Goal: Task Accomplishment & Management: Manage account settings

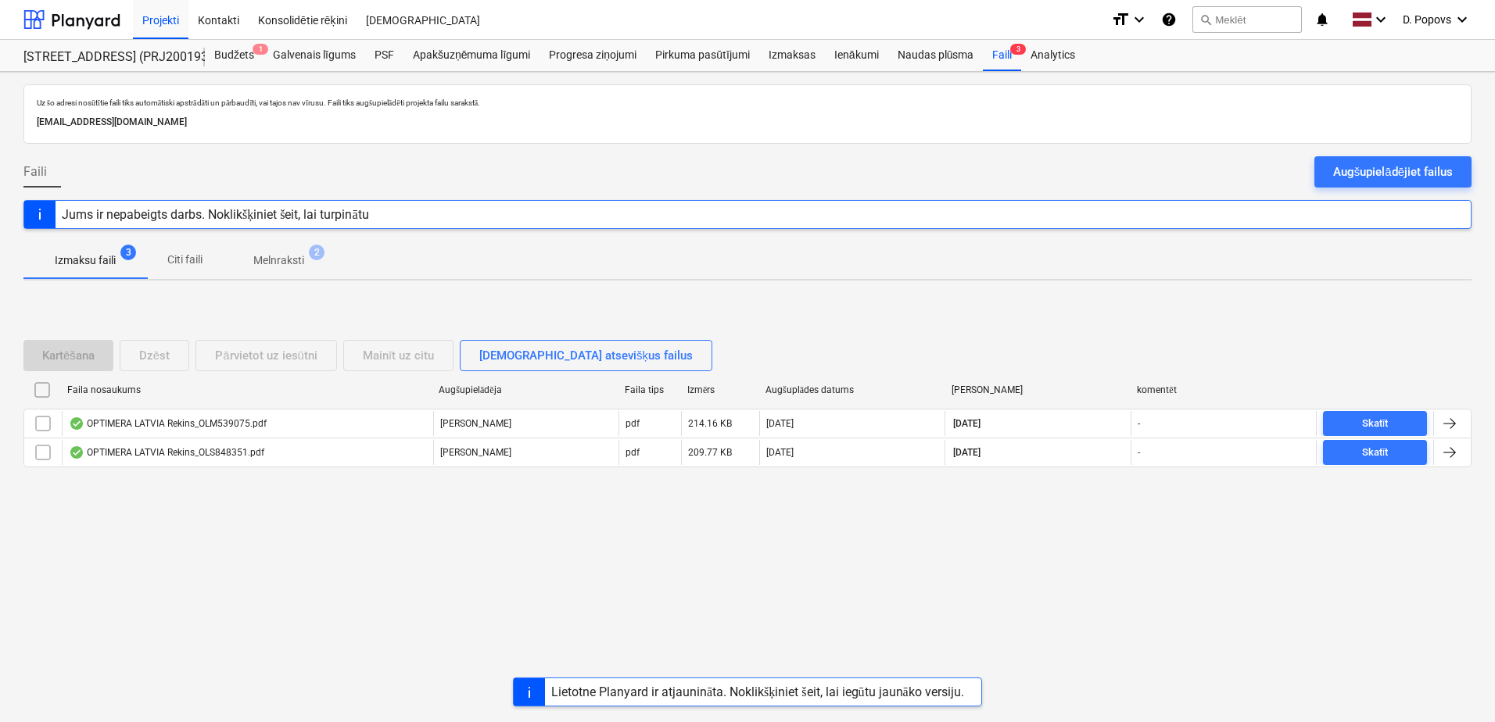
drag, startPoint x: 1389, startPoint y: 166, endPoint x: 1492, endPoint y: 172, distance: 102.6
click at [1389, 166] on div "Augšupielādējiet failus" at bounding box center [1393, 172] width 120 height 20
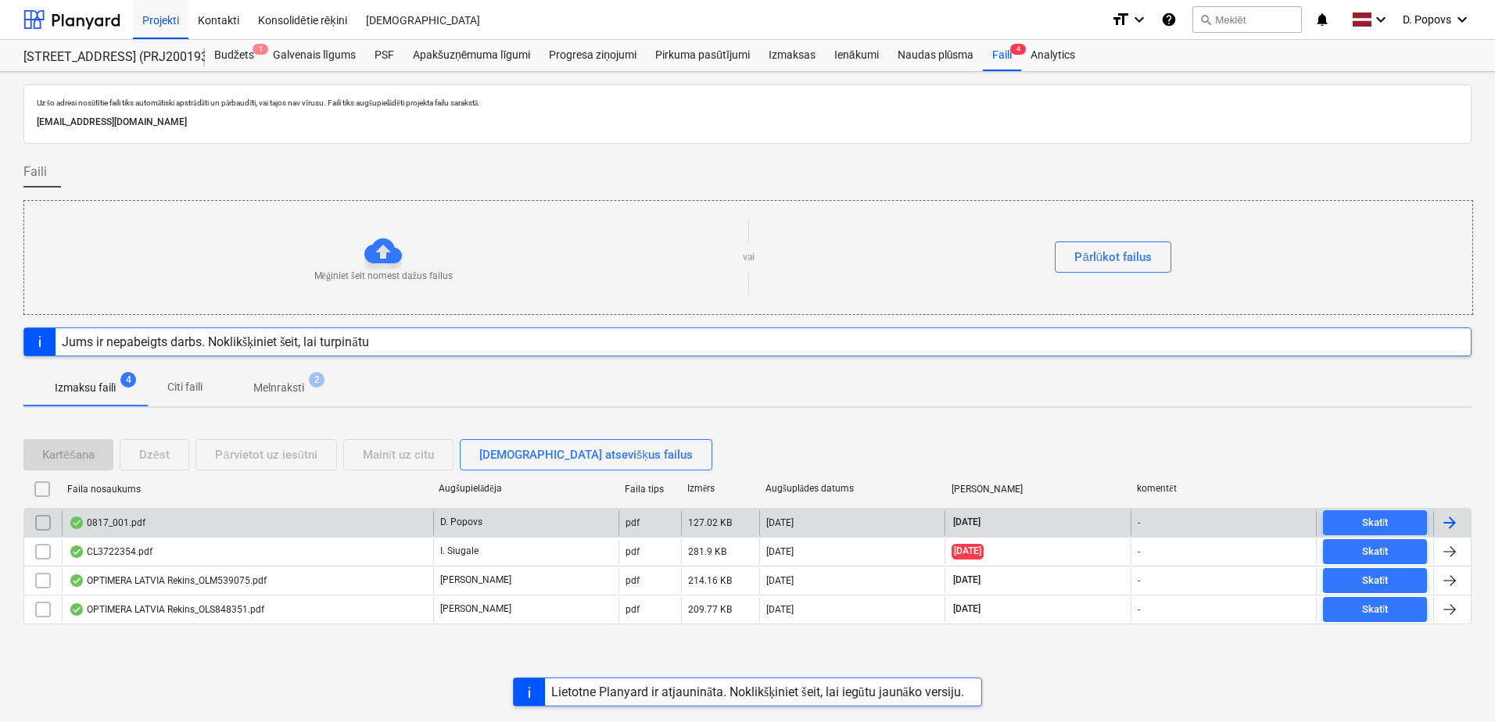
click at [204, 529] on div "0817_001.pdf" at bounding box center [247, 523] width 371 height 25
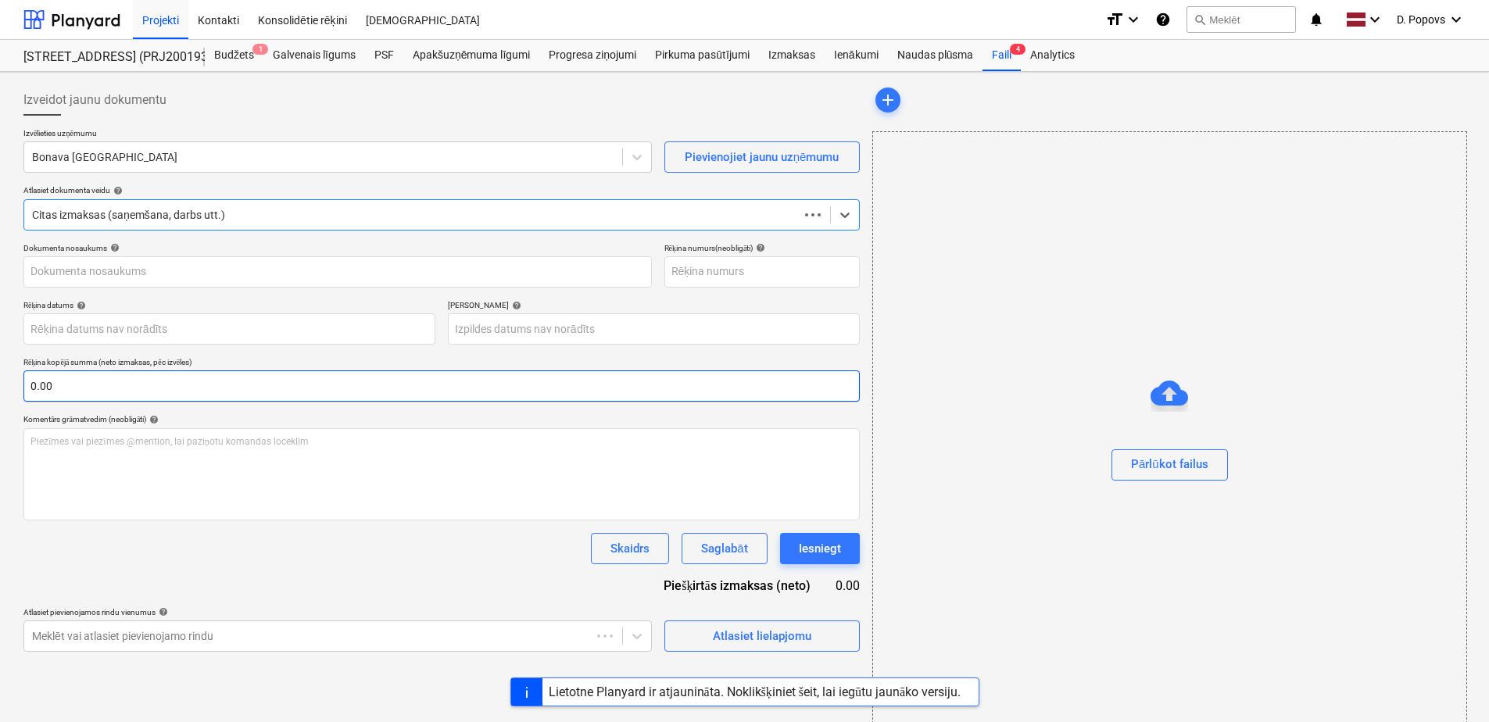
type input "0817_001.pdf"
type input "09 Oct 2025"
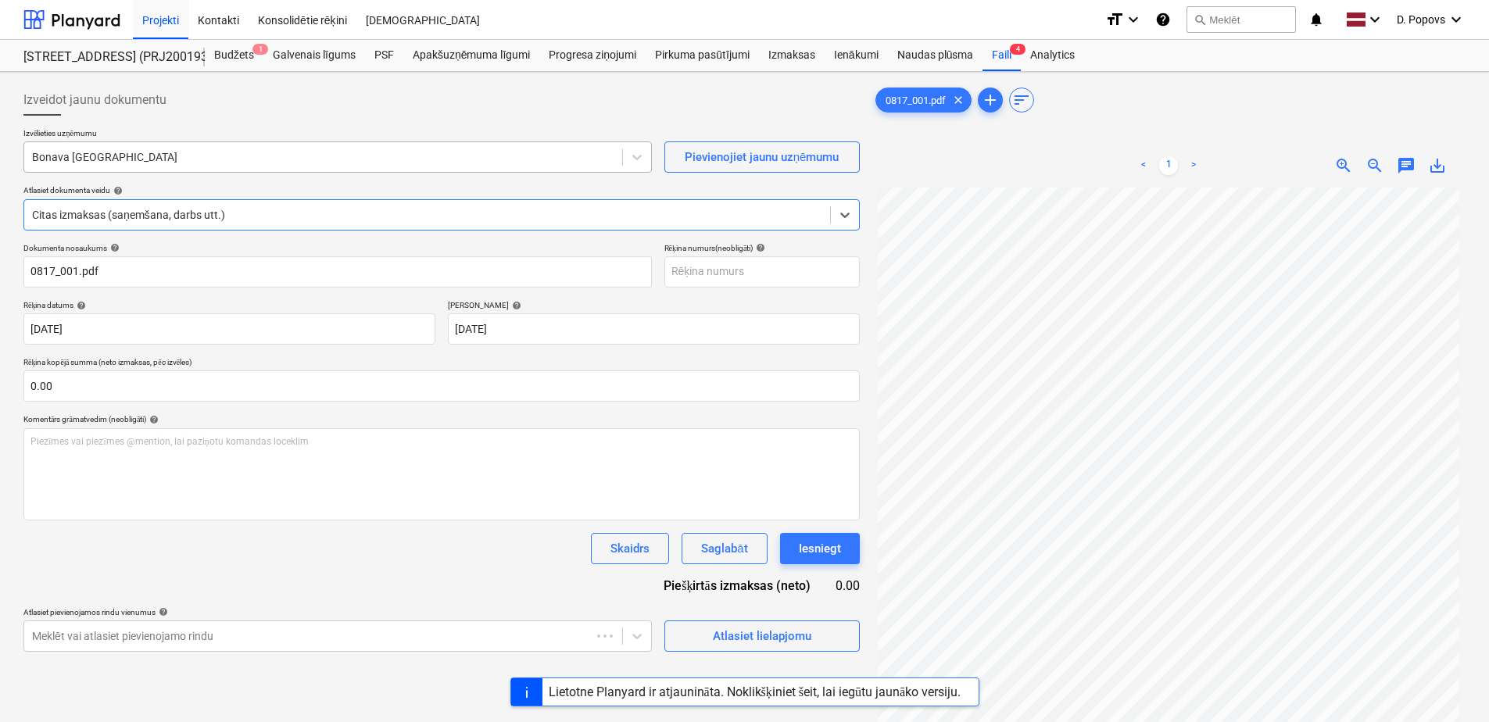
click at [300, 159] on div at bounding box center [323, 157] width 582 height 16
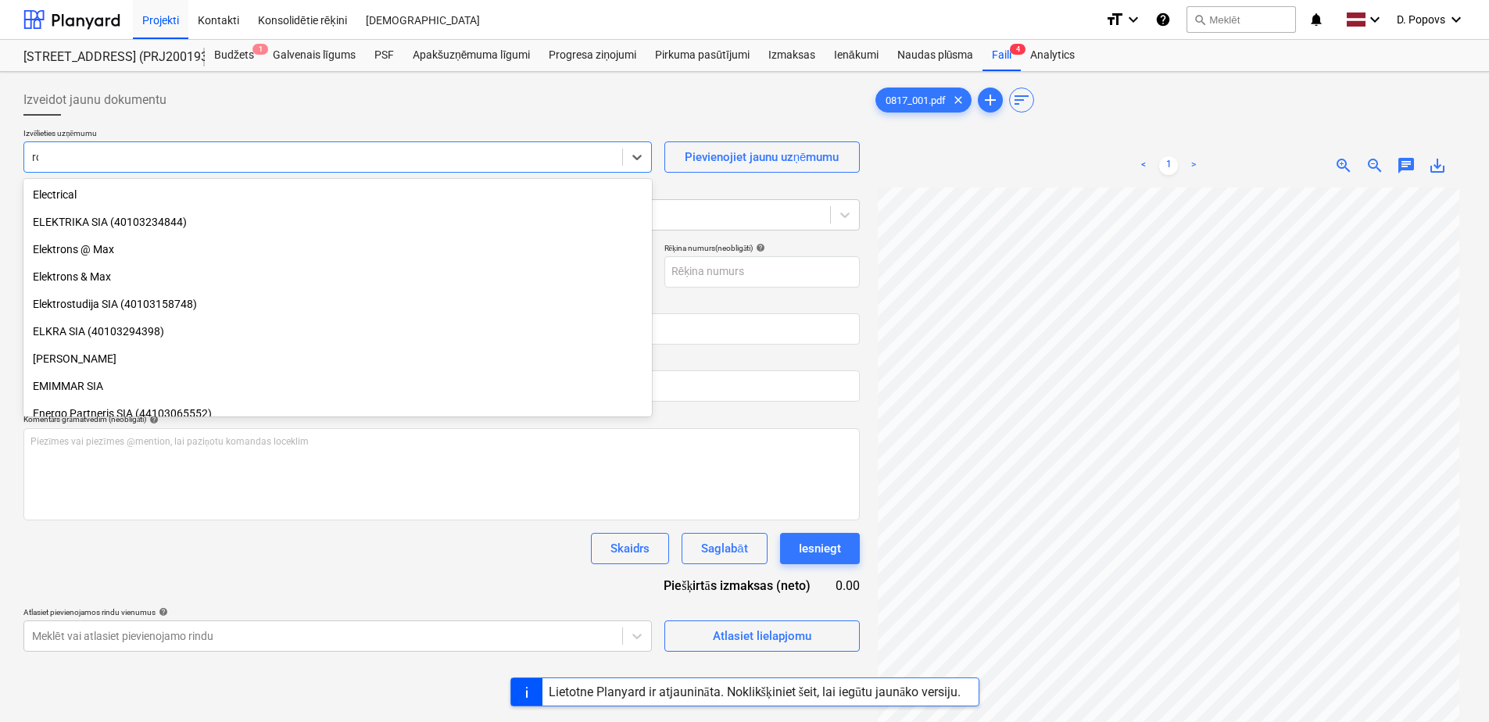
scroll to position [2228, 0]
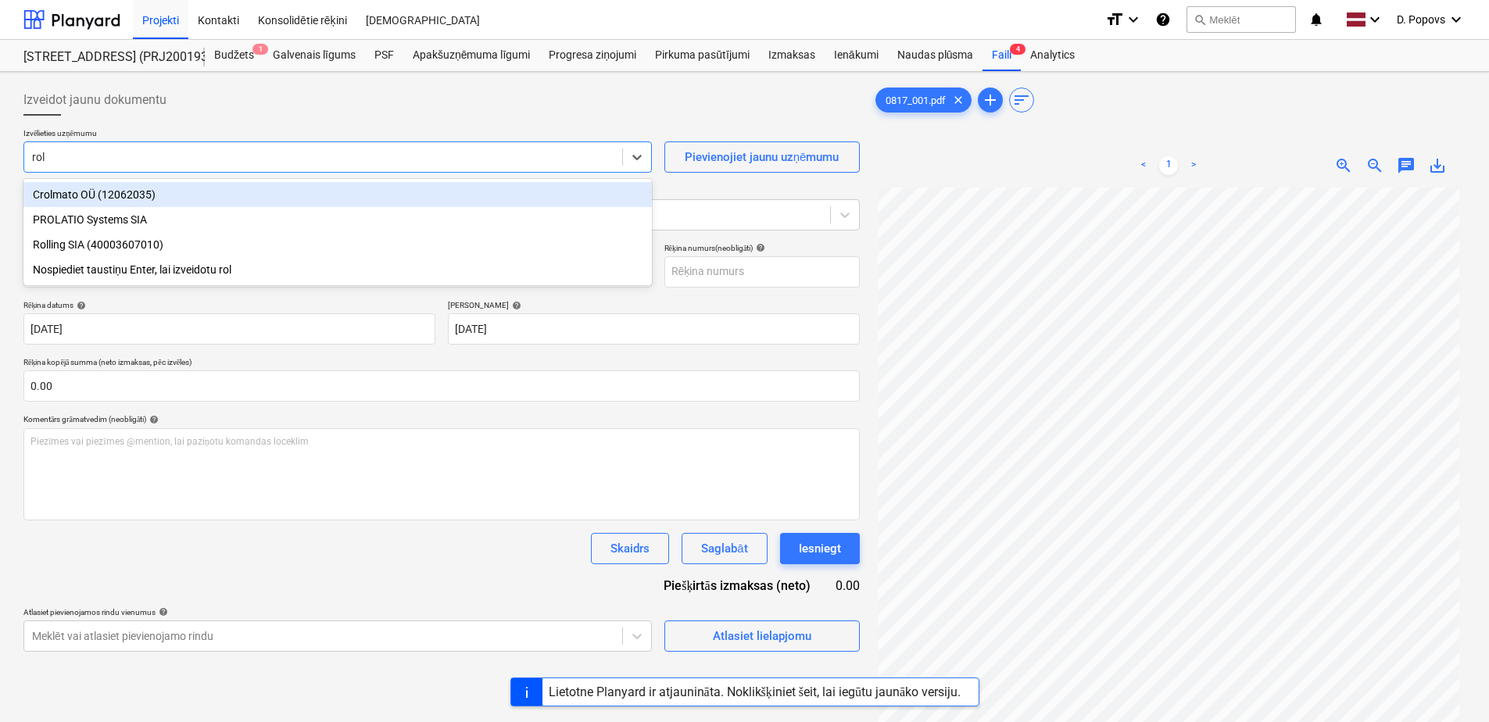
type input "roll"
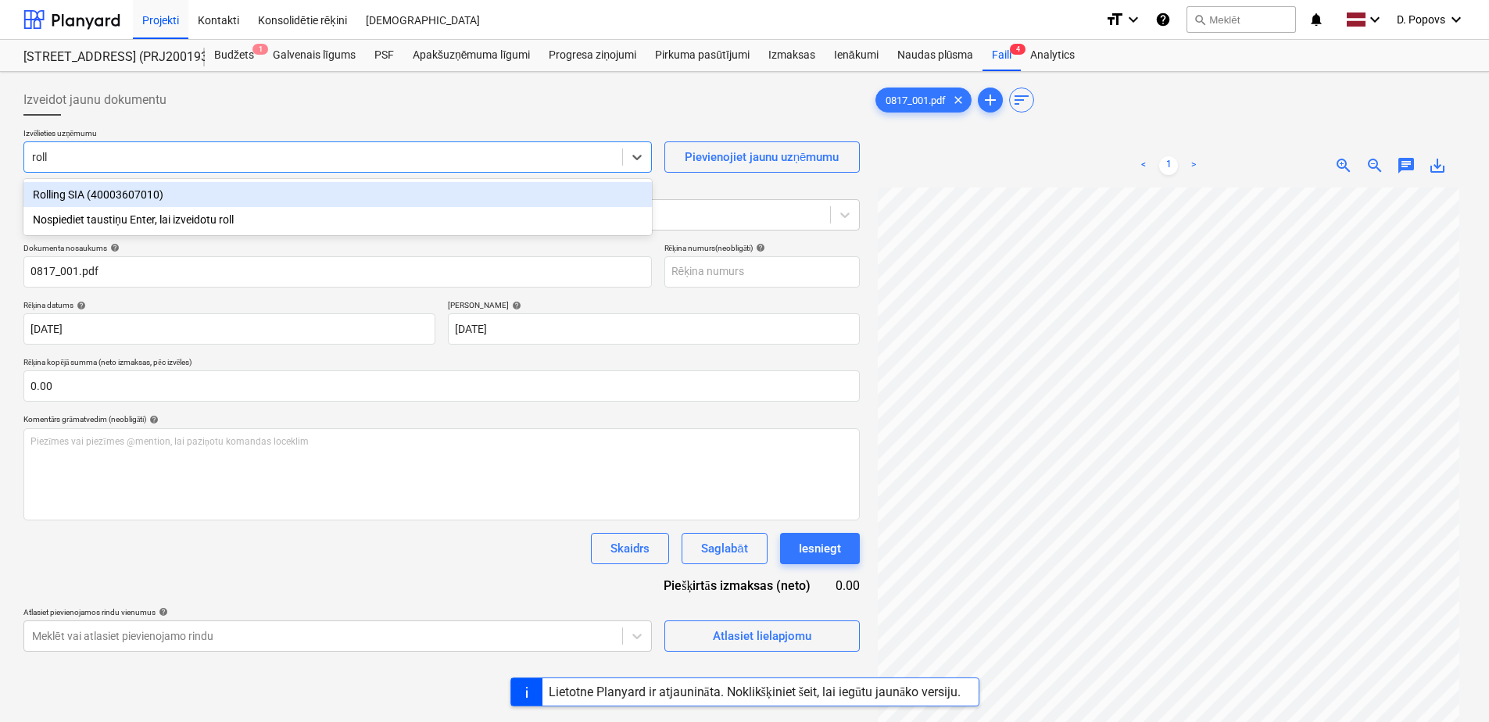
click at [134, 194] on div "Rolling SIA (40003607010)" at bounding box center [337, 194] width 629 height 25
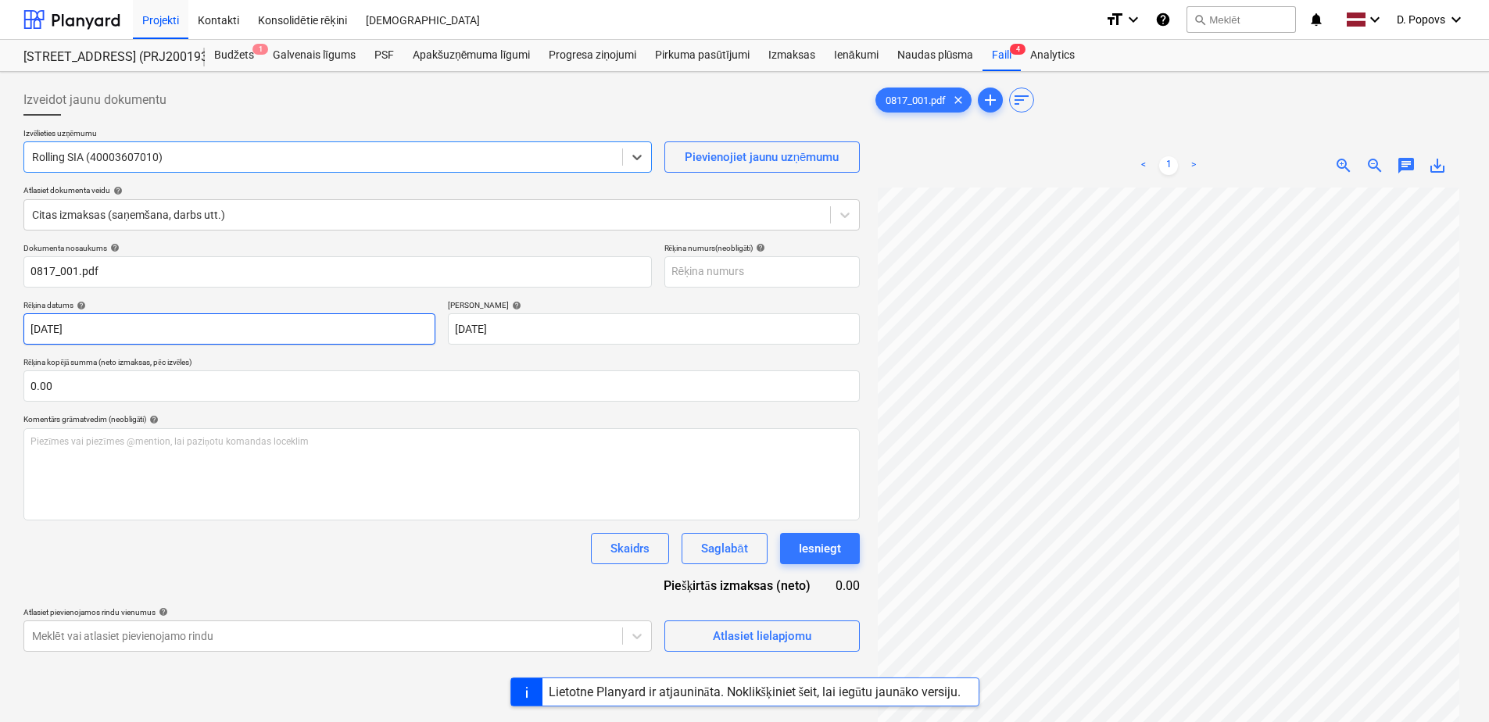
click at [350, 330] on body "Projekti Kontakti Konsolidētie rēķini Iesūtne format_size keyboard_arrow_down h…" at bounding box center [744, 361] width 1489 height 722
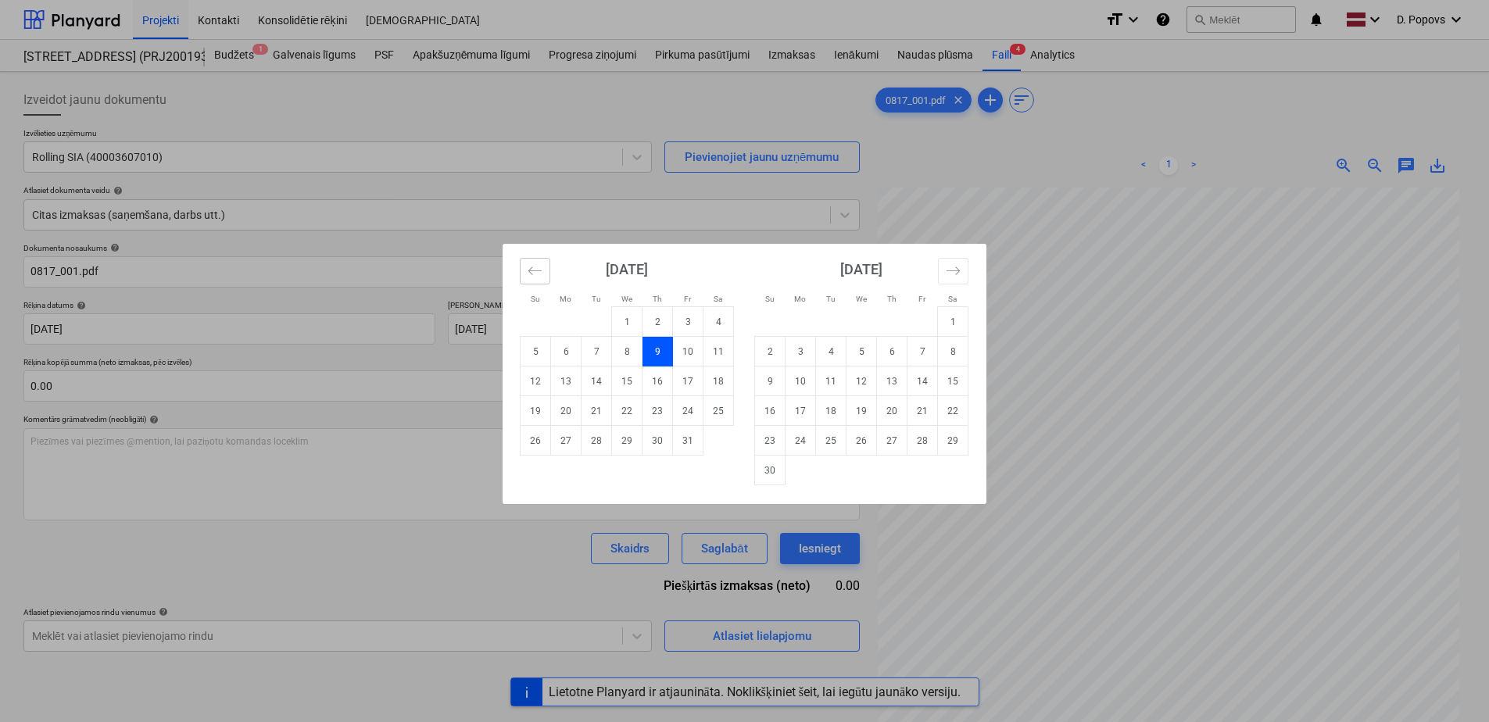
click at [536, 274] on icon "Move backward to switch to the previous month." at bounding box center [535, 270] width 15 height 15
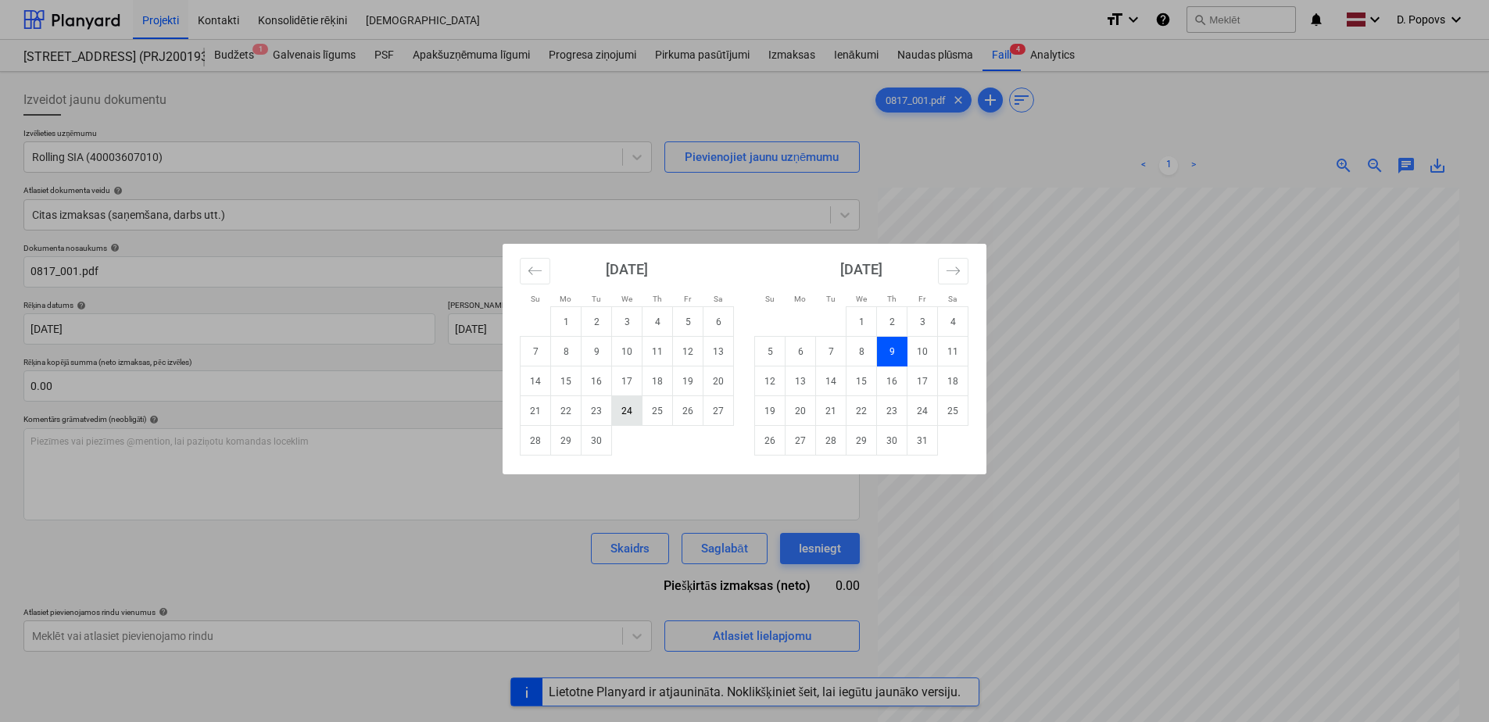
click at [625, 421] on td "24" at bounding box center [627, 411] width 30 height 30
type input "24 Sep 2025"
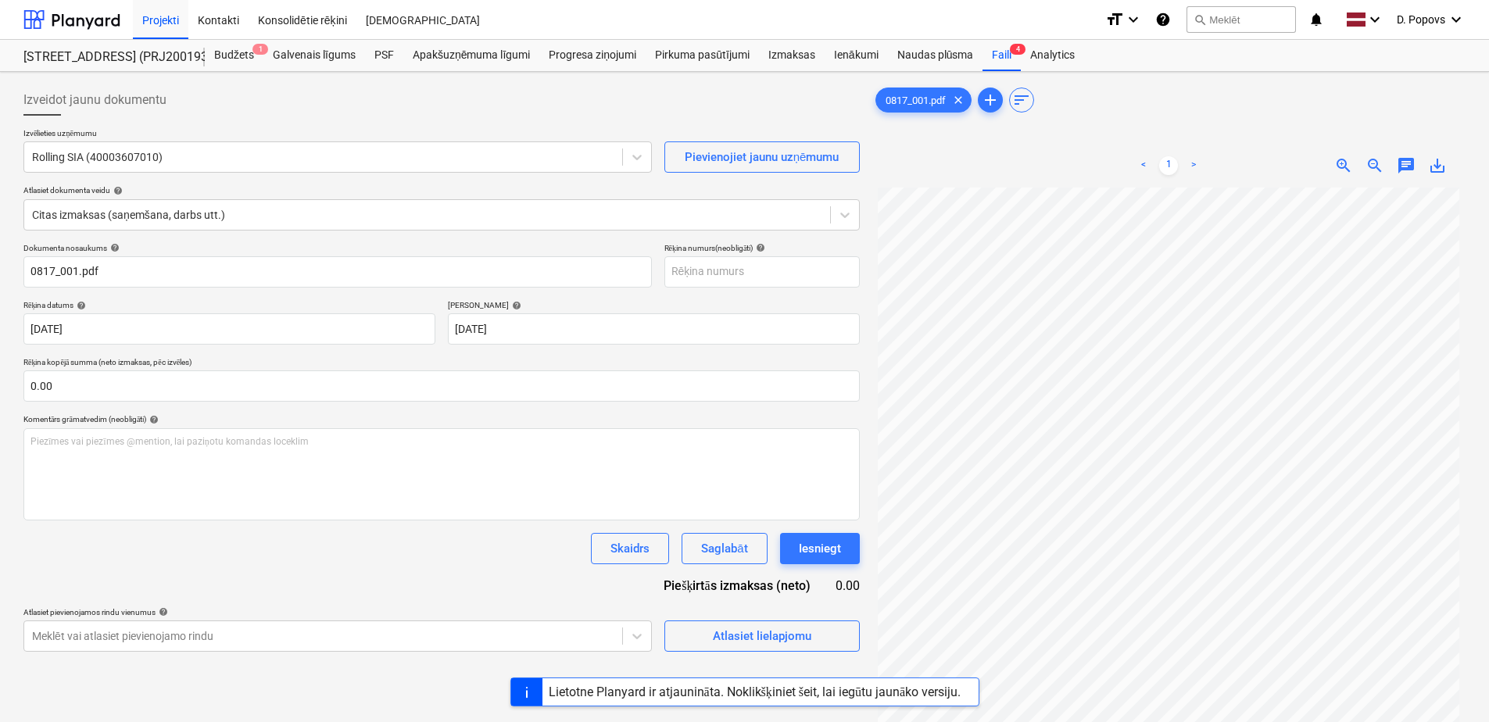
click at [464, 557] on div "Skaidrs Saglabāt Iesniegt" at bounding box center [441, 548] width 837 height 31
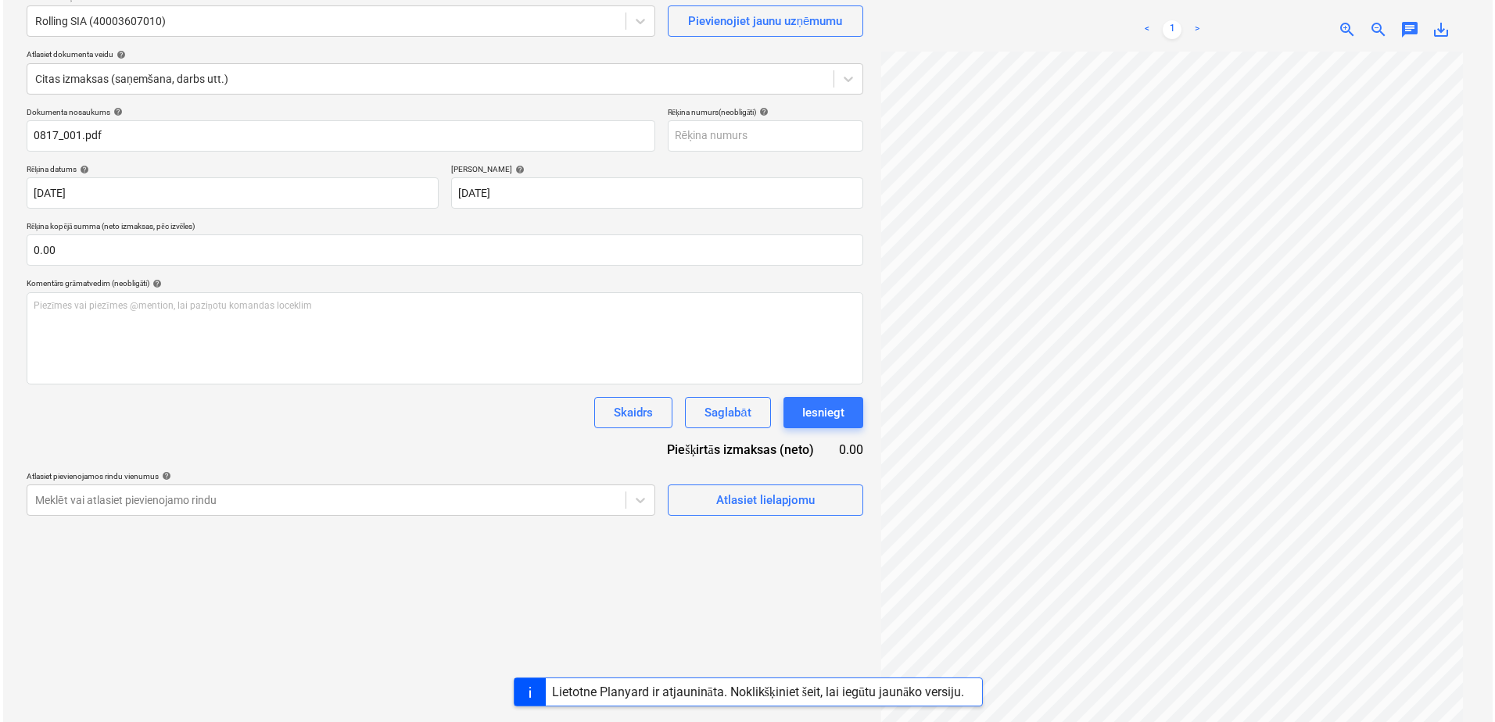
scroll to position [156, 0]
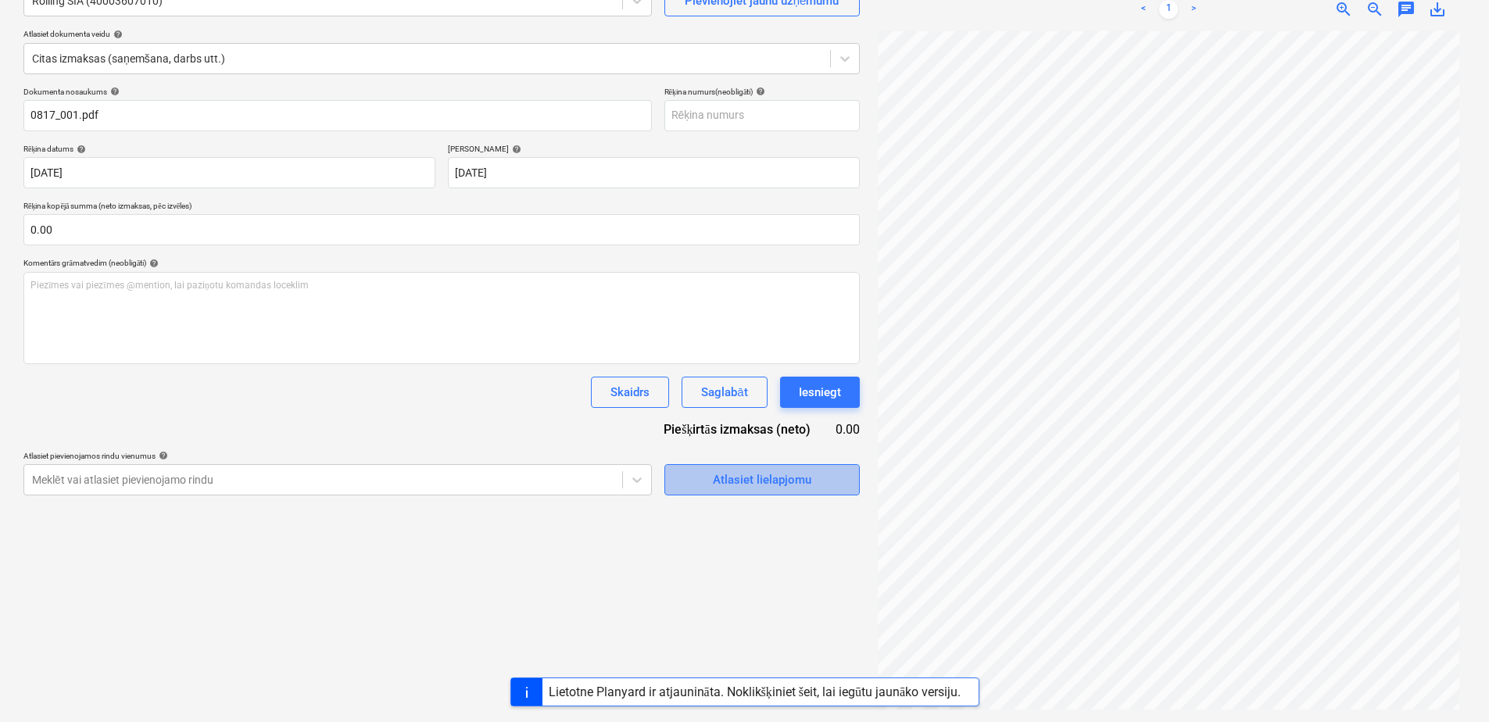
click at [716, 490] on div "Atlasiet lielapjomu" at bounding box center [762, 480] width 99 height 20
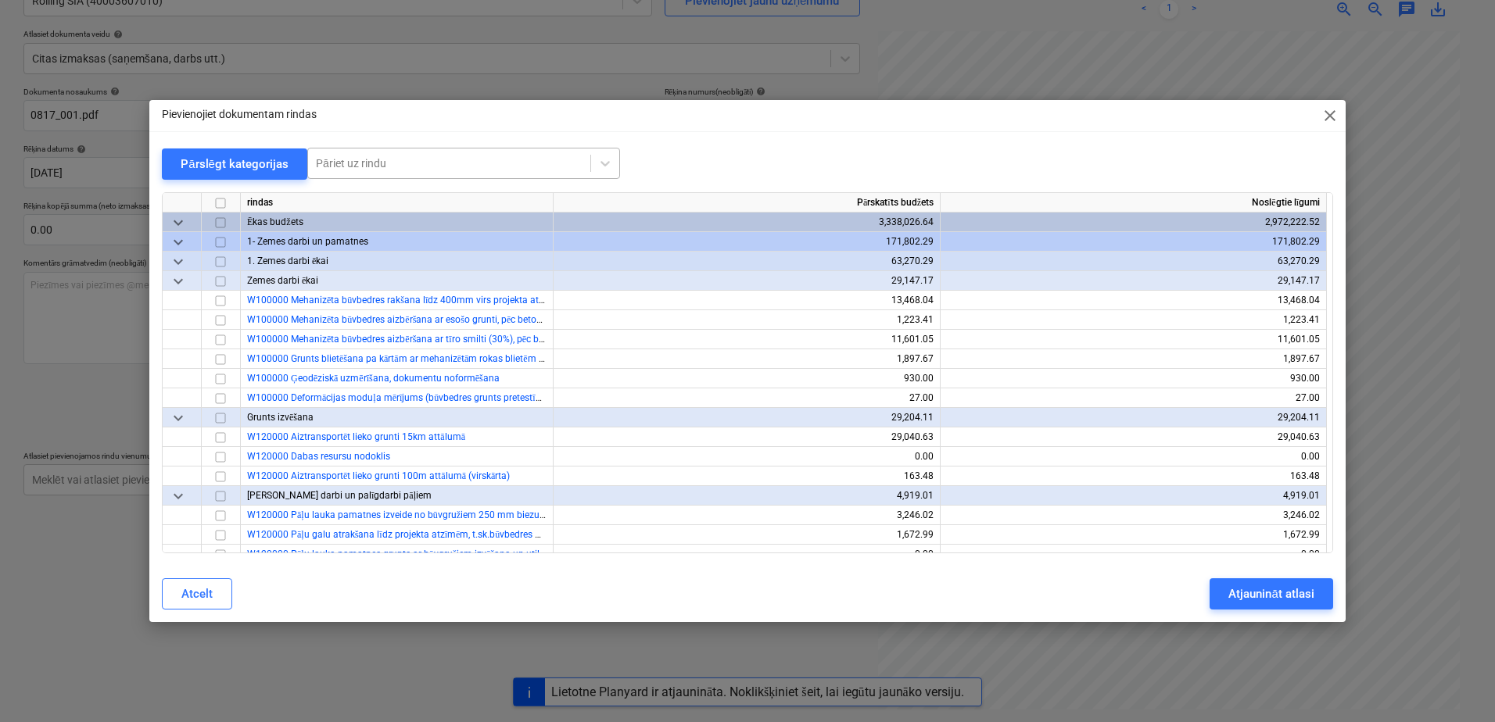
click at [417, 158] on div at bounding box center [449, 164] width 267 height 16
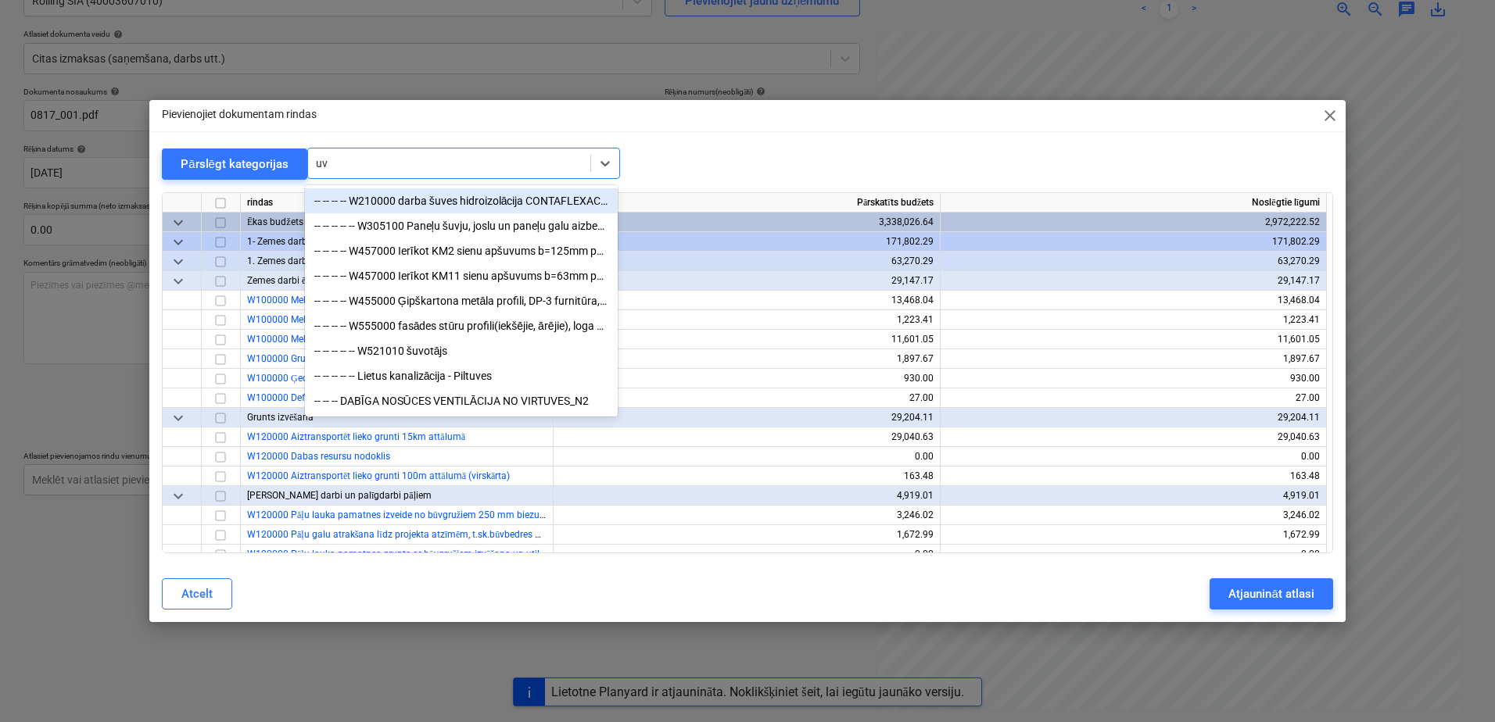
type input "u"
type input "būvlauku"
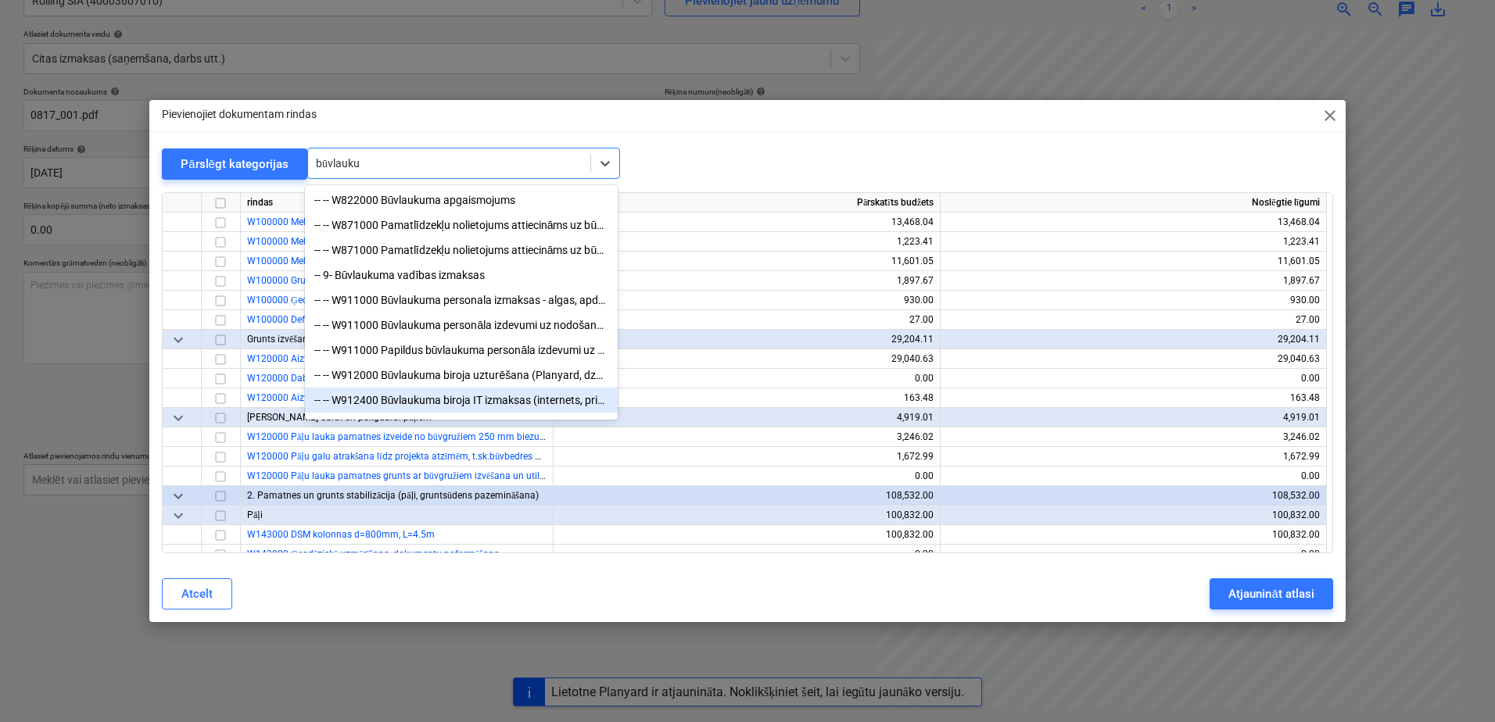
scroll to position [78, 0]
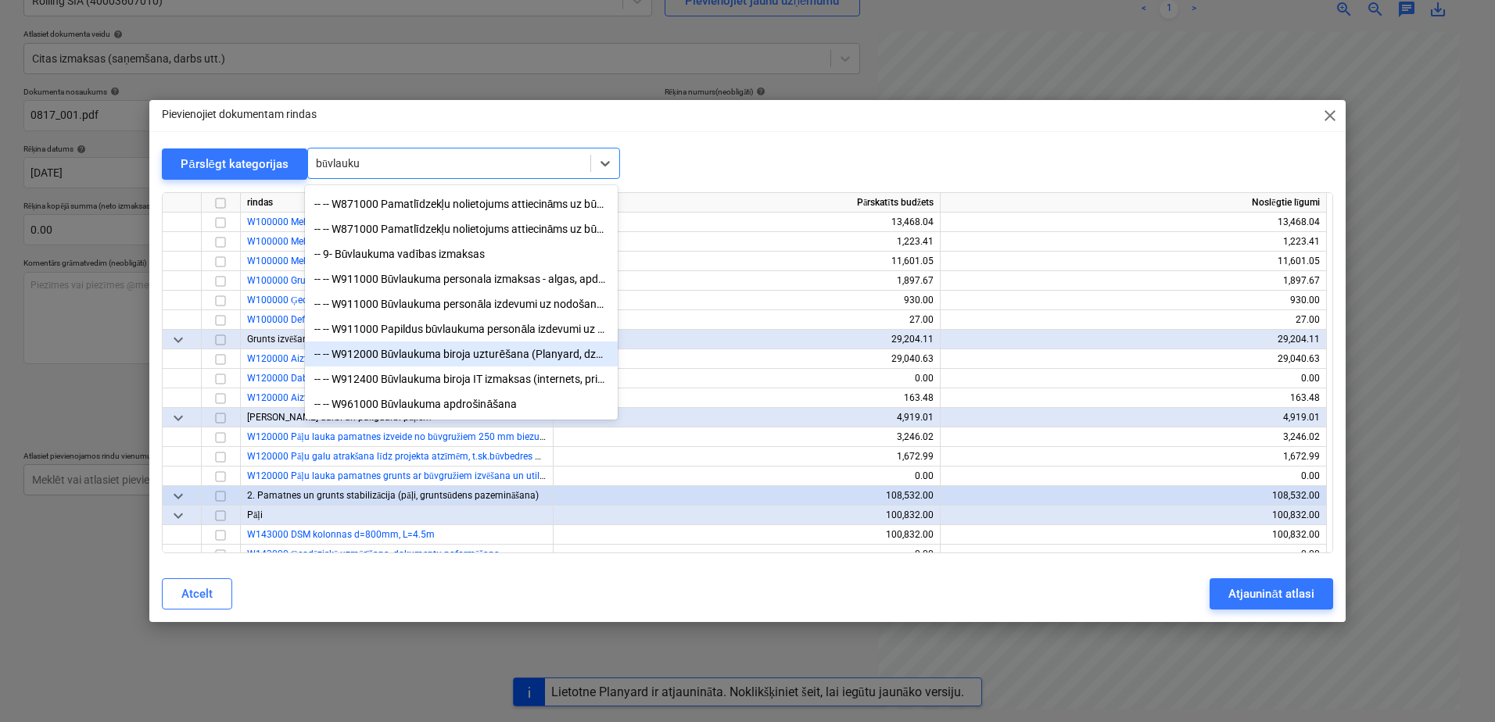
click at [443, 346] on div "-- -- W912000 Būvlaukuma biroja uzturēšana (Planyard, dzer.ūdens, kafijas aparā…" at bounding box center [461, 354] width 313 height 25
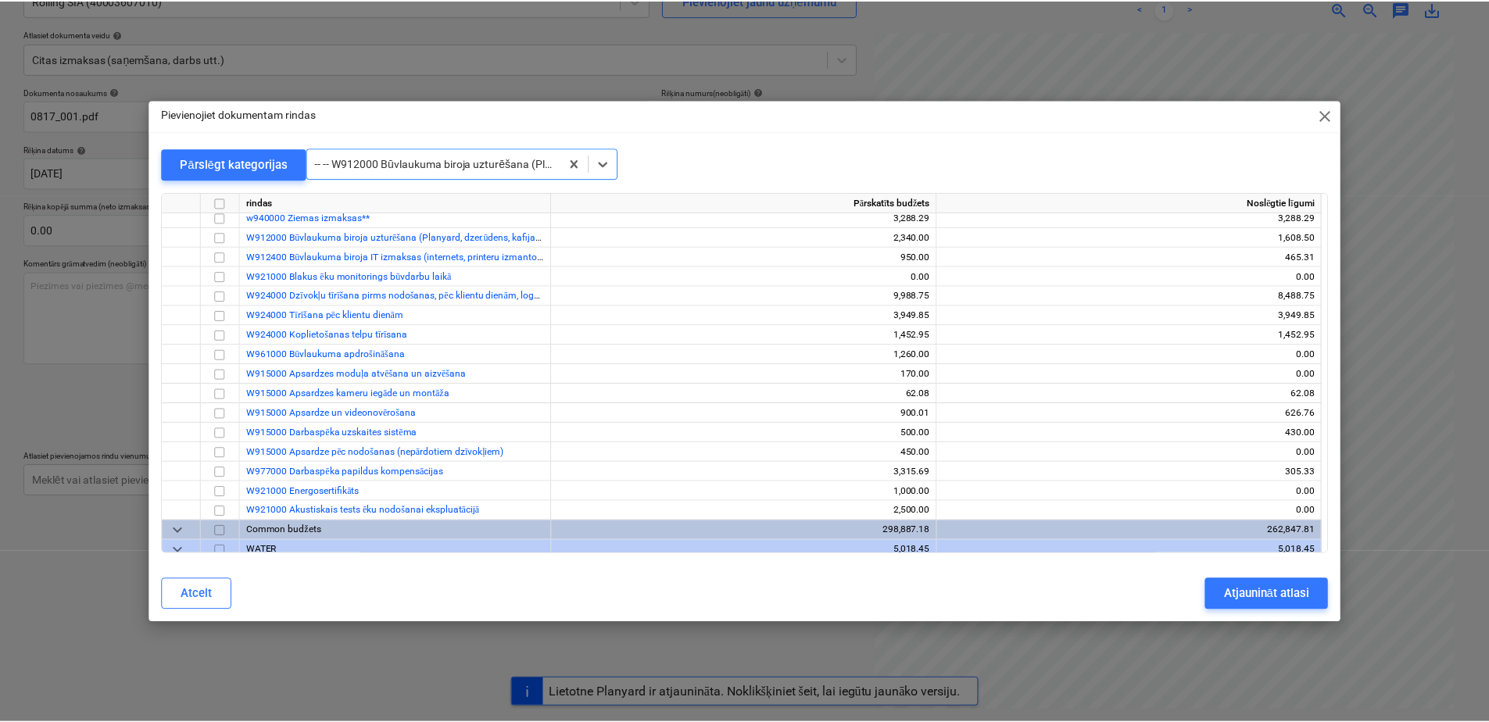
scroll to position [14112, 0]
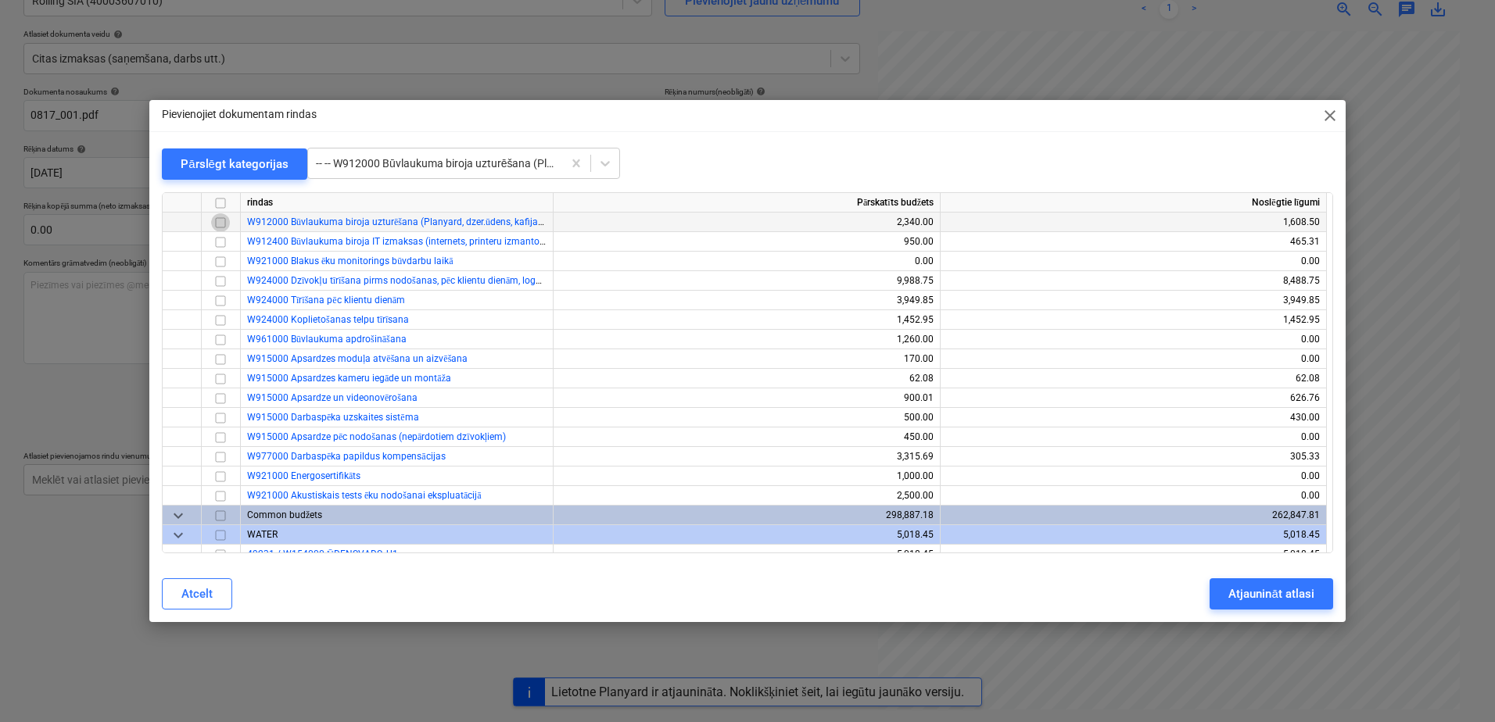
click at [220, 218] on input "checkbox" at bounding box center [220, 222] width 19 height 19
click at [1251, 607] on button "Atjaunināt atlasi" at bounding box center [1270, 594] width 123 height 31
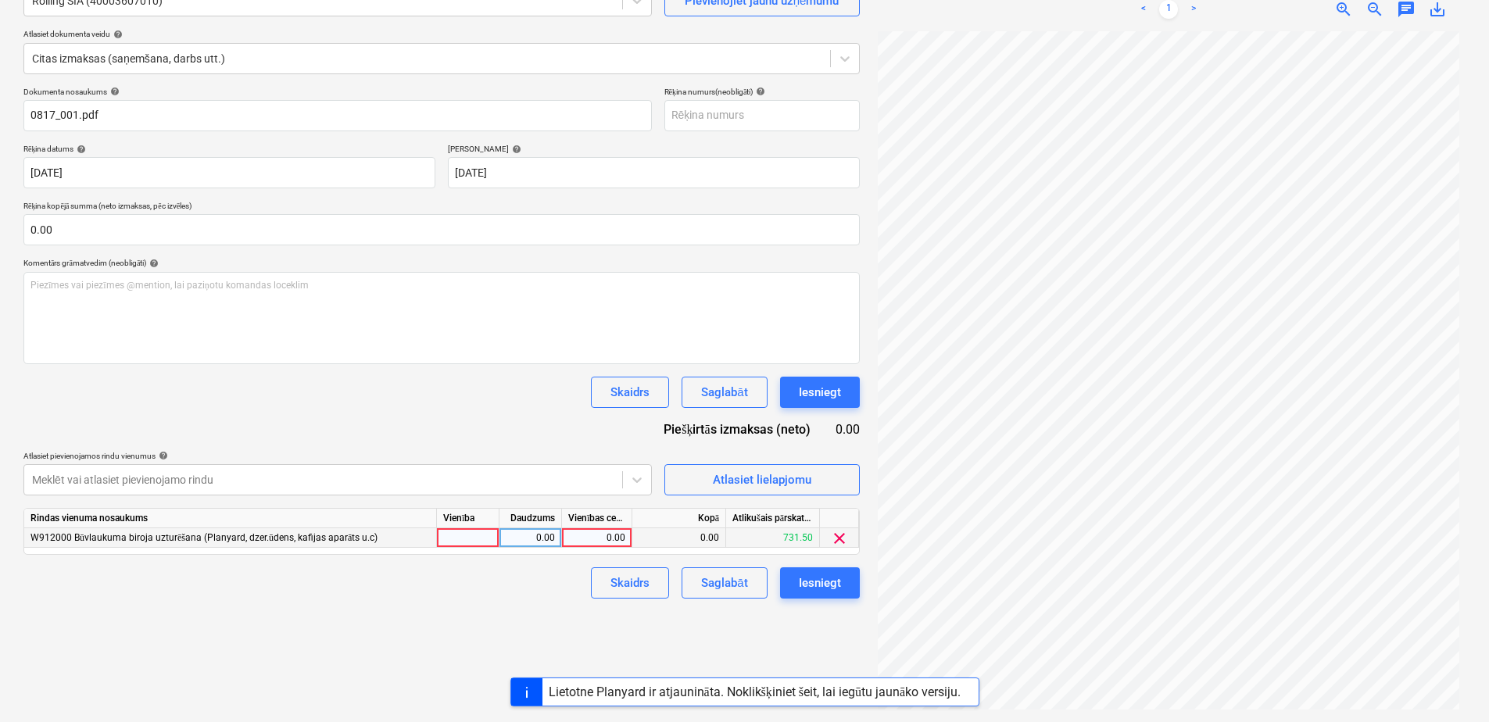
click at [580, 538] on div "0.00" at bounding box center [596, 539] width 57 height 20
type input "."
click at [464, 594] on div "Skaidrs Saglabāt Iesniegt" at bounding box center [441, 583] width 837 height 31
drag, startPoint x: 641, startPoint y: 523, endPoint x: 600, endPoint y: 540, distance: 44.9
click at [636, 526] on div "Kopā" at bounding box center [679, 519] width 94 height 20
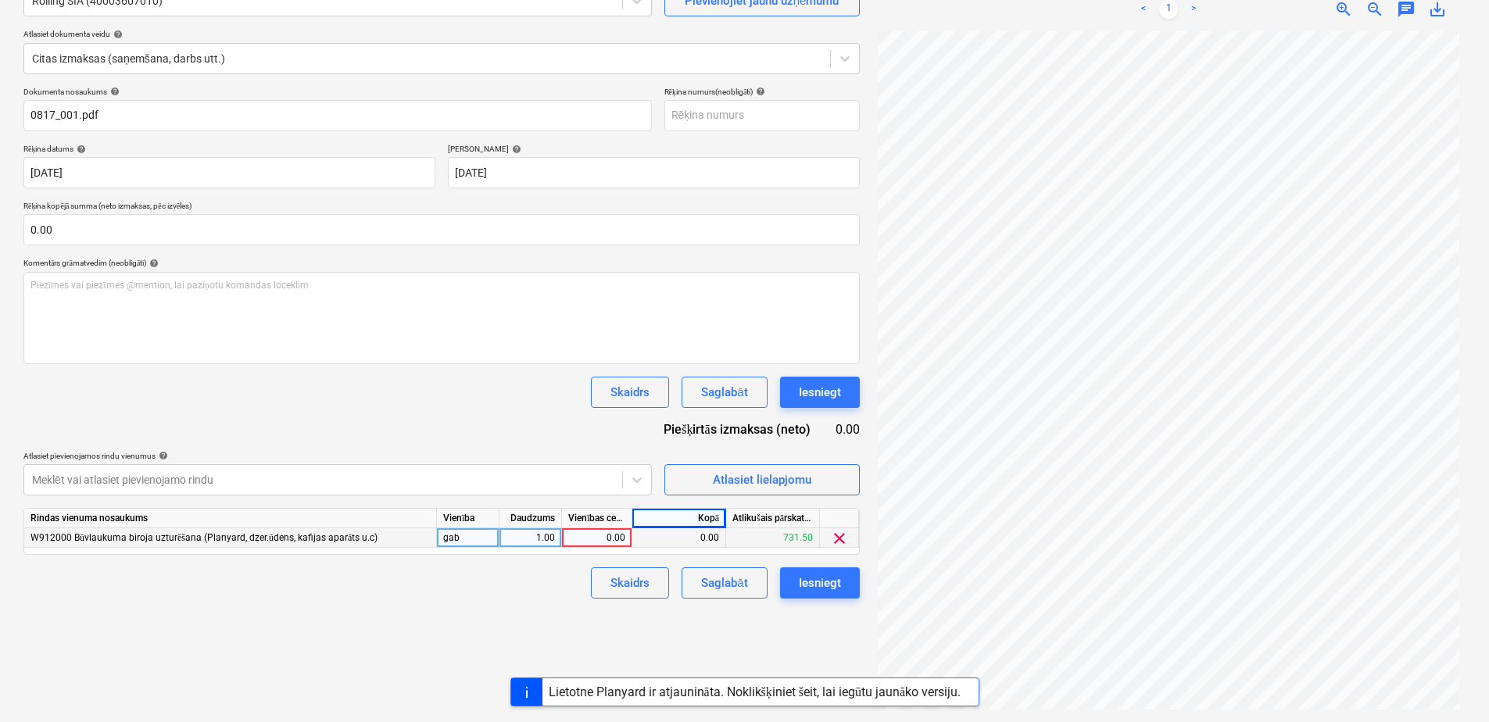
click at [600, 540] on div "0.00" at bounding box center [596, 539] width 57 height 20
type input "27.3"
click at [511, 639] on div "Izveidot jaunu dokumentu Izvēlieties uzņēmumu Rolling SIA (40003607010) Pievien…" at bounding box center [441, 319] width 849 height 794
click at [739, 584] on div "Saglabāt" at bounding box center [724, 583] width 46 height 20
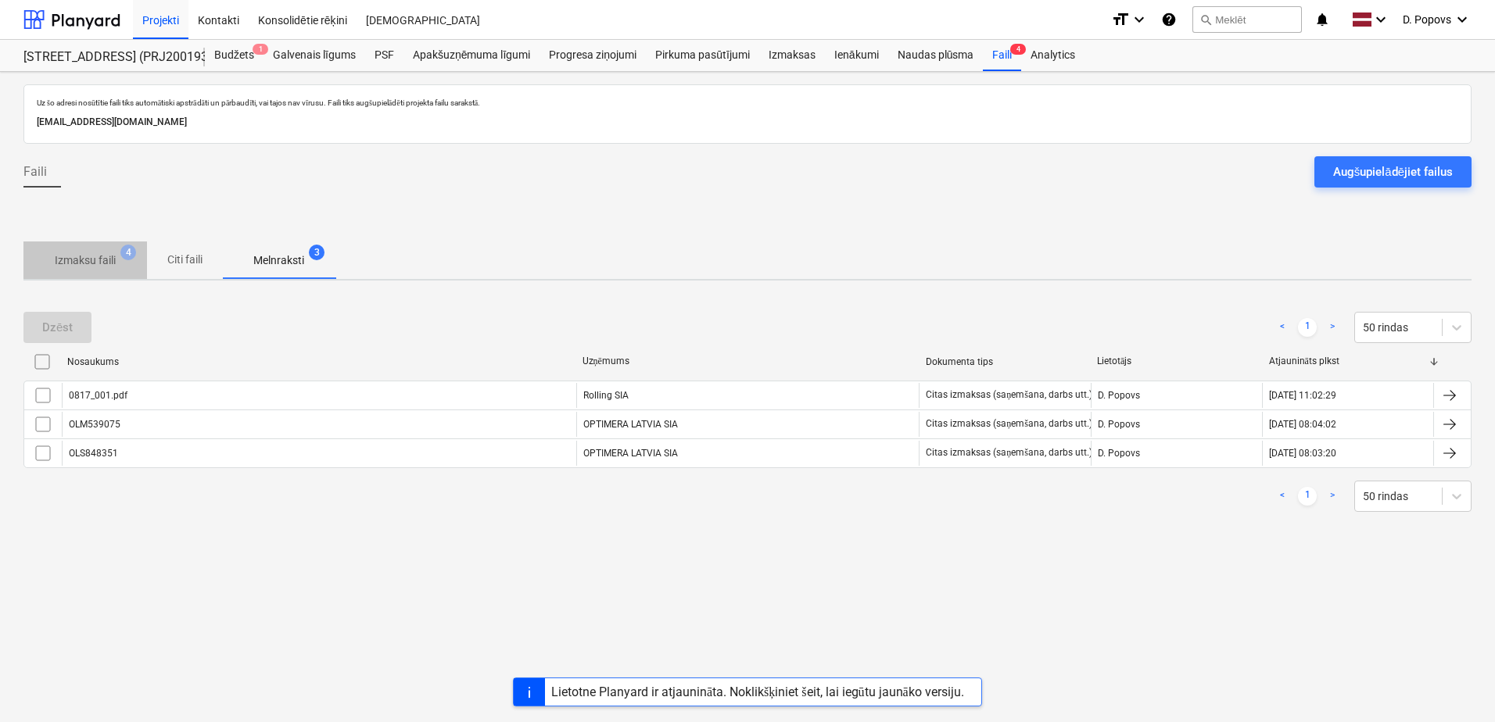
click at [141, 260] on span "Izmaksu faili 4" at bounding box center [85, 260] width 124 height 28
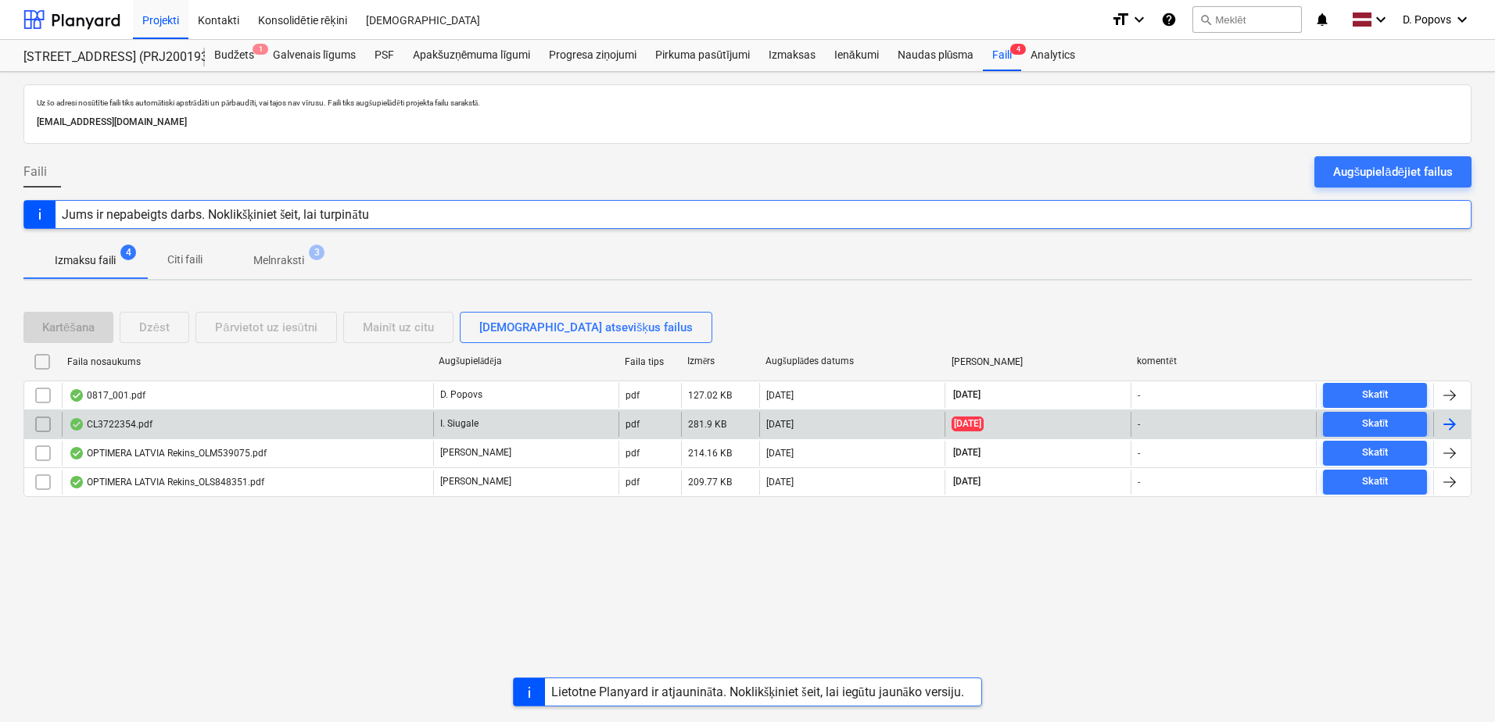
click at [330, 432] on div "CL3722354.pdf" at bounding box center [247, 424] width 371 height 25
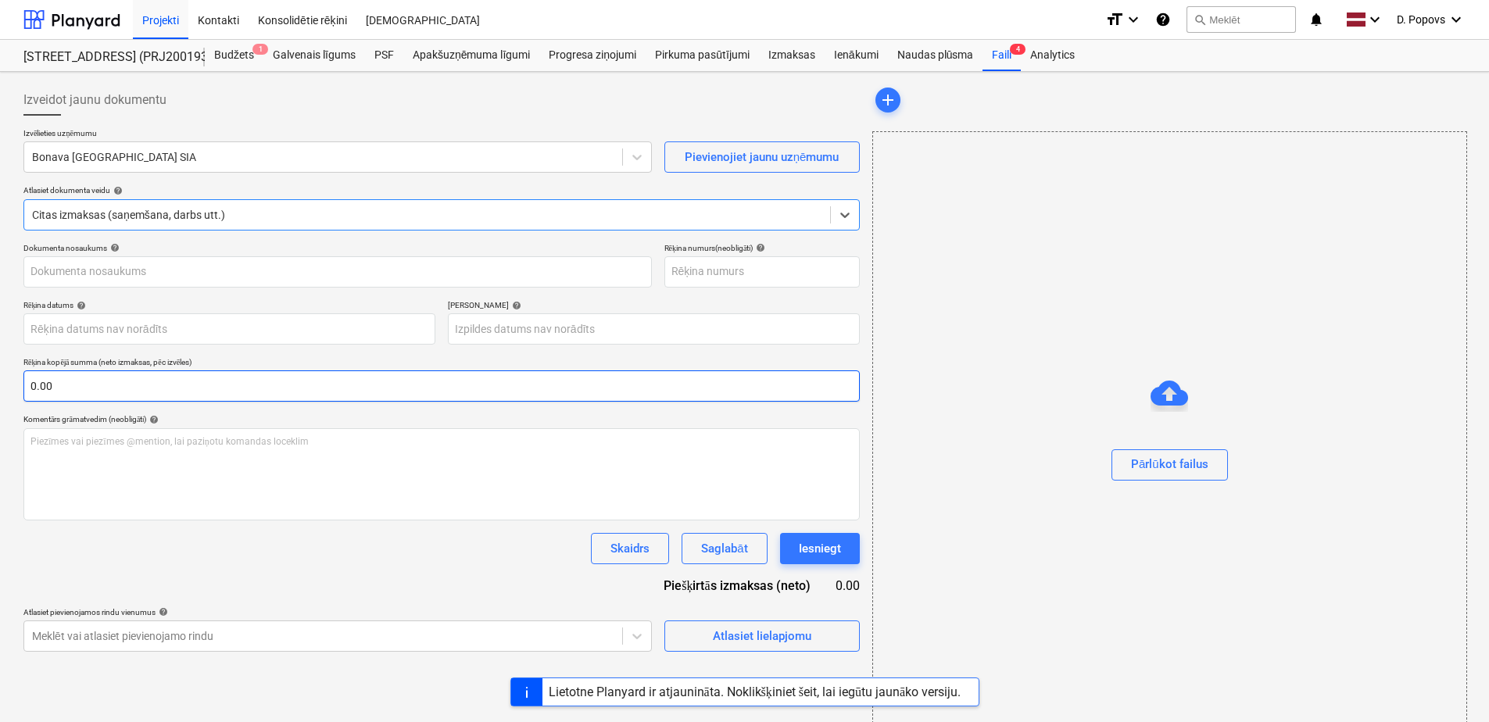
type input "CL3722354"
type input "31 Aug 2025"
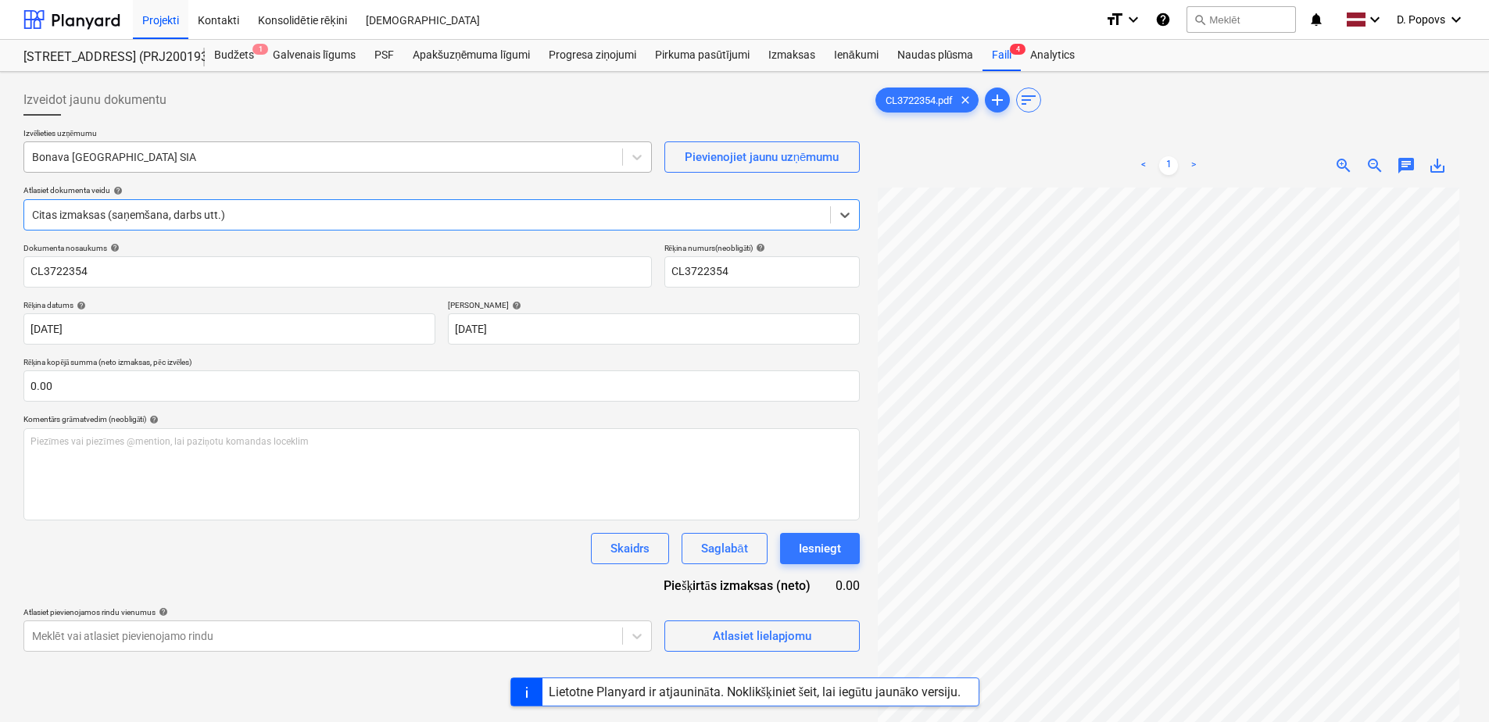
click at [235, 152] on div at bounding box center [323, 157] width 582 height 16
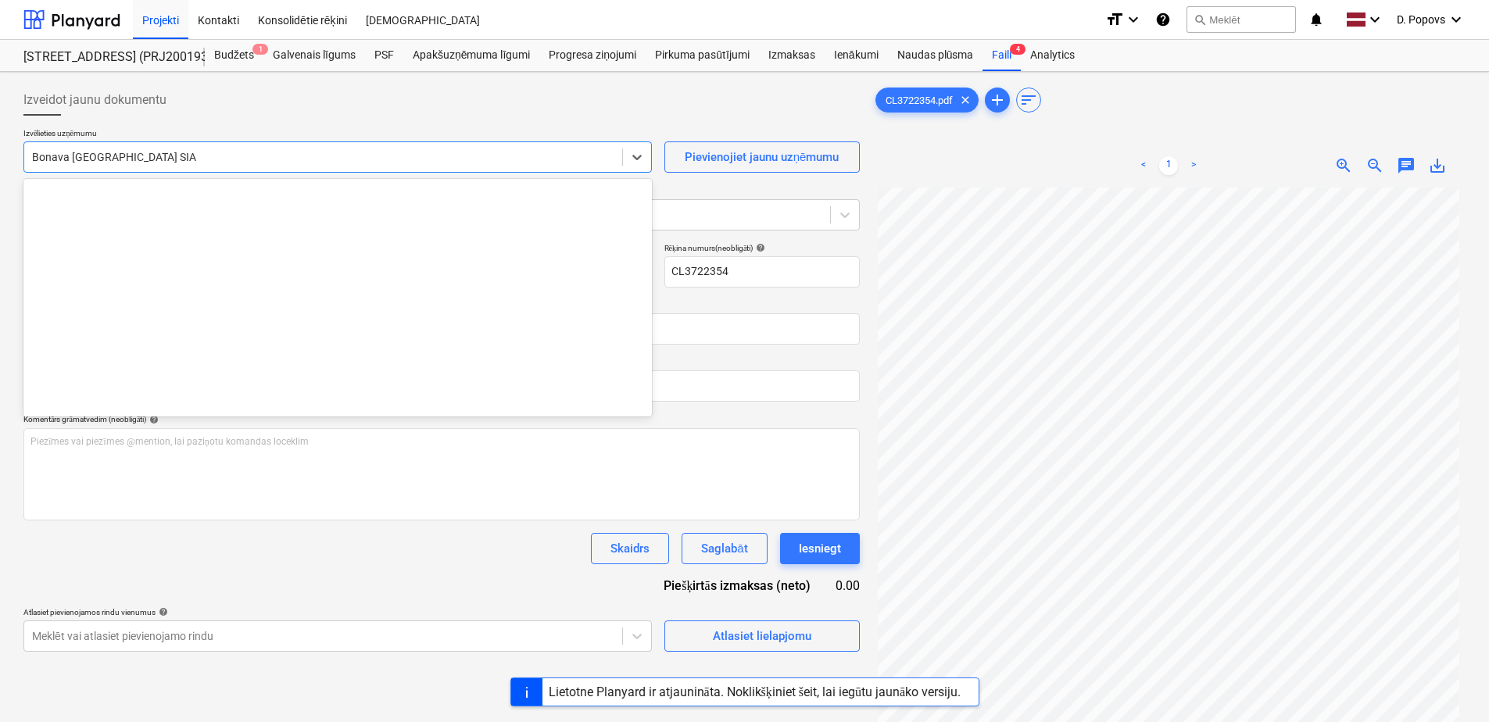
scroll to position [2955, 0]
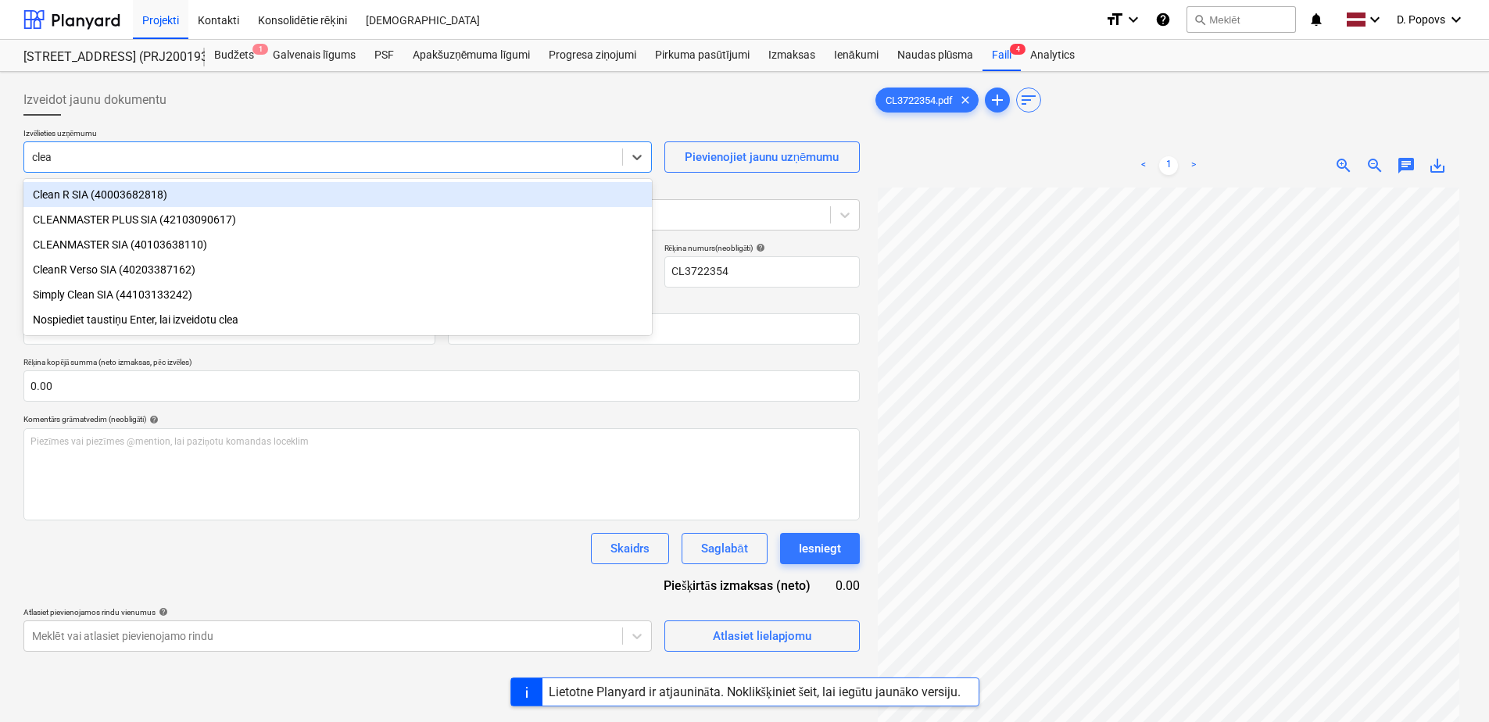
type input "clean"
click at [149, 199] on div "Clean R SIA (40003682818)" at bounding box center [337, 194] width 629 height 25
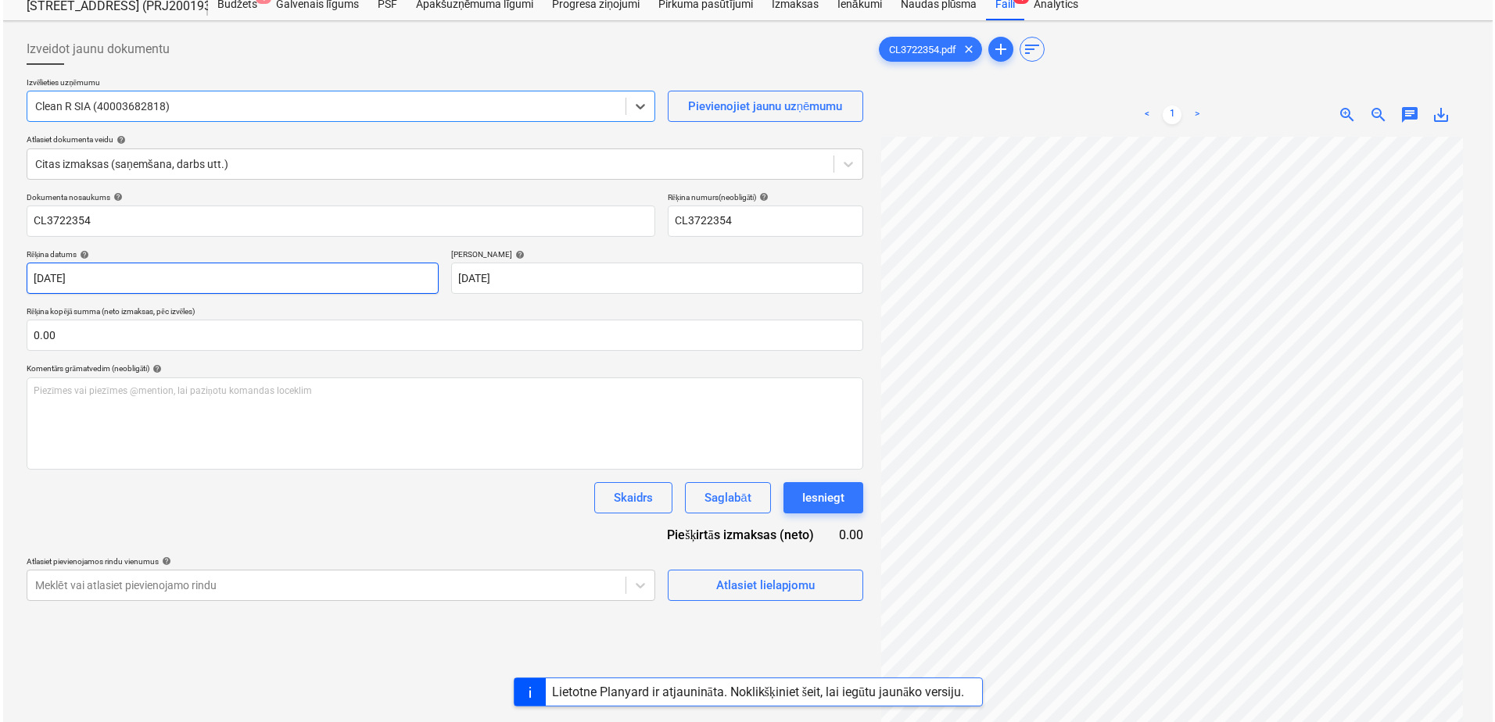
scroll to position [78, 0]
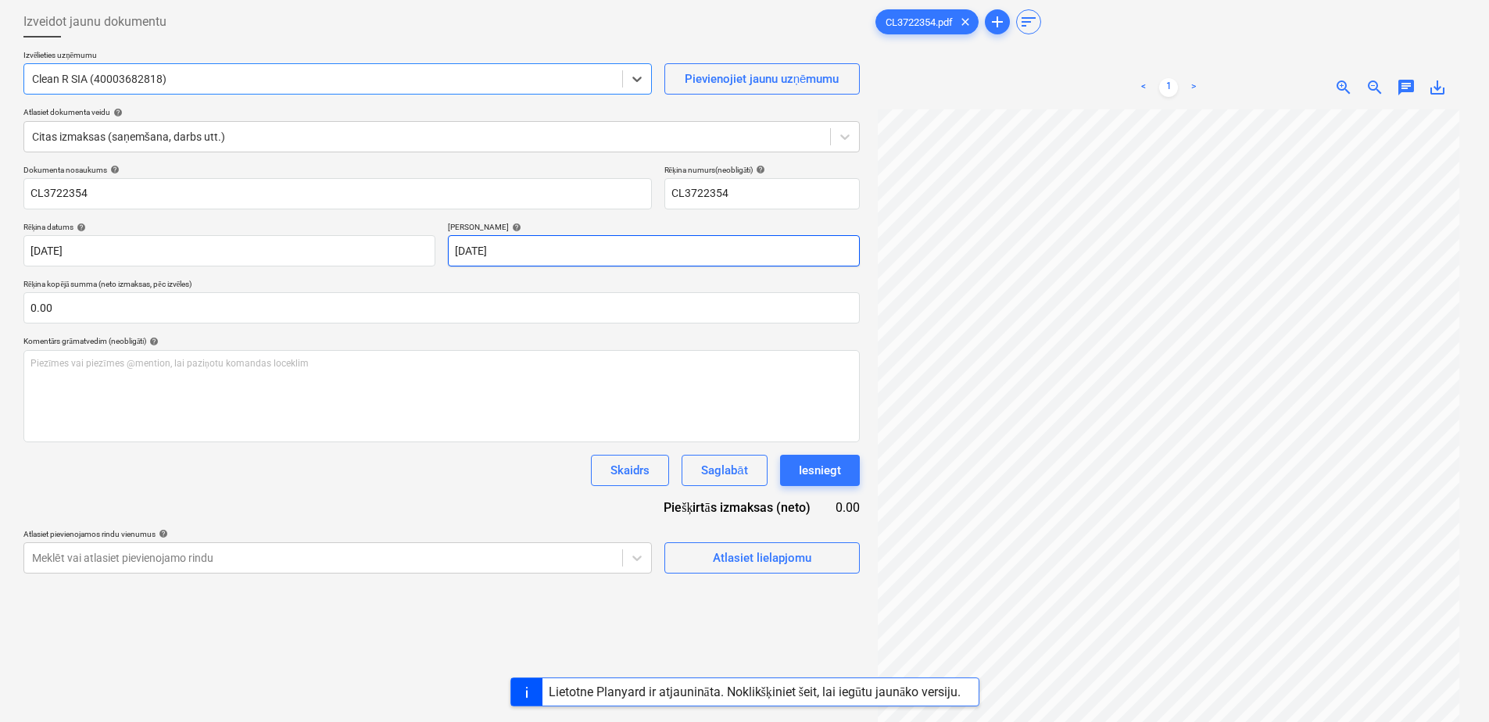
click at [675, 252] on body "Projekti Kontakti Konsolidētie rēķini Iesūtne format_size keyboard_arrow_down h…" at bounding box center [744, 283] width 1489 height 722
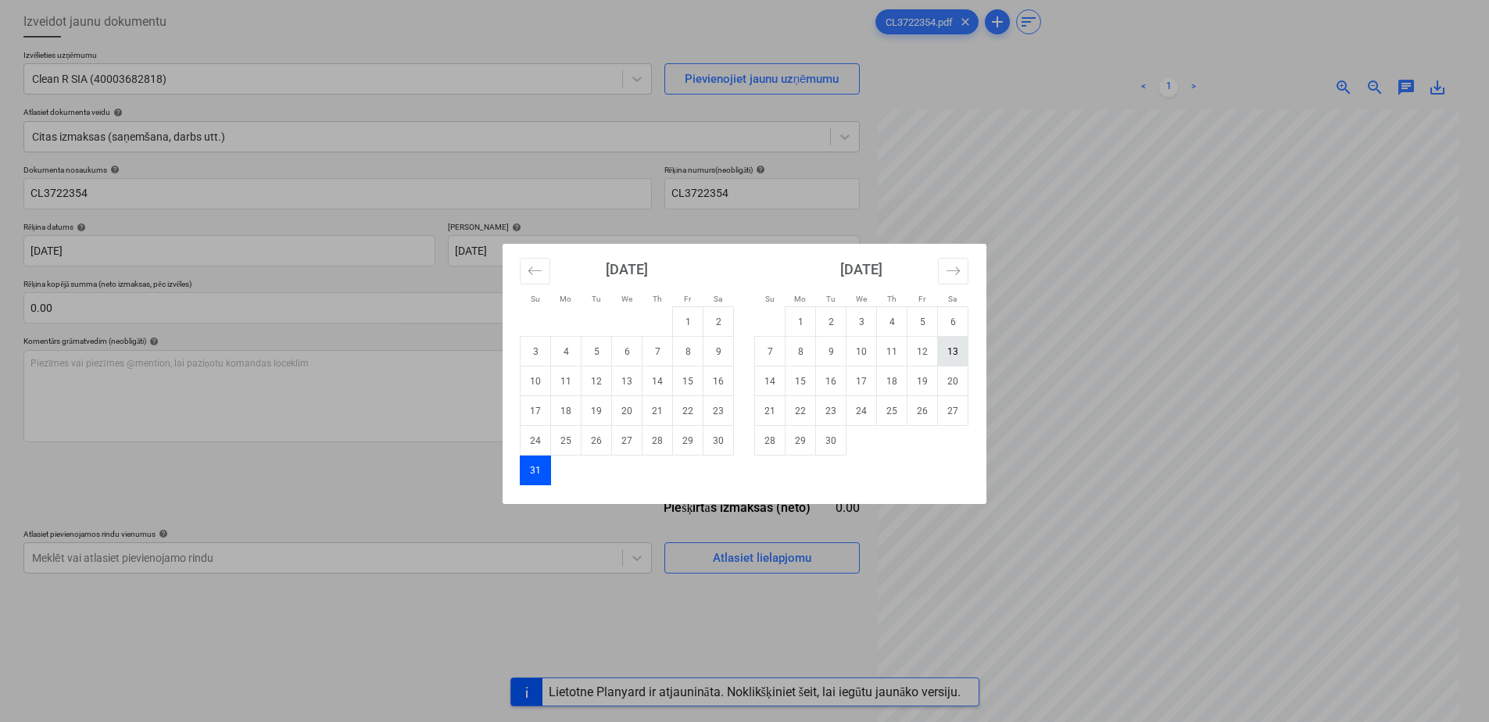
click at [948, 349] on td "13" at bounding box center [953, 352] width 30 height 30
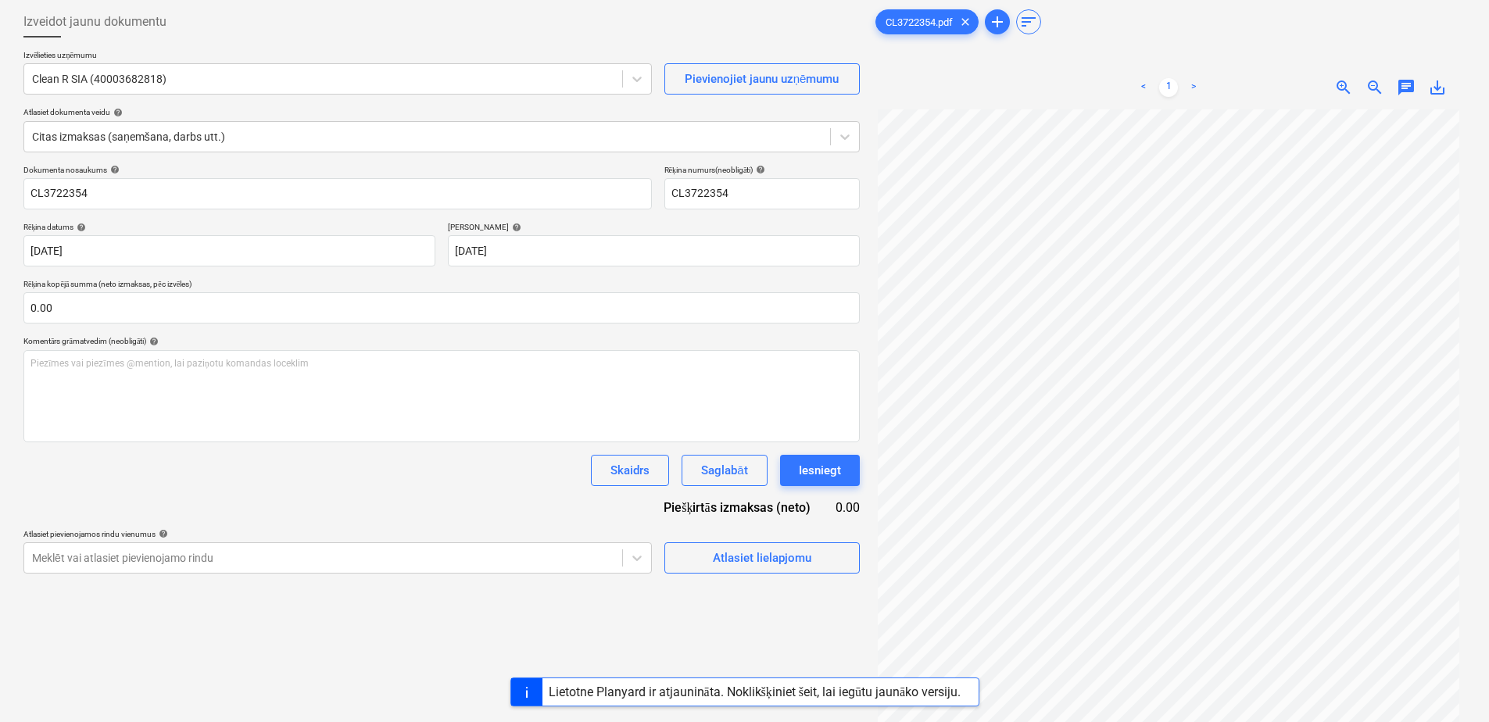
type input "13 Sep 2025"
click at [496, 470] on div "Skaidrs Saglabāt Iesniegt" at bounding box center [441, 470] width 837 height 31
click at [825, 541] on div "Atlasiet lielapjomu" at bounding box center [762, 551] width 195 height 45
click at [837, 564] on span "Atlasiet lielapjomu" at bounding box center [762, 558] width 156 height 20
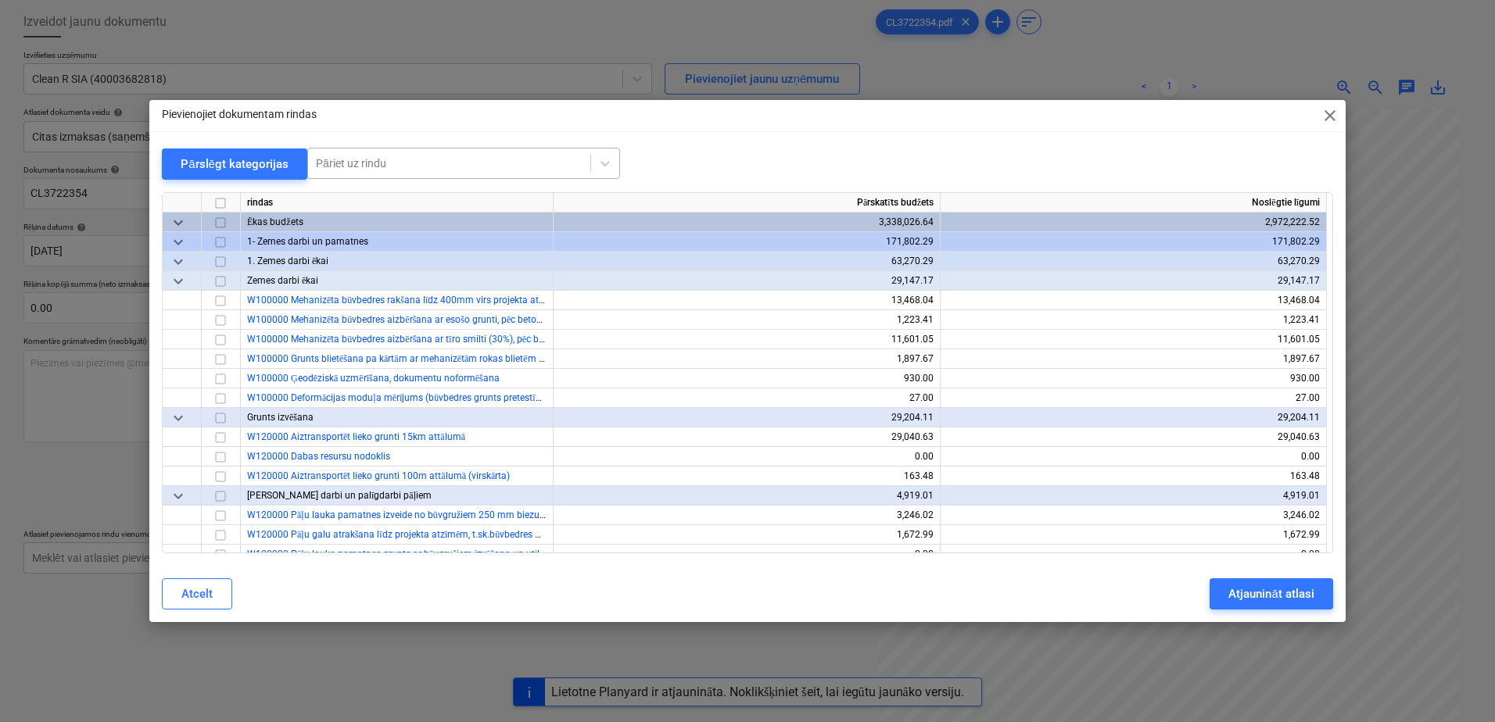
click at [393, 171] on div at bounding box center [449, 164] width 267 height 16
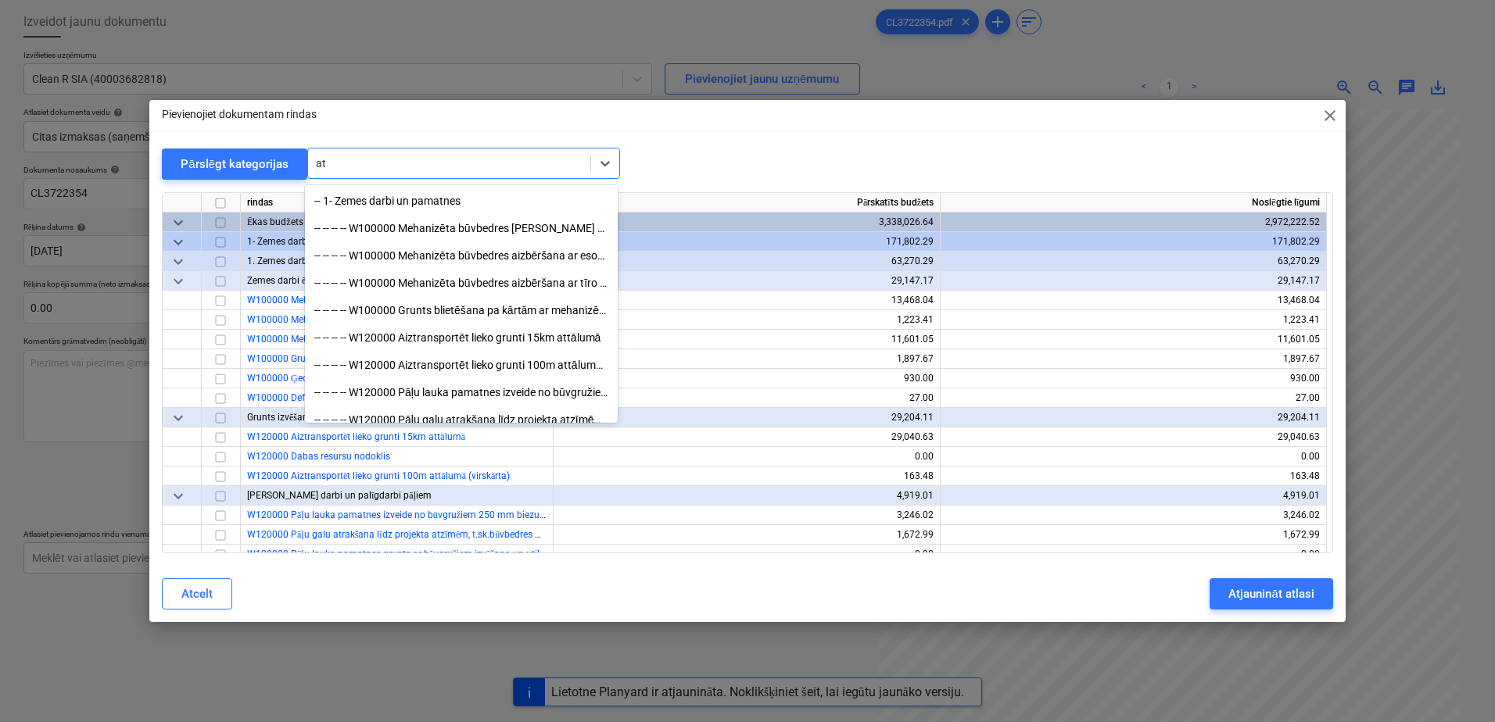
type input "a"
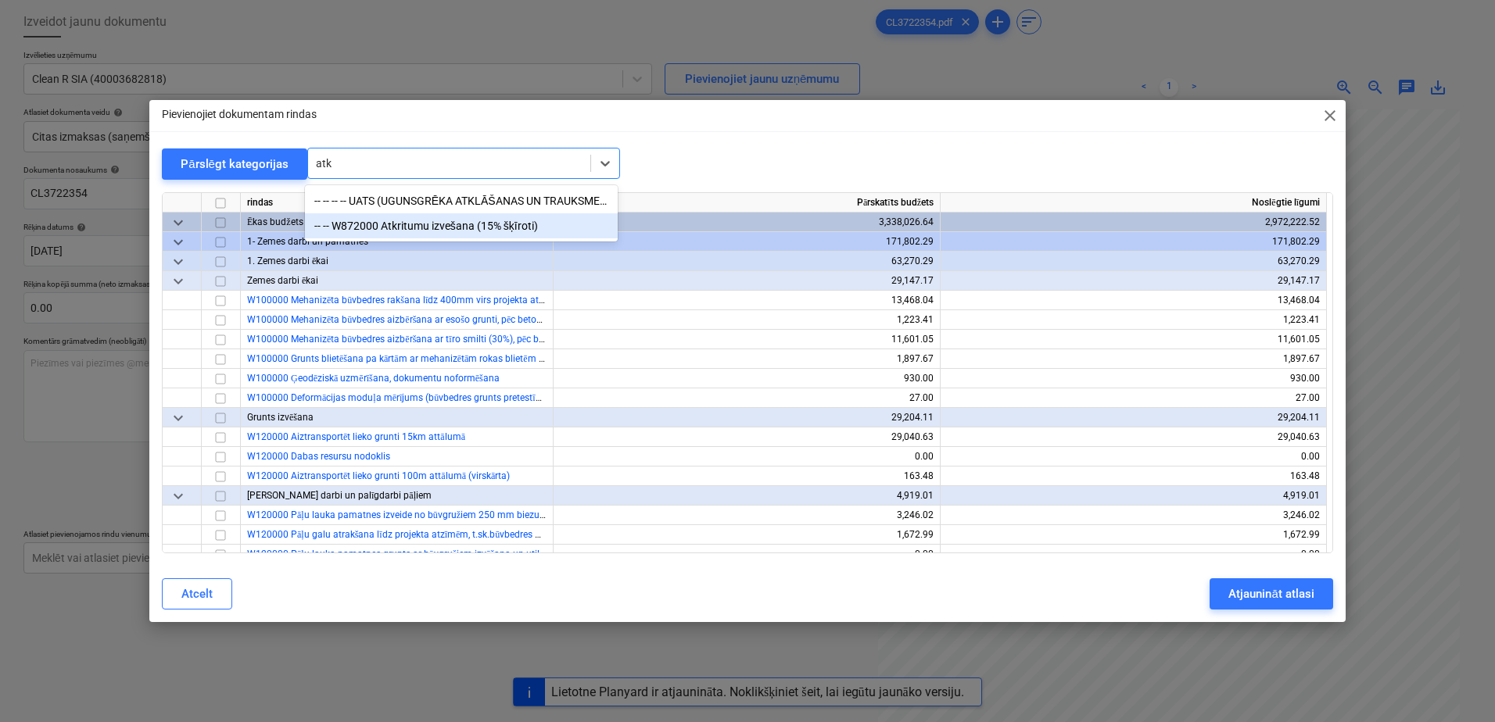
type input "atkr"
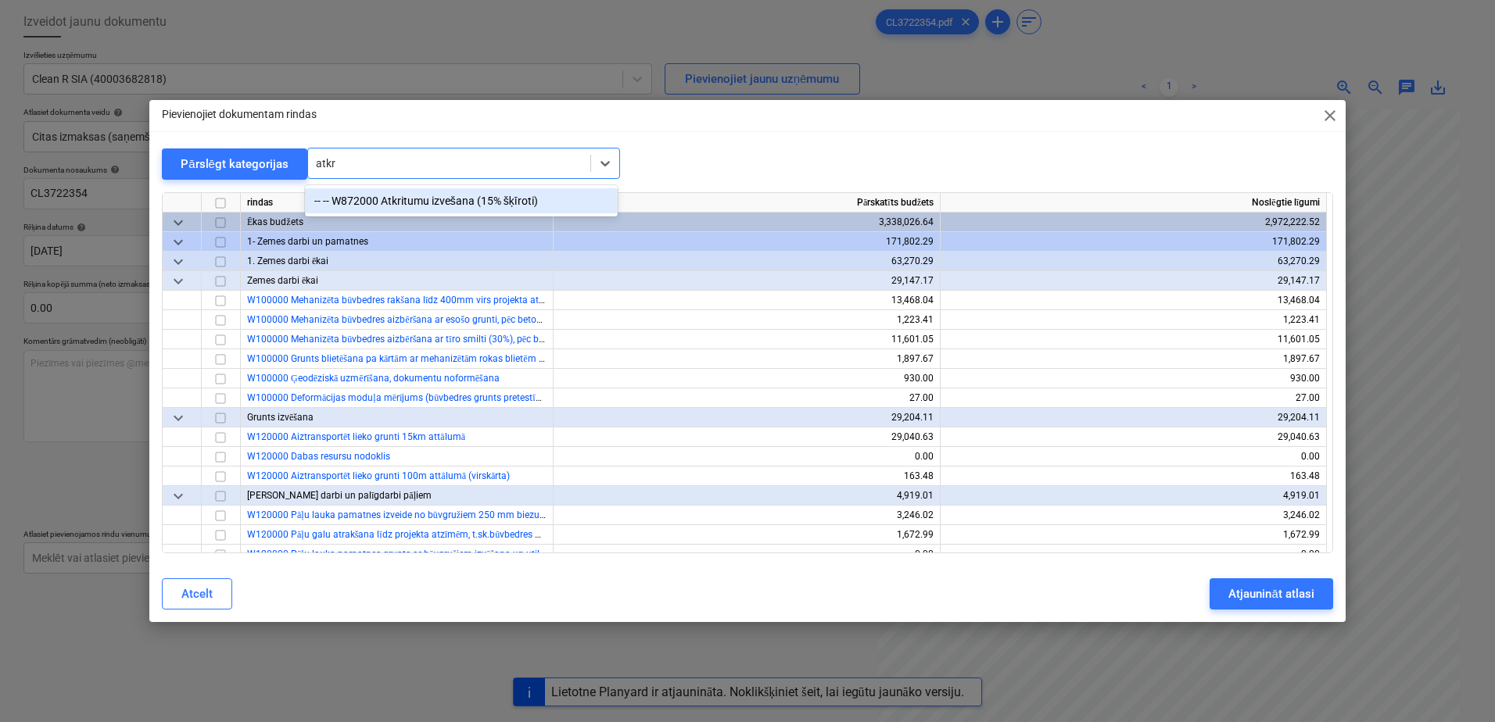
click at [437, 203] on div "-- -- W872000 Atkritumu izvešana (15% šķīroti)" at bounding box center [461, 200] width 313 height 25
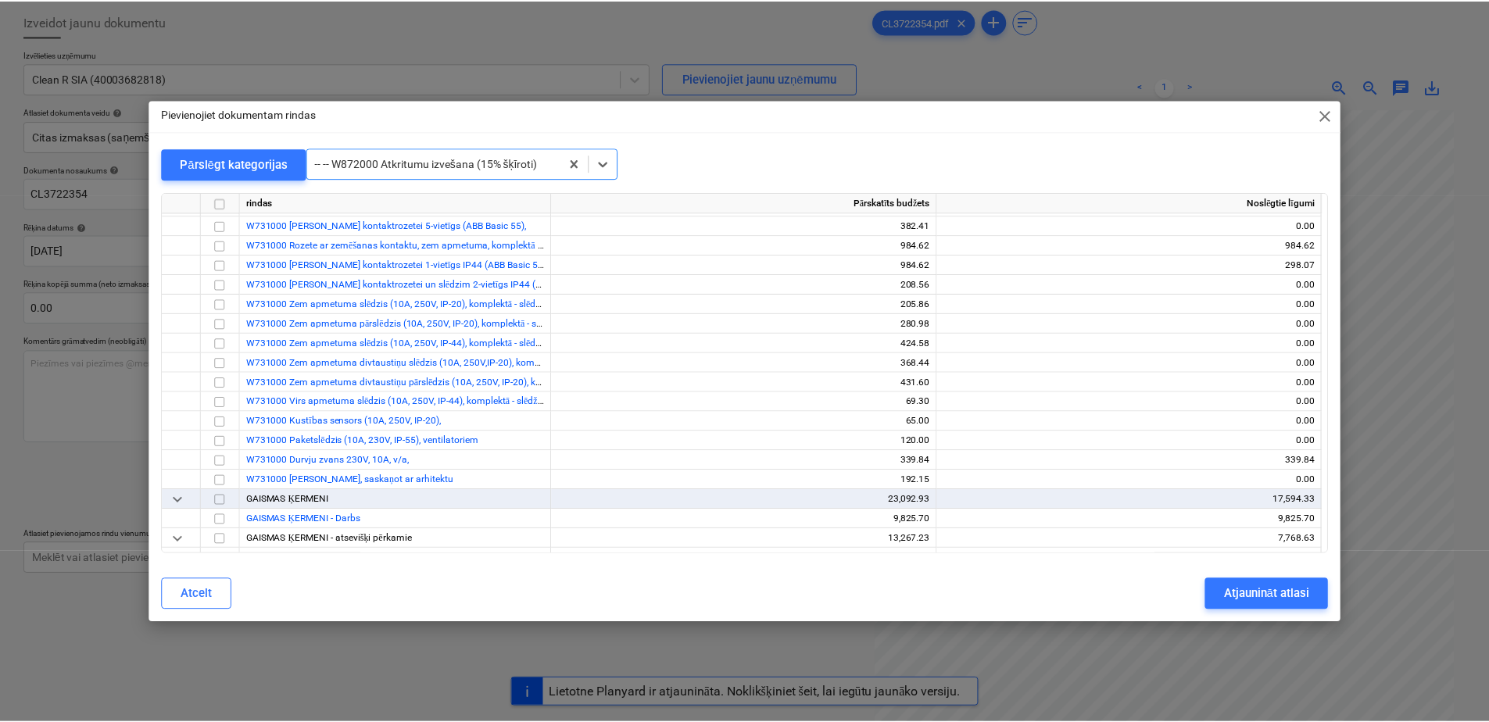
scroll to position [13917, 0]
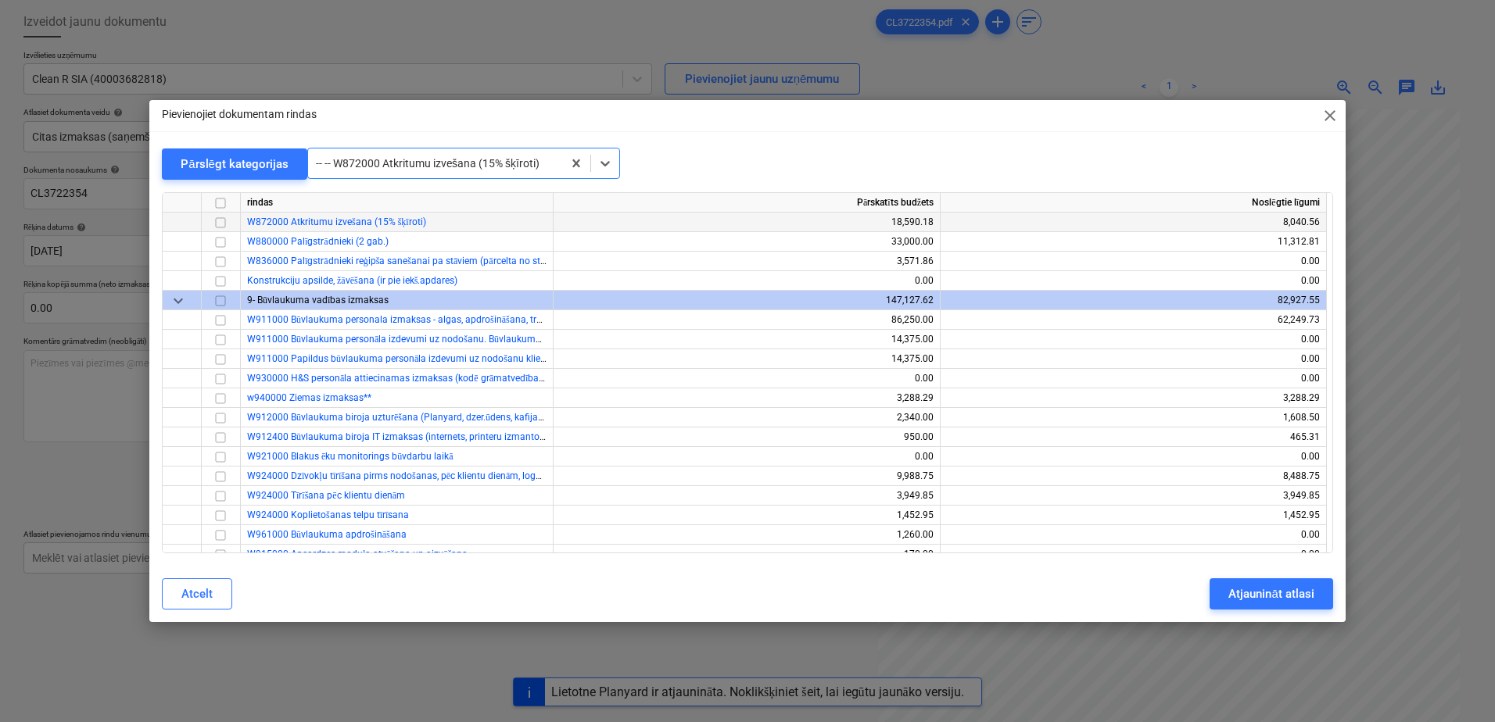
click at [223, 215] on input "checkbox" at bounding box center [220, 222] width 19 height 19
click at [1288, 597] on div "Atjaunināt atlasi" at bounding box center [1270, 594] width 85 height 20
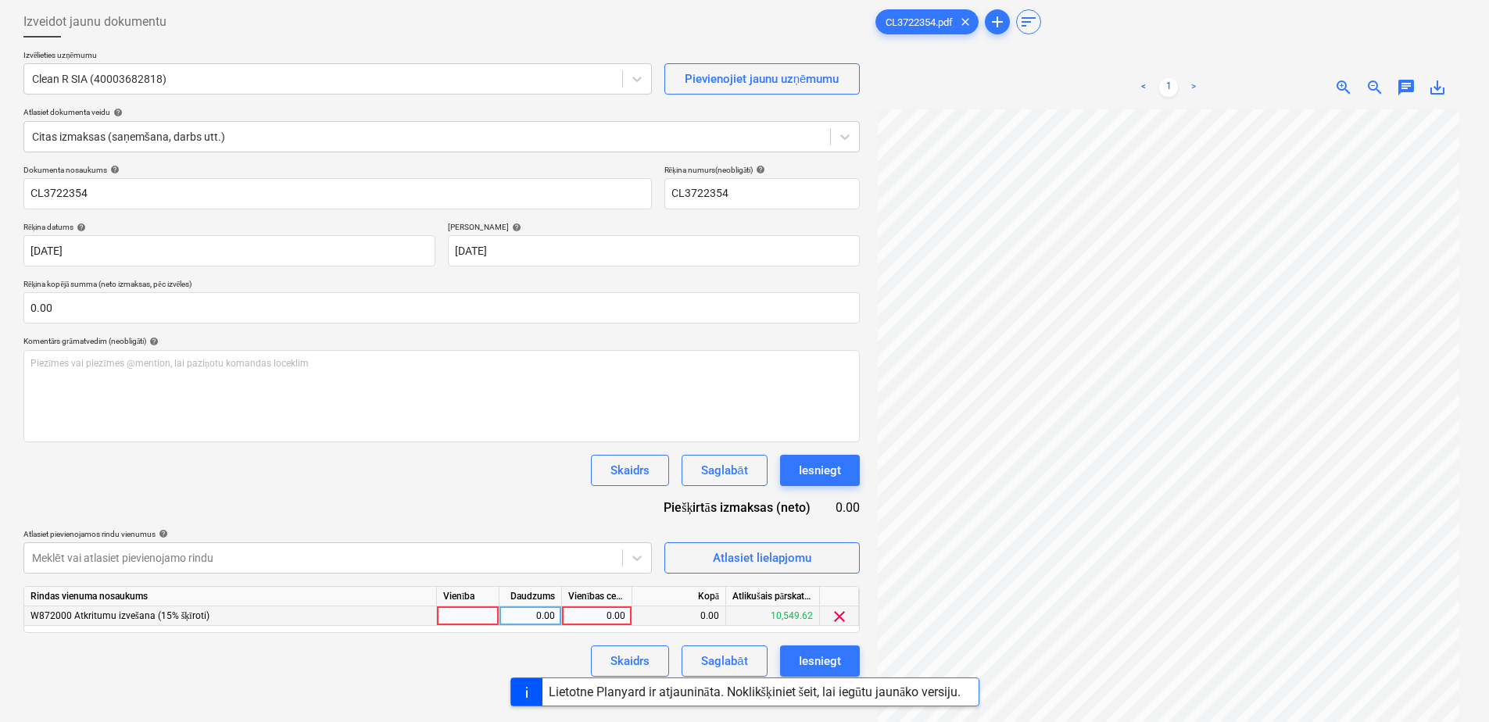
click at [574, 618] on div "0.00" at bounding box center [596, 617] width 57 height 20
drag, startPoint x: 593, startPoint y: 615, endPoint x: 568, endPoint y: 649, distance: 42.5
click at [0, 0] on div "W872000 Atkritumu izvešana (15% šķīroti) 0.00 175.43 0.00 10,549.62 clear" at bounding box center [0, 0] width 0 height 0
type input "144.98"
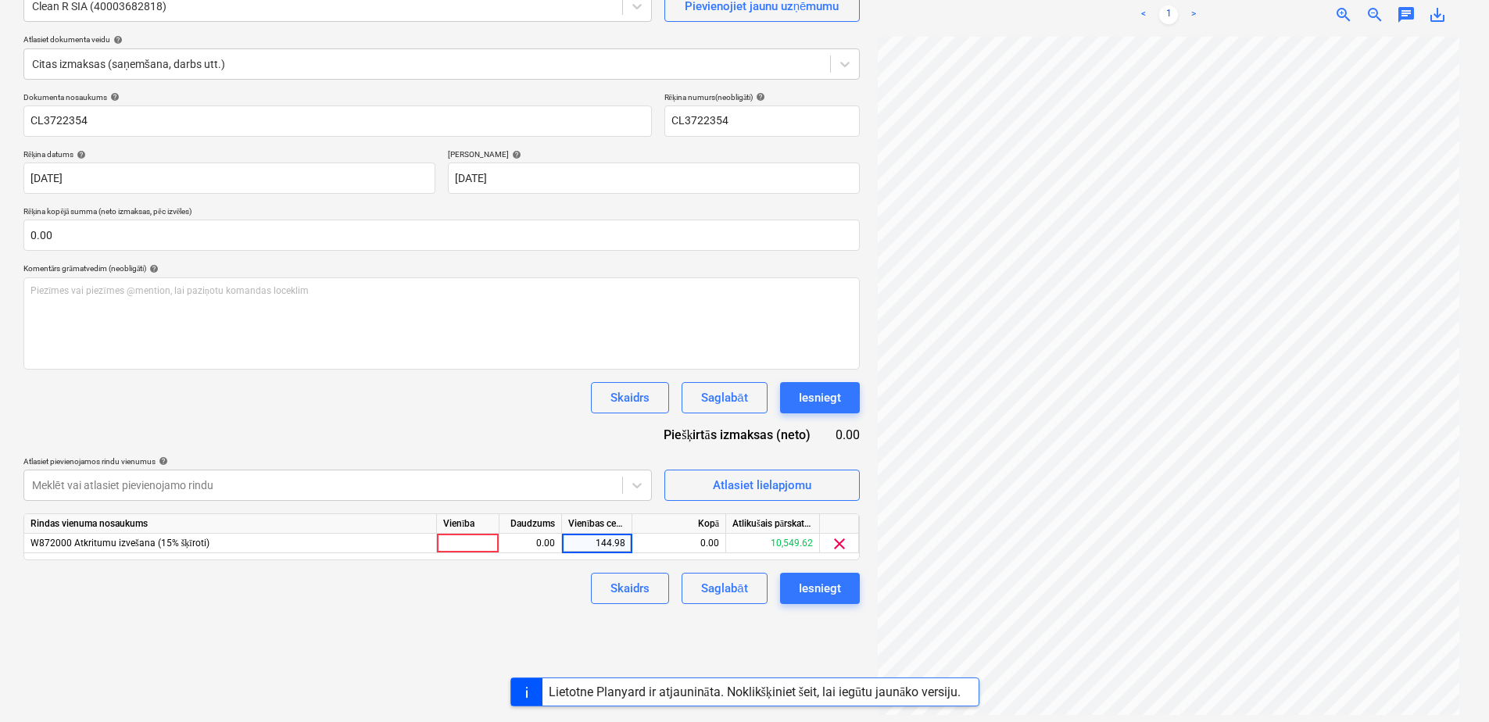
scroll to position [156, 0]
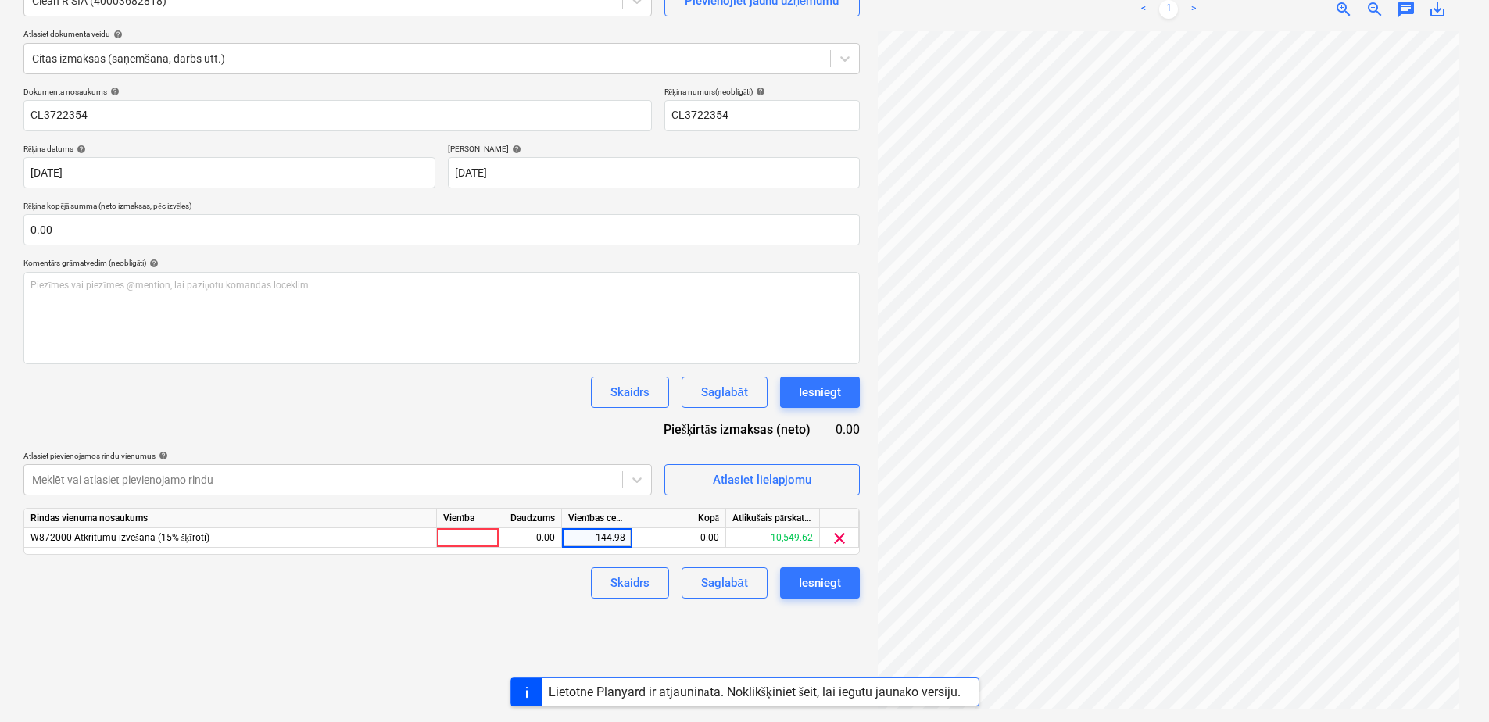
click at [377, 592] on div "Skaidrs Saglabāt Iesniegt" at bounding box center [441, 583] width 837 height 31
click at [744, 595] on button "Saglabāt" at bounding box center [724, 583] width 85 height 31
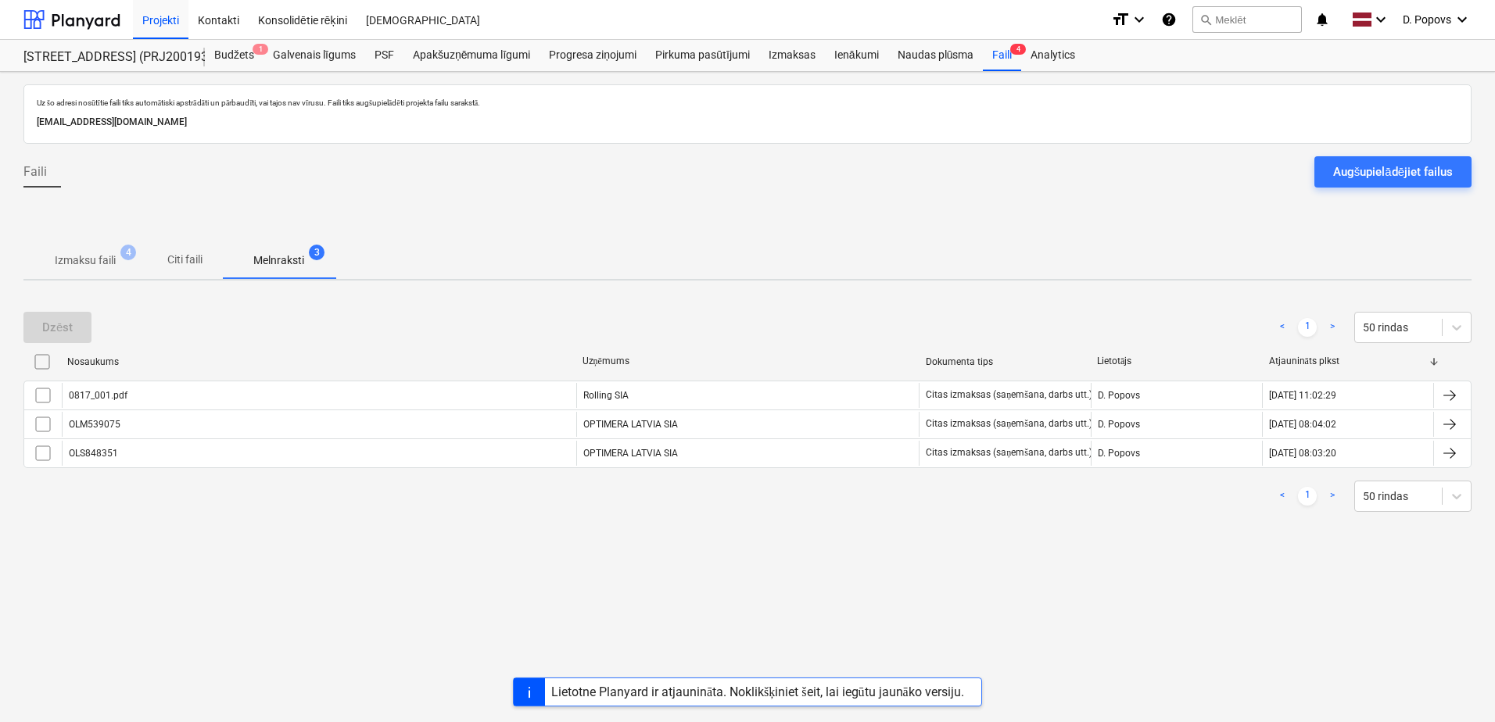
click at [733, 696] on div "Lietotne Planyard ir atjaunināta. Noklikšķiniet šeit, lai iegūtu jaunāko versij…" at bounding box center [757, 692] width 413 height 15
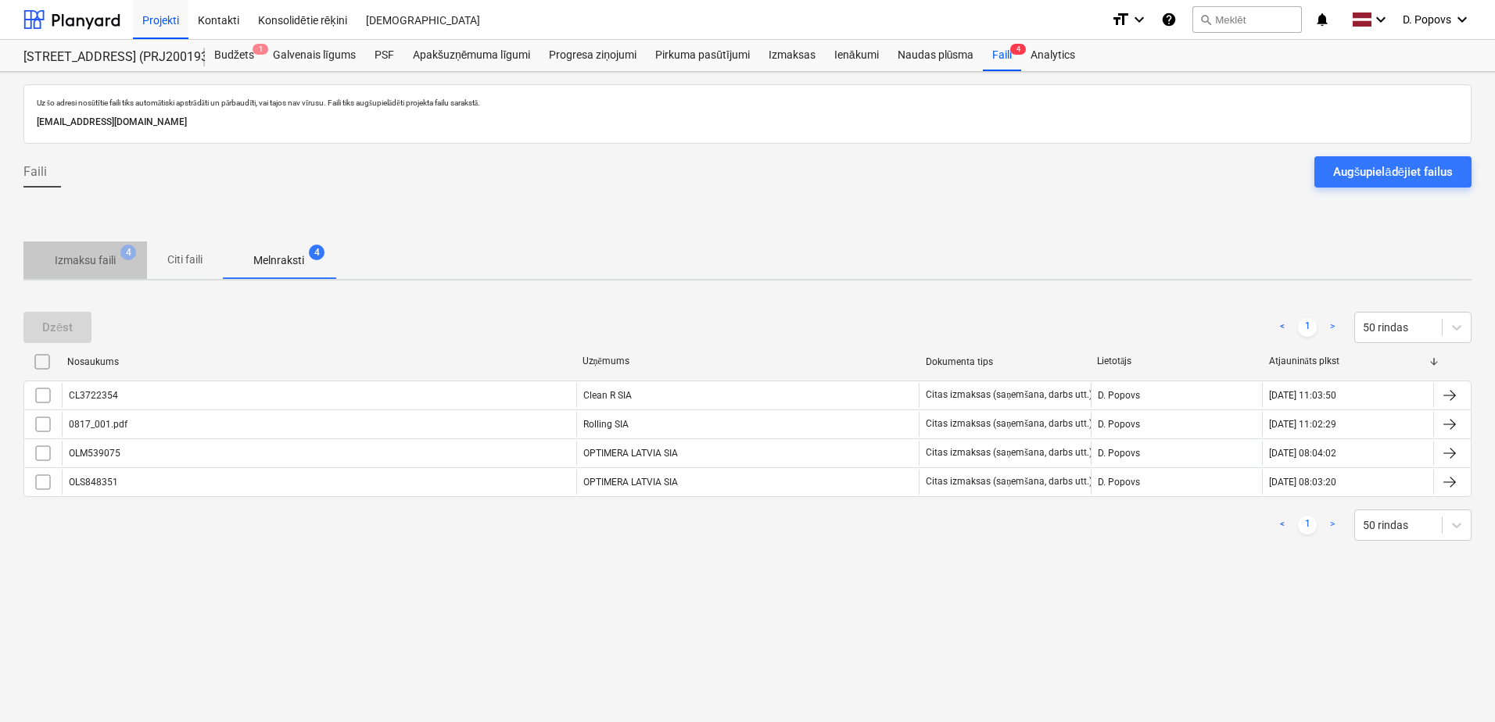
click at [127, 253] on span "4" at bounding box center [128, 253] width 16 height 16
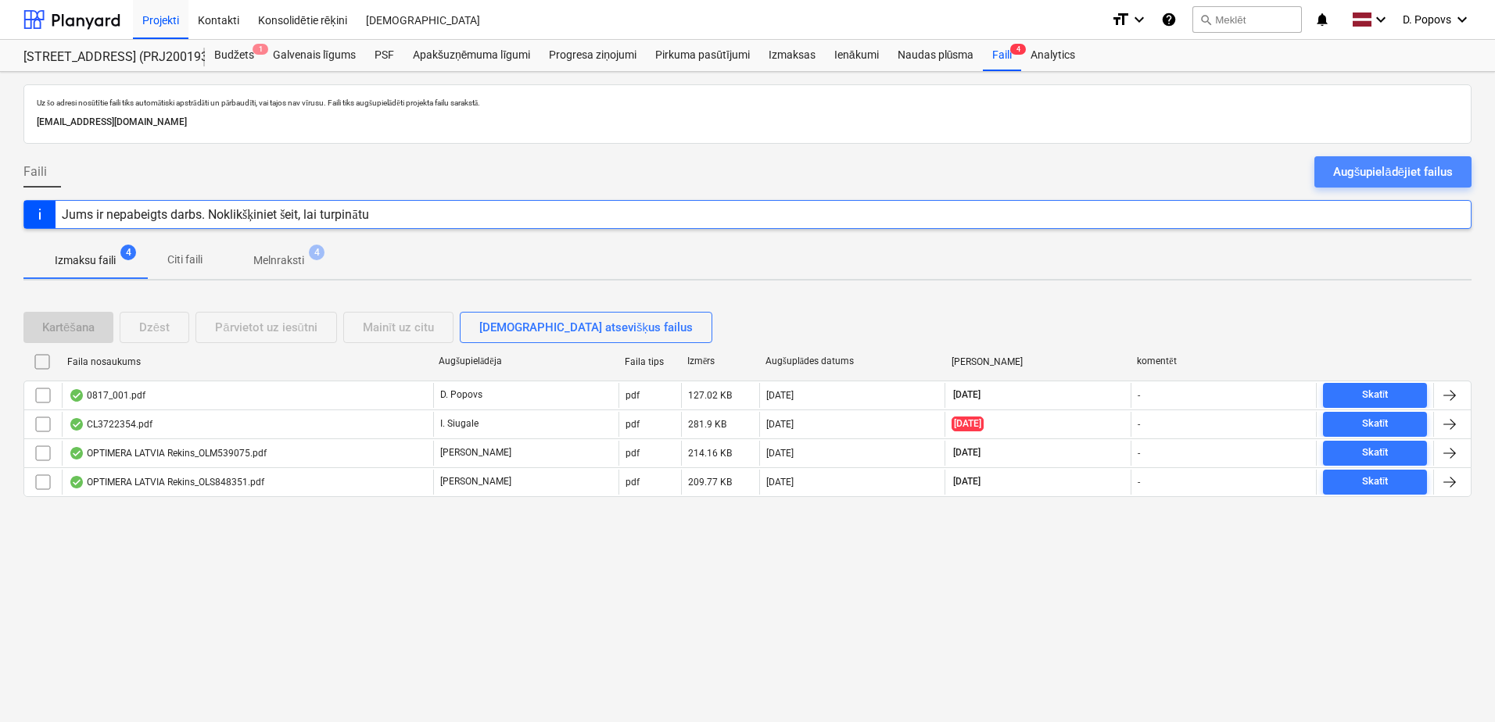
click at [1322, 165] on button "Augšupielādējiet failus" at bounding box center [1392, 171] width 157 height 31
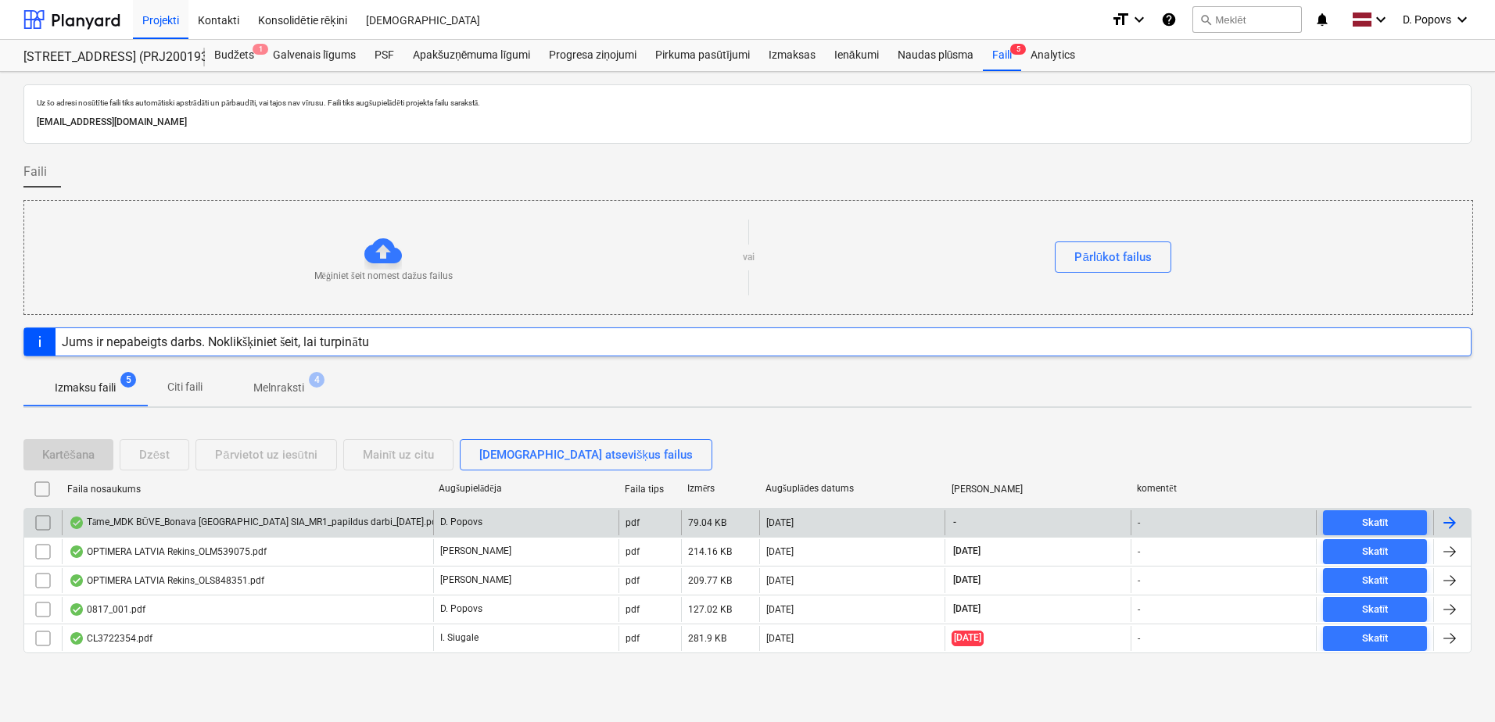
click at [266, 534] on div "Tāme_MDK BŪVE_Bonava [GEOGRAPHIC_DATA] SIA_MR1_papildus darbi_[DATE].pdf" at bounding box center [247, 523] width 371 height 25
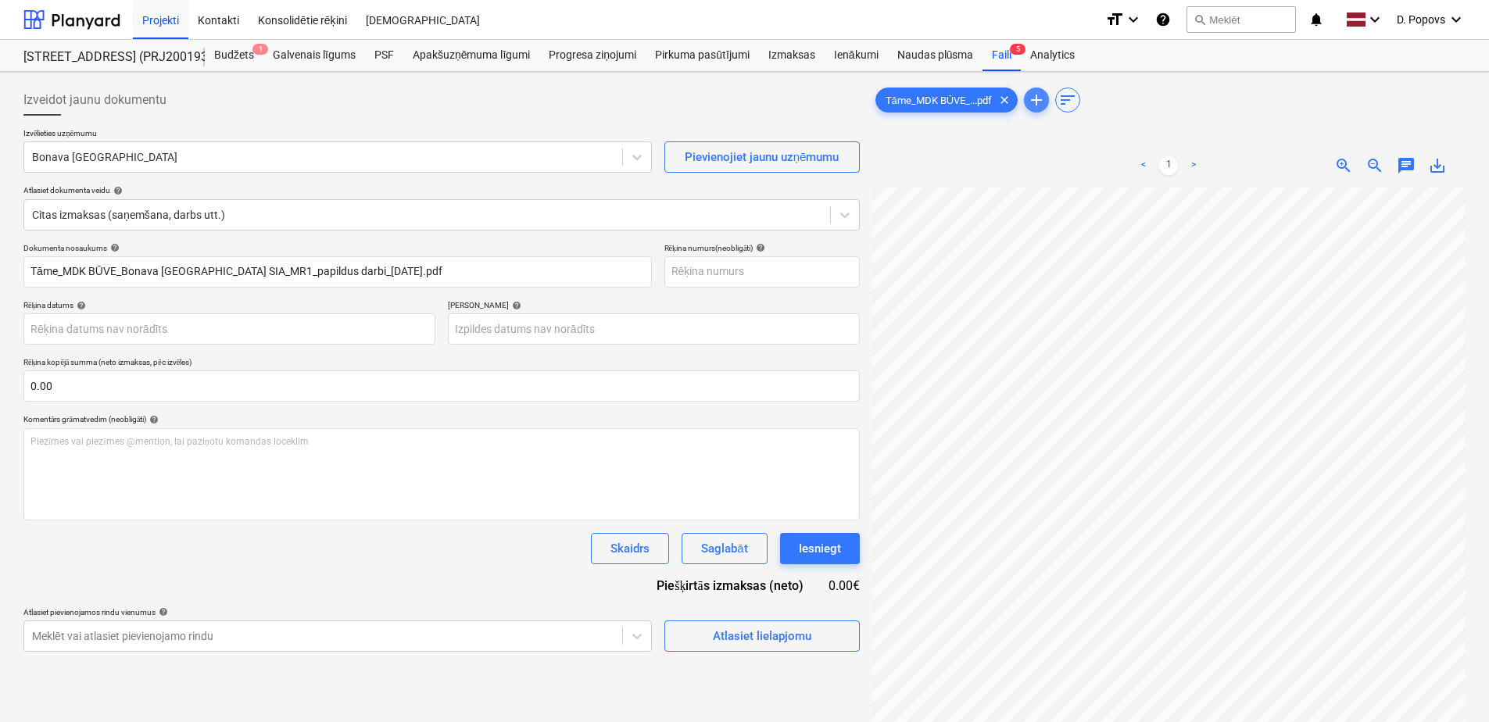
click at [1037, 100] on span "add" at bounding box center [1036, 100] width 19 height 19
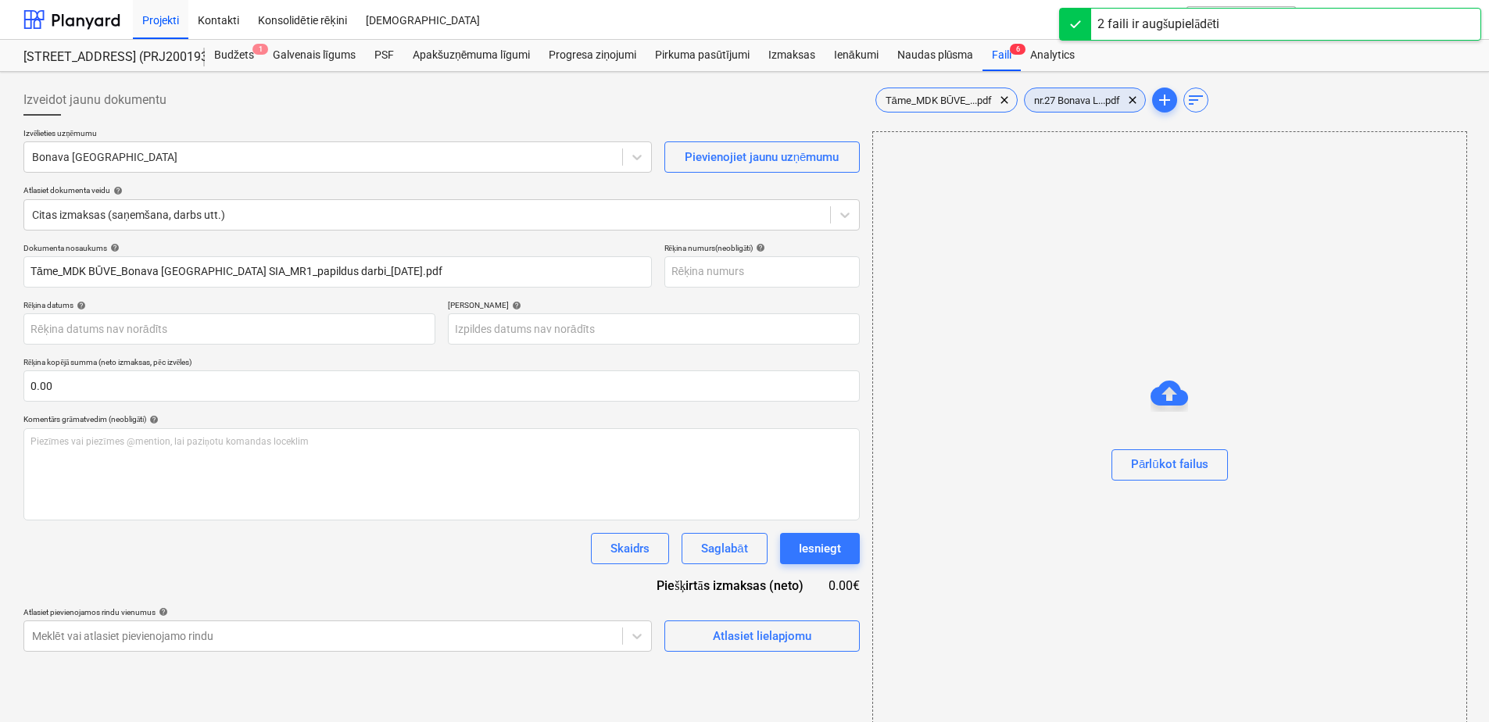
click at [1082, 95] on span "nr.27 Bonava L...pdf" at bounding box center [1077, 101] width 105 height 12
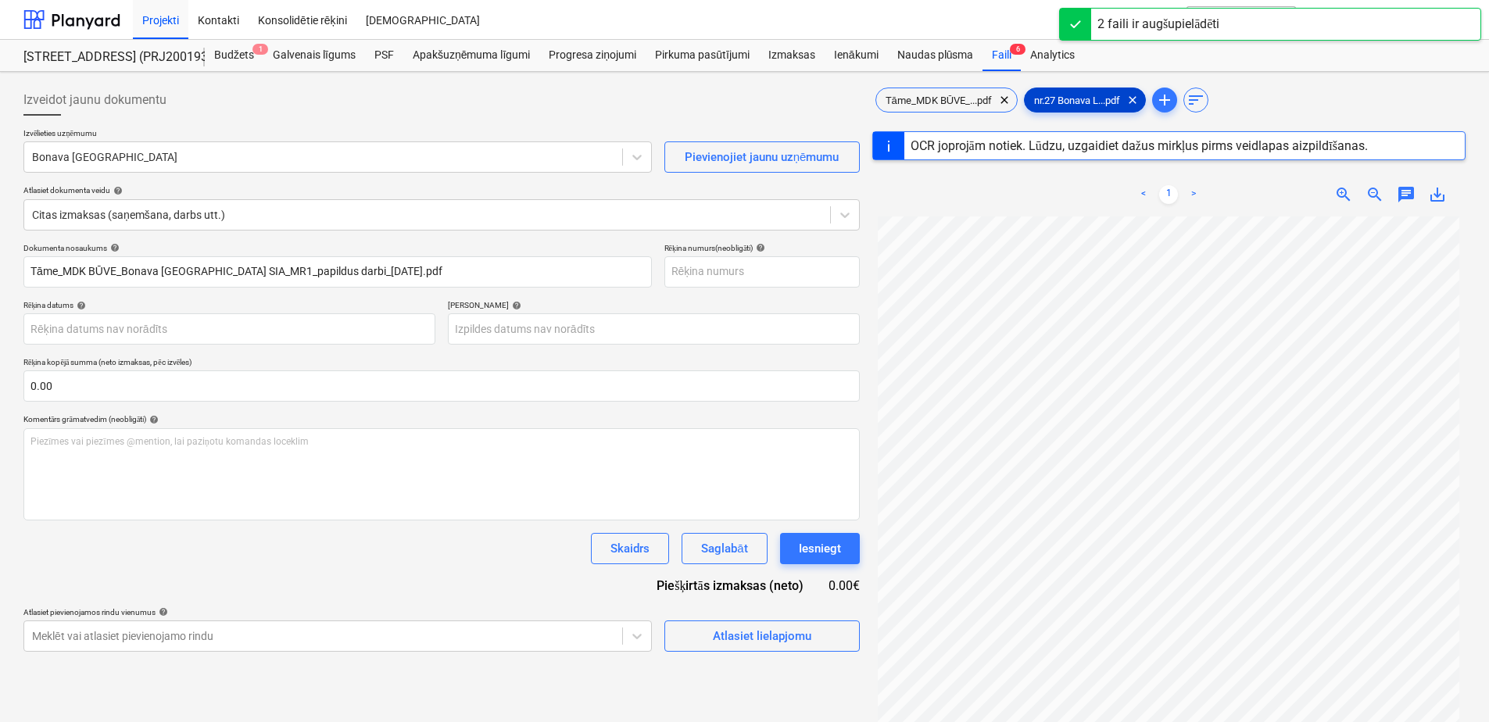
type input "1"
type input "25 Aug 2025"
type input "04 Sep 2025"
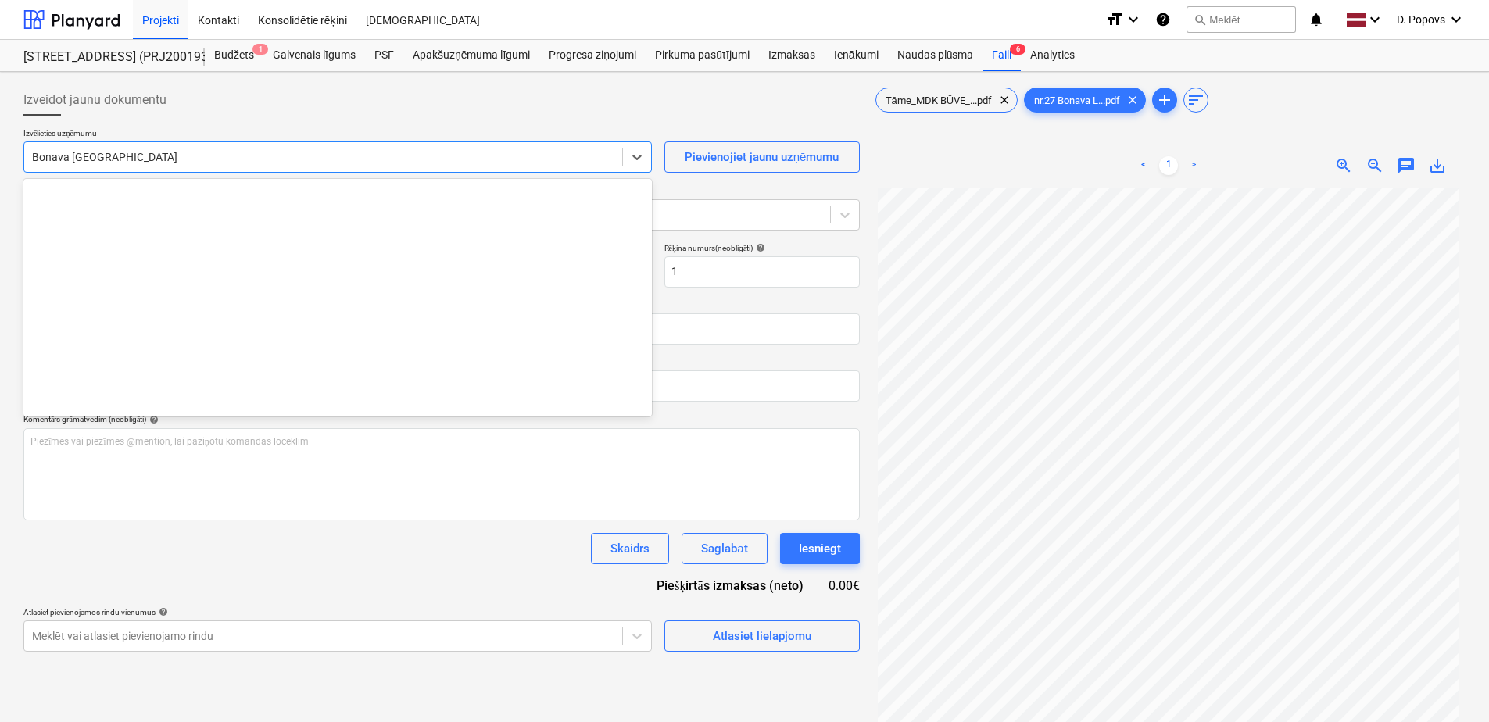
click at [161, 160] on div at bounding box center [323, 157] width 582 height 16
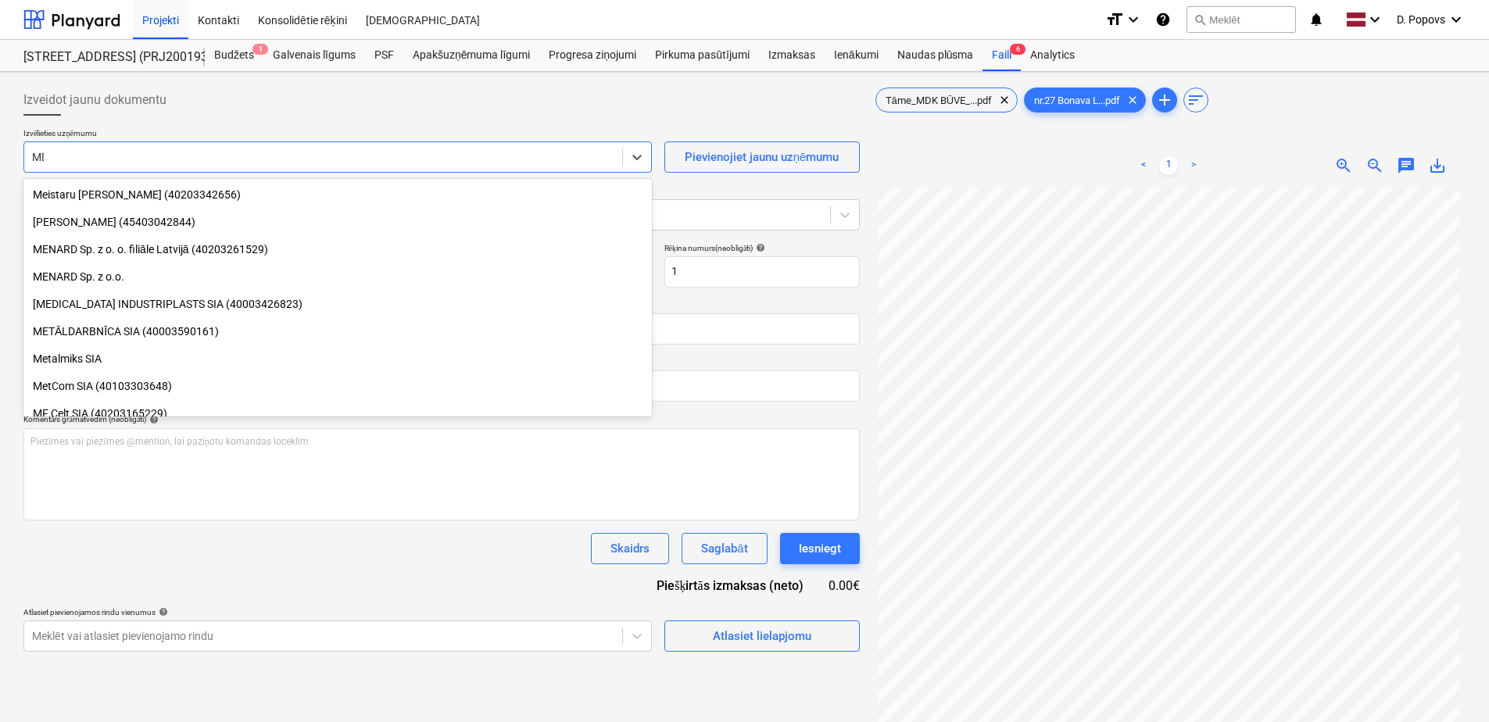
type input "MDK"
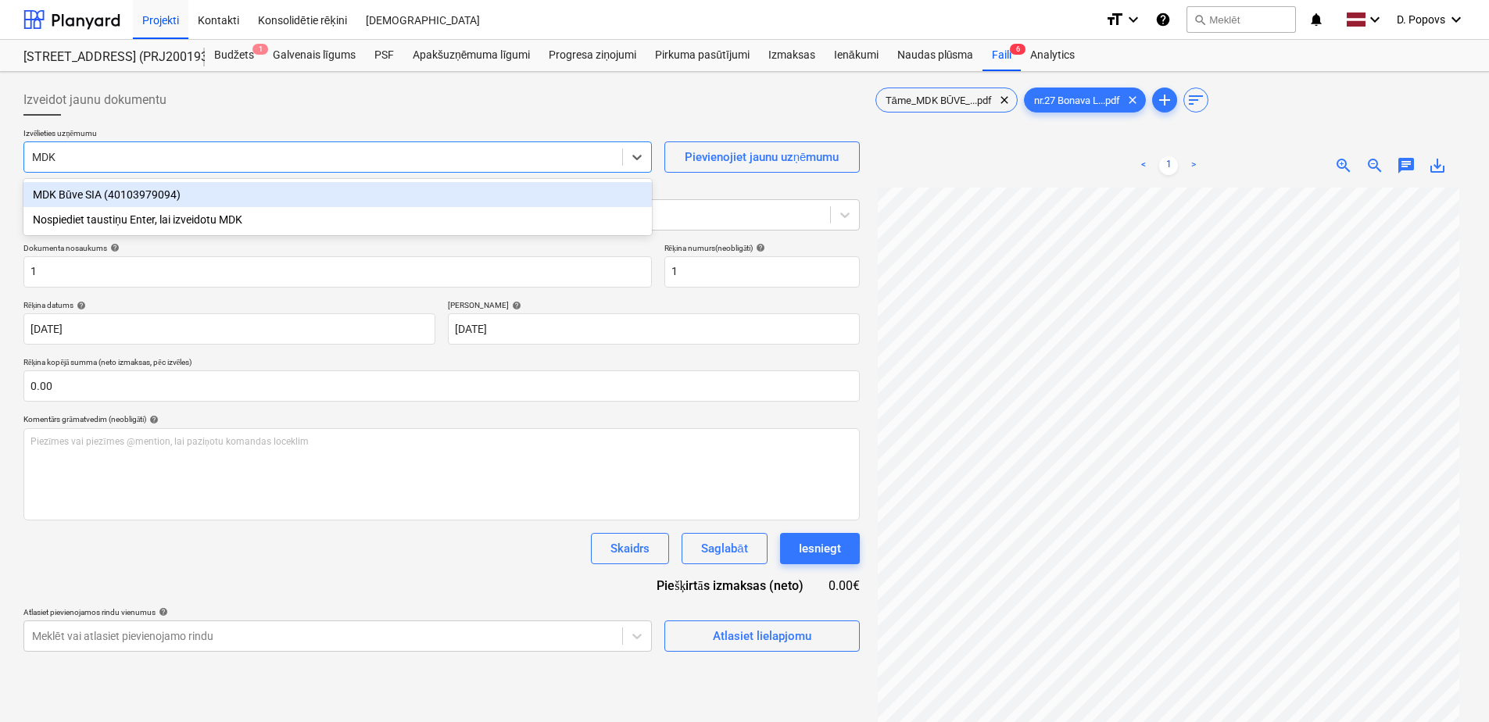
click at [173, 189] on div "MDK Būve SIA (40103979094)" at bounding box center [337, 194] width 629 height 25
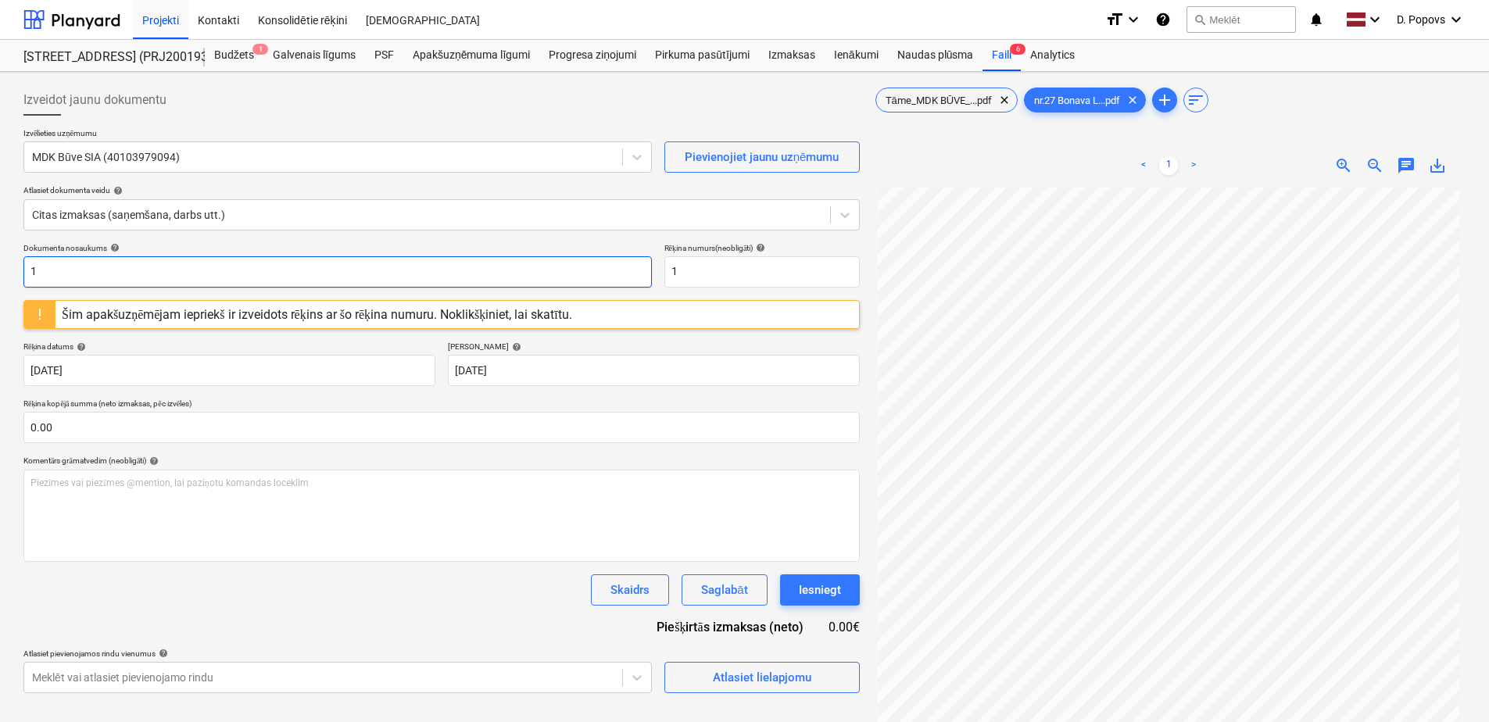
drag, startPoint x: 80, startPoint y: 269, endPoint x: -3, endPoint y: 282, distance: 83.9
click at [0, 282] on html "Projekti Kontakti Konsolidētie rēķini Iesūtne format_size keyboard_arrow_down h…" at bounding box center [744, 361] width 1489 height 722
drag, startPoint x: 100, startPoint y: 269, endPoint x: 15, endPoint y: 268, distance: 85.2
click at [15, 268] on div "Izveidot jaunu dokumentu Izvēlieties uzņēmumu MDK Būve SIA (40103979094) Pievie…" at bounding box center [744, 475] width 1489 height 807
type input "2025/08/06"
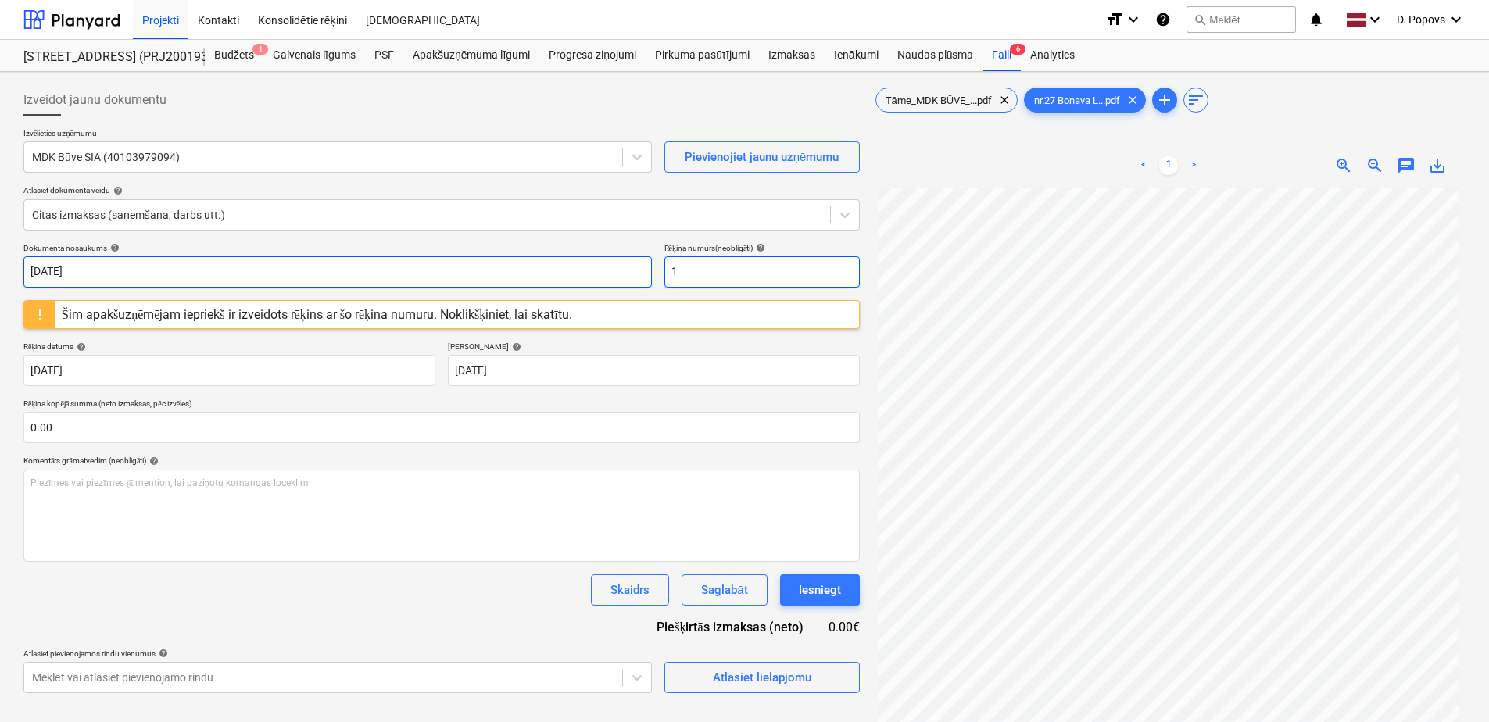
drag, startPoint x: 746, startPoint y: 278, endPoint x: 594, endPoint y: 281, distance: 151.7
click at [597, 281] on div "Dokumenta nosaukums help 2025/08/06 Rēķina numurs (neobligāti) help 1" at bounding box center [441, 265] width 837 height 45
paste input "2025/08/06"
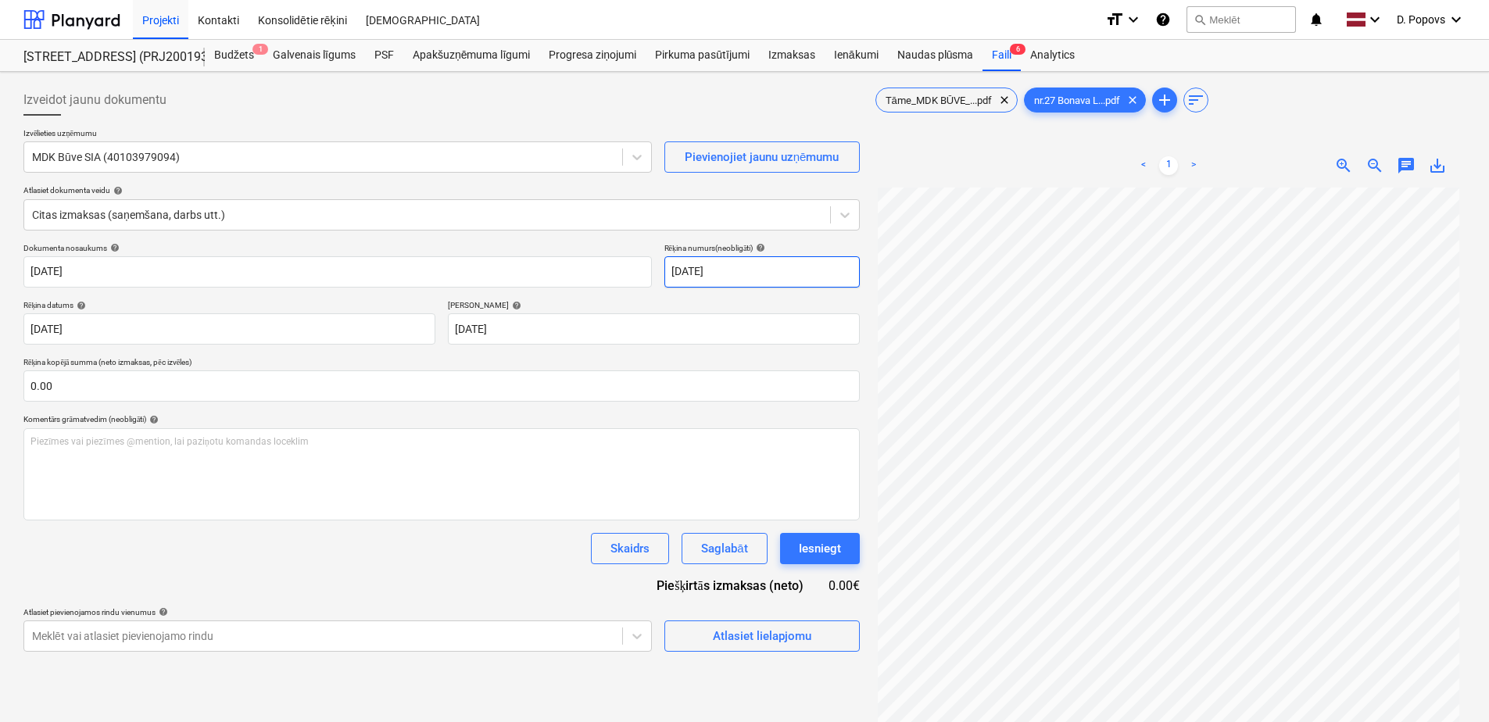
type input "2025/08/06"
click at [337, 582] on div "Dokumenta nosaukums help 2025/08/06 Rēķina numurs (neobligāti) help 2025/08/06 …" at bounding box center [441, 447] width 837 height 409
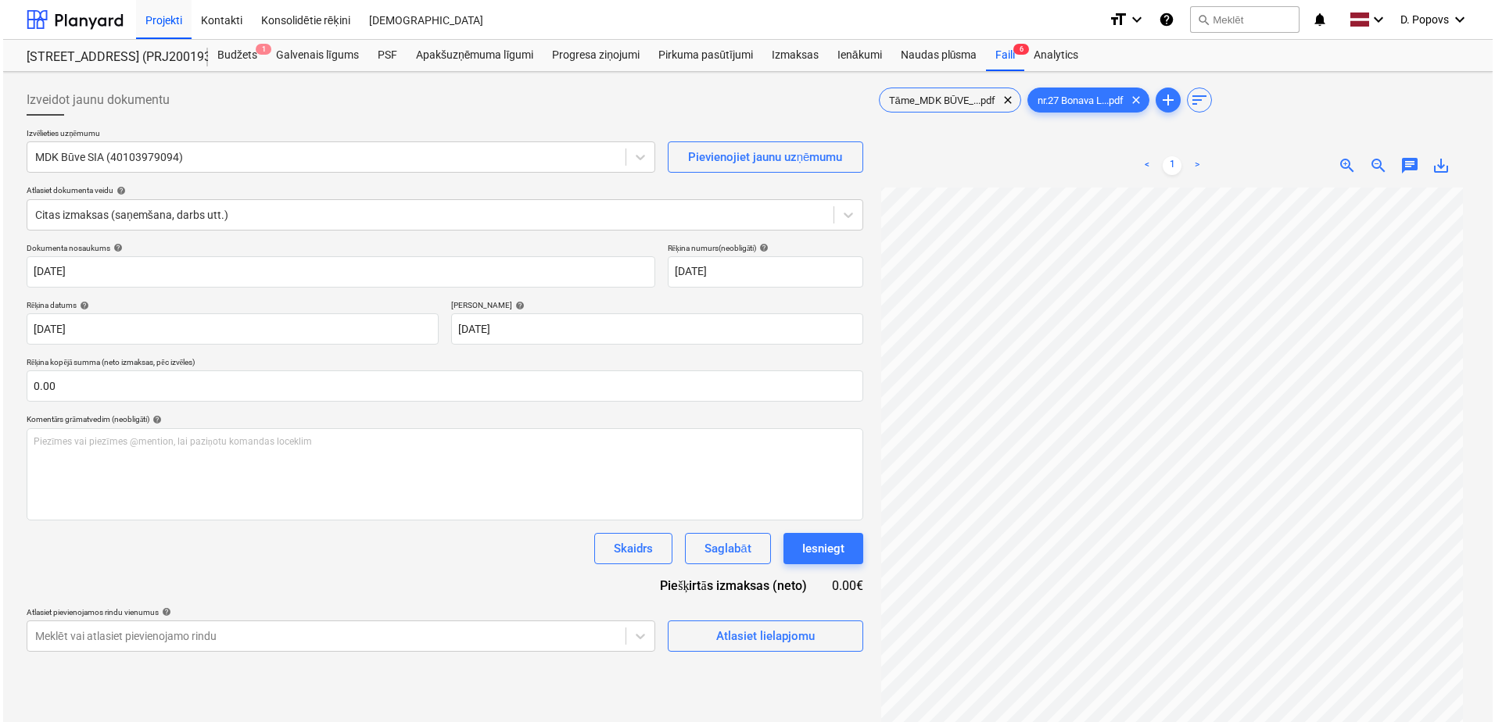
scroll to position [147, 0]
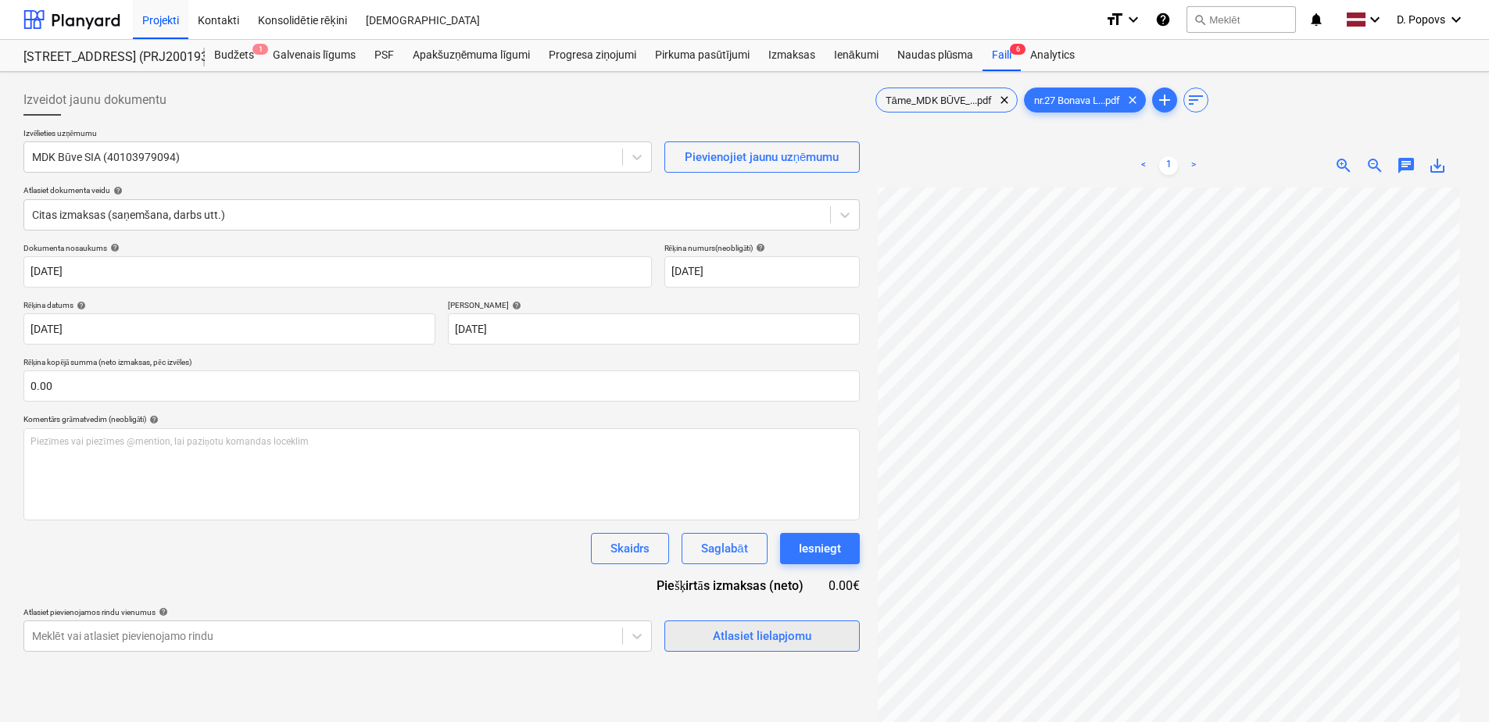
click at [794, 626] on div "Atlasiet lielapjomu" at bounding box center [762, 636] width 99 height 20
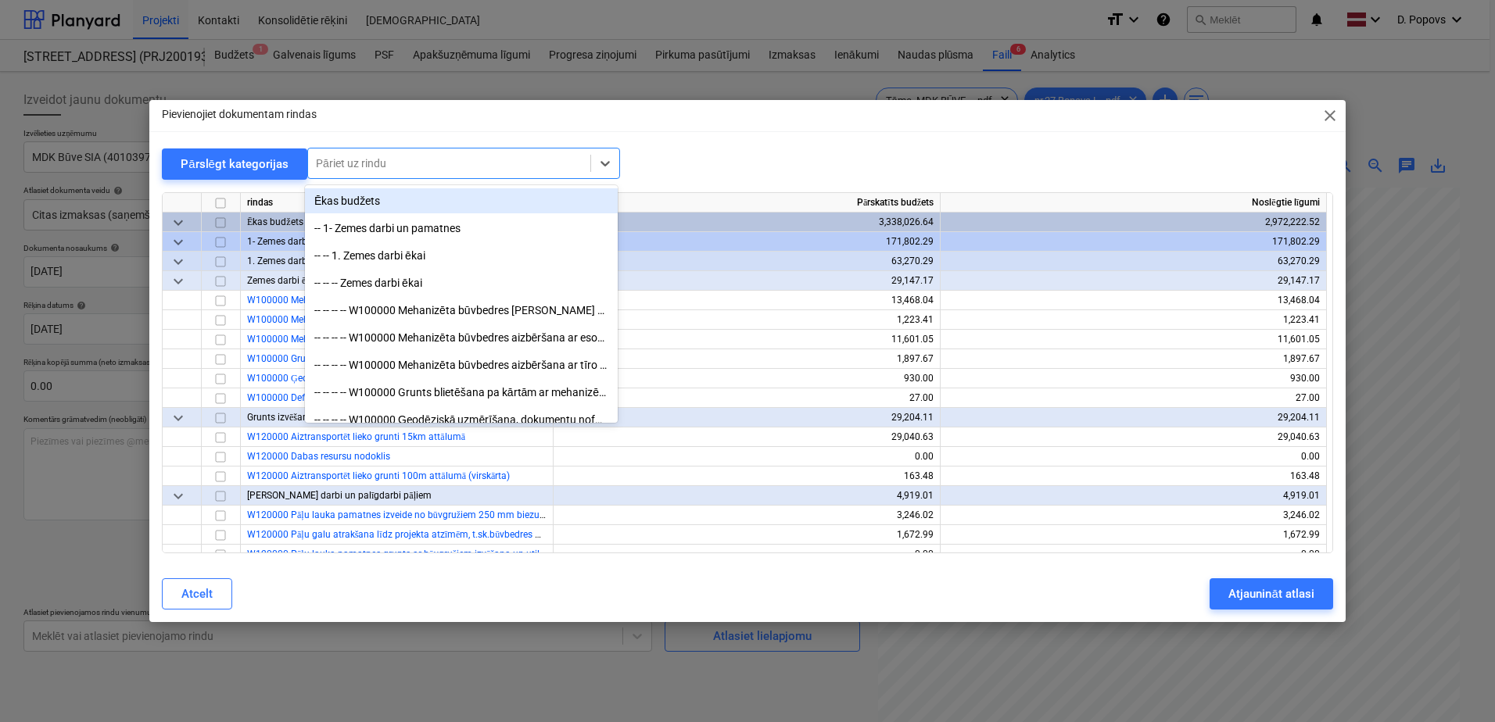
click at [478, 160] on div at bounding box center [449, 164] width 267 height 16
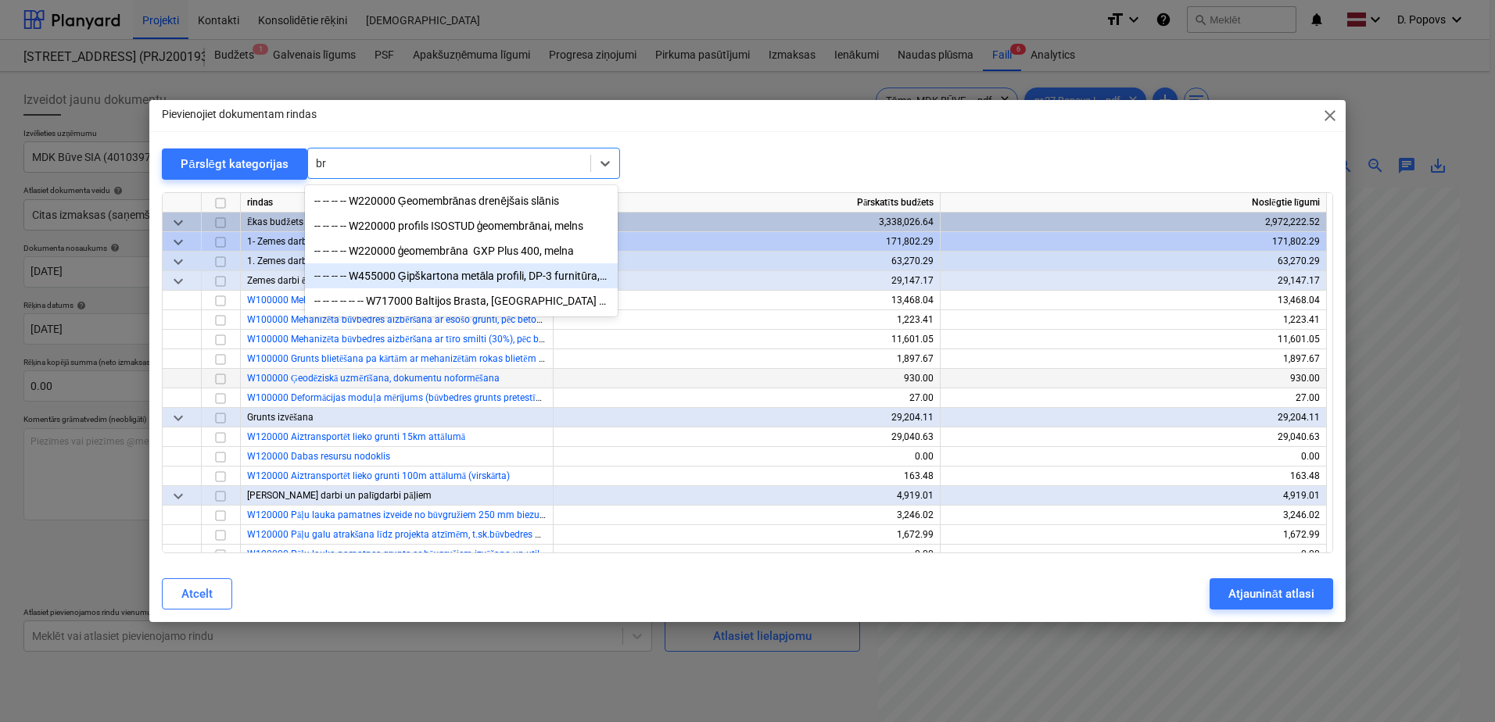
type input "b"
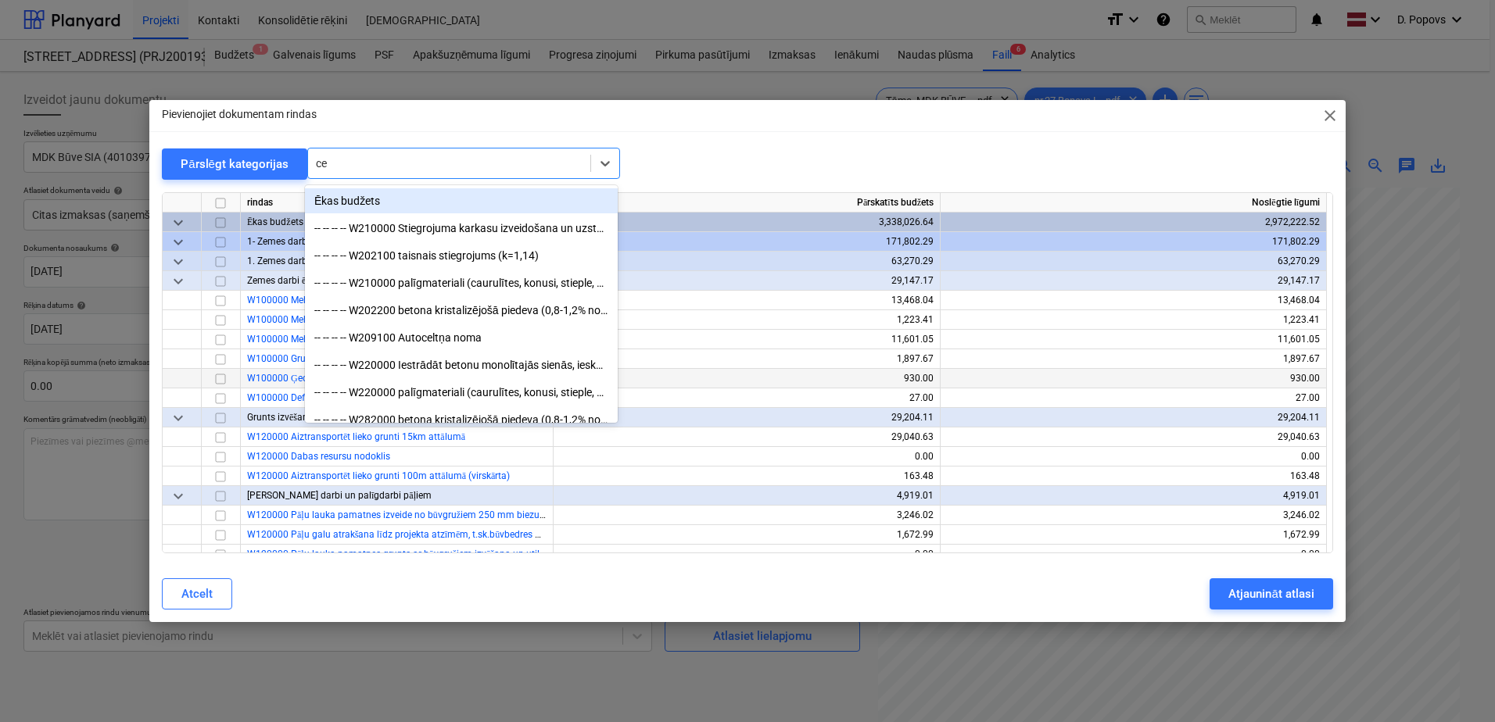
type input "ceļ"
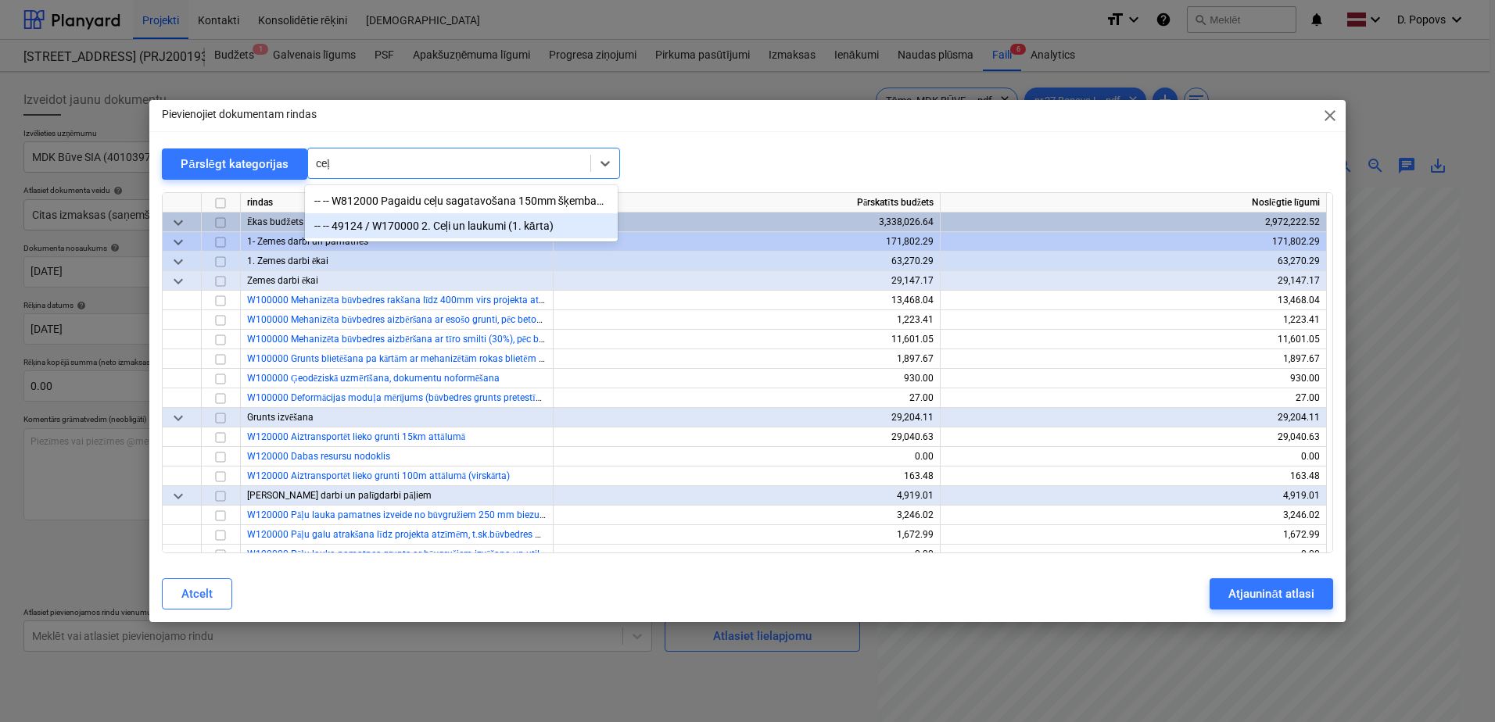
click at [513, 225] on div "-- -- 49124 / W170000 2. Ceļi un laukumi (1. kārta)" at bounding box center [461, 225] width 313 height 25
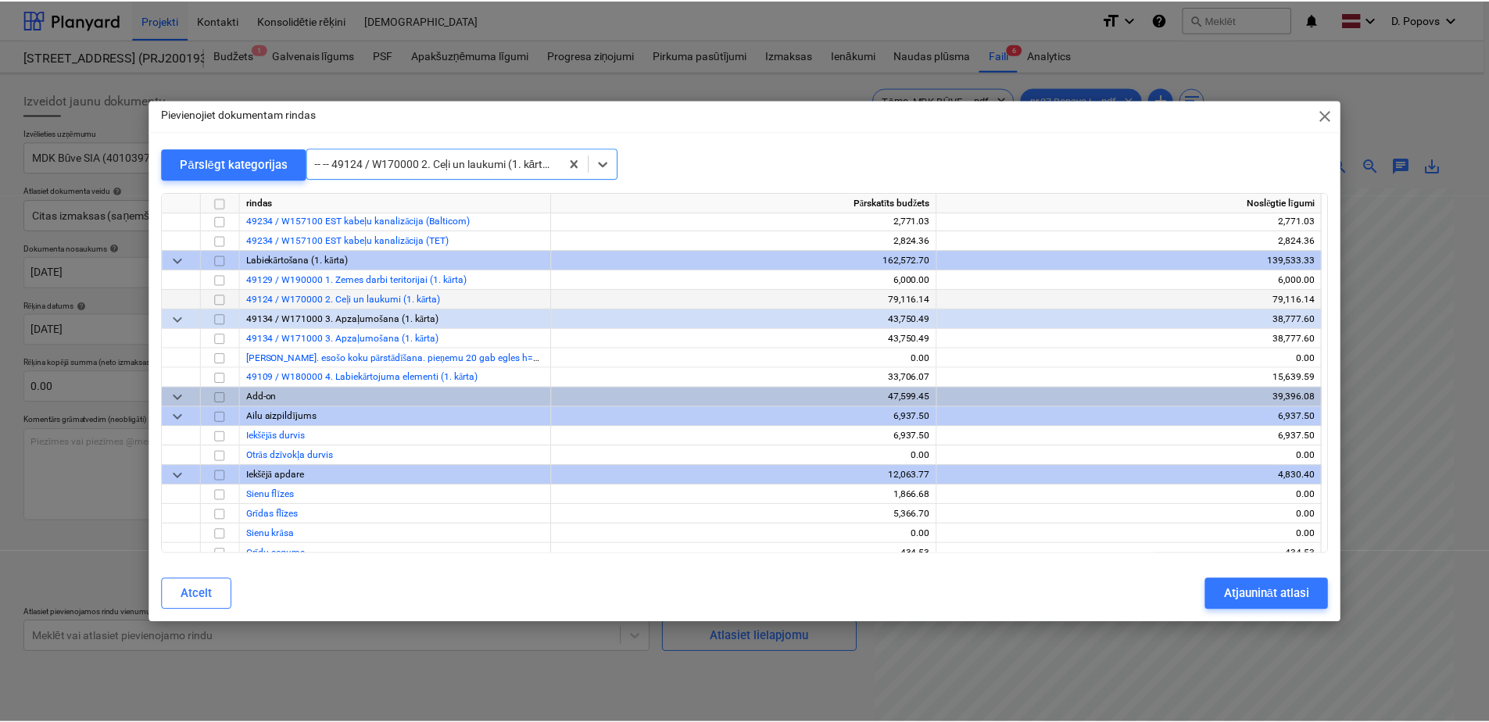
scroll to position [14581, 0]
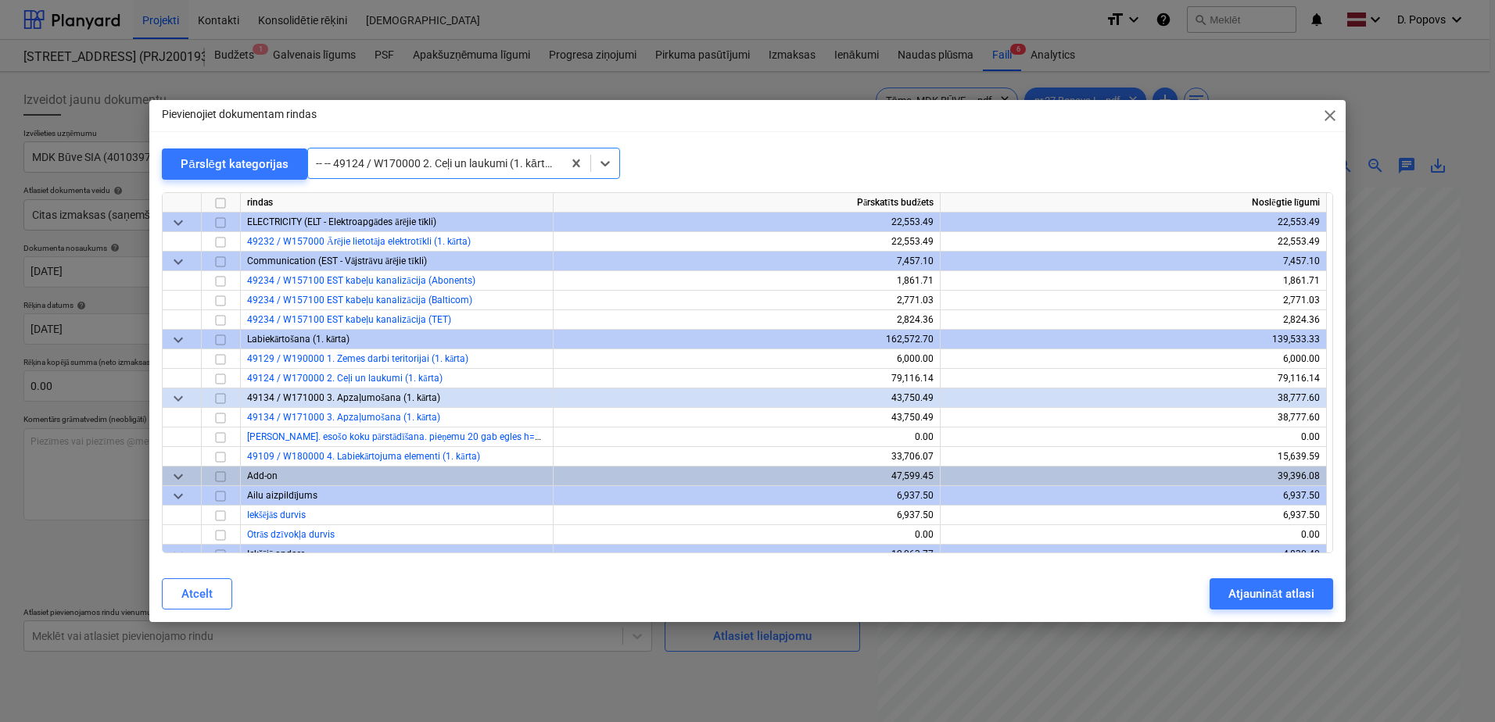
click at [1333, 116] on span "close" at bounding box center [1330, 115] width 19 height 19
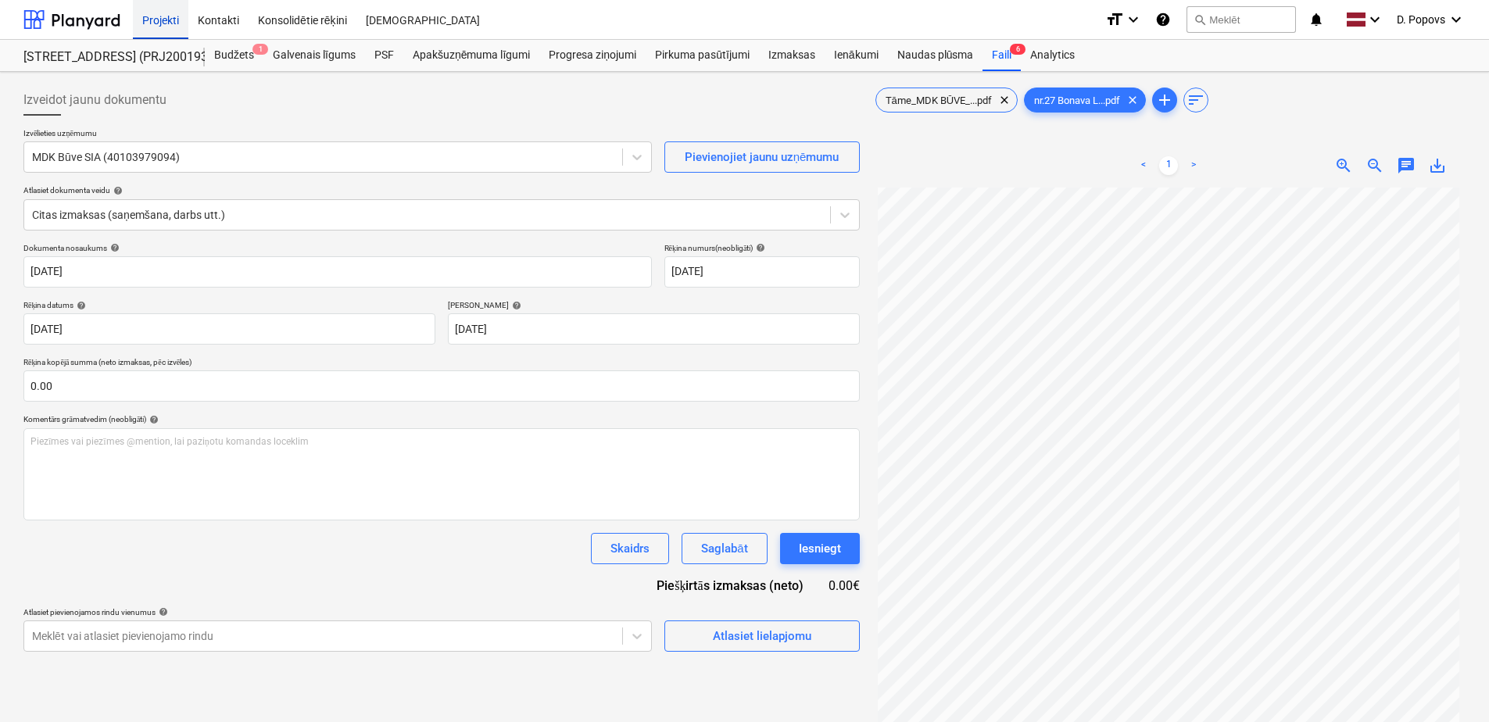
click at [152, 21] on div "Projekti" at bounding box center [161, 19] width 56 height 40
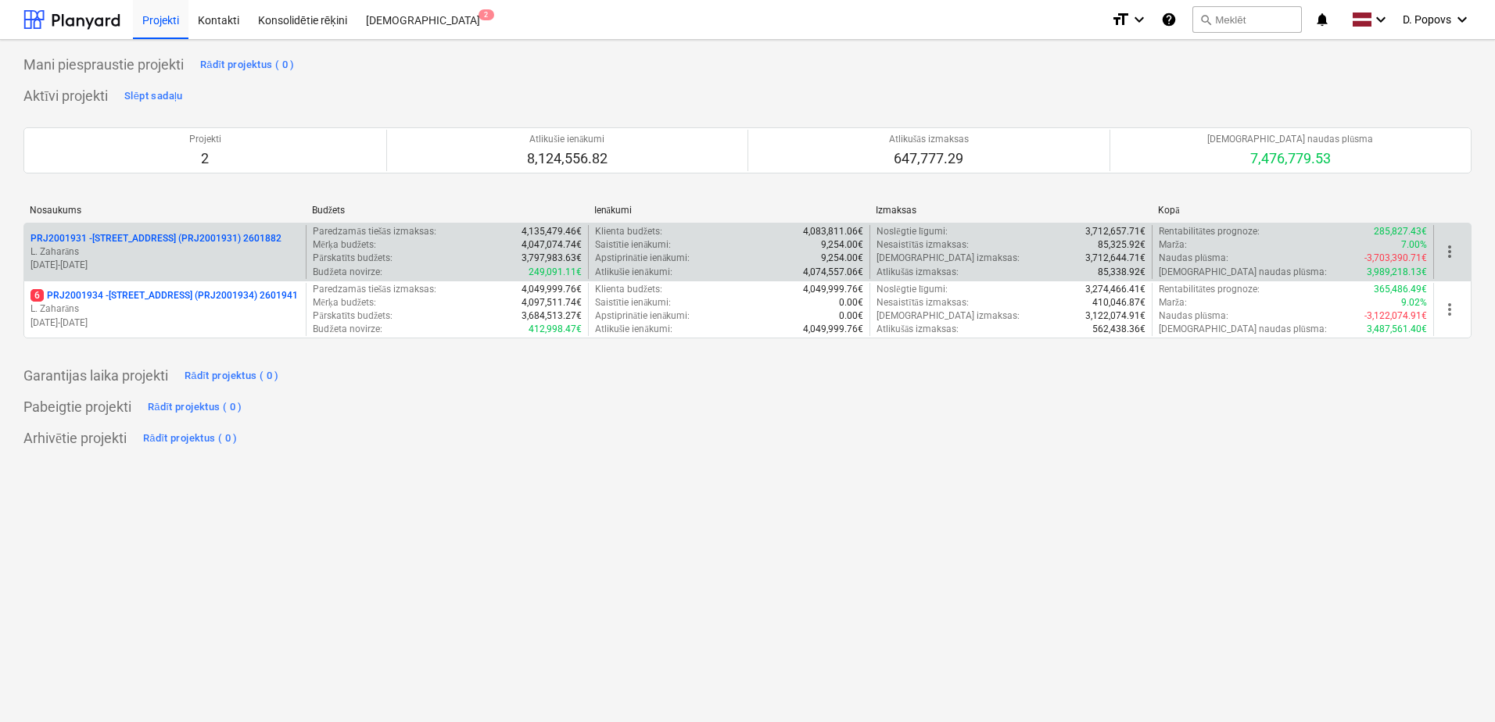
click at [133, 247] on p "L. Zaharāns" at bounding box center [164, 251] width 269 height 13
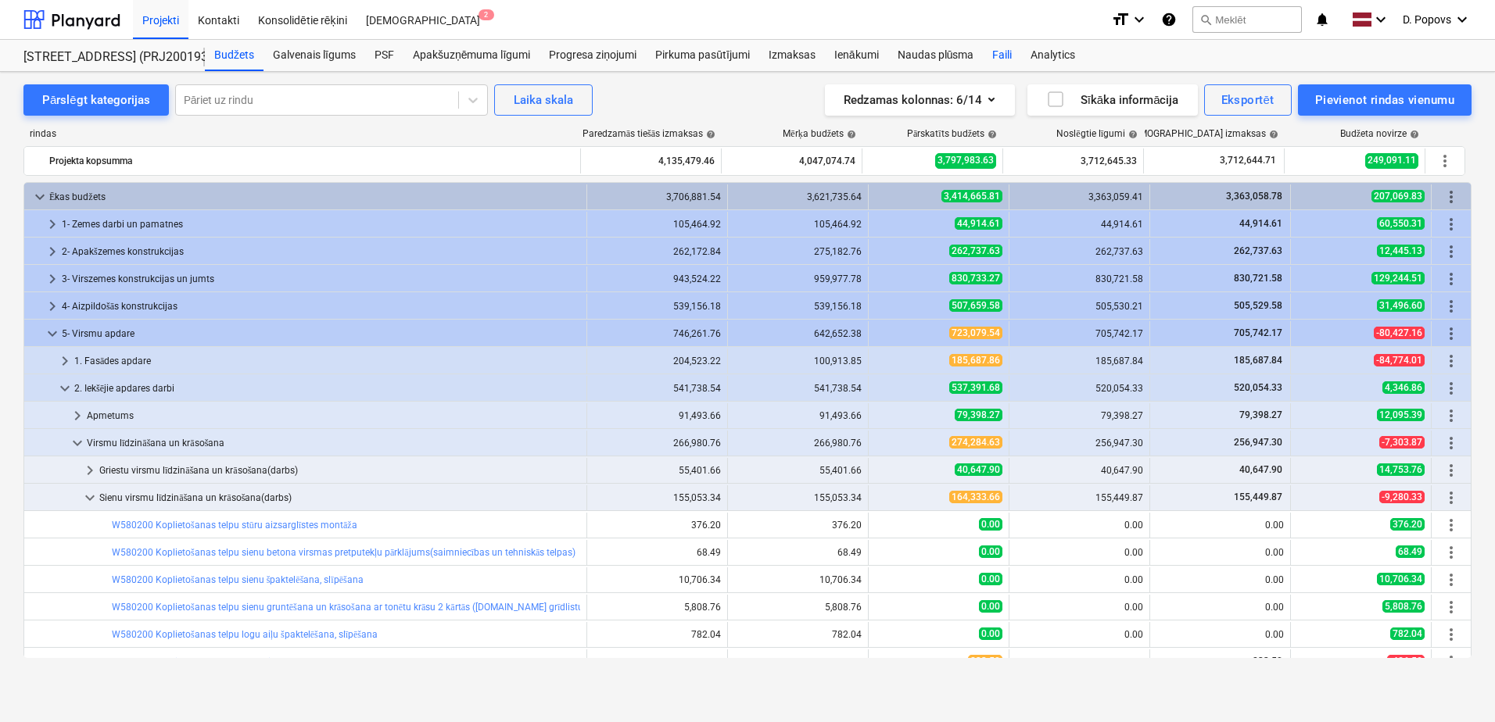
click at [1020, 47] on div "Faili" at bounding box center [1002, 55] width 38 height 31
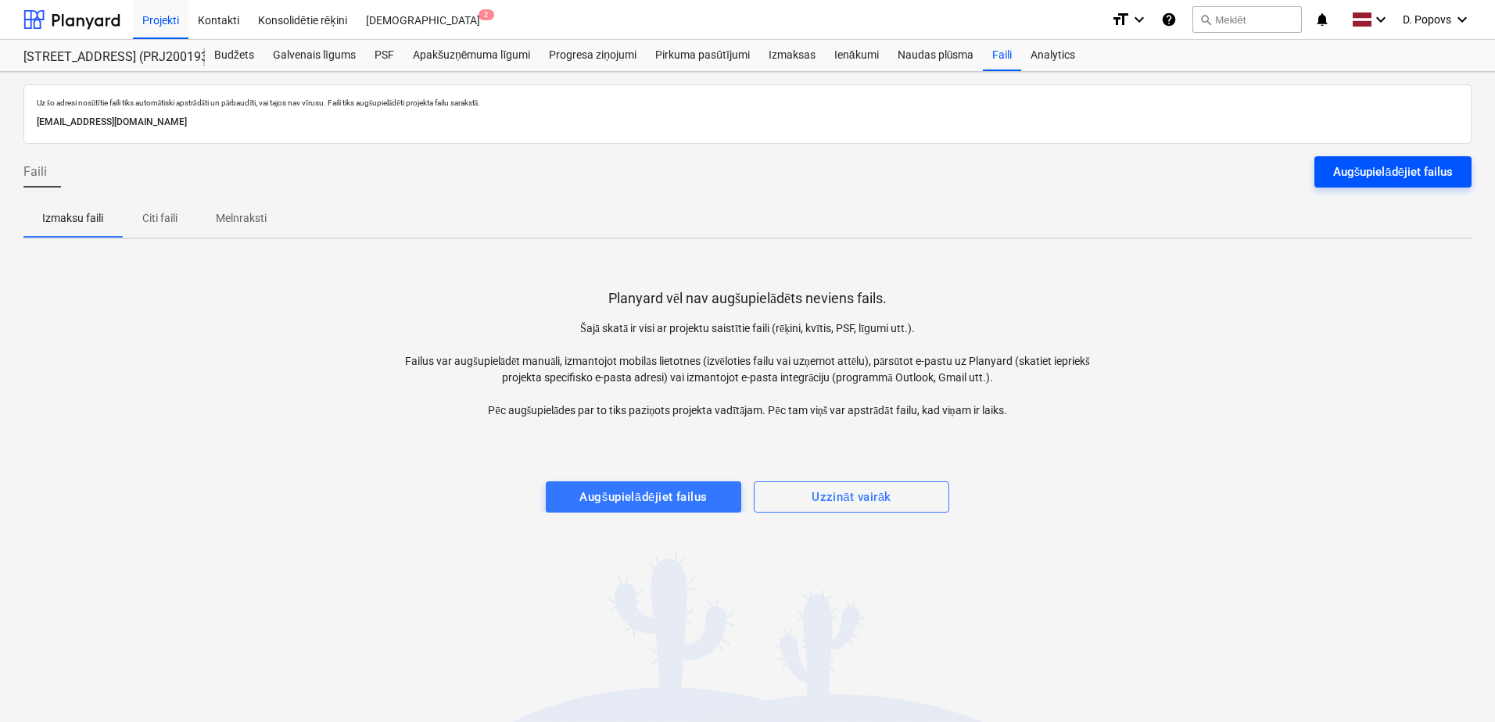
click at [1342, 175] on div "Augšupielādējiet failus" at bounding box center [1393, 172] width 120 height 20
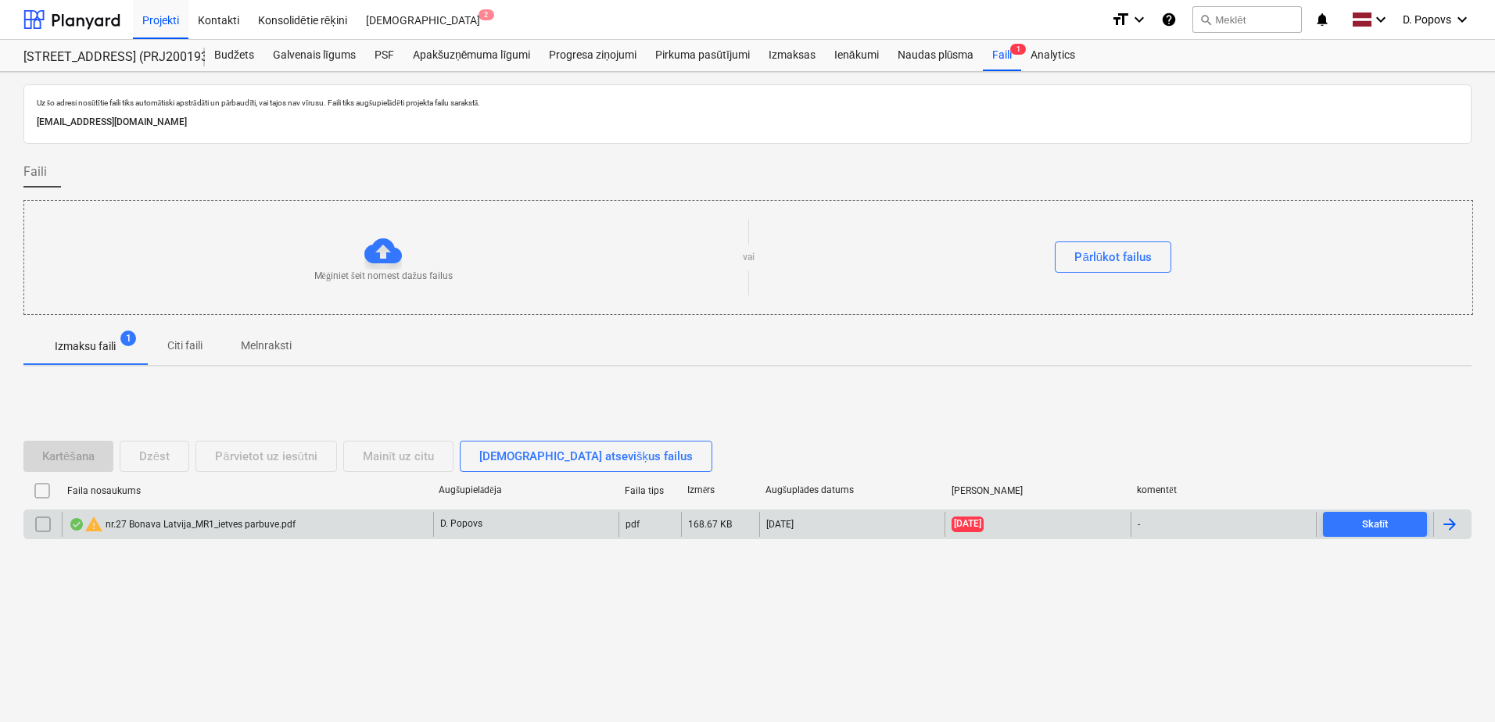
click at [279, 521] on div "warning nr.27 Bonava Latvija_MR1_ietves parbuve.pdf" at bounding box center [182, 524] width 227 height 19
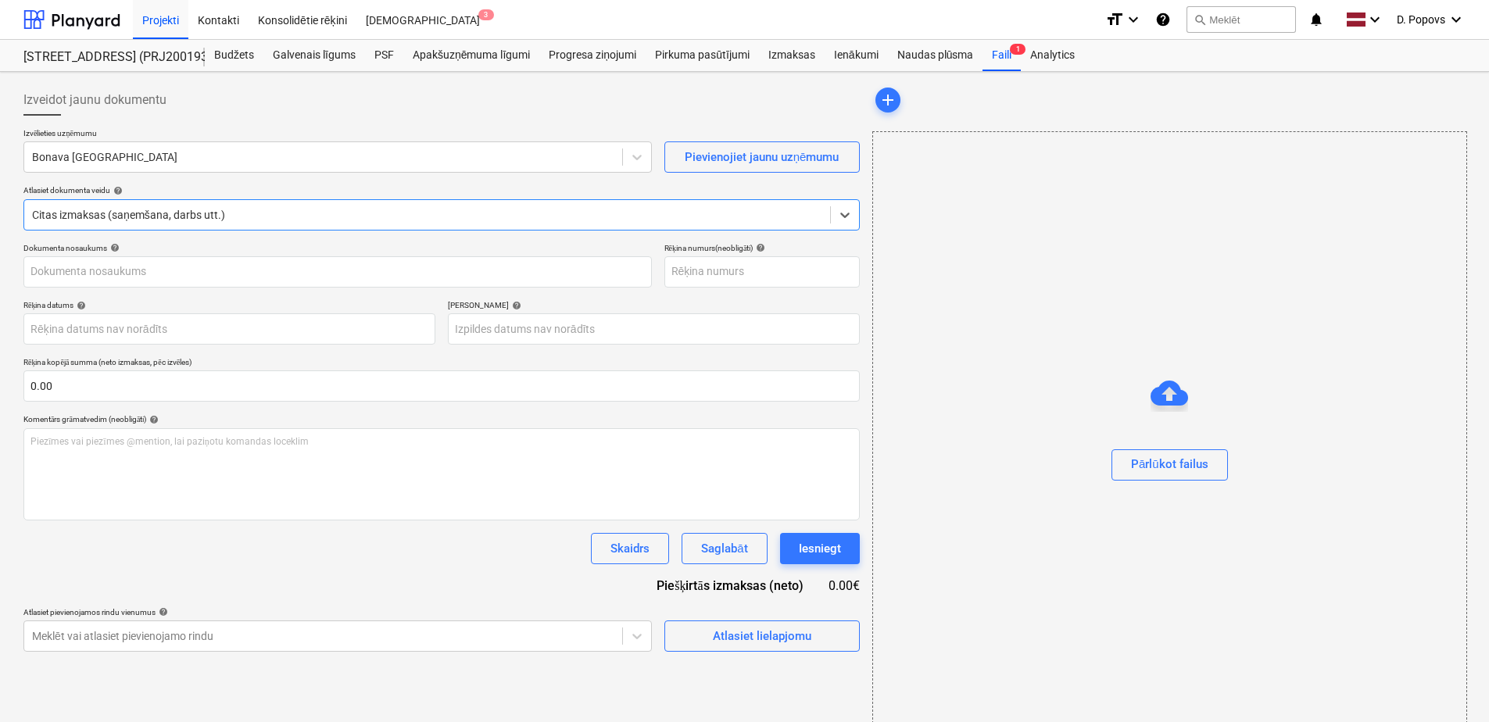
type input "1"
type input "25 Aug 2025"
type input "04 Sep 2025"
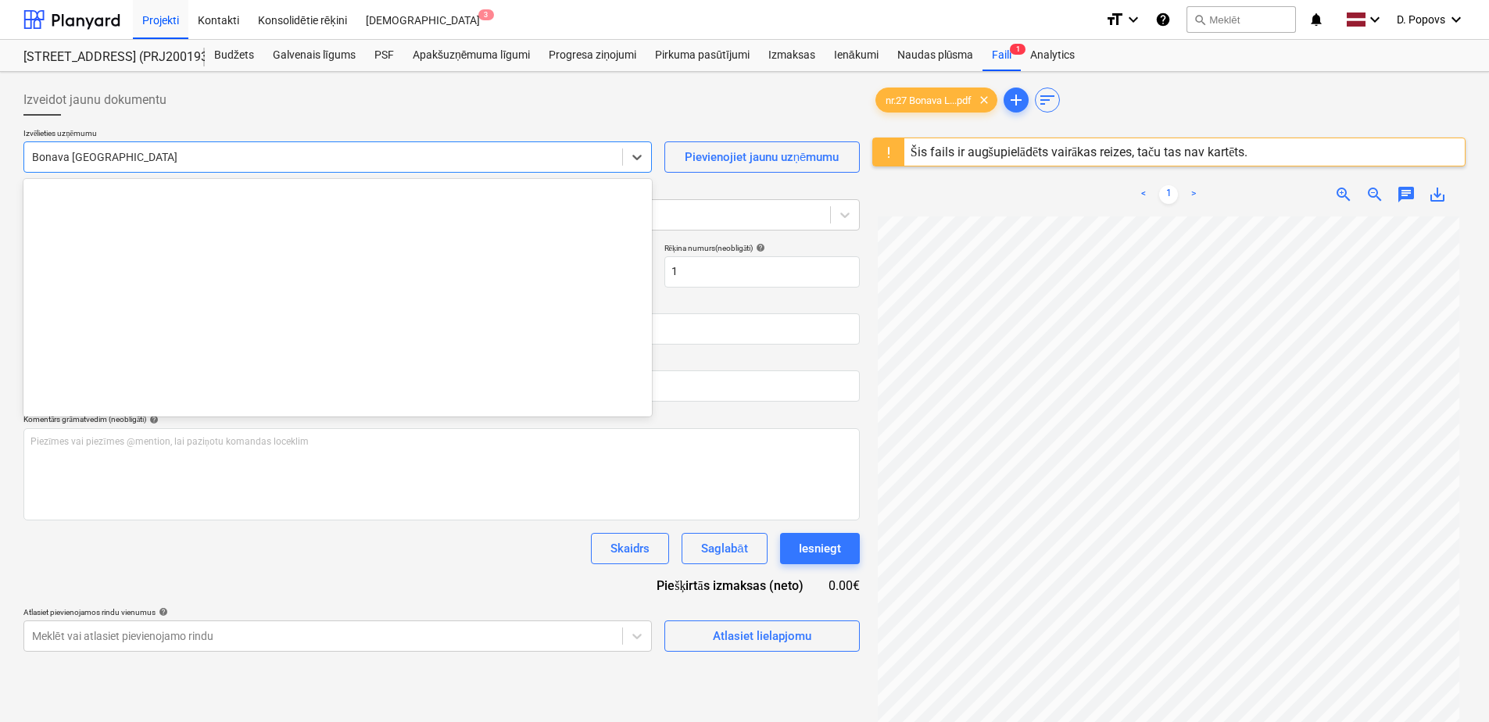
click at [230, 146] on div "Bonava Latvija" at bounding box center [323, 157] width 598 height 22
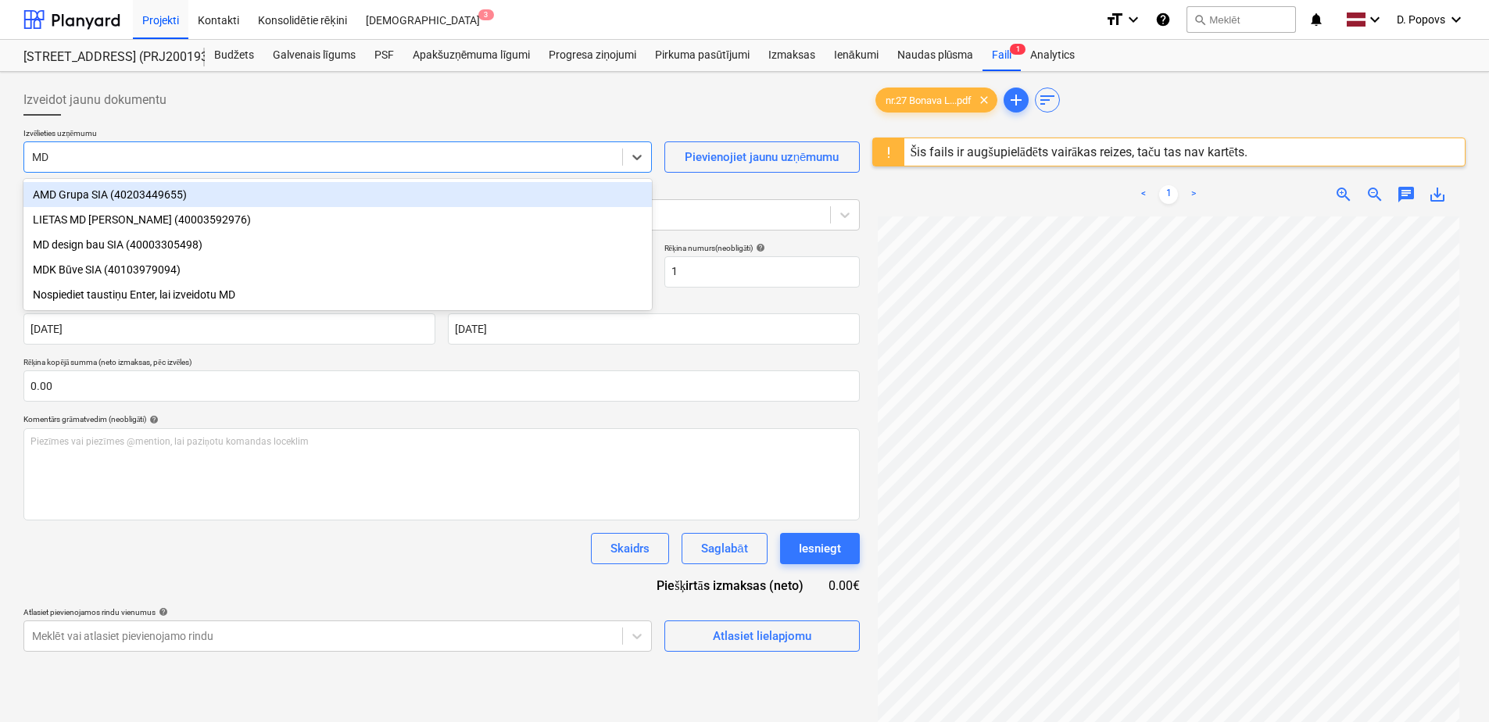
type input "MDK"
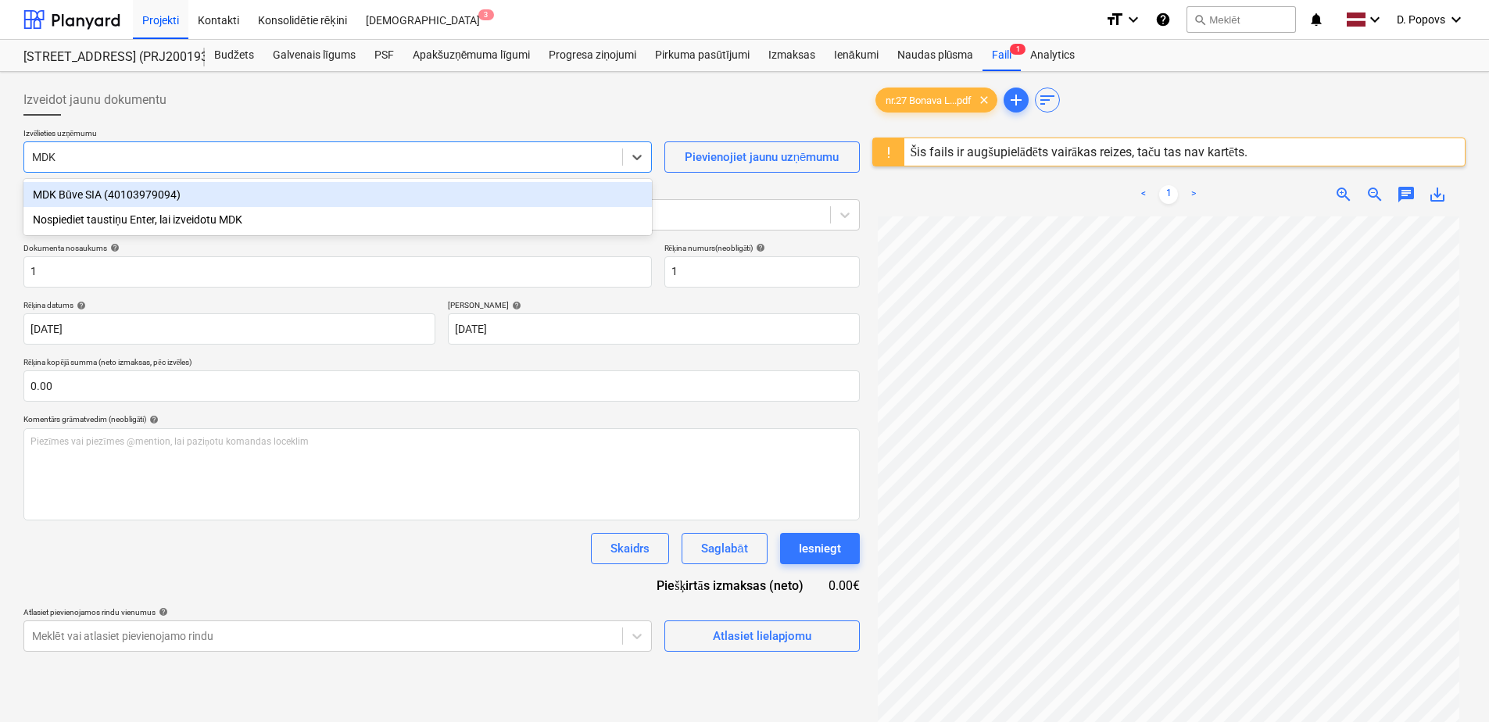
click at [258, 200] on div "MDK Būve SIA (40103979094)" at bounding box center [337, 194] width 629 height 25
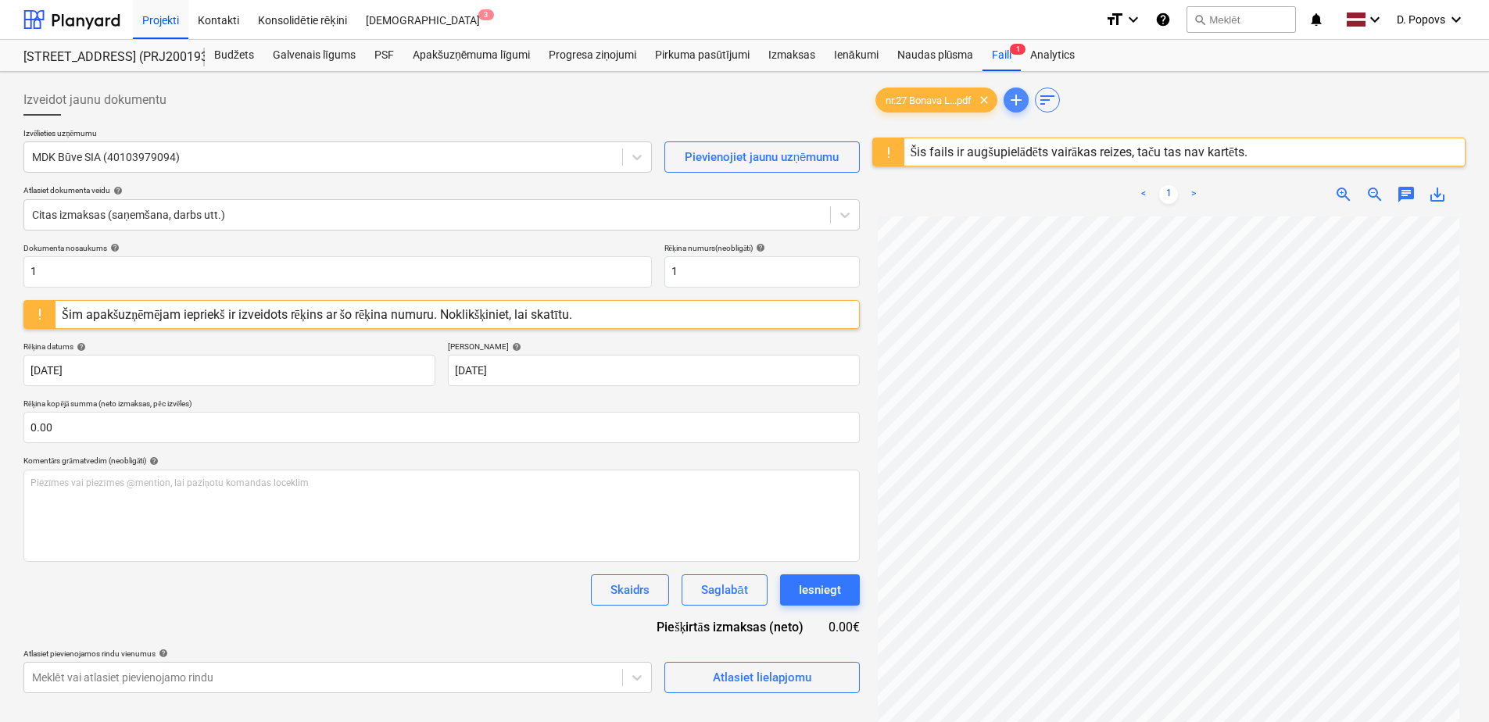
click at [1024, 106] on span "add" at bounding box center [1016, 100] width 19 height 19
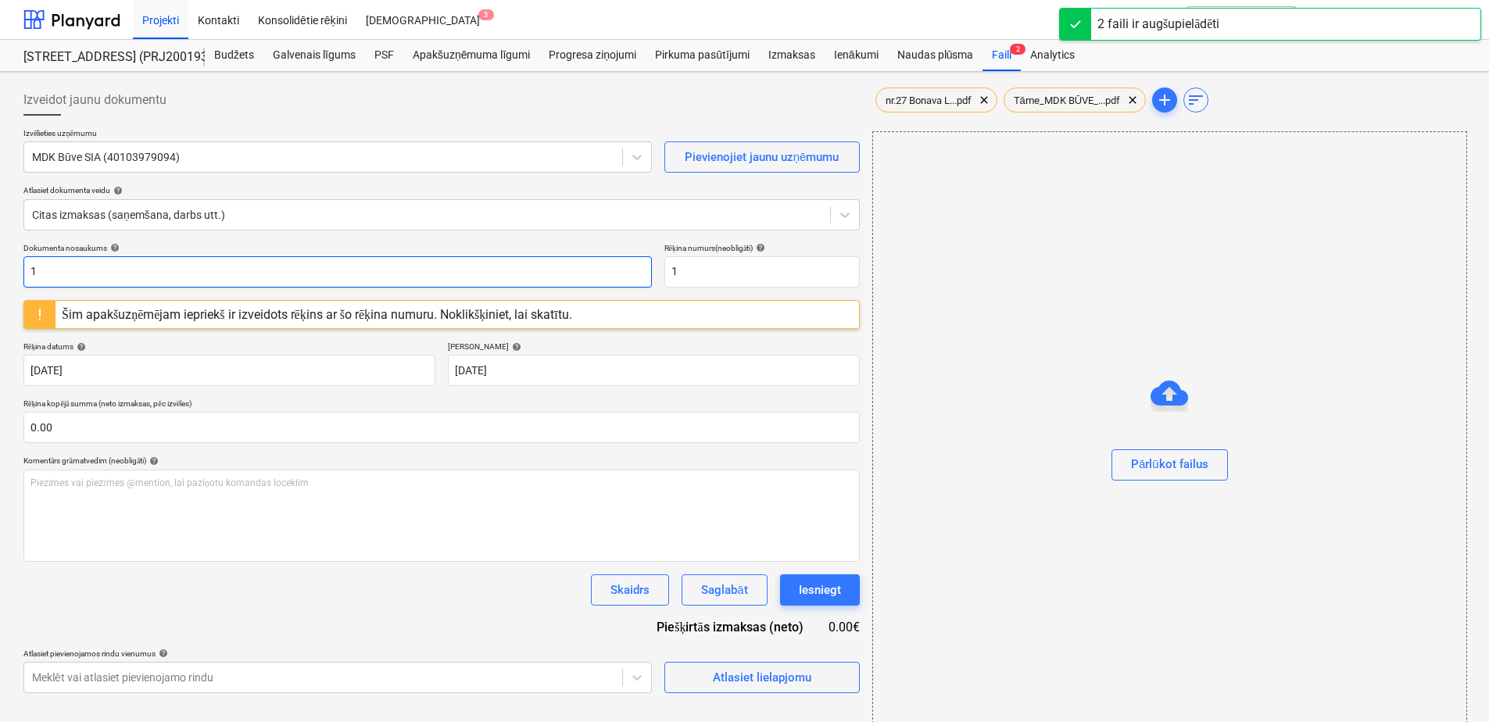
click at [39, 283] on input "1" at bounding box center [337, 271] width 629 height 31
drag, startPoint x: 38, startPoint y: 283, endPoint x: 29, endPoint y: 283, distance: 8.6
click at [29, 283] on input "1" at bounding box center [337, 271] width 629 height 31
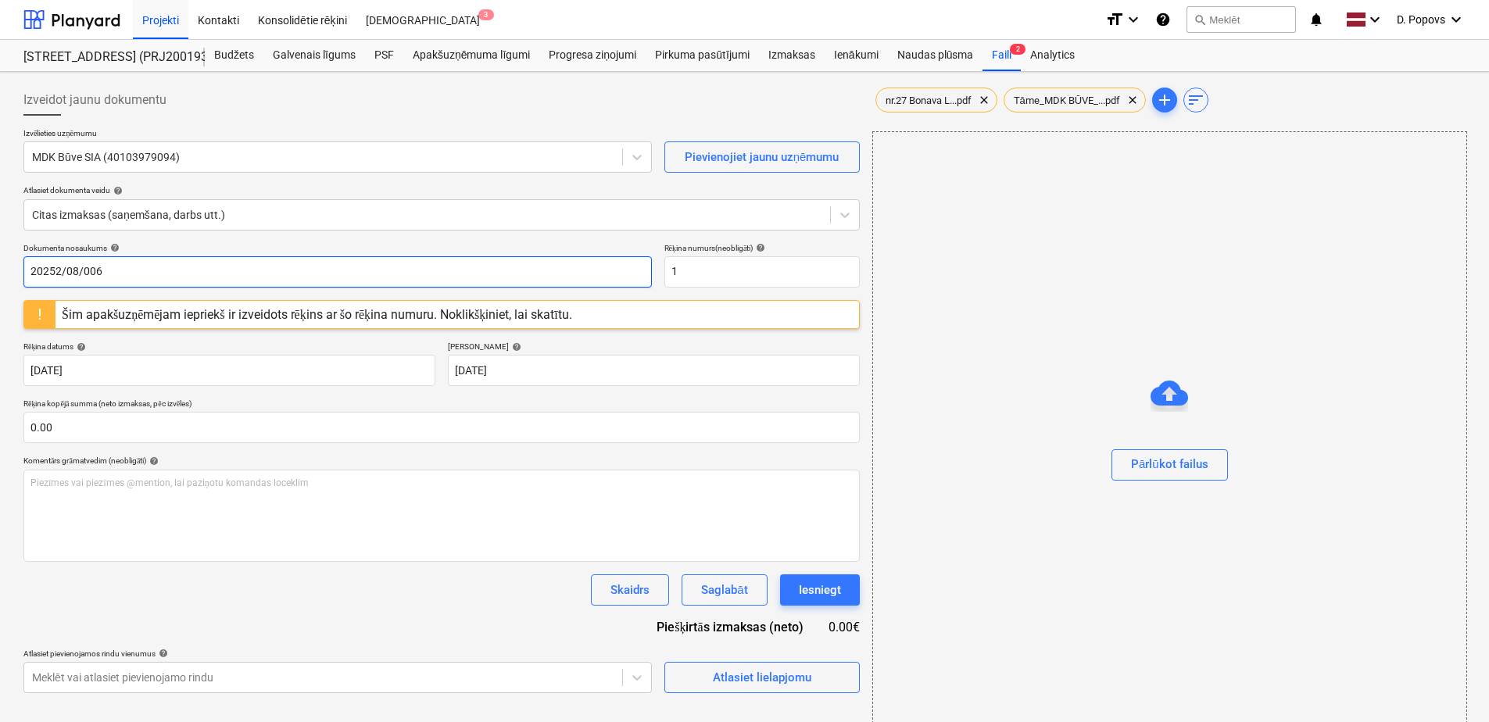
drag, startPoint x: 108, startPoint y: 274, endPoint x: -3, endPoint y: 303, distance: 114.9
click at [0, 303] on html "Projekti Kontakti Konsolidētie rēķini Iesūtne 3 format_size keyboard_arrow_down…" at bounding box center [744, 361] width 1489 height 722
click at [95, 272] on input "20252/08/006" at bounding box center [337, 271] width 629 height 31
drag, startPoint x: 112, startPoint y: 275, endPoint x: -3, endPoint y: 294, distance: 116.5
click at [0, 294] on html "Projekti Kontakti Konsolidētie rēķini Iesūtne 3 format_size keyboard_arrow_down…" at bounding box center [744, 361] width 1489 height 722
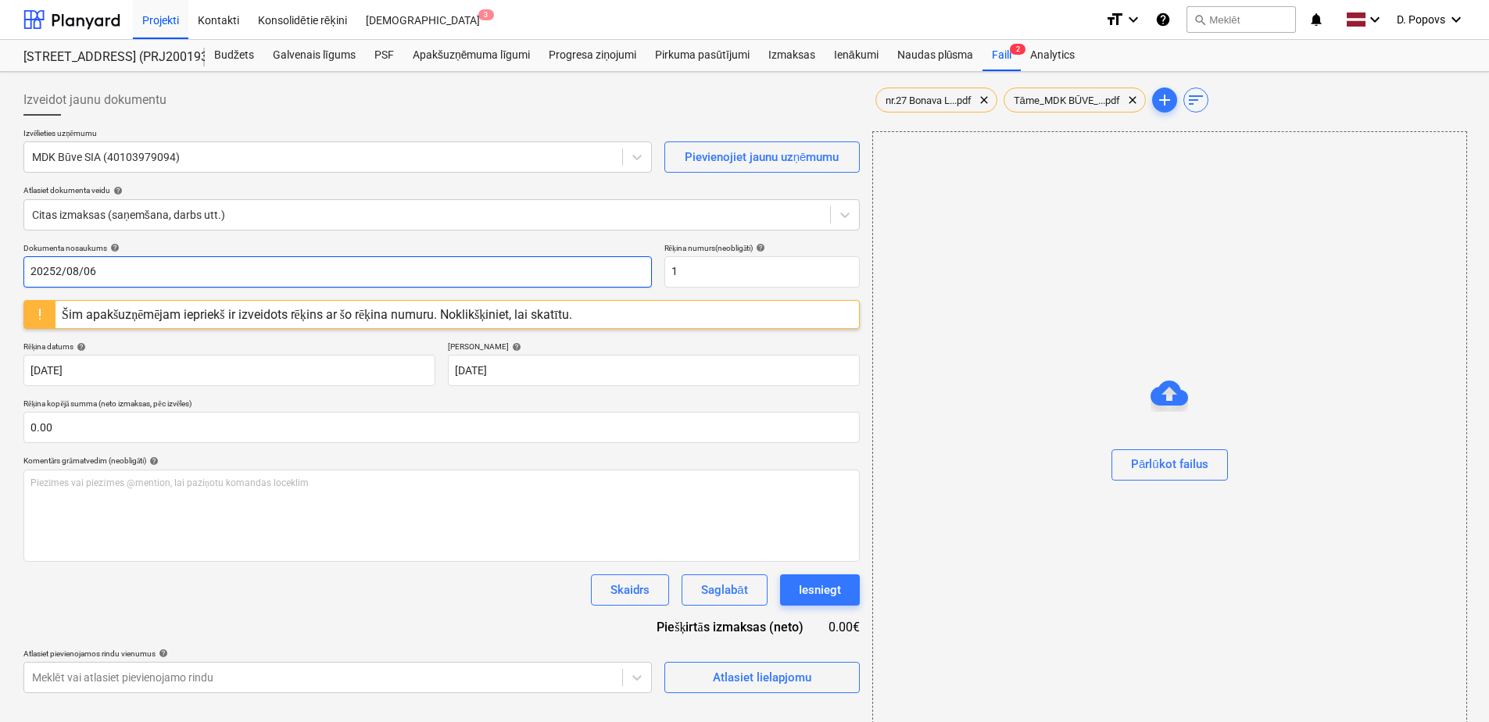
click at [53, 279] on input "20252/08/06" at bounding box center [337, 271] width 629 height 31
click at [59, 275] on input "20252/08/06" at bounding box center [337, 271] width 629 height 31
drag, startPoint x: 97, startPoint y: 273, endPoint x: -3, endPoint y: 285, distance: 100.8
click at [0, 285] on html "Projekti Kontakti Konsolidētie rēķini Iesūtne 3 format_size keyboard_arrow_down…" at bounding box center [744, 361] width 1489 height 722
type input "2025/08/06"
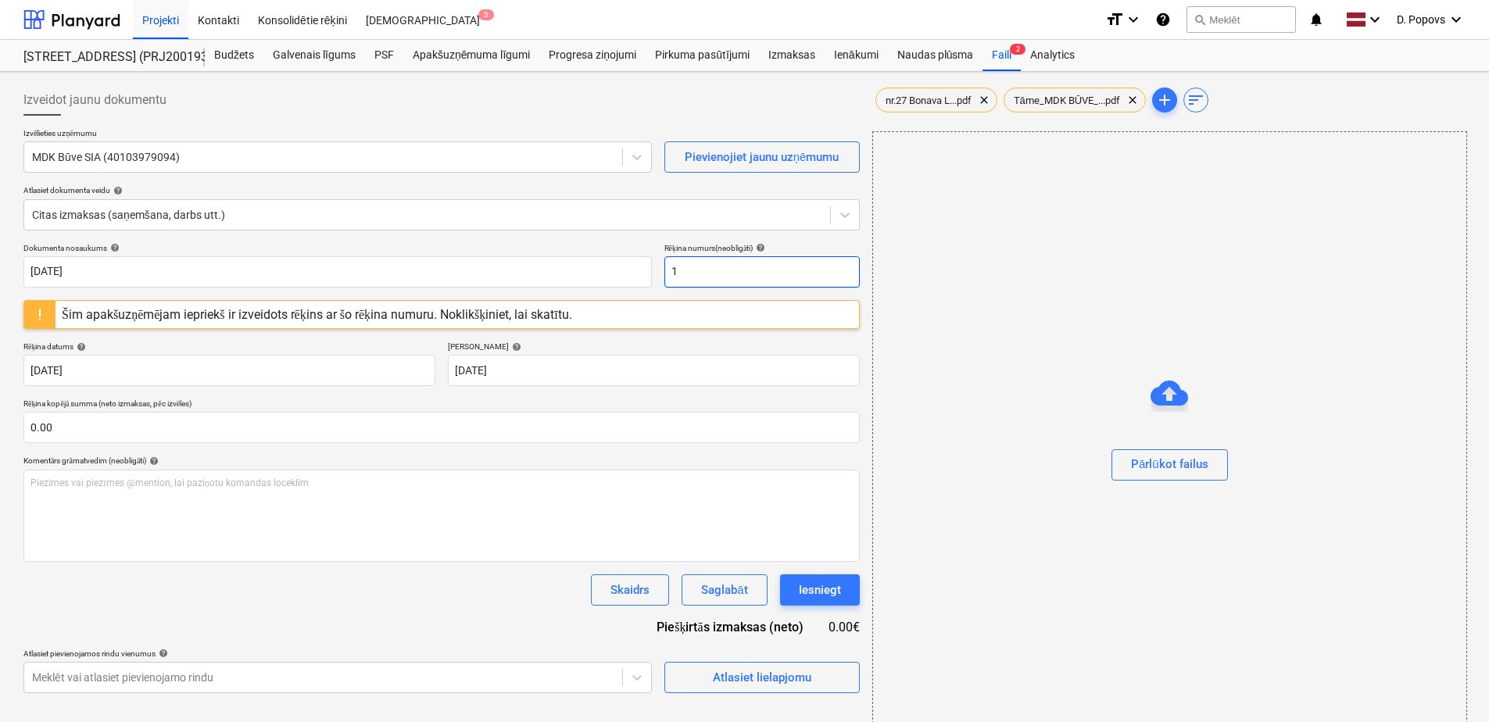
drag, startPoint x: 586, startPoint y: 287, endPoint x: 557, endPoint y: 291, distance: 30.0
click at [557, 291] on div "Dokumenta nosaukums help 2025/08/06 Rēķina numurs (neobligāti) help 1 Šim apakš…" at bounding box center [441, 468] width 837 height 450
paste input "2025/08/06"
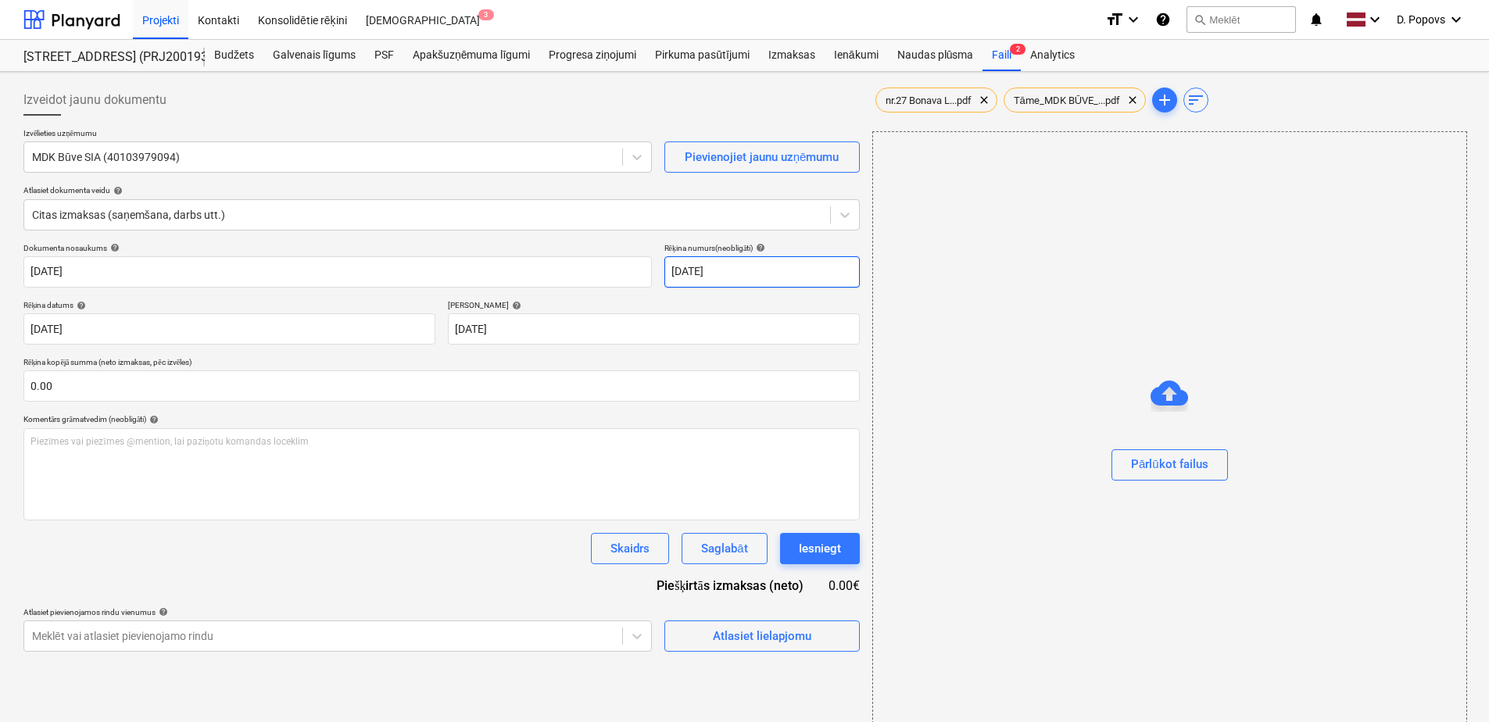
type input "2025/08/06"
click at [353, 545] on div "Skaidrs Saglabāt Iesniegt" at bounding box center [441, 548] width 837 height 31
click at [1033, 107] on div "Tāme_MDK BŪVE_...pdf clear" at bounding box center [1075, 100] width 143 height 25
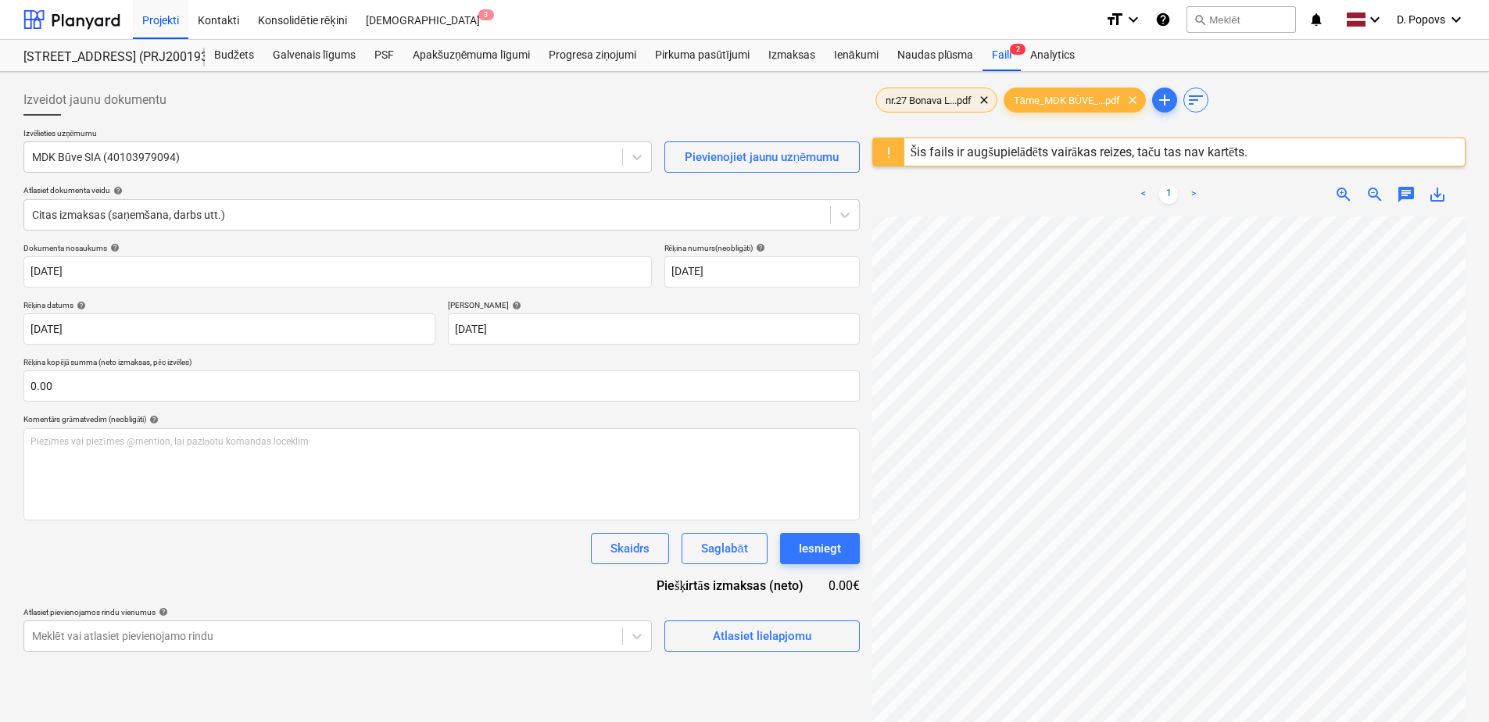
click at [922, 102] on span "nr.27 Bonava L...pdf" at bounding box center [928, 101] width 105 height 12
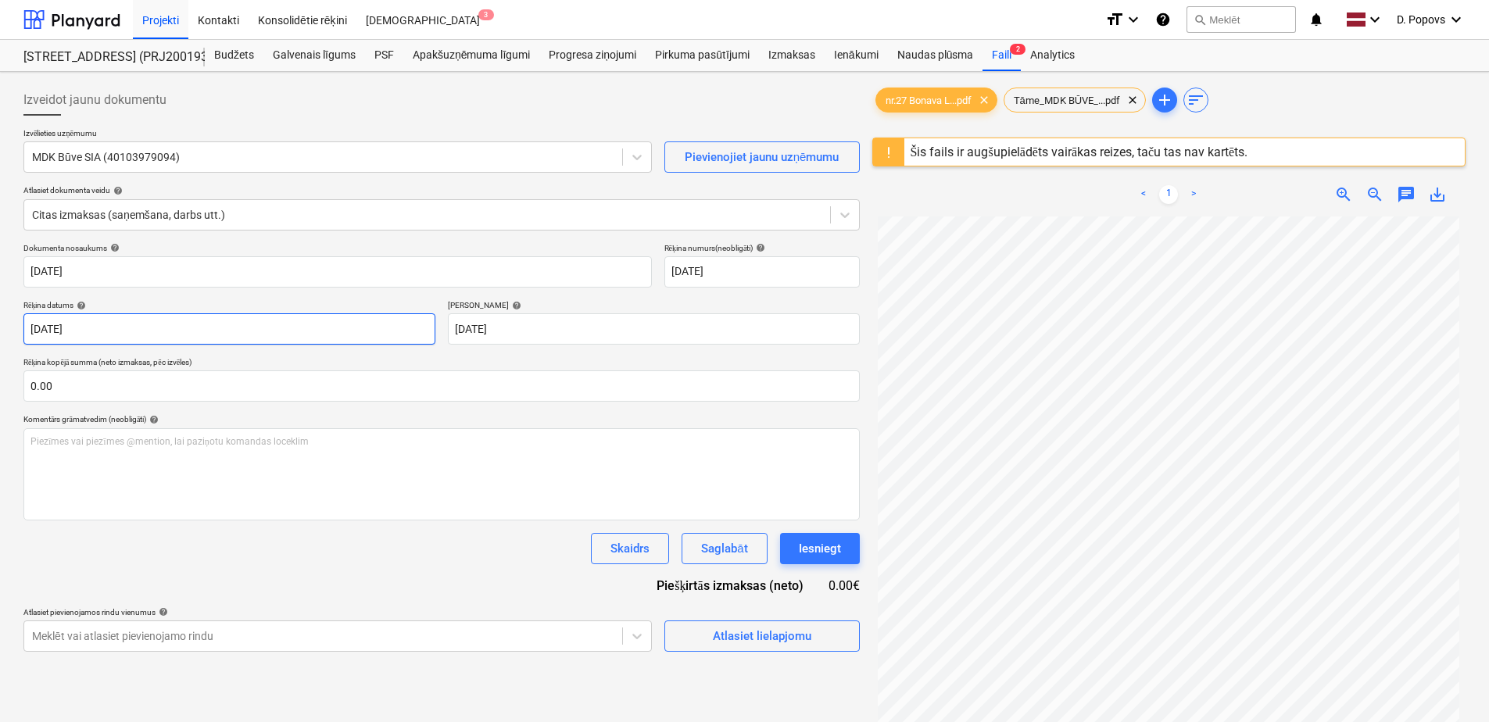
click at [107, 335] on body "Projekti Kontakti Konsolidētie rēķini Iesūtne 3 format_size keyboard_arrow_down…" at bounding box center [744, 361] width 1489 height 722
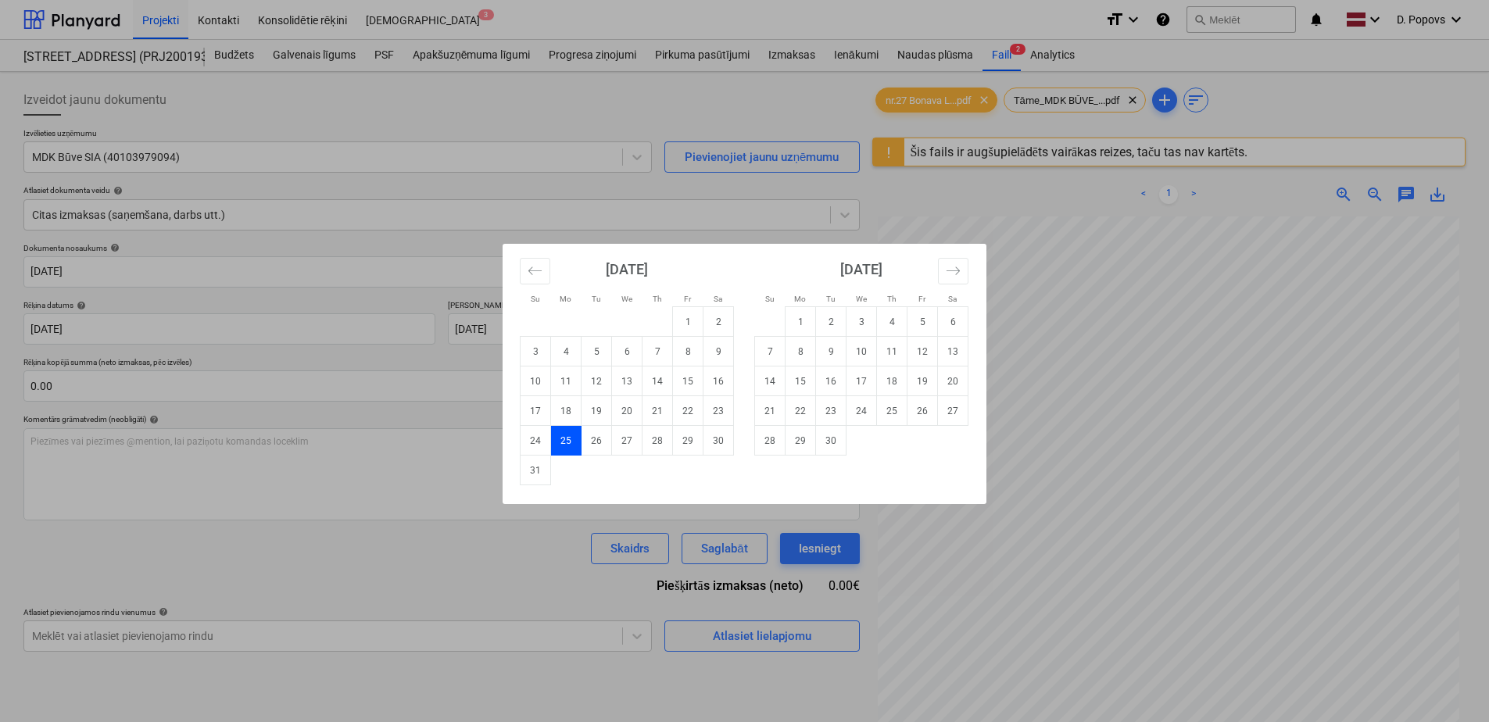
click at [159, 586] on div "Su Mo Tu We Th Fr Sa Su Mo Tu We Th Fr Sa July 2025 1 2 3 4 5 6 7 8 9 10 11 12 …" at bounding box center [744, 361] width 1489 height 722
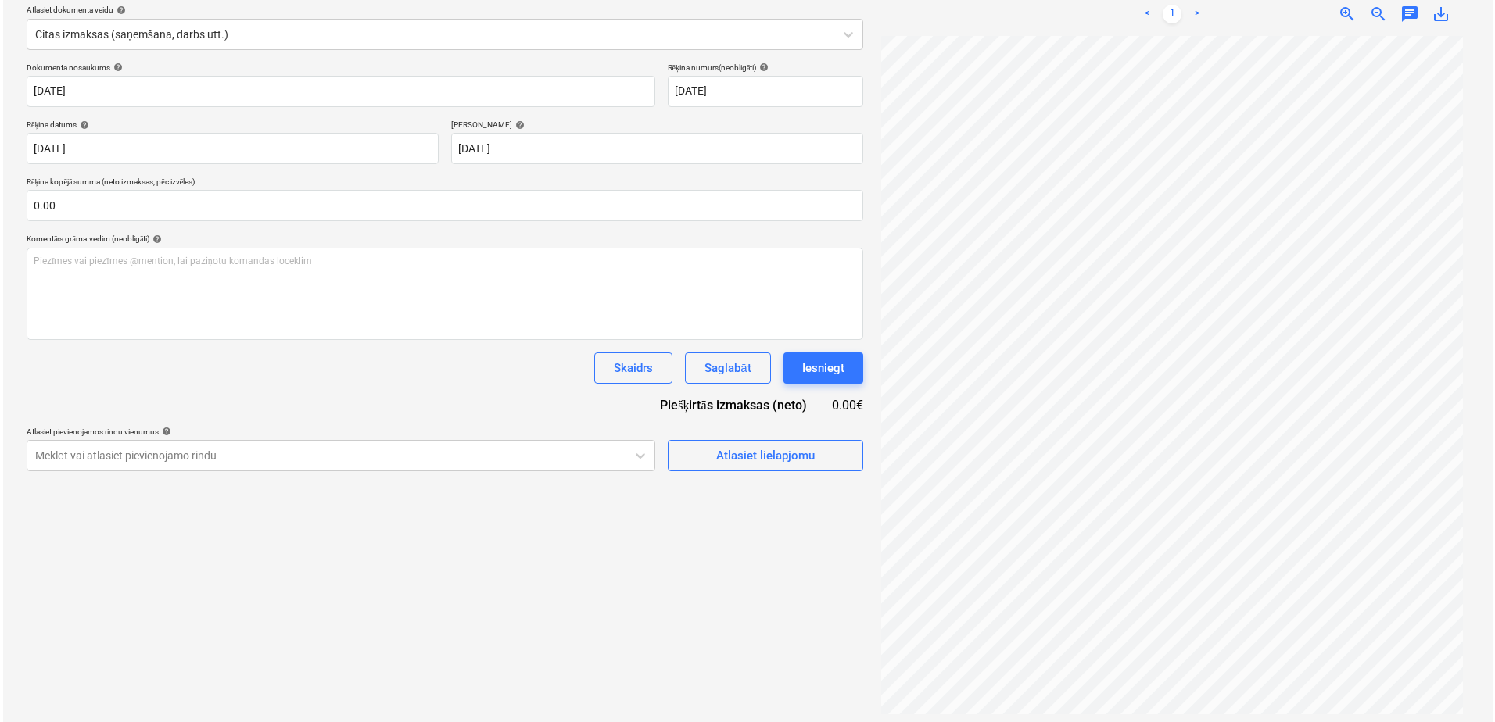
scroll to position [185, 0]
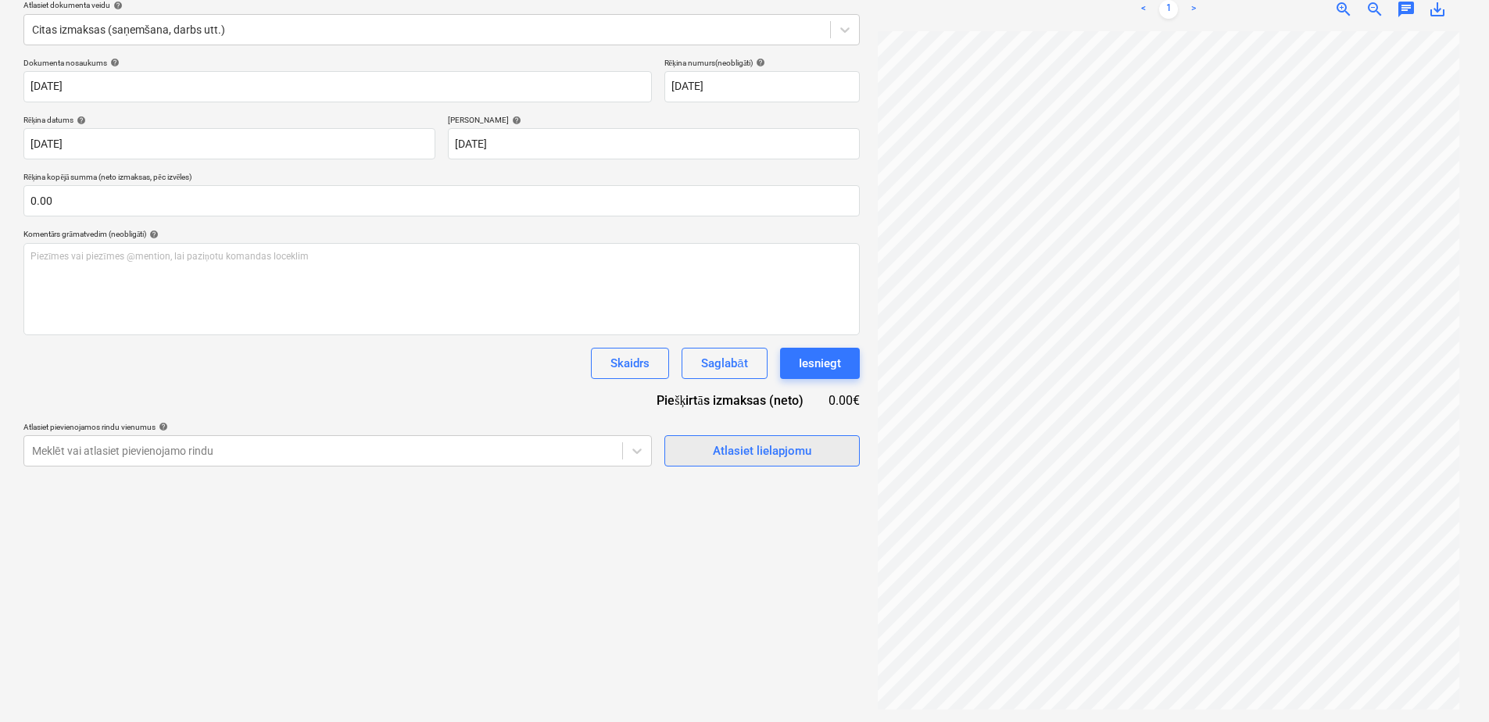
click at [765, 459] on div "Atlasiet lielapjomu" at bounding box center [762, 451] width 99 height 20
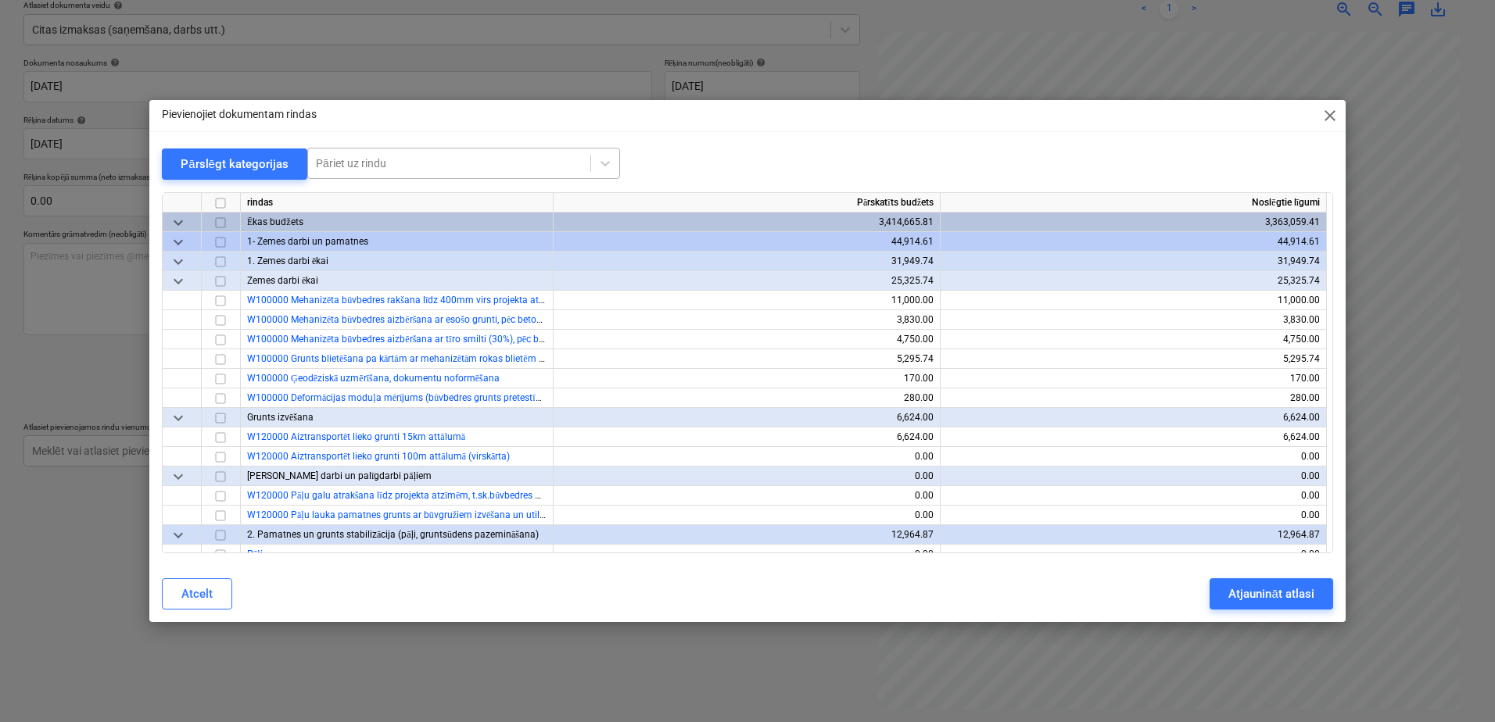
click at [331, 163] on div at bounding box center [449, 164] width 267 height 16
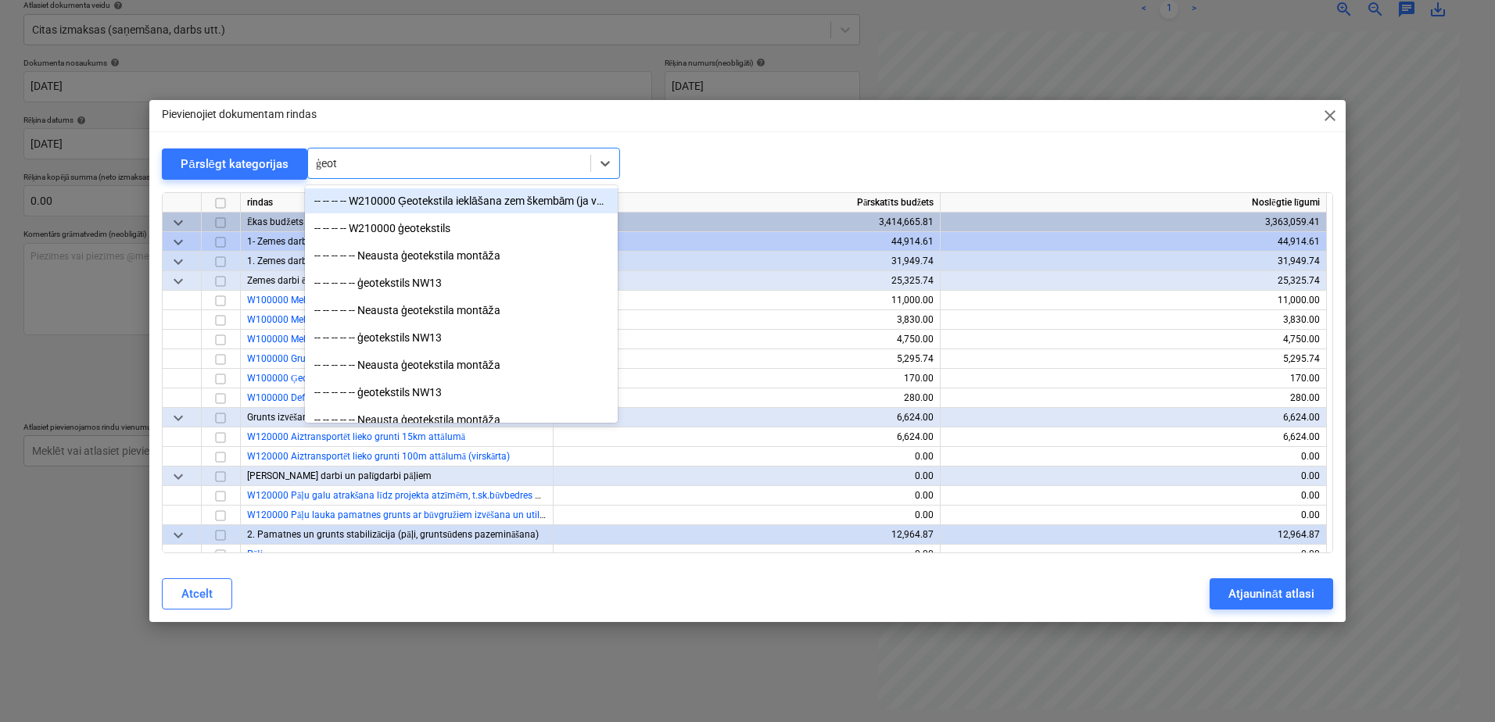
type input "ģeote"
click at [417, 196] on div "-- -- -- -- W210000 Ģeotekstila ieklāšana zem škembām (ja vajag)" at bounding box center [461, 200] width 313 height 25
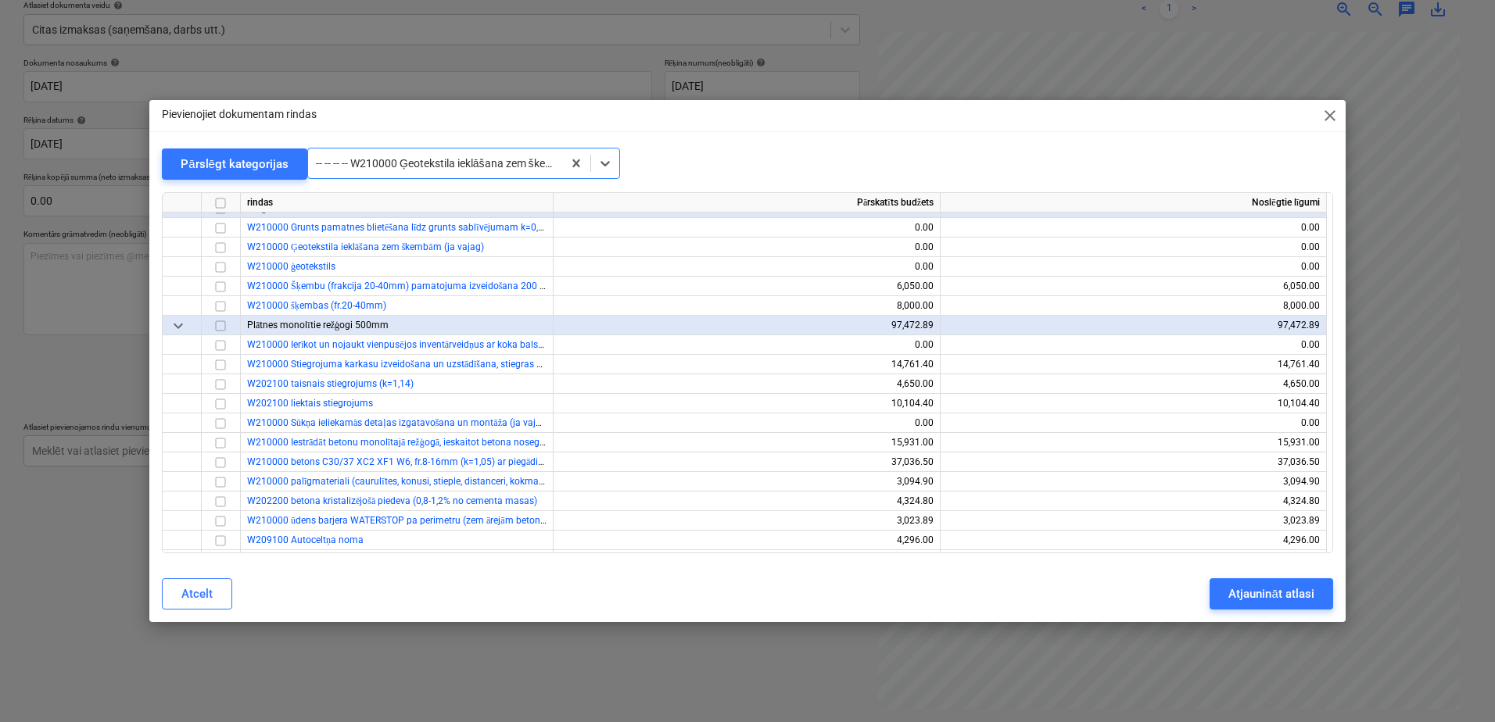
scroll to position [489, 0]
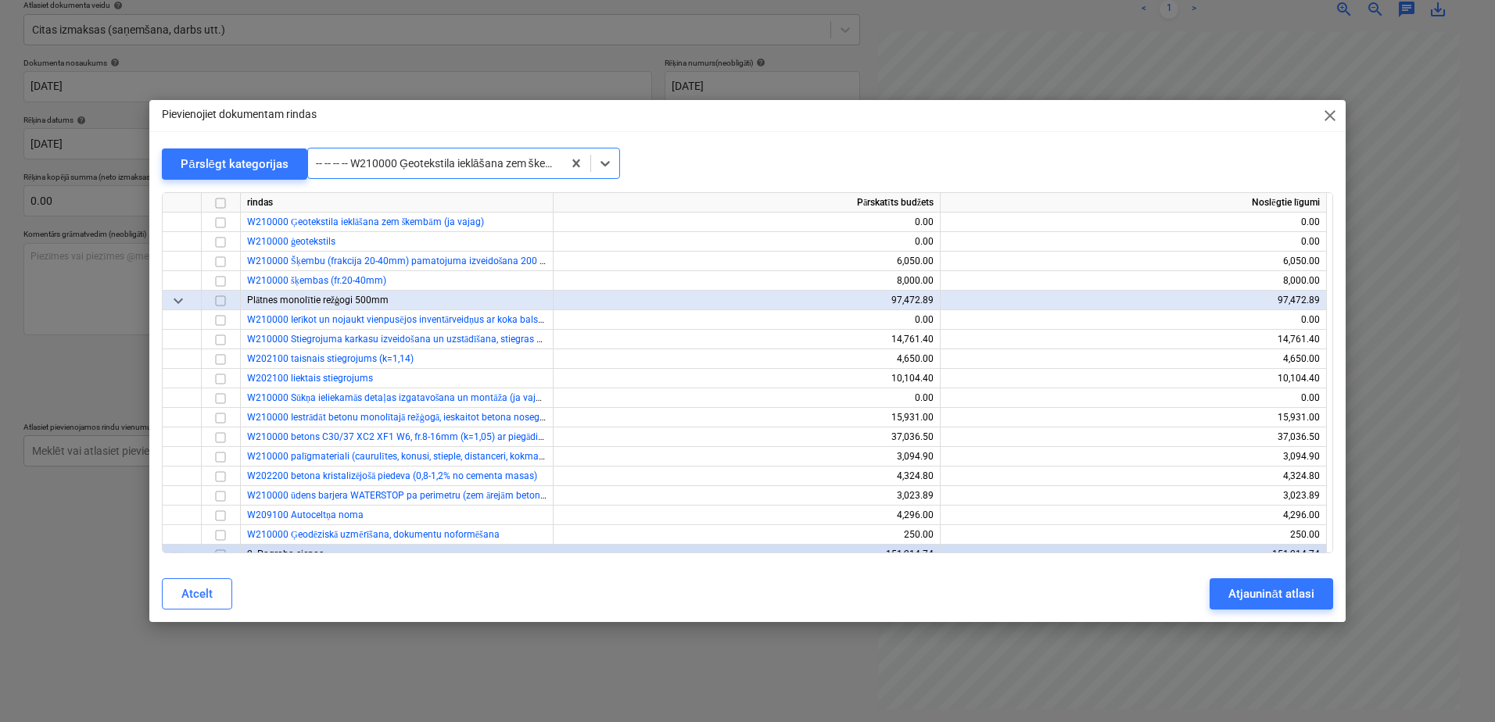
click at [410, 164] on div at bounding box center [435, 164] width 238 height 16
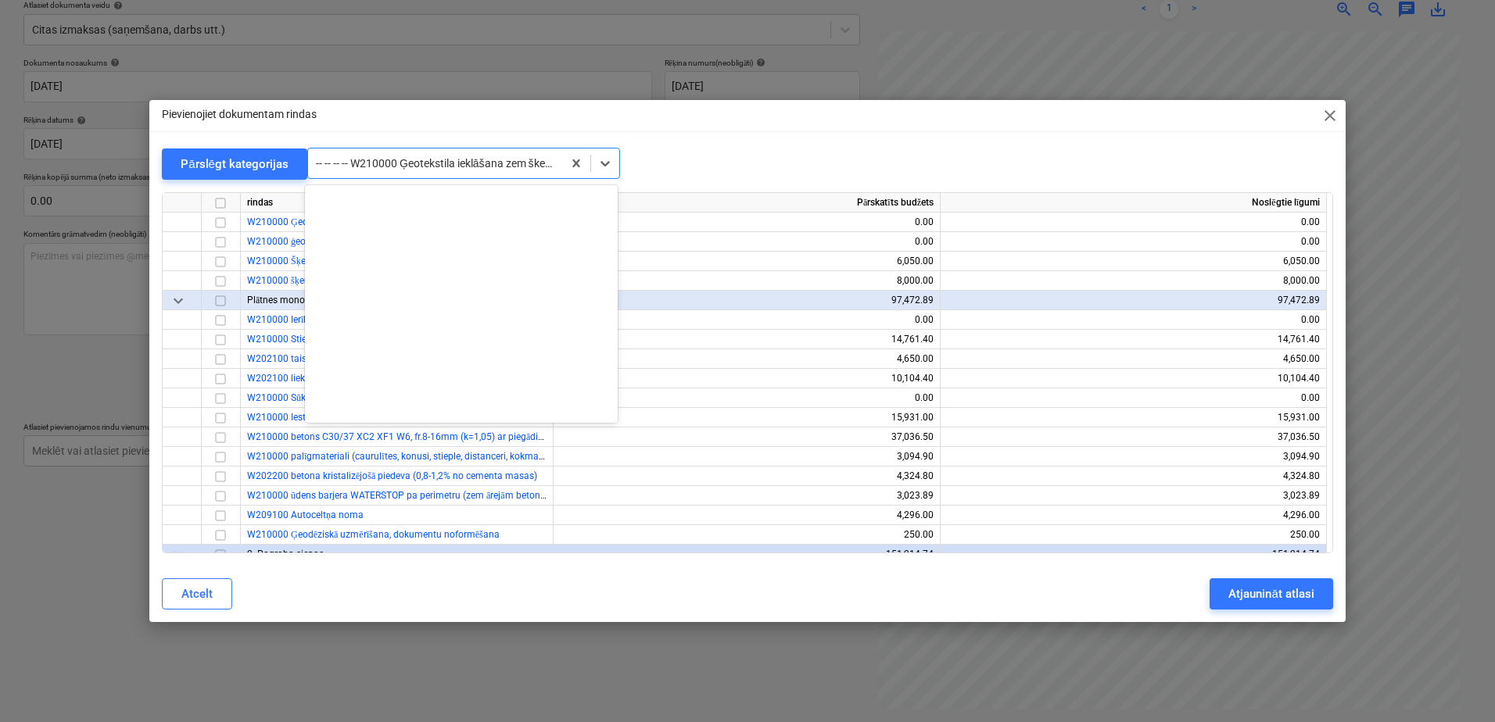
scroll to position [684, 0]
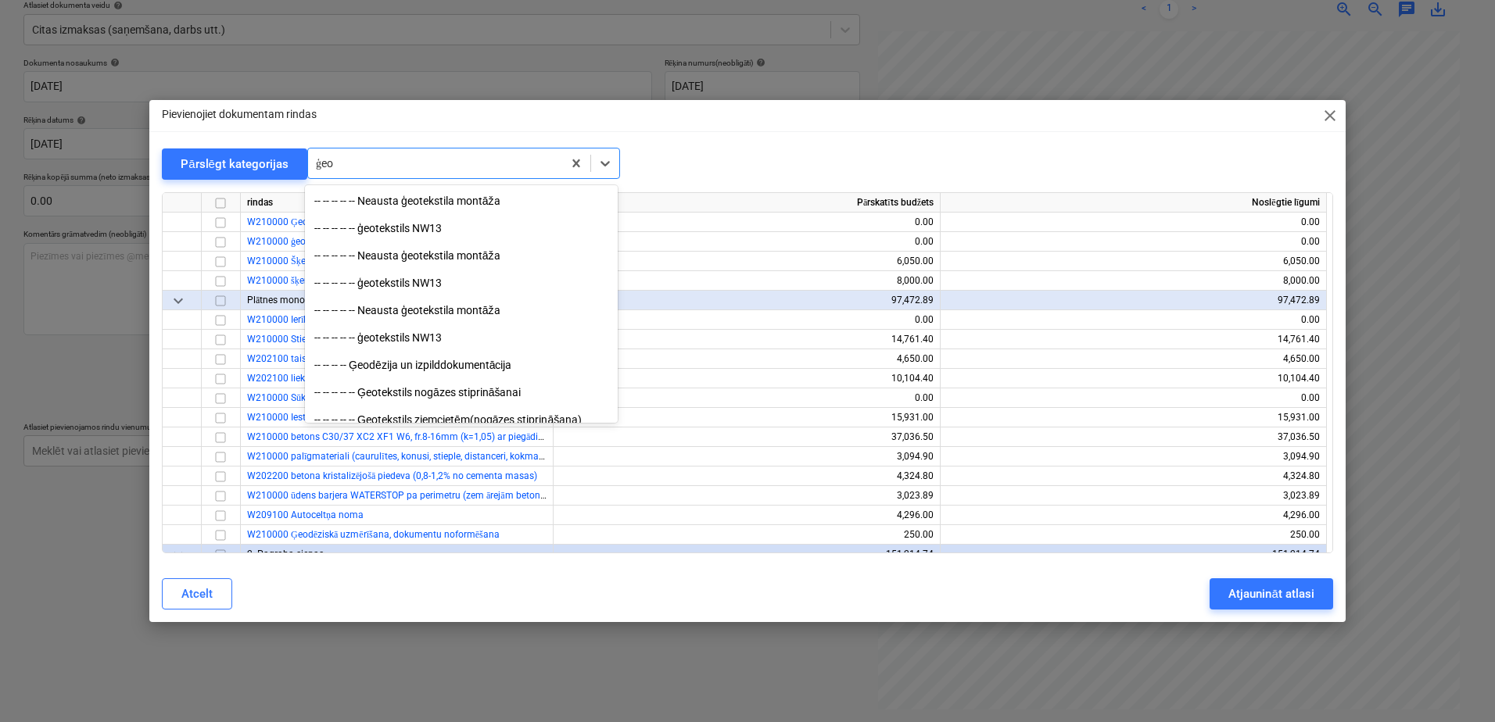
type input "ģeot"
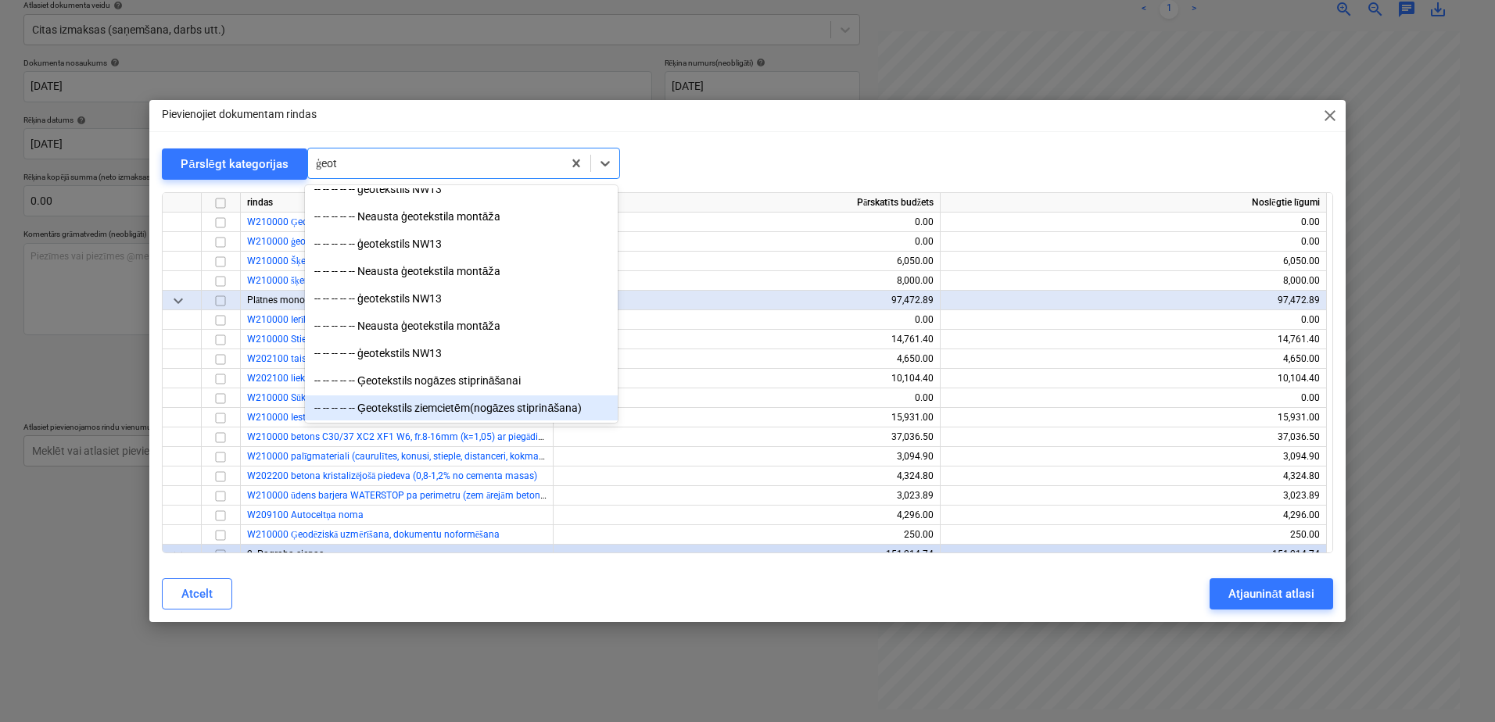
click at [430, 414] on div "-- -- -- -- -- Ģeotekstils ziemcietēm(nogāzes stiprināšana)" at bounding box center [461, 408] width 313 height 25
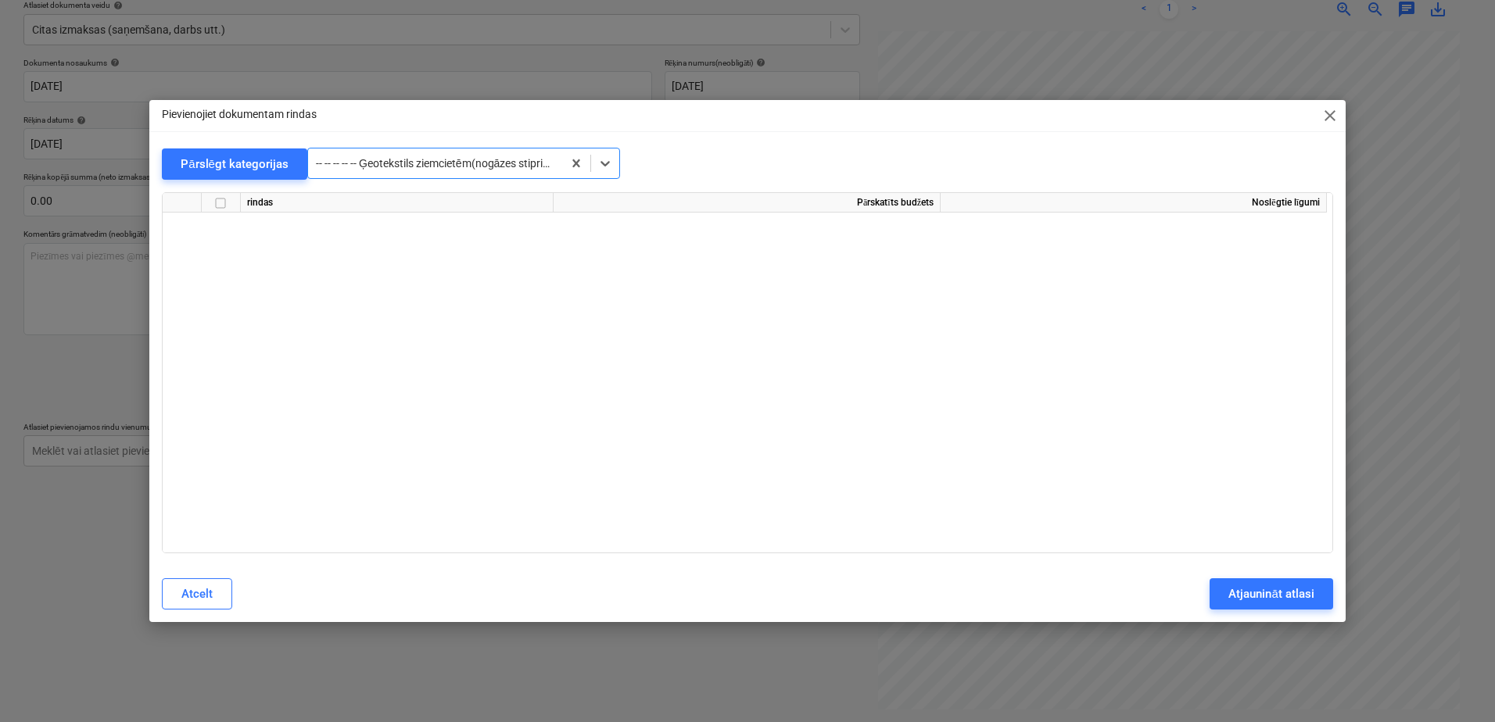
scroll to position [18607, 0]
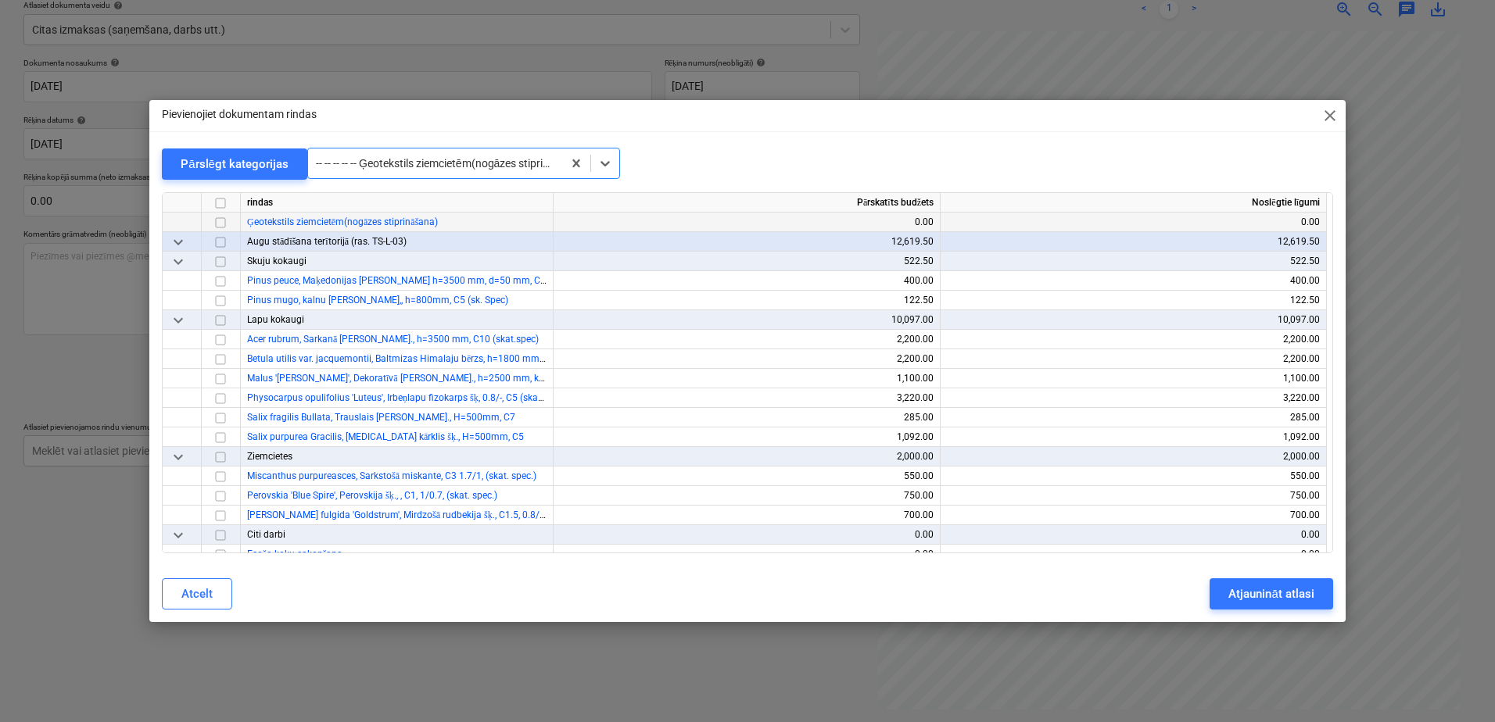
click at [217, 224] on input "checkbox" at bounding box center [220, 222] width 19 height 19
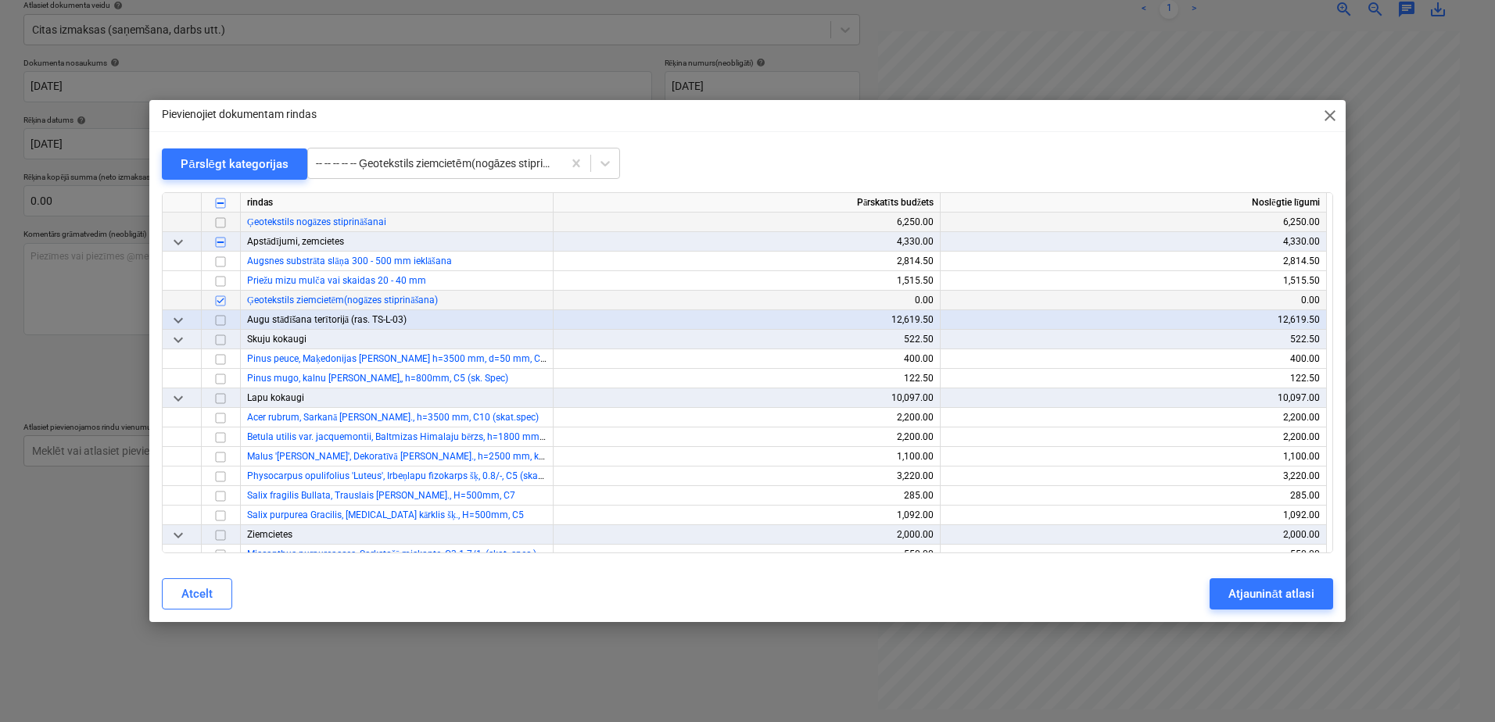
click at [217, 220] on input "checkbox" at bounding box center [220, 222] width 19 height 19
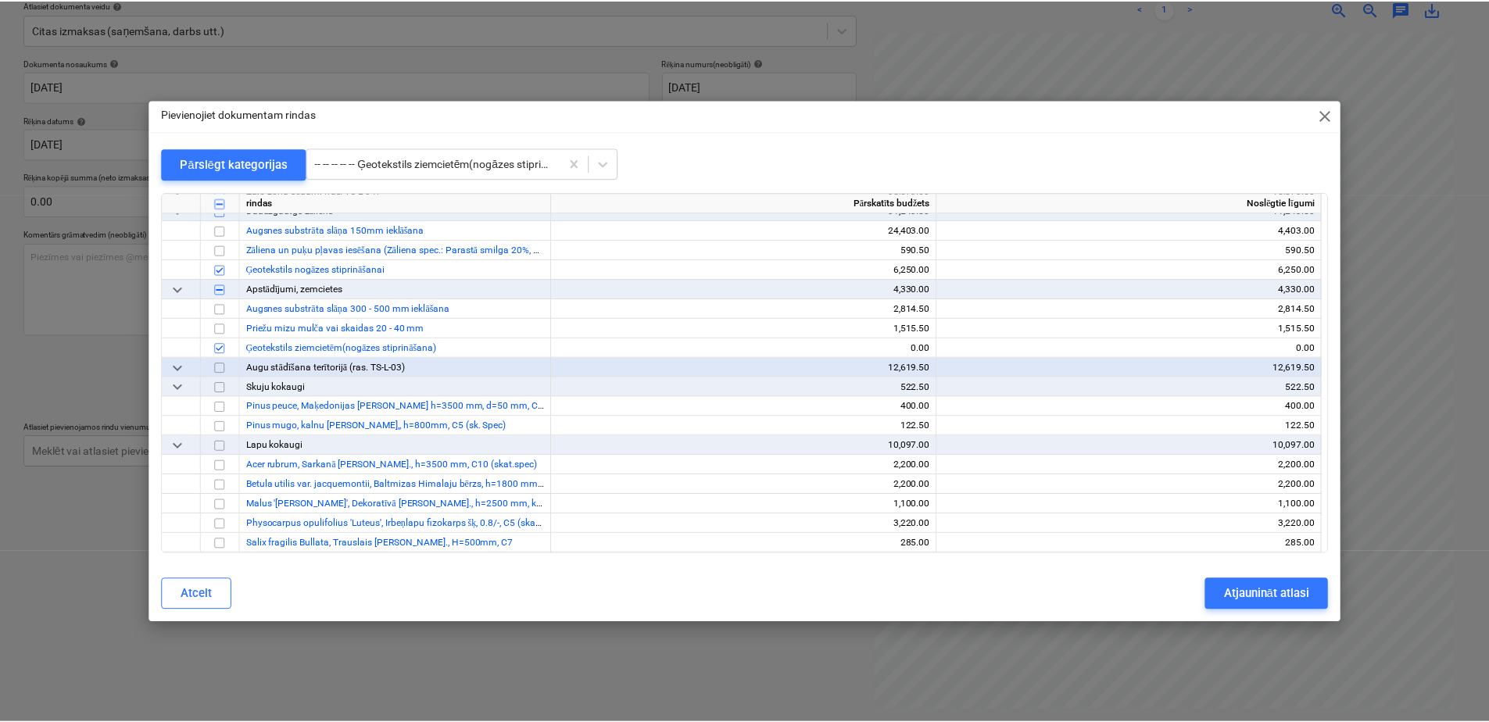
scroll to position [18404, 0]
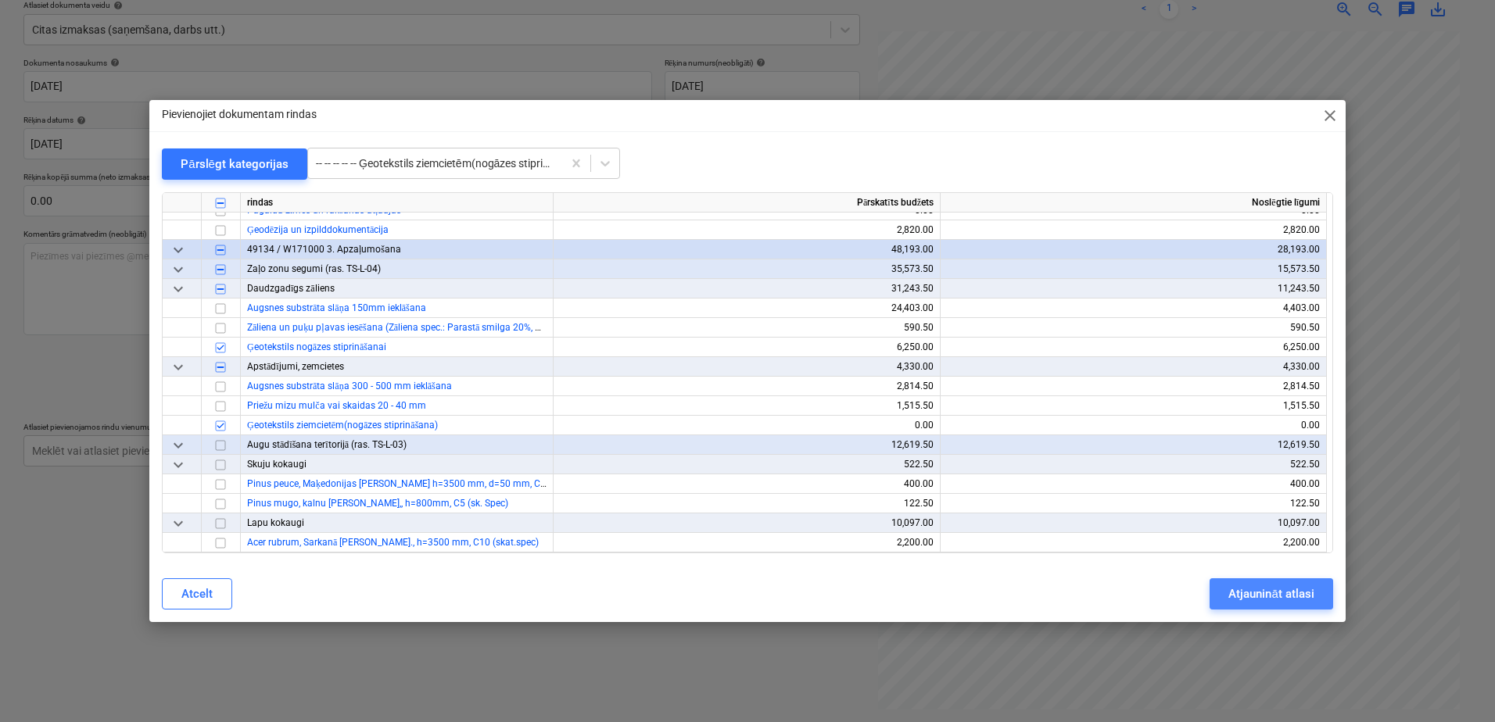
click at [1245, 586] on div "Atjaunināt atlasi" at bounding box center [1270, 594] width 85 height 20
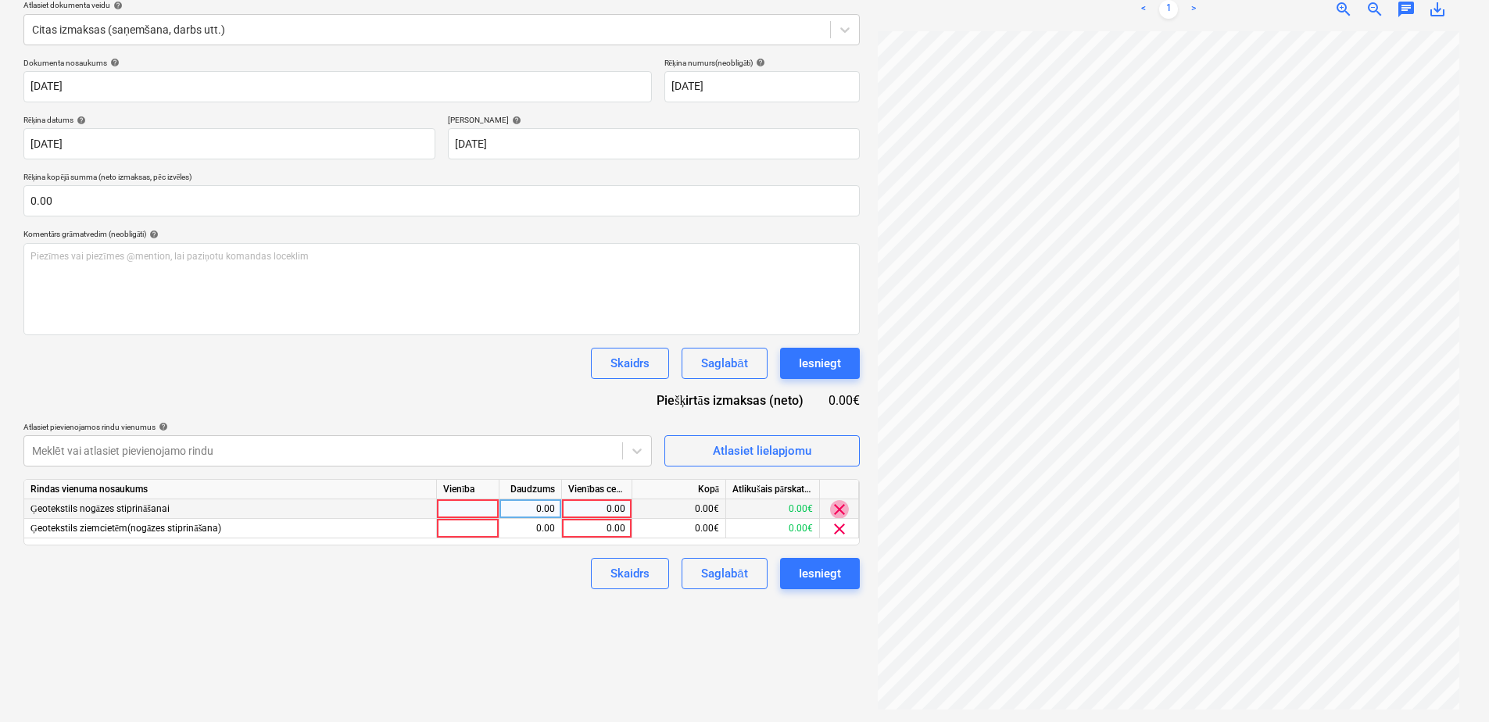
click at [831, 511] on span "clear" at bounding box center [839, 509] width 19 height 19
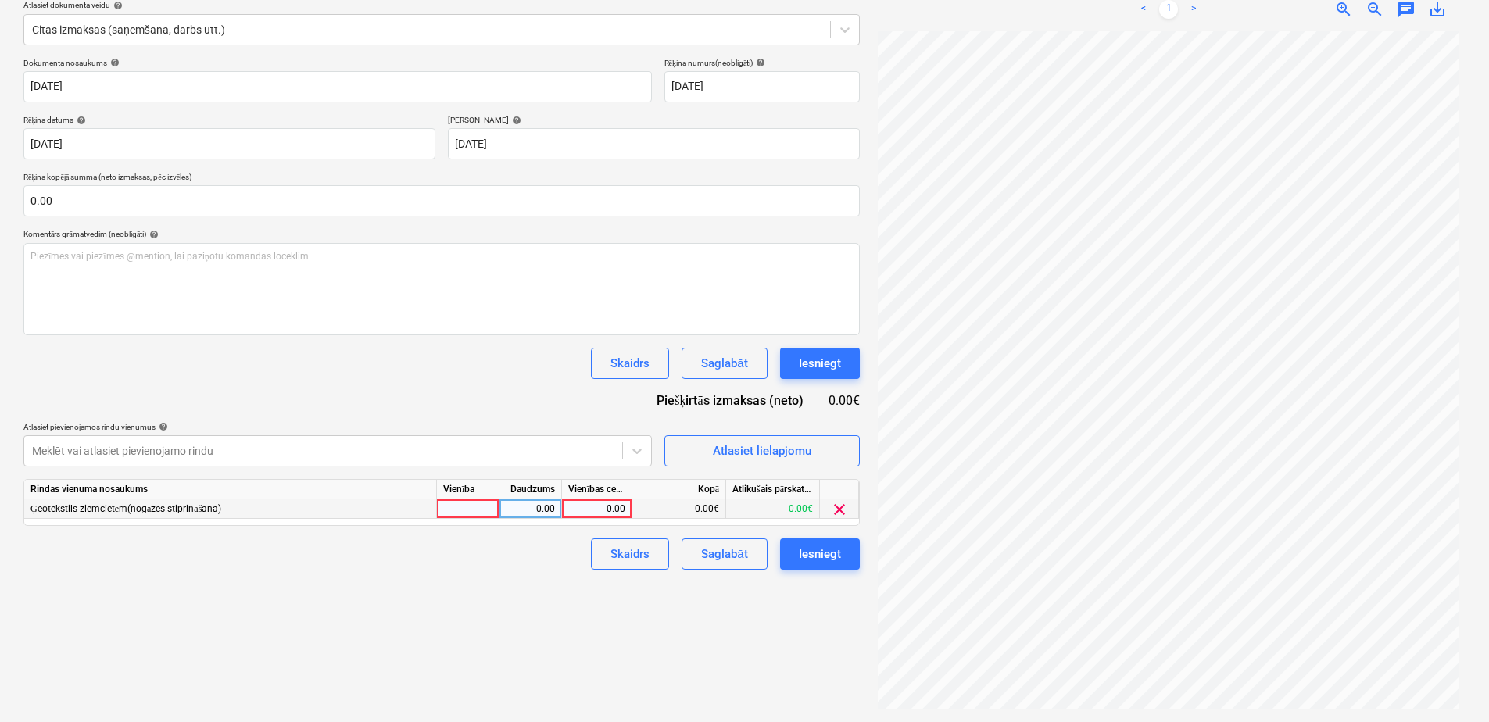
click at [837, 510] on span "clear" at bounding box center [839, 509] width 19 height 19
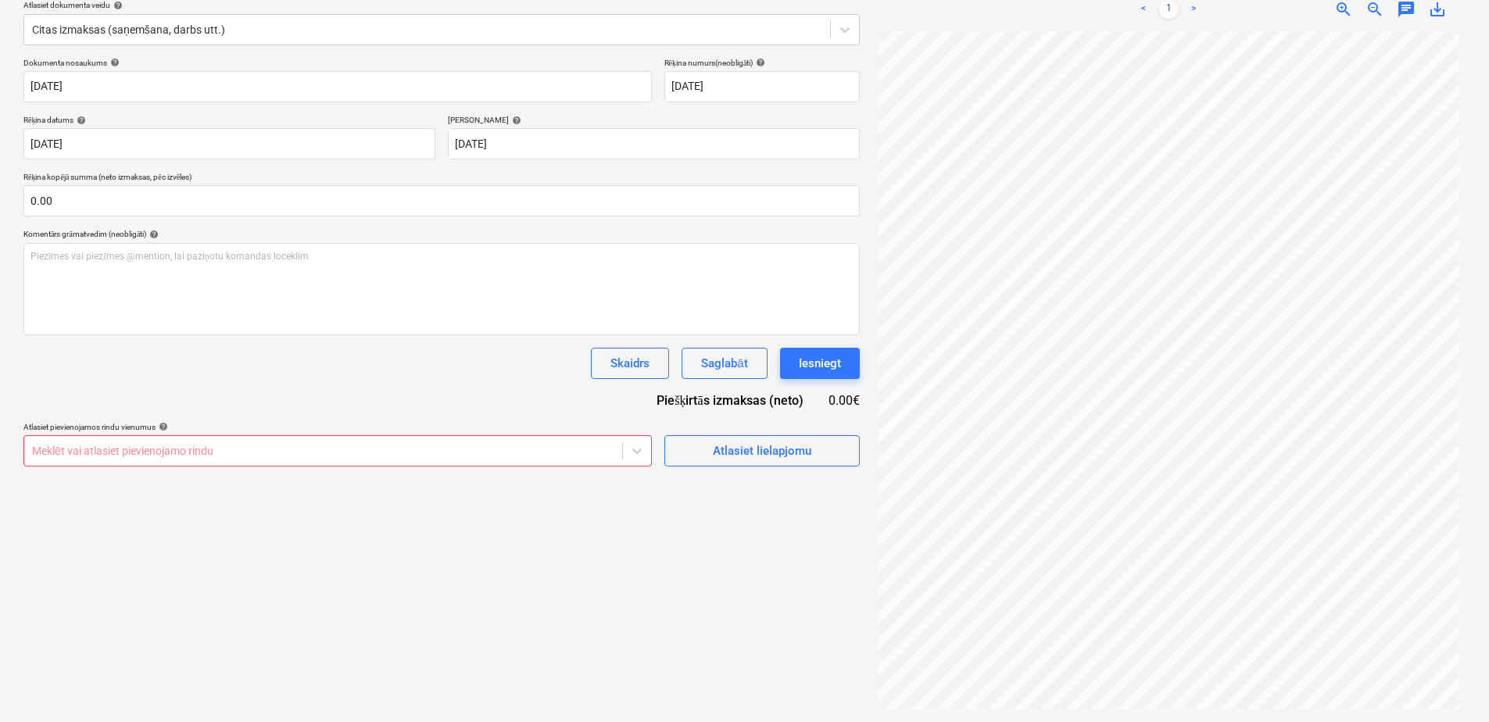
click at [647, 622] on div "Izveidot jaunu dokumentu Izvēlieties uzņēmumu MDK Būve SIA (40103979094) Pievie…" at bounding box center [441, 304] width 849 height 823
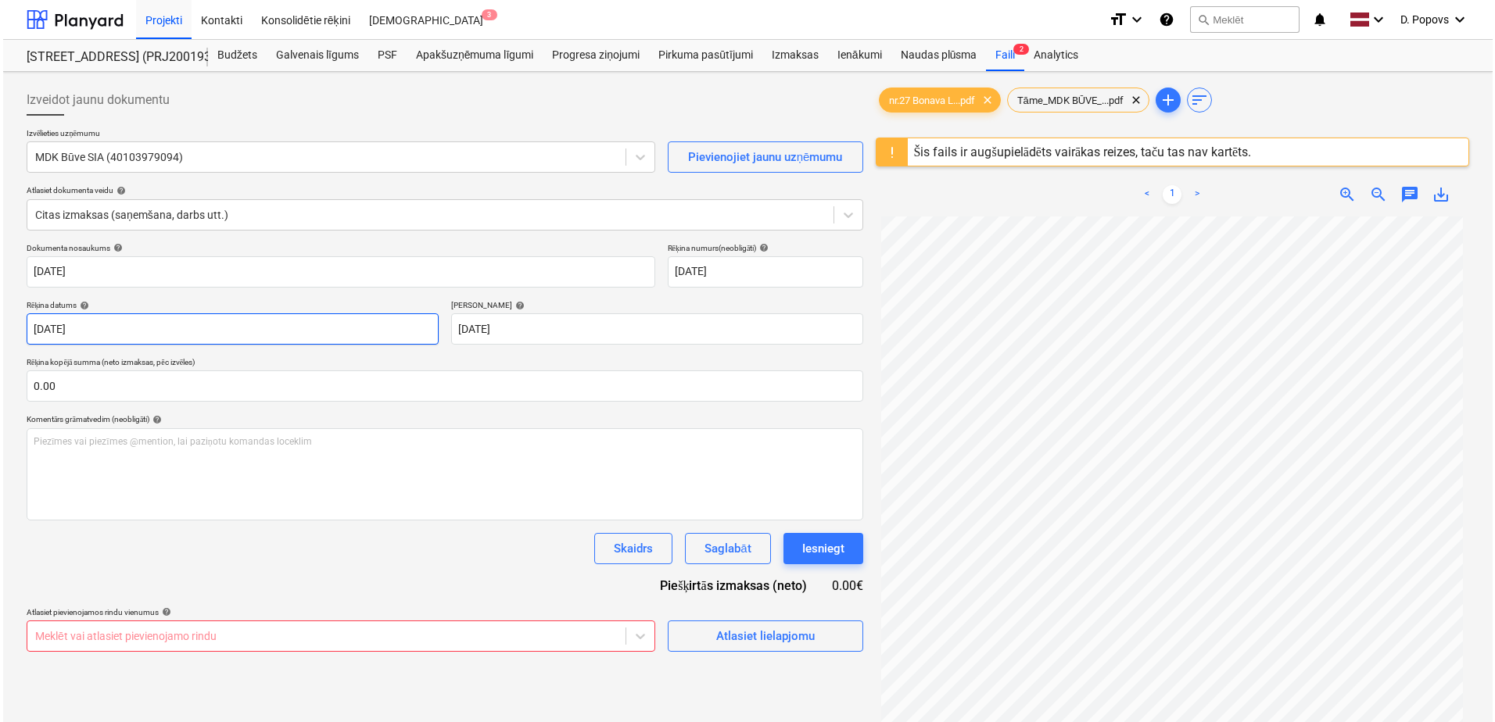
scroll to position [156, 0]
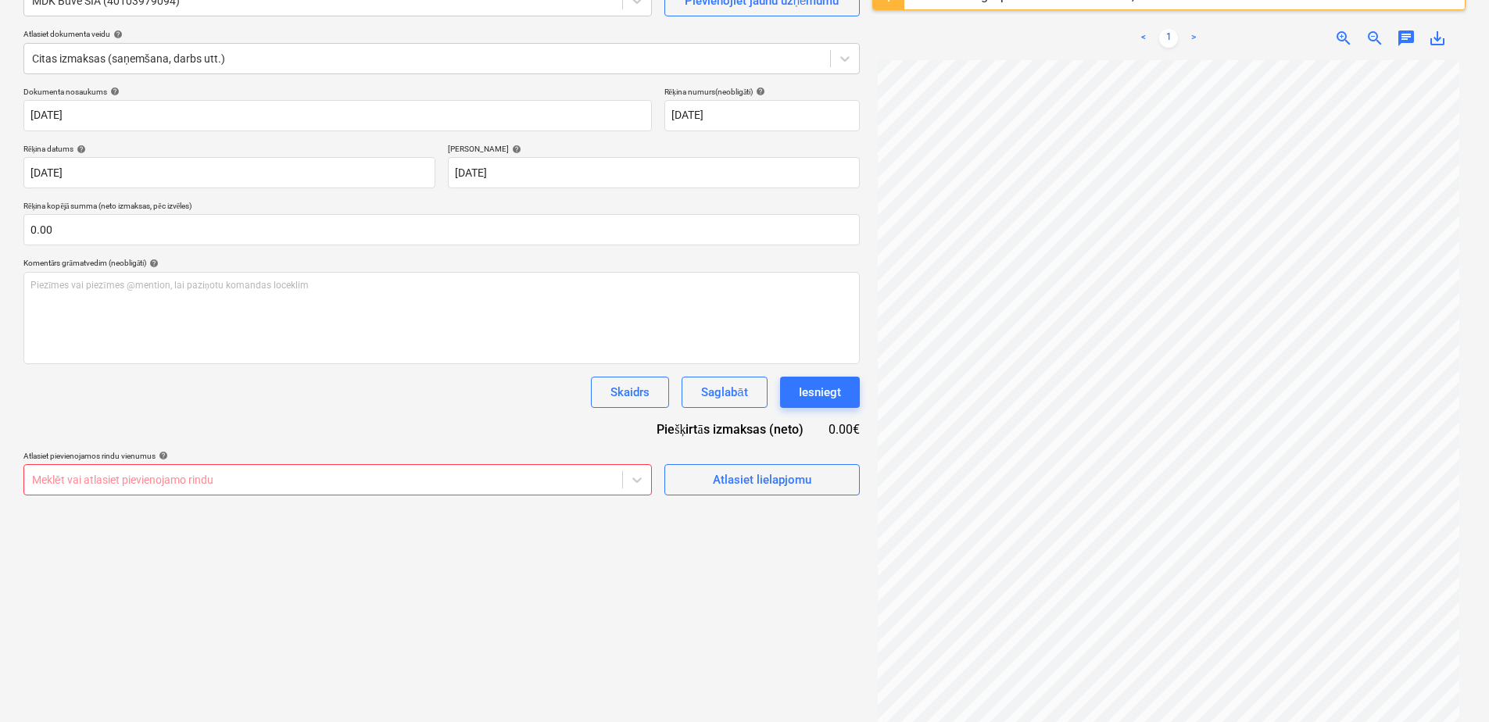
click at [348, 565] on div "Izveidot jaunu dokumentu Izvēlieties uzņēmumu MDK Būve SIA (40103979094) Pievie…" at bounding box center [441, 333] width 849 height 823
click at [718, 503] on div "Izveidot jaunu dokumentu Izvēlieties uzņēmumu MDK Būve SIA (40103979094) Pievie…" at bounding box center [441, 333] width 849 height 823
click at [722, 481] on div "Atlasiet lielapjomu" at bounding box center [762, 480] width 99 height 20
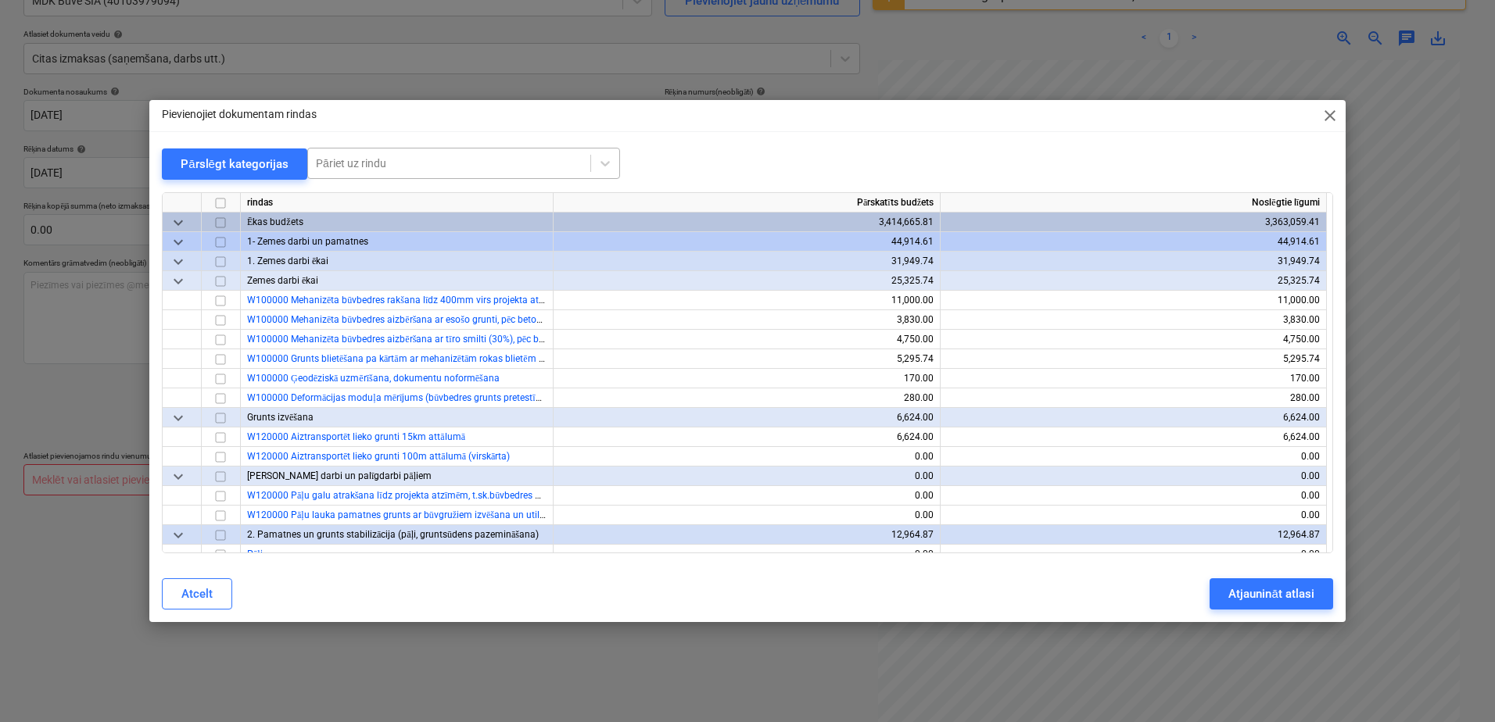
click at [381, 169] on div at bounding box center [449, 164] width 267 height 16
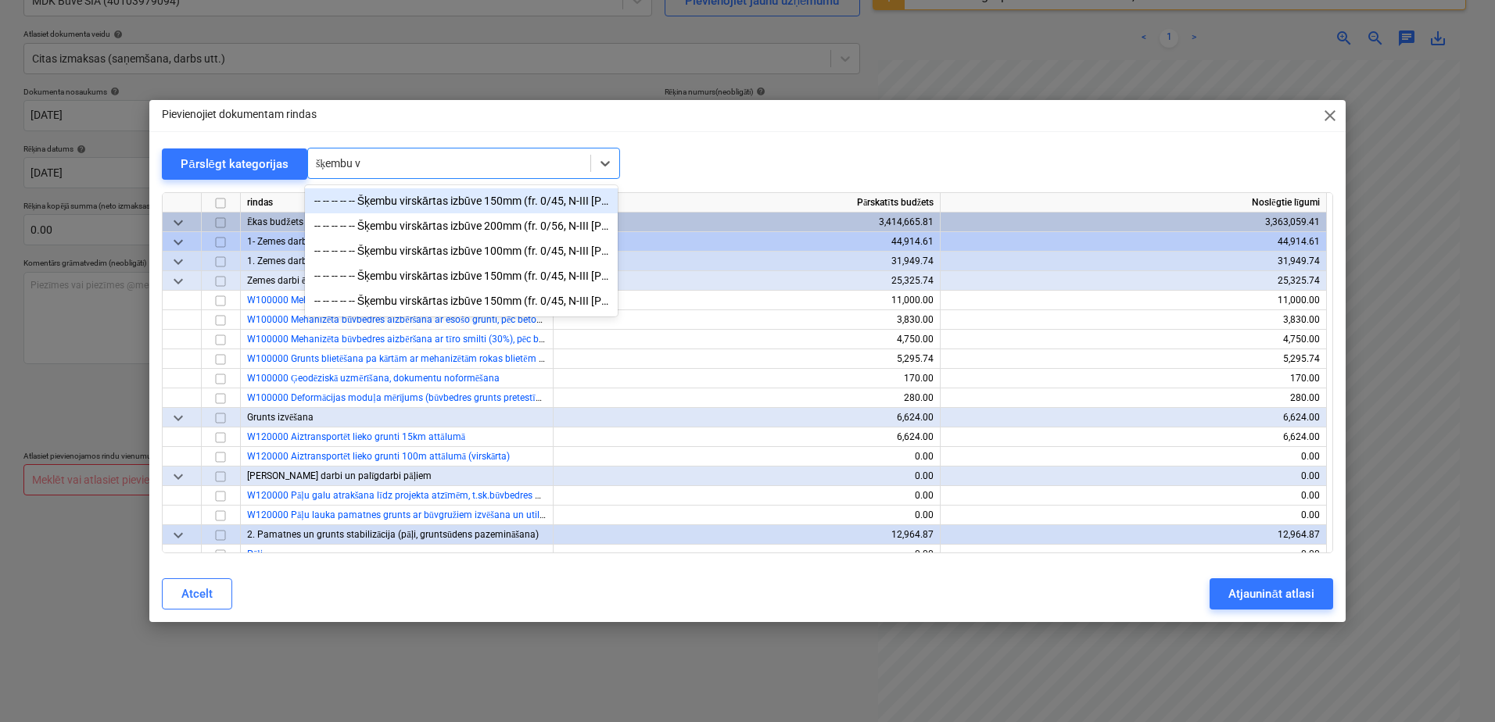
type input "šķembu v"
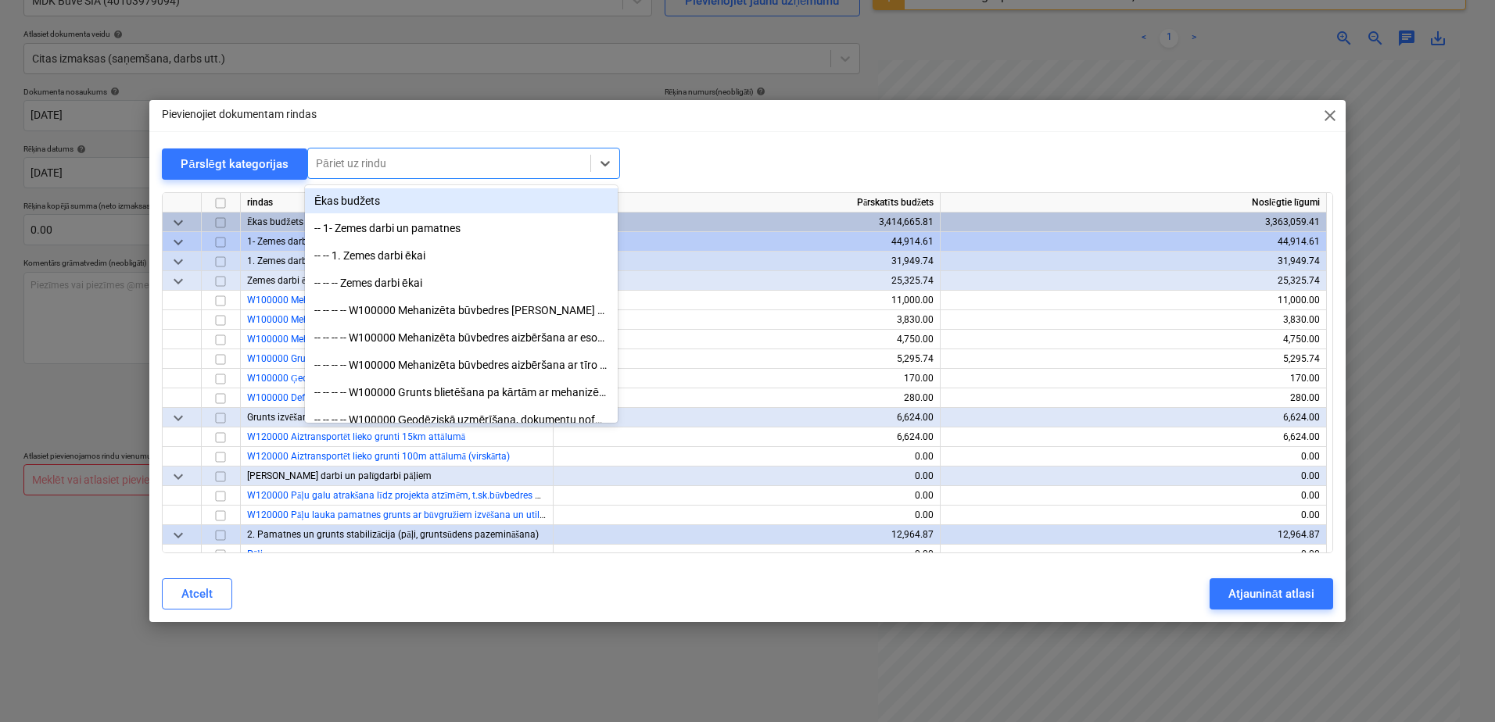
click at [357, 165] on div at bounding box center [449, 164] width 267 height 16
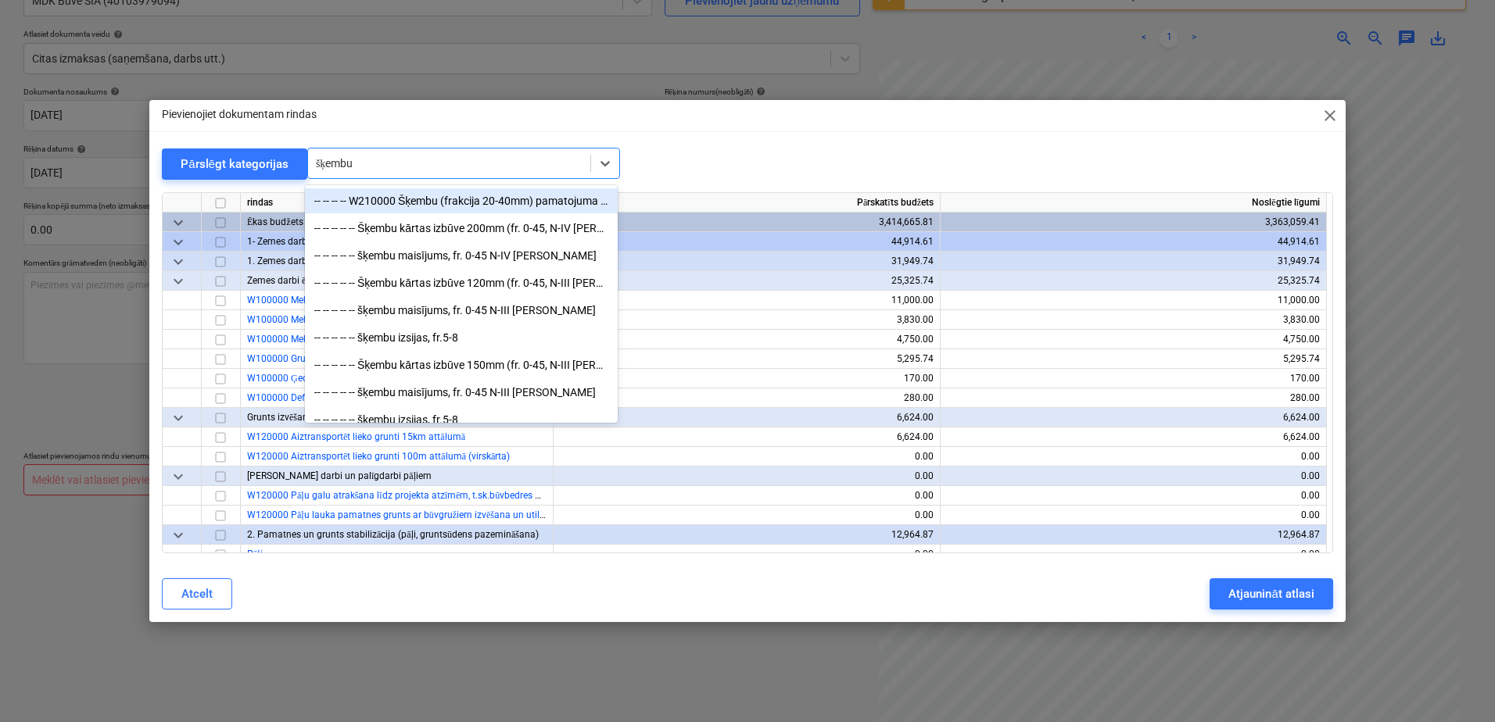
type input "šķembu v"
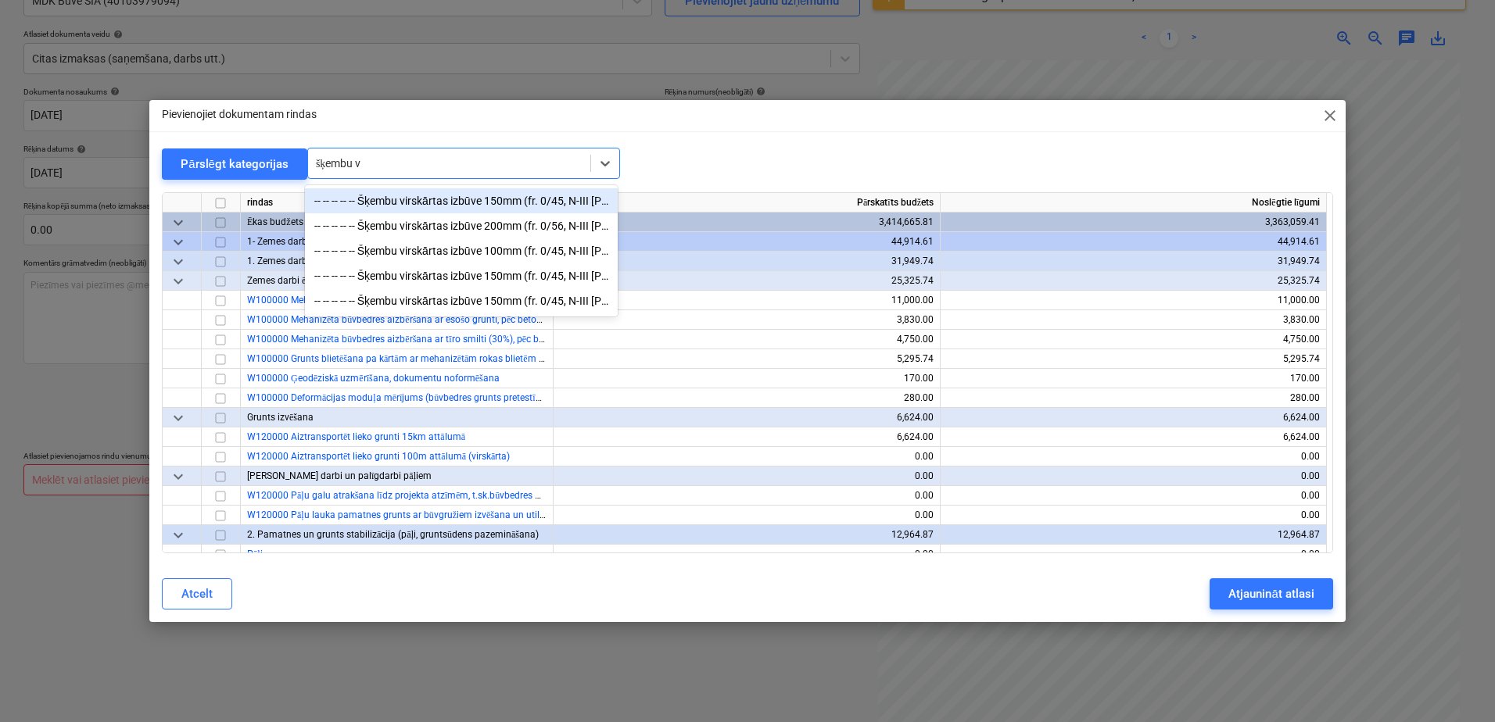
click at [375, 206] on div "-- -- -- -- -- Šķembu virskārtas izbūve 150mm (fr. 0/45, N-III klase)" at bounding box center [461, 200] width 313 height 25
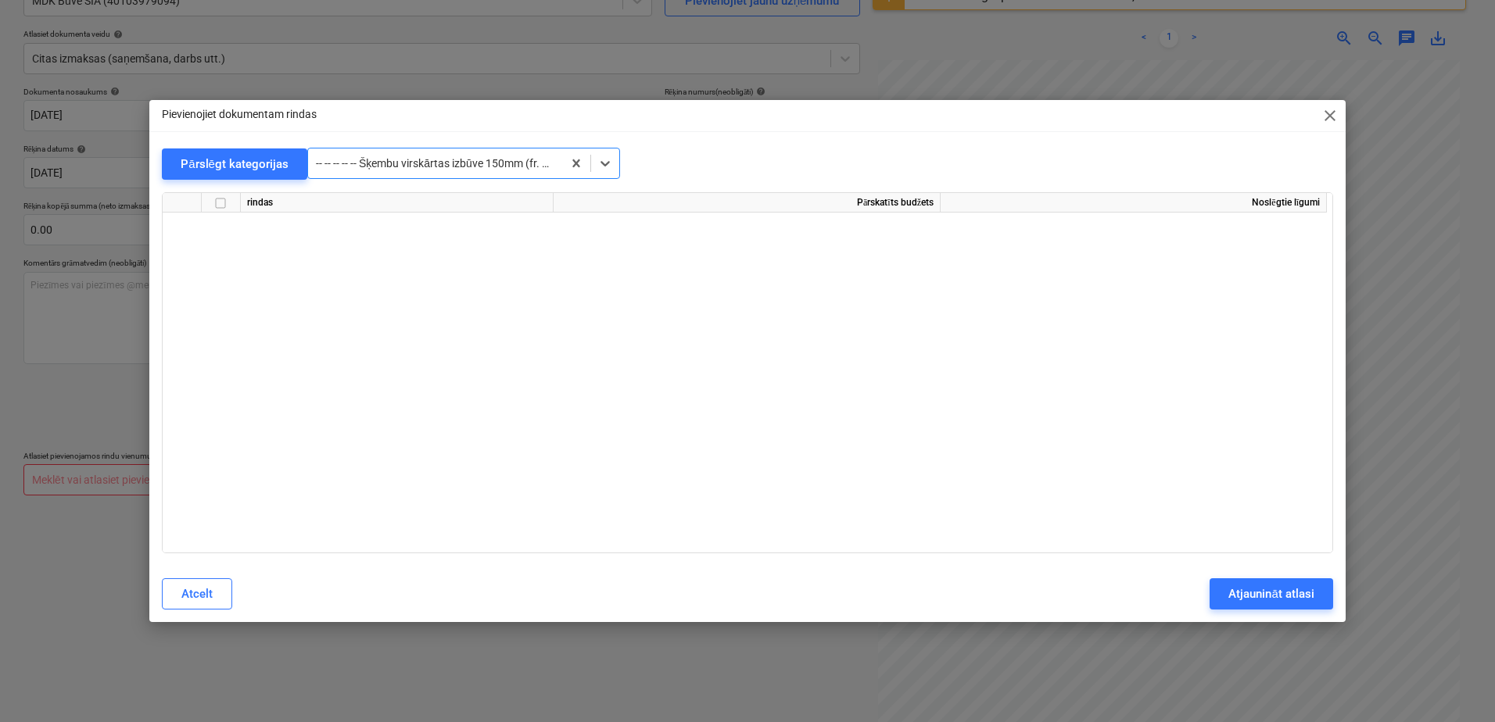
scroll to position [16282, 0]
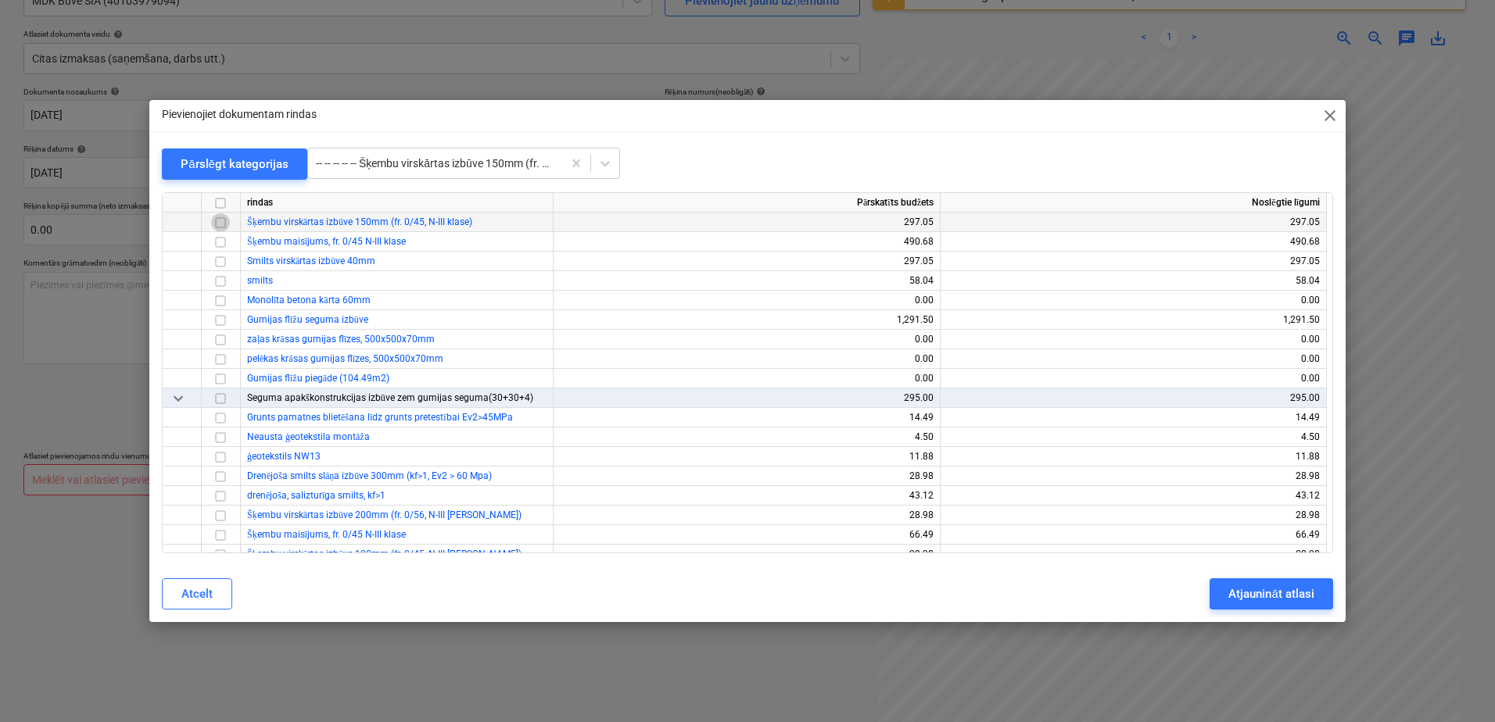
click at [216, 217] on input "checkbox" at bounding box center [220, 222] width 19 height 19
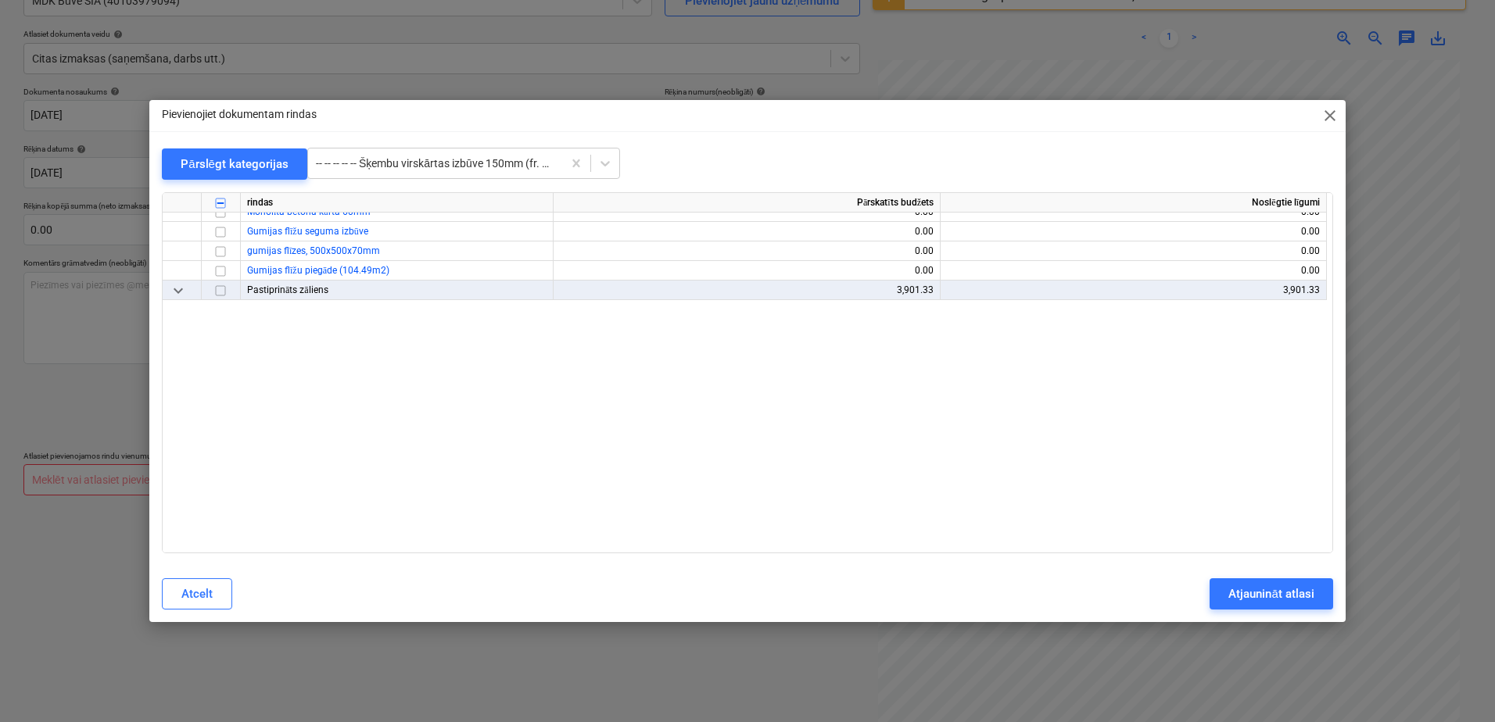
scroll to position [16829, 0]
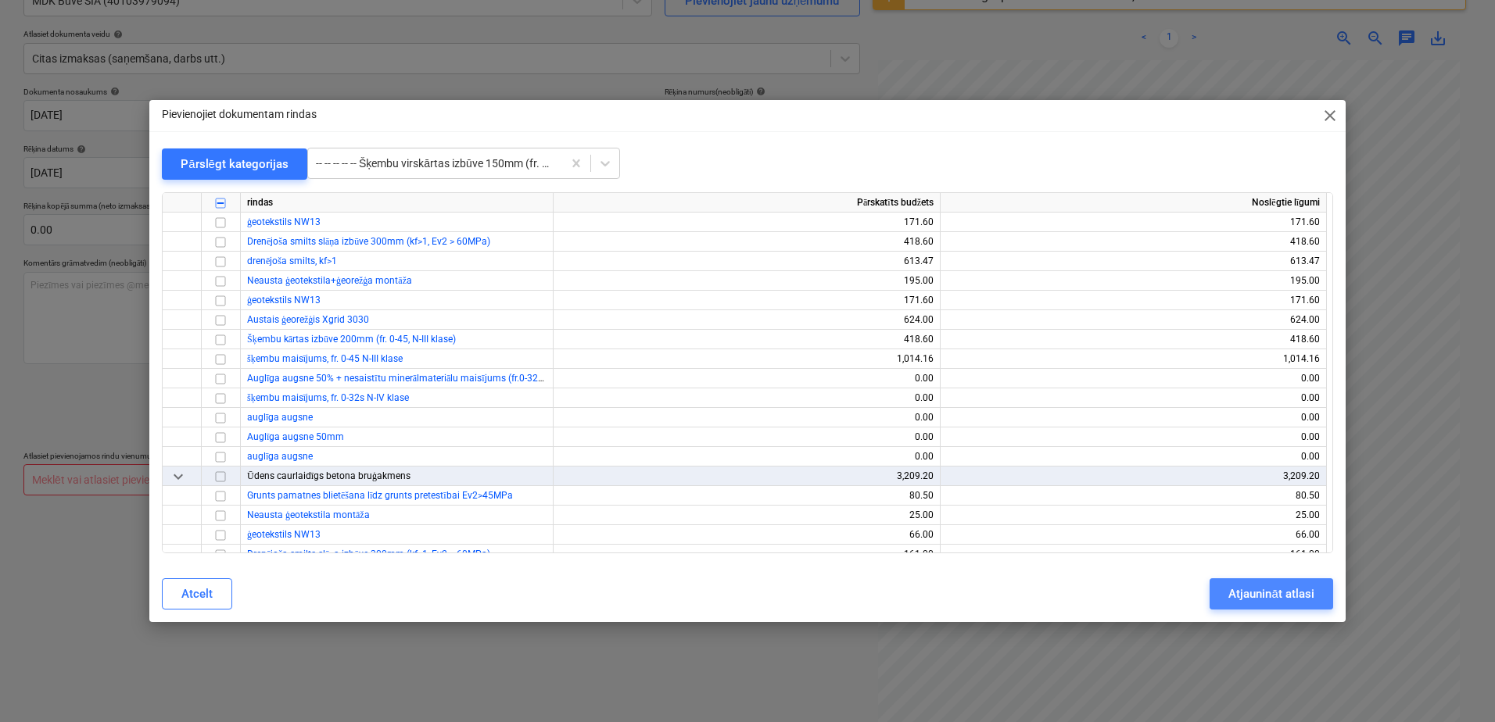
click at [1274, 603] on div "Atjaunināt atlasi" at bounding box center [1270, 594] width 85 height 20
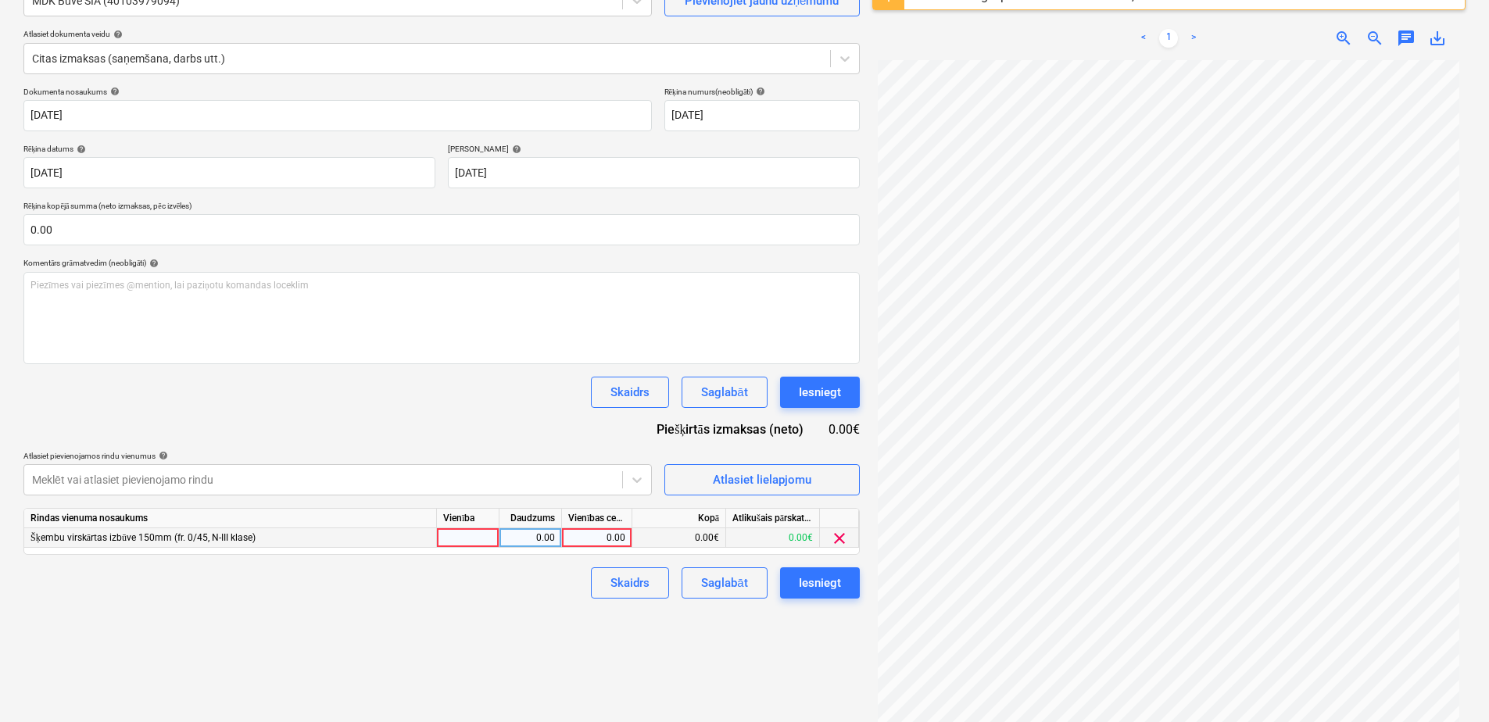
click at [837, 546] on span "clear" at bounding box center [839, 538] width 19 height 19
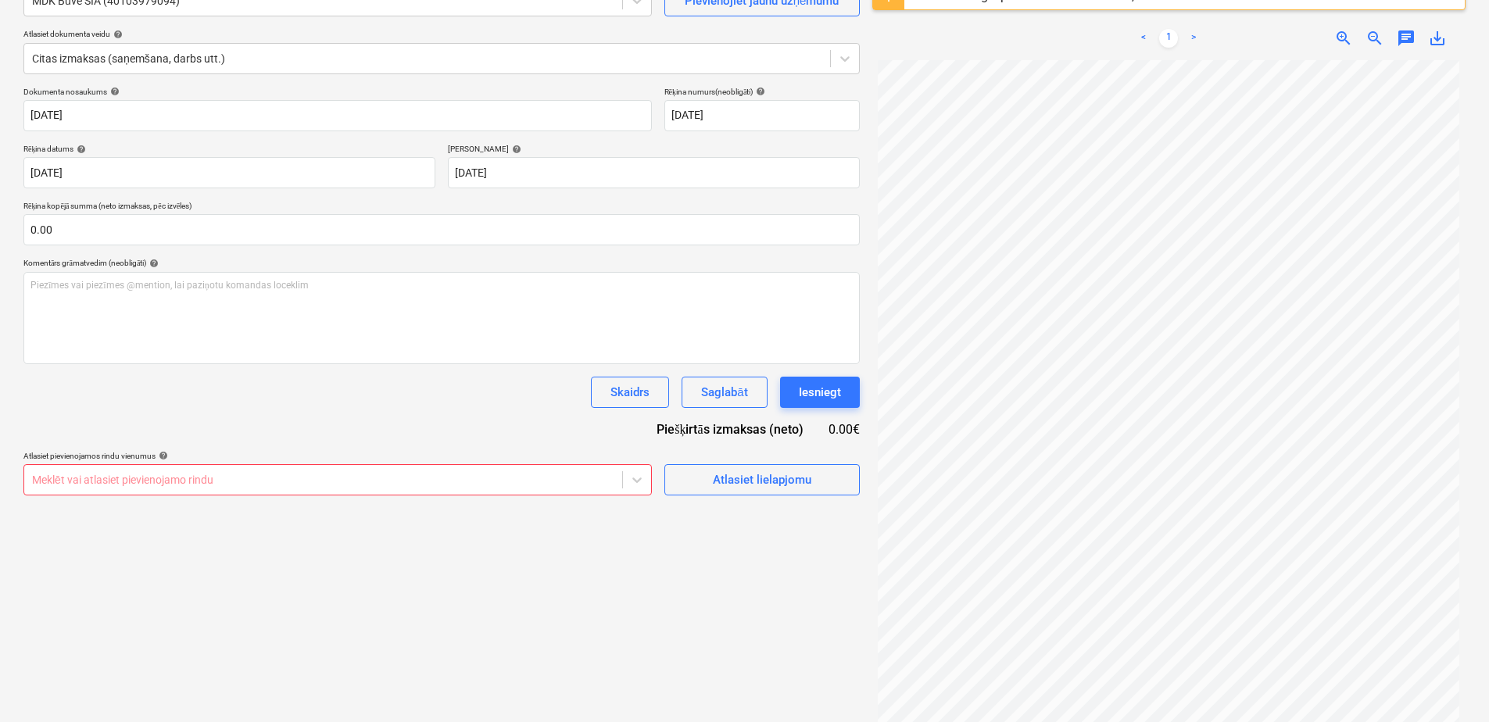
click at [685, 611] on div "Izveidot jaunu dokumentu Izvēlieties uzņēmumu MDK Būve SIA (40103979094) Pievie…" at bounding box center [441, 333] width 849 height 823
click at [766, 481] on div "Atlasiet lielapjomu" at bounding box center [762, 480] width 99 height 20
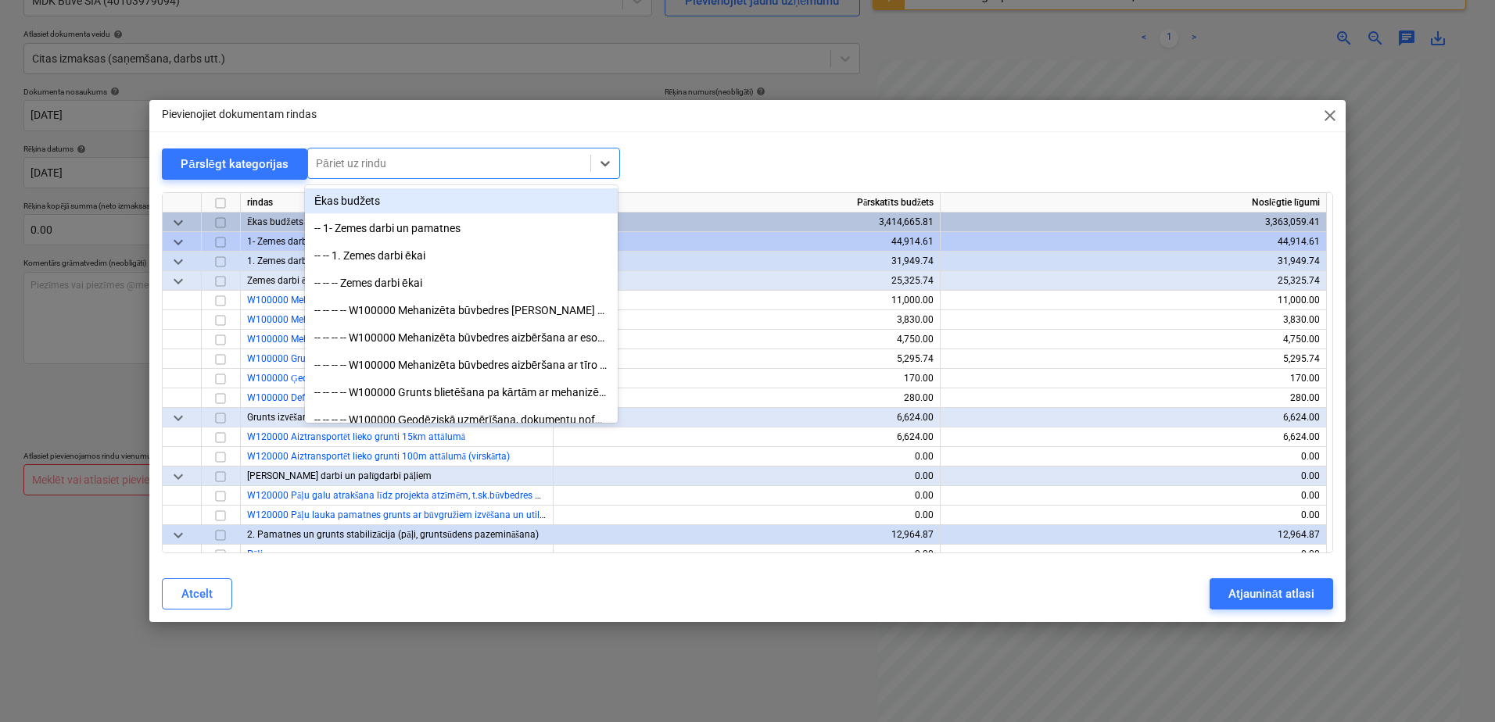
click at [337, 167] on div at bounding box center [449, 164] width 267 height 16
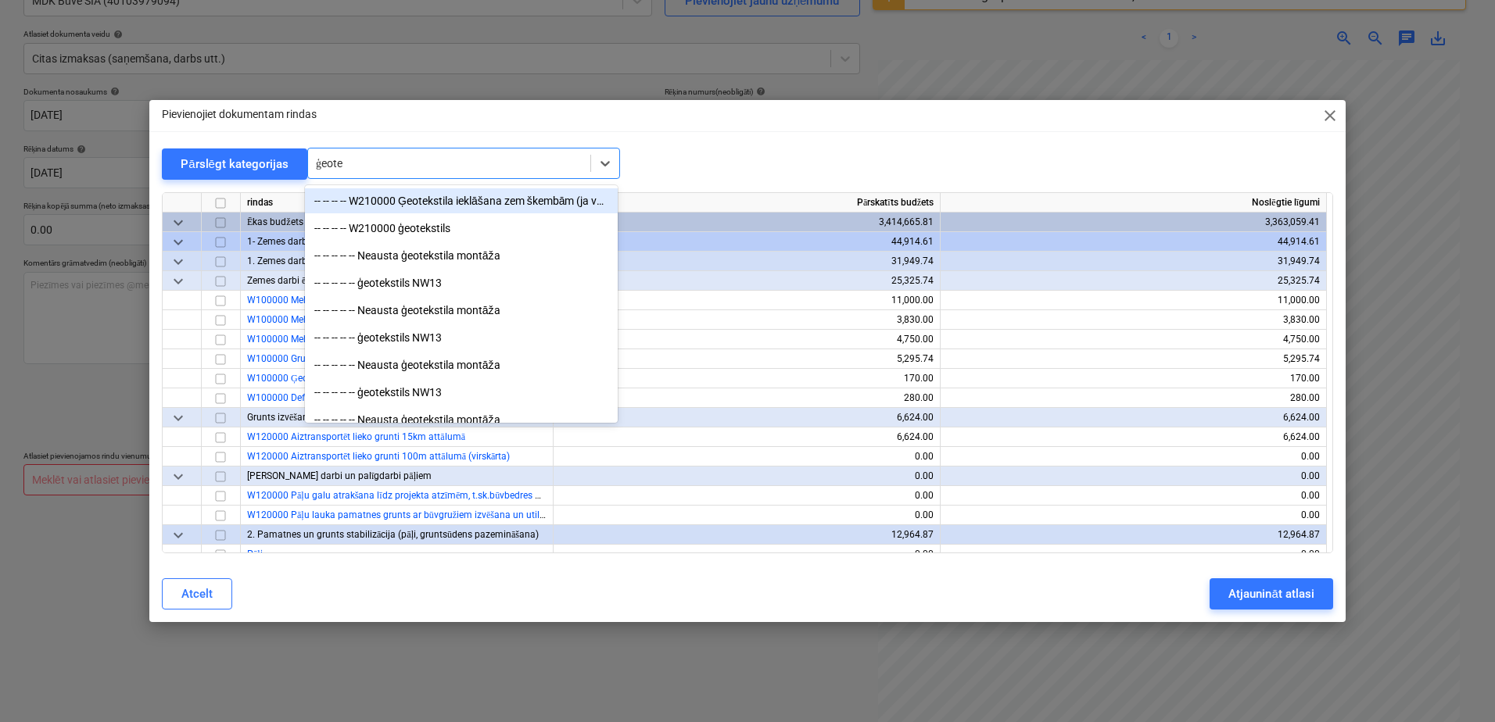
type input "ģeotek"
click at [449, 225] on div "-- -- -- -- W210000 ģeotekstils" at bounding box center [461, 228] width 313 height 25
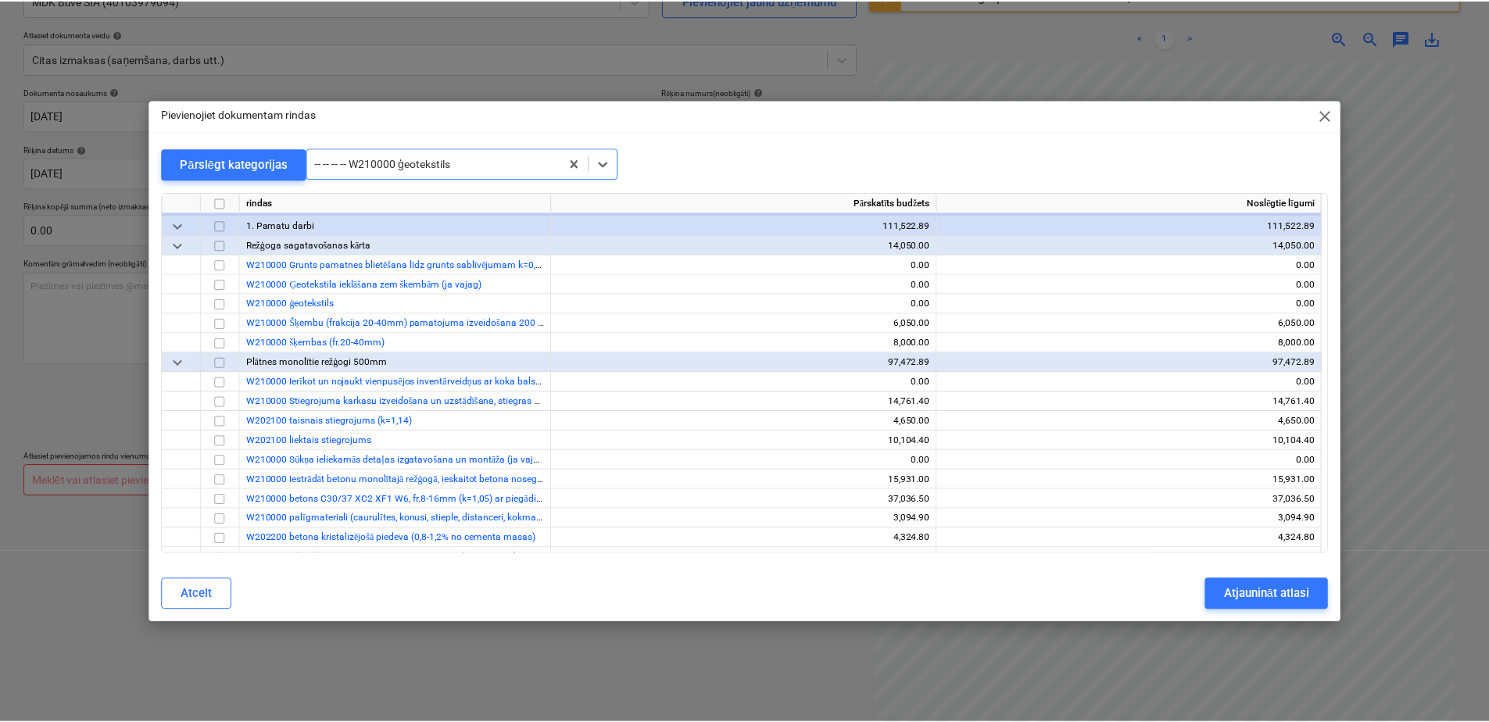
scroll to position [508, 0]
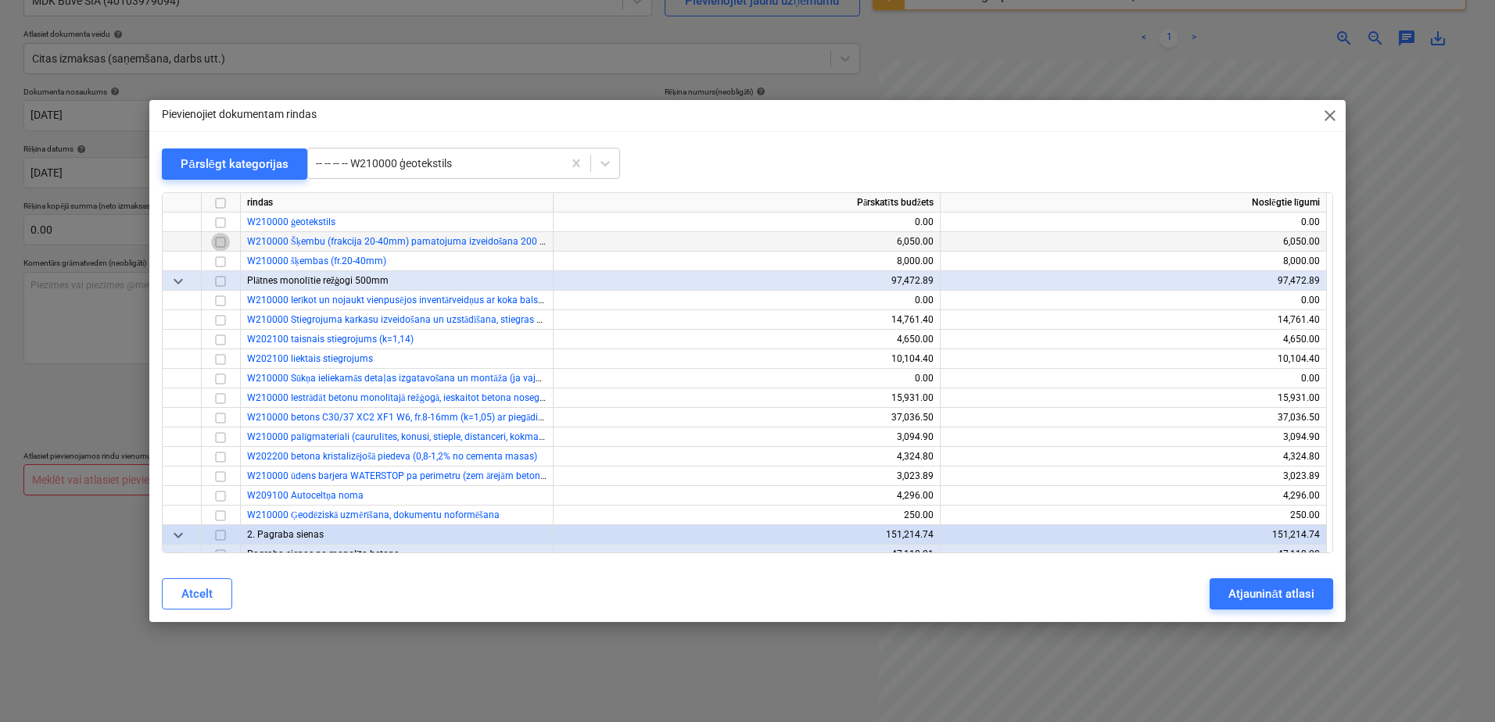
click at [227, 238] on input "checkbox" at bounding box center [220, 242] width 19 height 19
click at [220, 267] on input "checkbox" at bounding box center [220, 262] width 19 height 19
click at [1210, 594] on button "Atjaunināt atlasi" at bounding box center [1270, 594] width 123 height 31
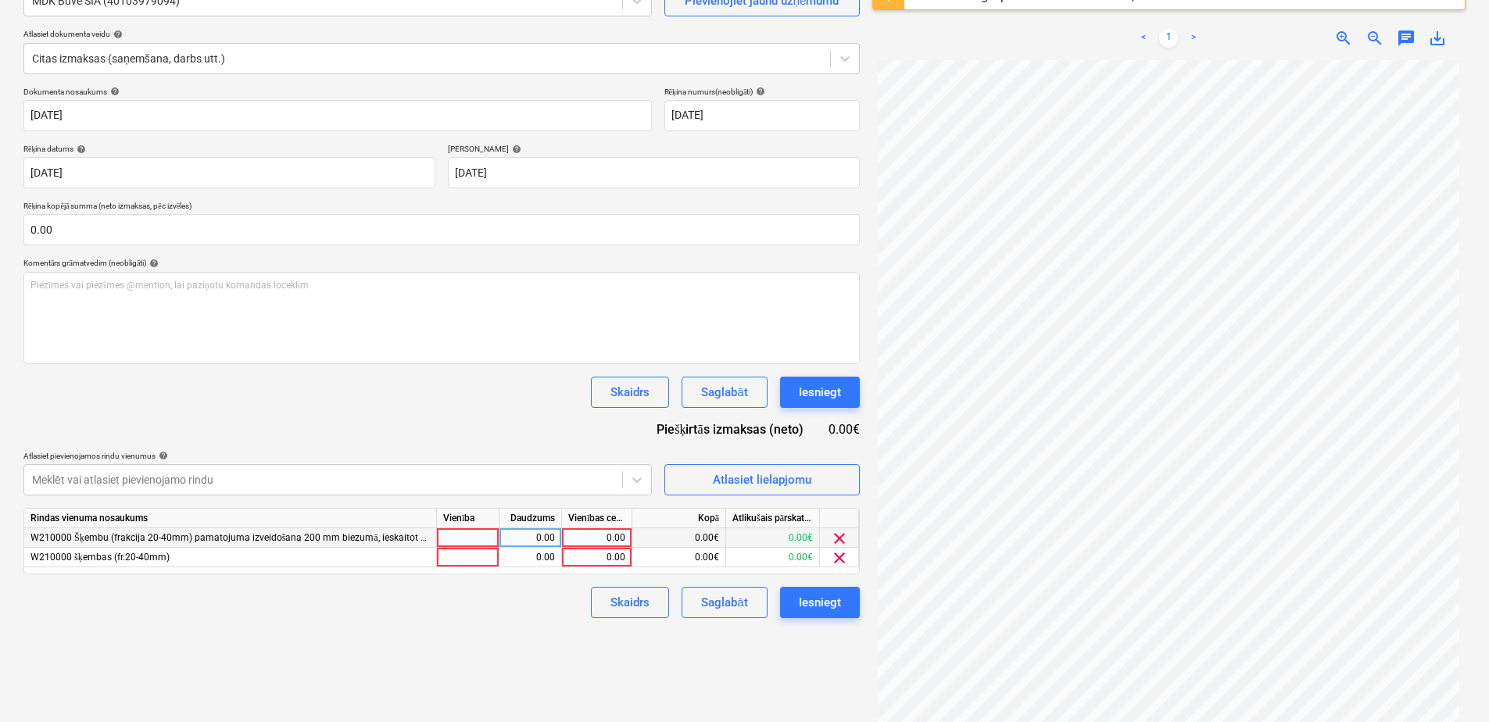
click at [836, 540] on span "clear" at bounding box center [839, 538] width 19 height 19
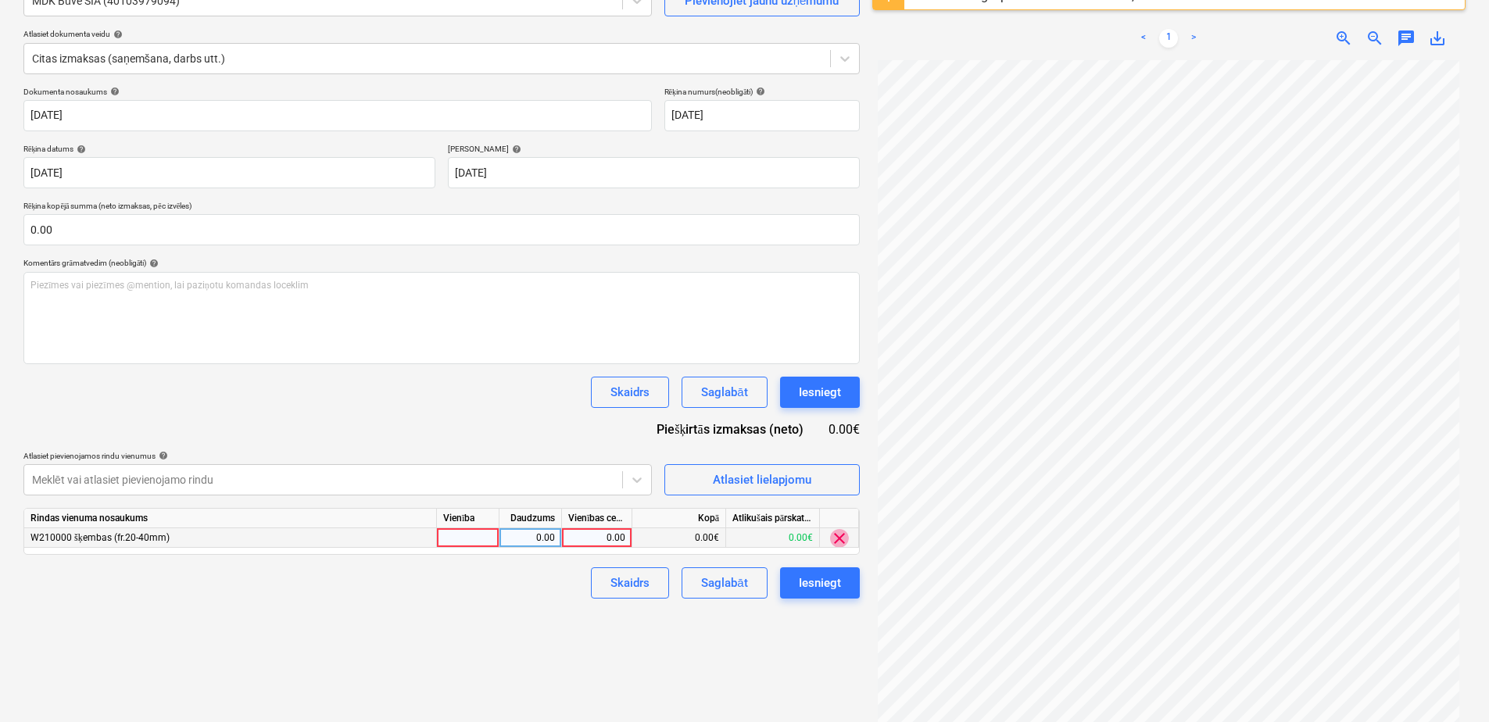
click at [835, 540] on span "clear" at bounding box center [839, 538] width 19 height 19
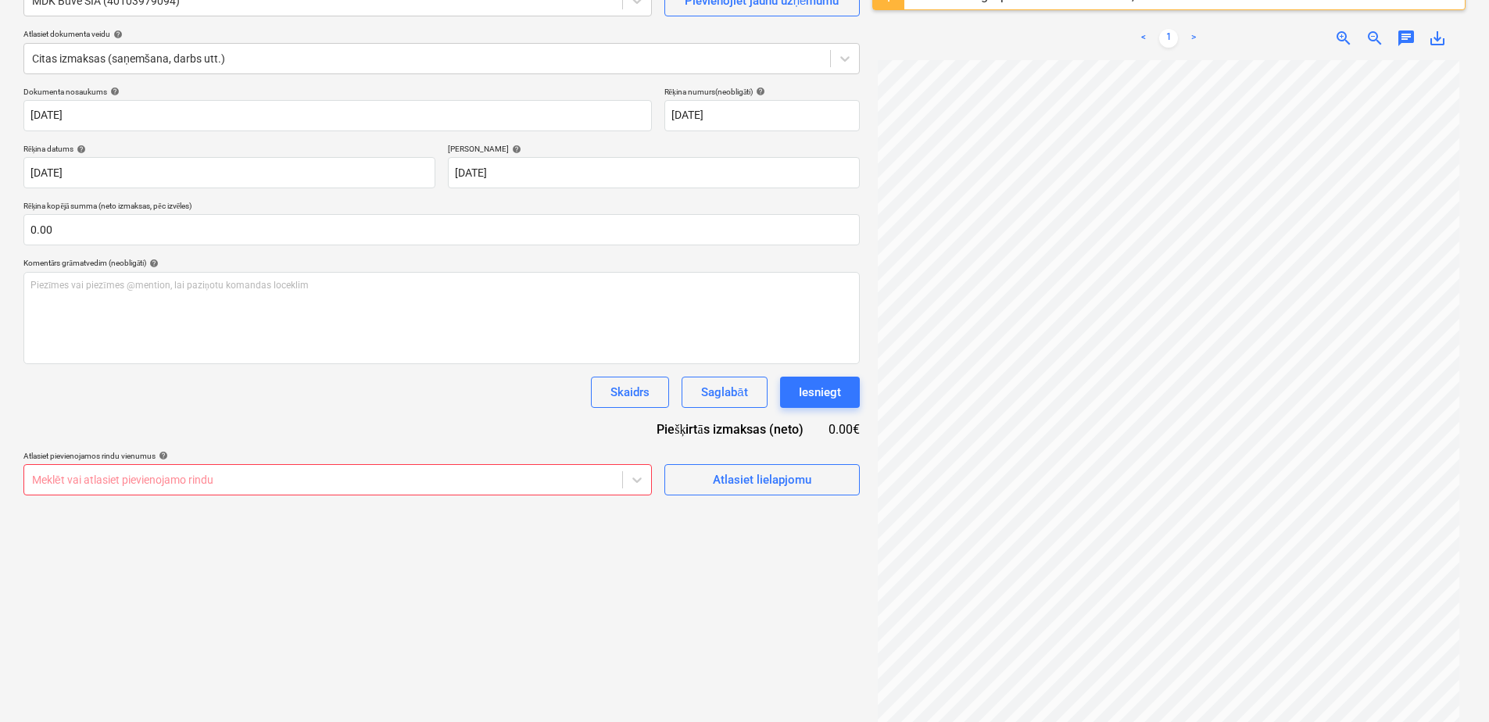
click at [517, 598] on div "Izveidot jaunu dokumentu Izvēlieties uzņēmumu MDK Būve SIA (40103979094) Pievie…" at bounding box center [441, 333] width 849 height 823
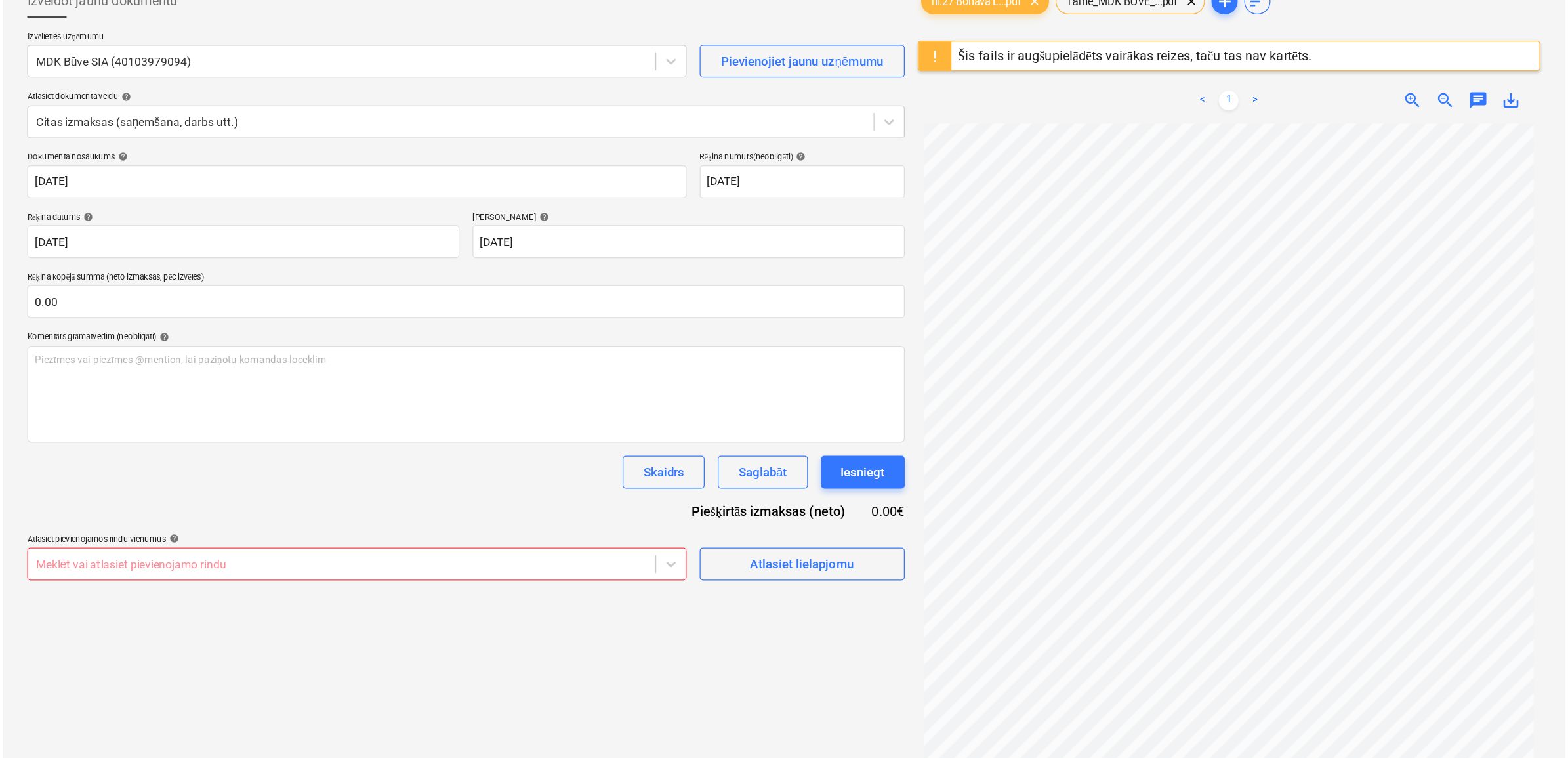
scroll to position [0, 0]
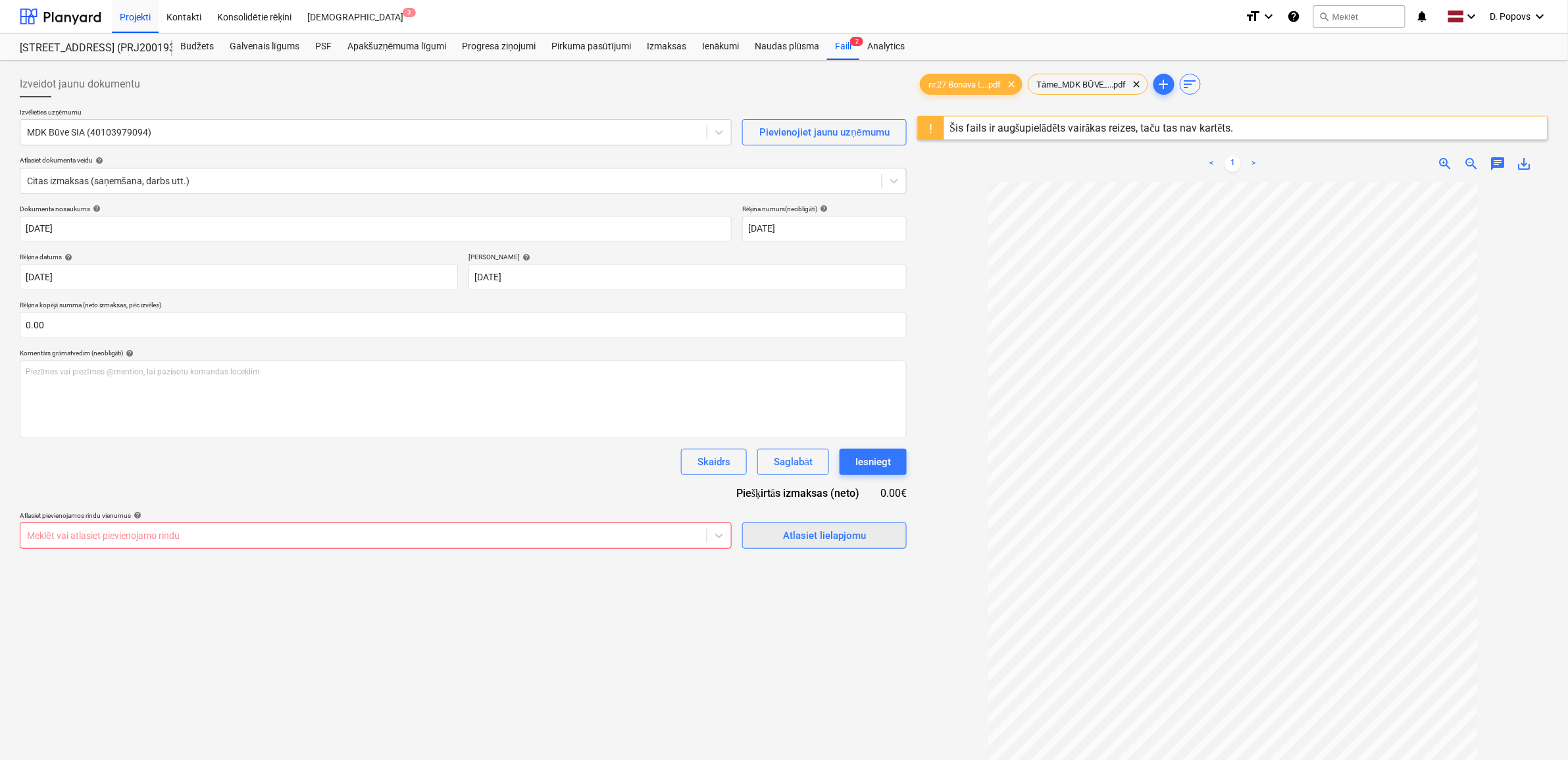
click at [887, 544] on button "Atlasiet lielapjomu" at bounding box center [824, 535] width 164 height 26
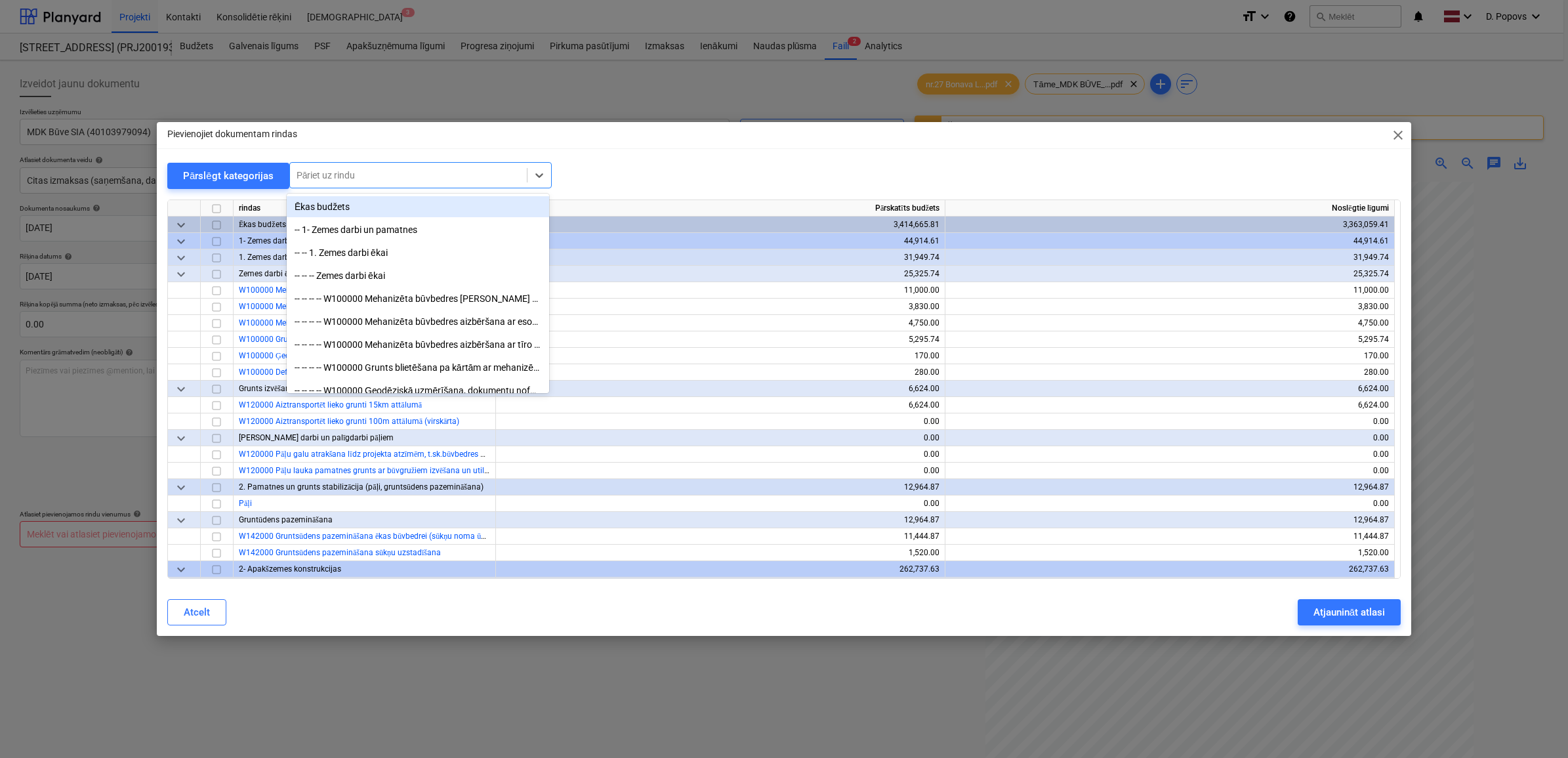
click at [365, 169] on div at bounding box center [408, 175] width 224 height 13
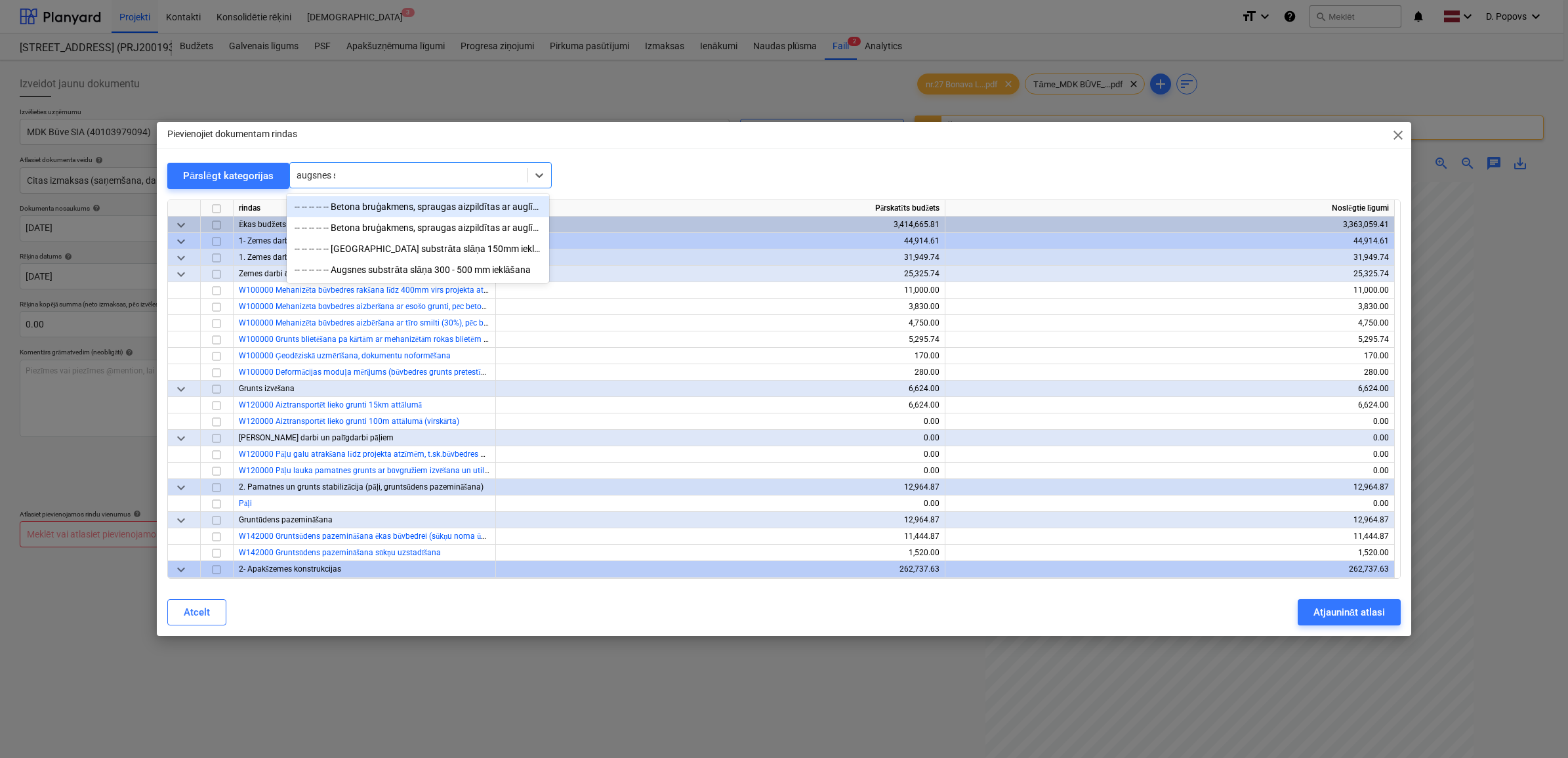
type input "augsnes su"
click at [409, 204] on div "-- -- -- -- -- Augsnes substrāta slāņa 150mm ieklāšana" at bounding box center [418, 206] width 263 height 21
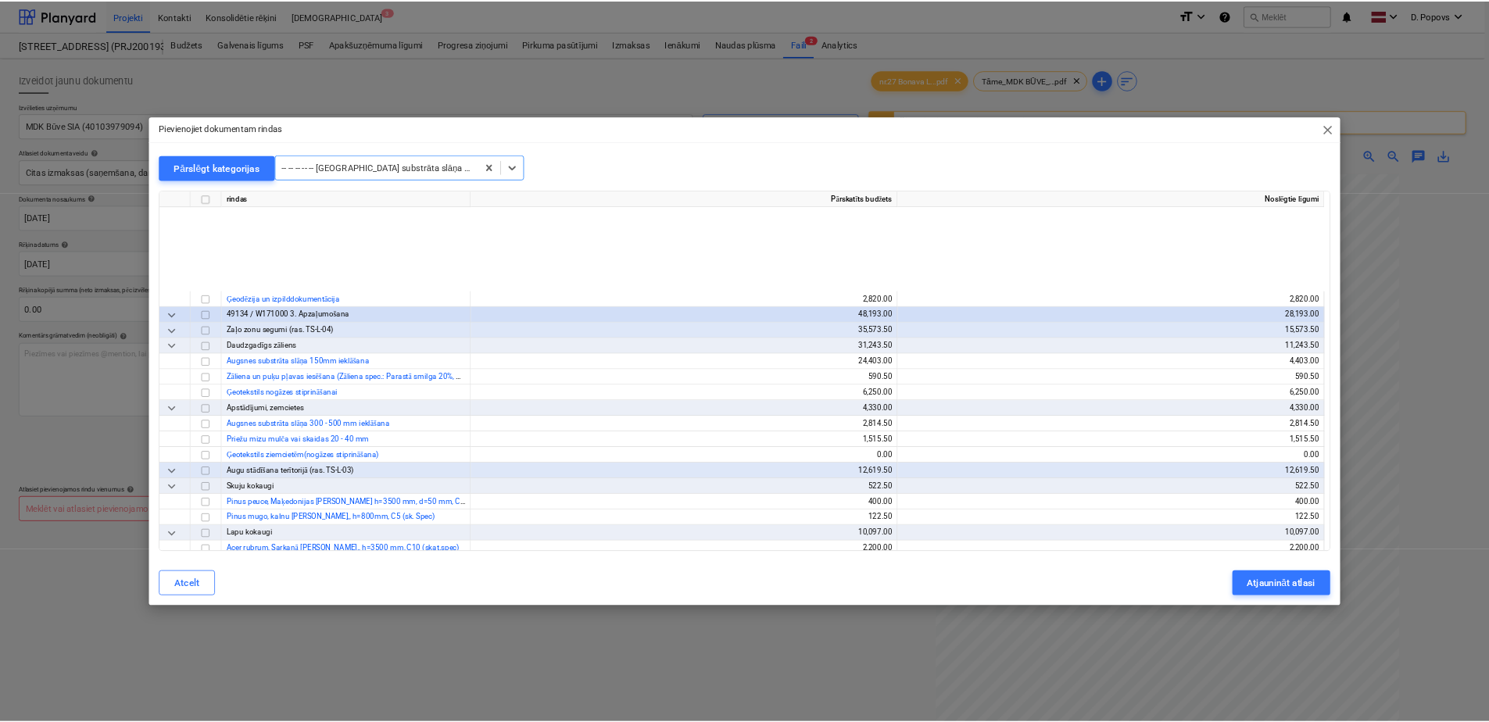
scroll to position [18490, 0]
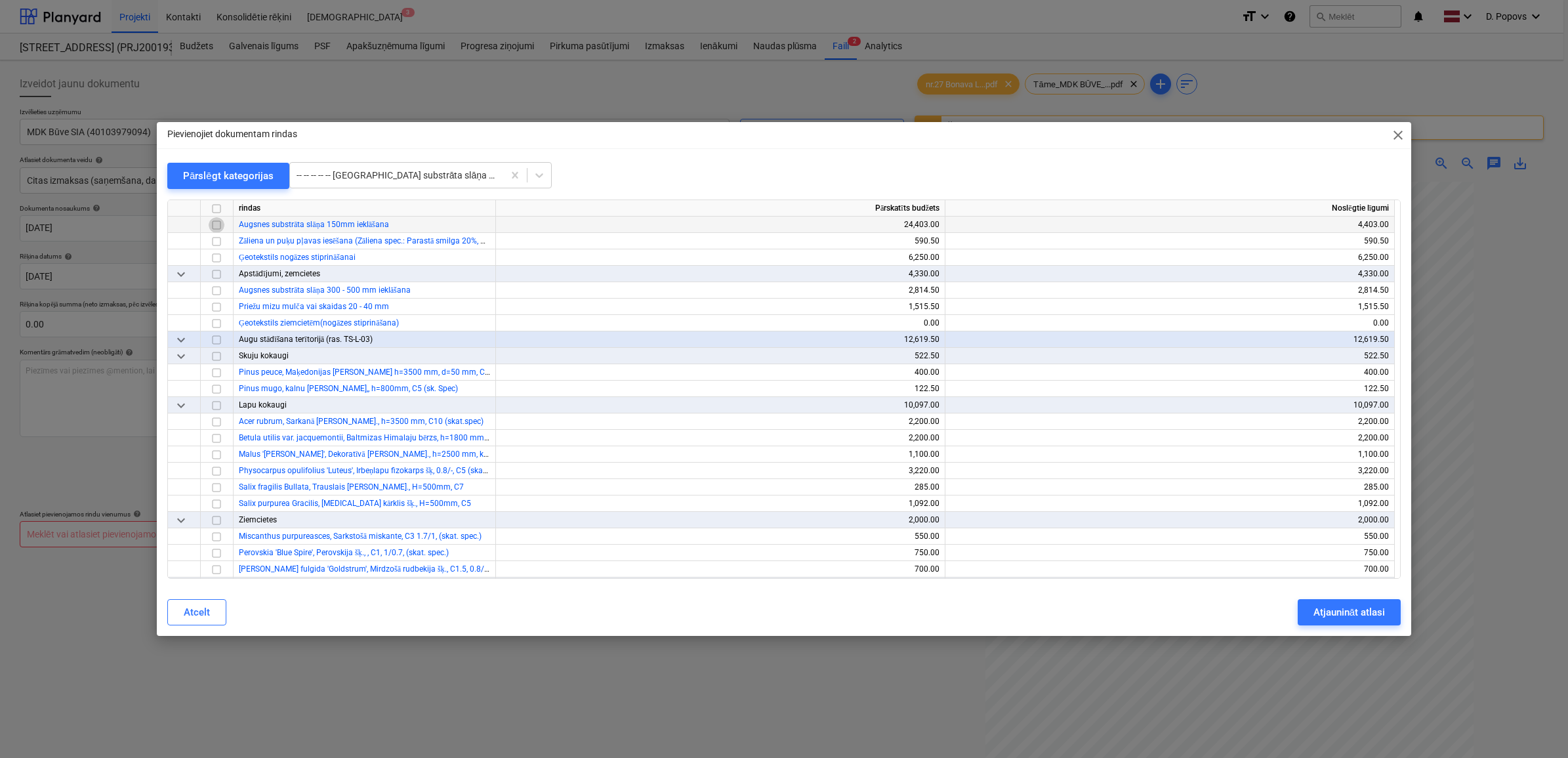
click at [220, 224] on input "checkbox" at bounding box center [216, 224] width 16 height 16
click at [1253, 606] on div "Atjaunināt atlasi" at bounding box center [1348, 612] width 71 height 17
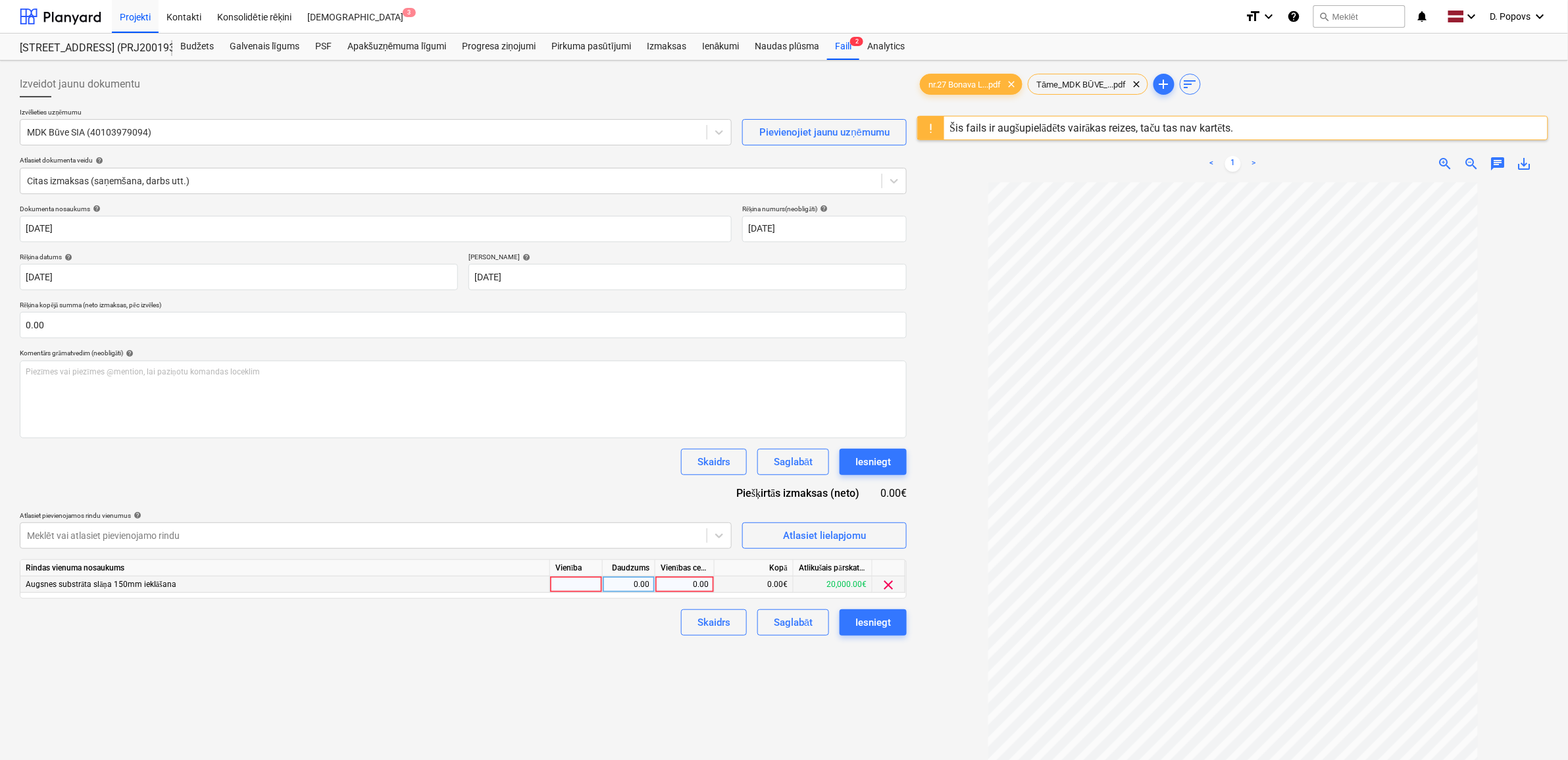
click at [678, 583] on div "0.00" at bounding box center [684, 585] width 48 height 17
type input "628.24"
click at [463, 608] on div "Izveidot jaunu dokumentu Izvēlieties uzņēmumu MDK Būve SIA (40103979094) Pievie…" at bounding box center [463, 488] width 897 height 845
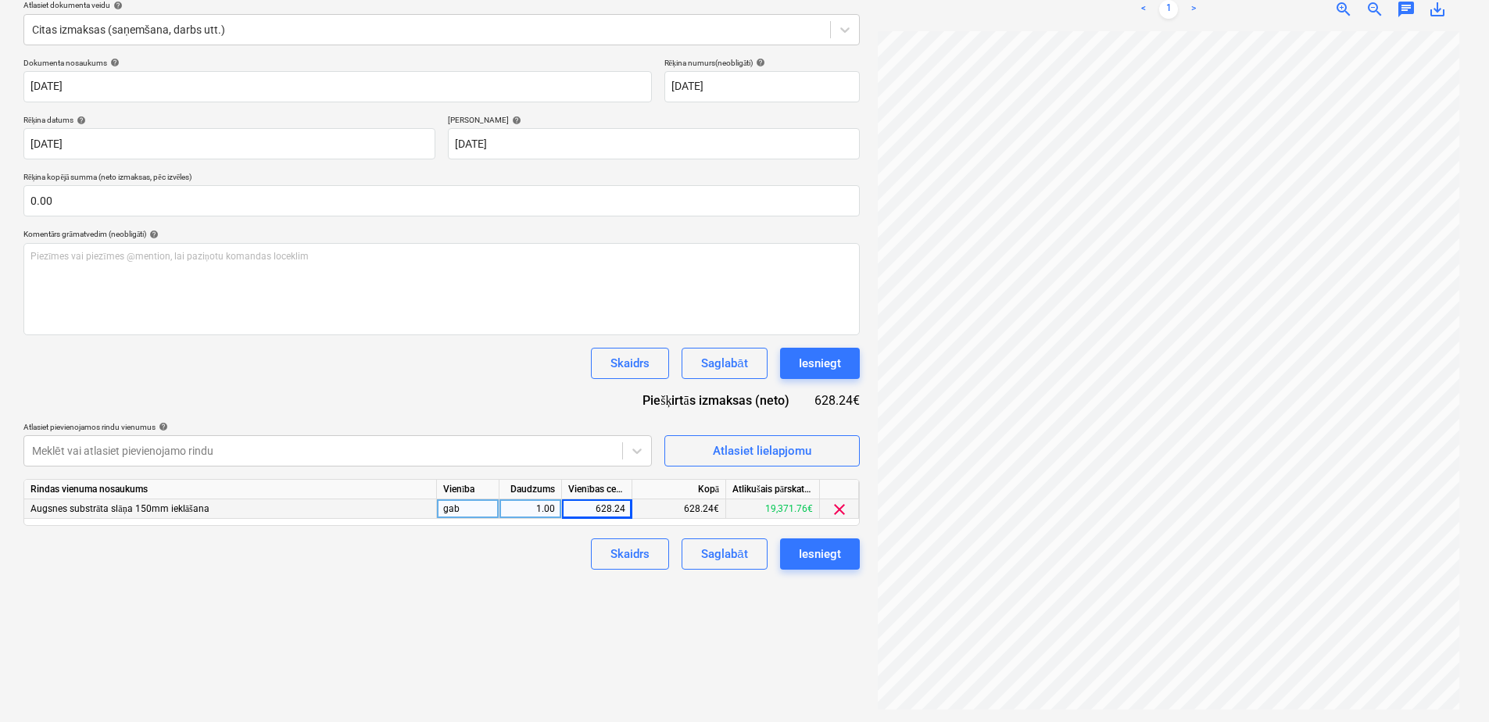
scroll to position [107, 0]
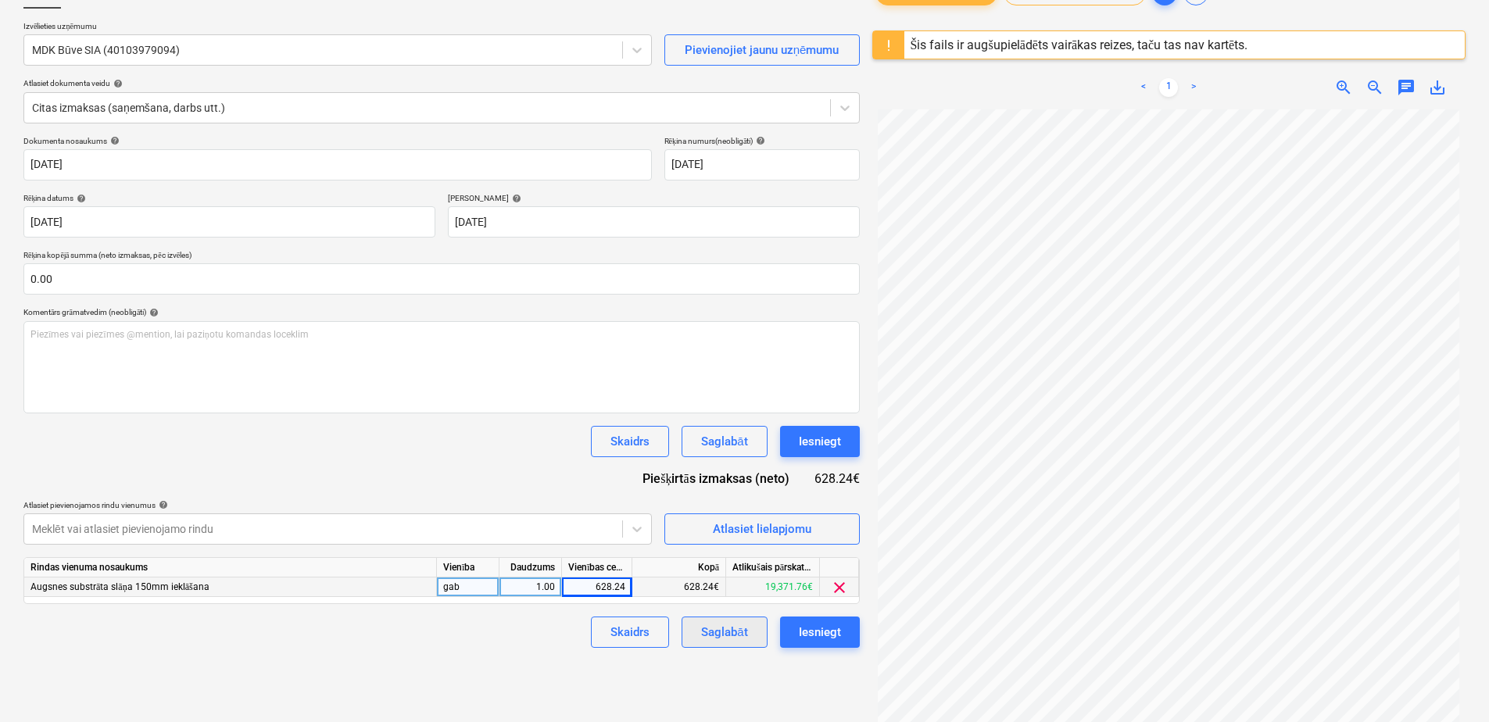
click at [725, 628] on div "Saglabāt" at bounding box center [724, 632] width 46 height 20
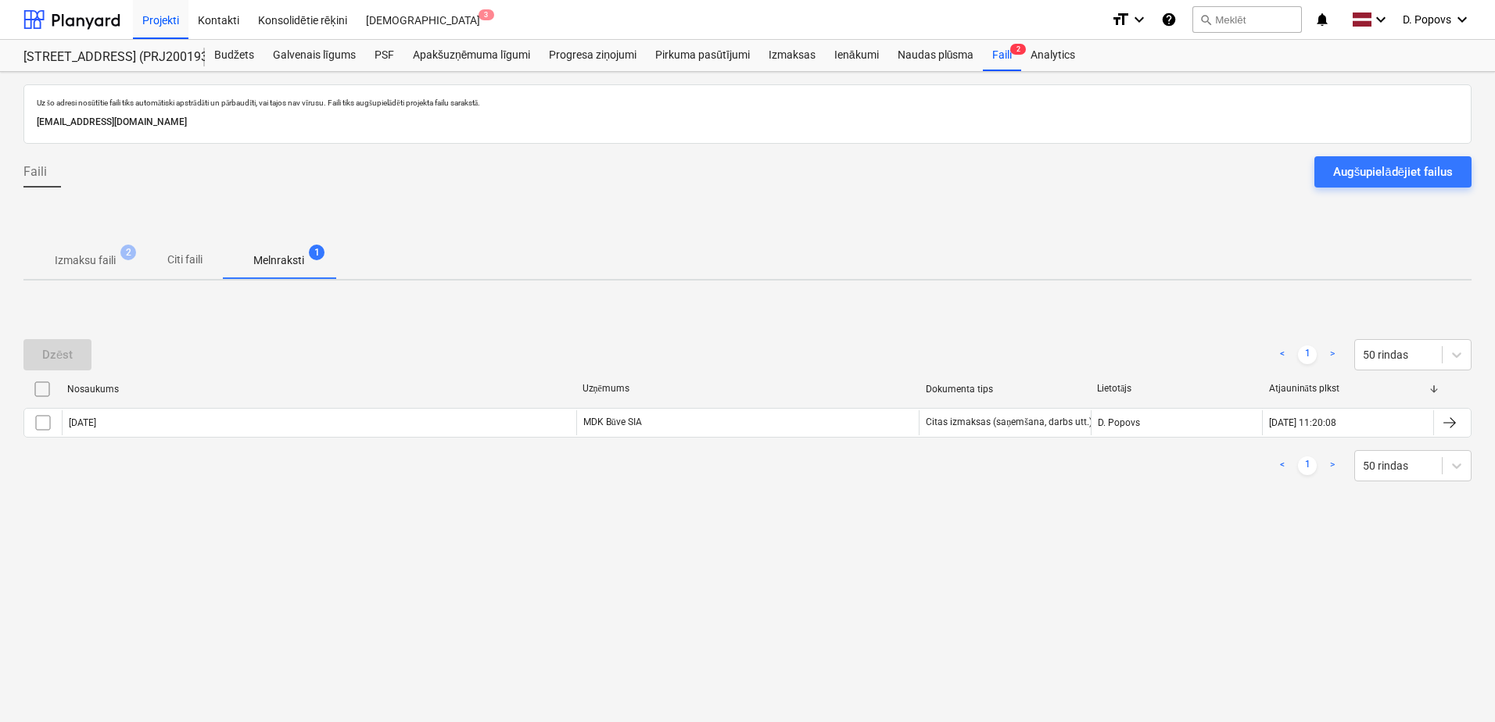
drag, startPoint x: 103, startPoint y: 269, endPoint x: 142, endPoint y: 292, distance: 44.9
click at [106, 270] on span "Izmaksu faili 2" at bounding box center [85, 260] width 124 height 28
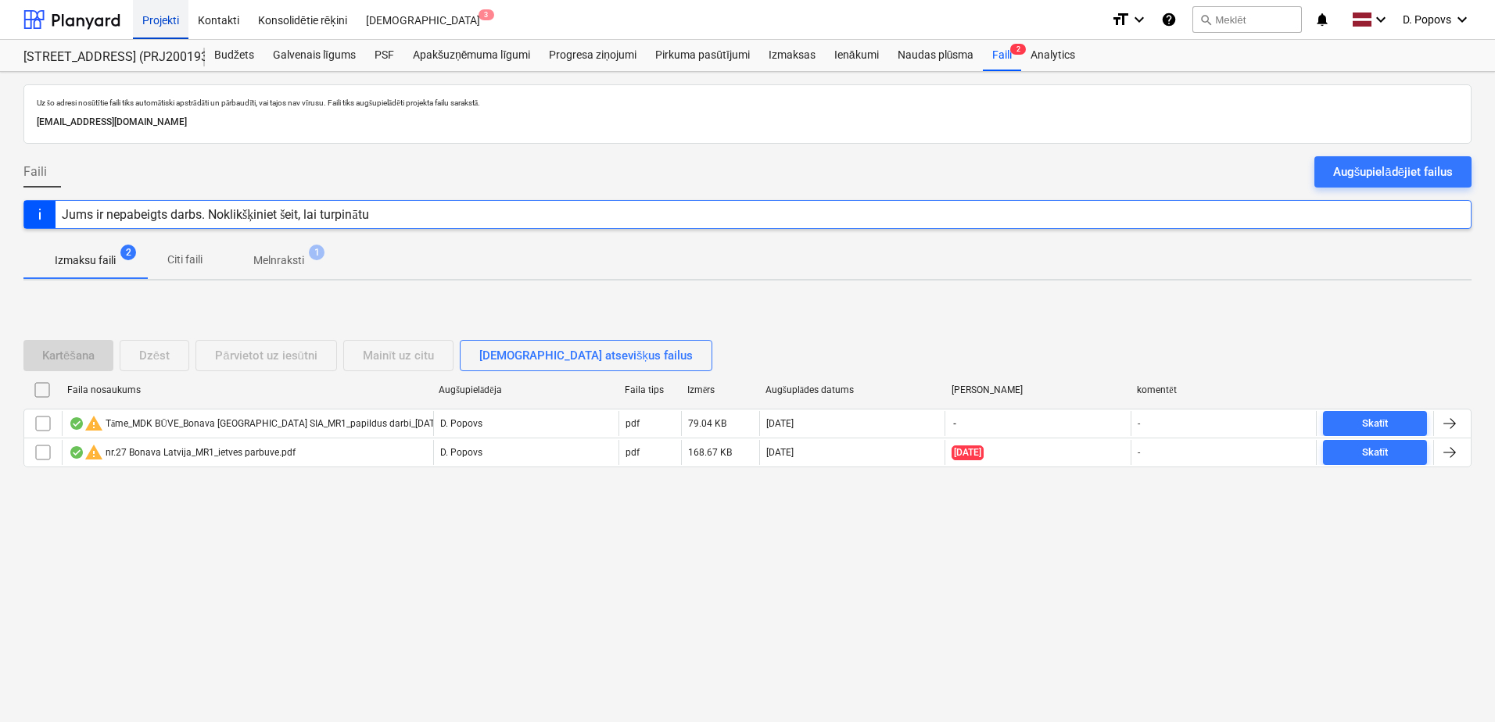
click at [160, 18] on div "Projekti" at bounding box center [161, 19] width 56 height 40
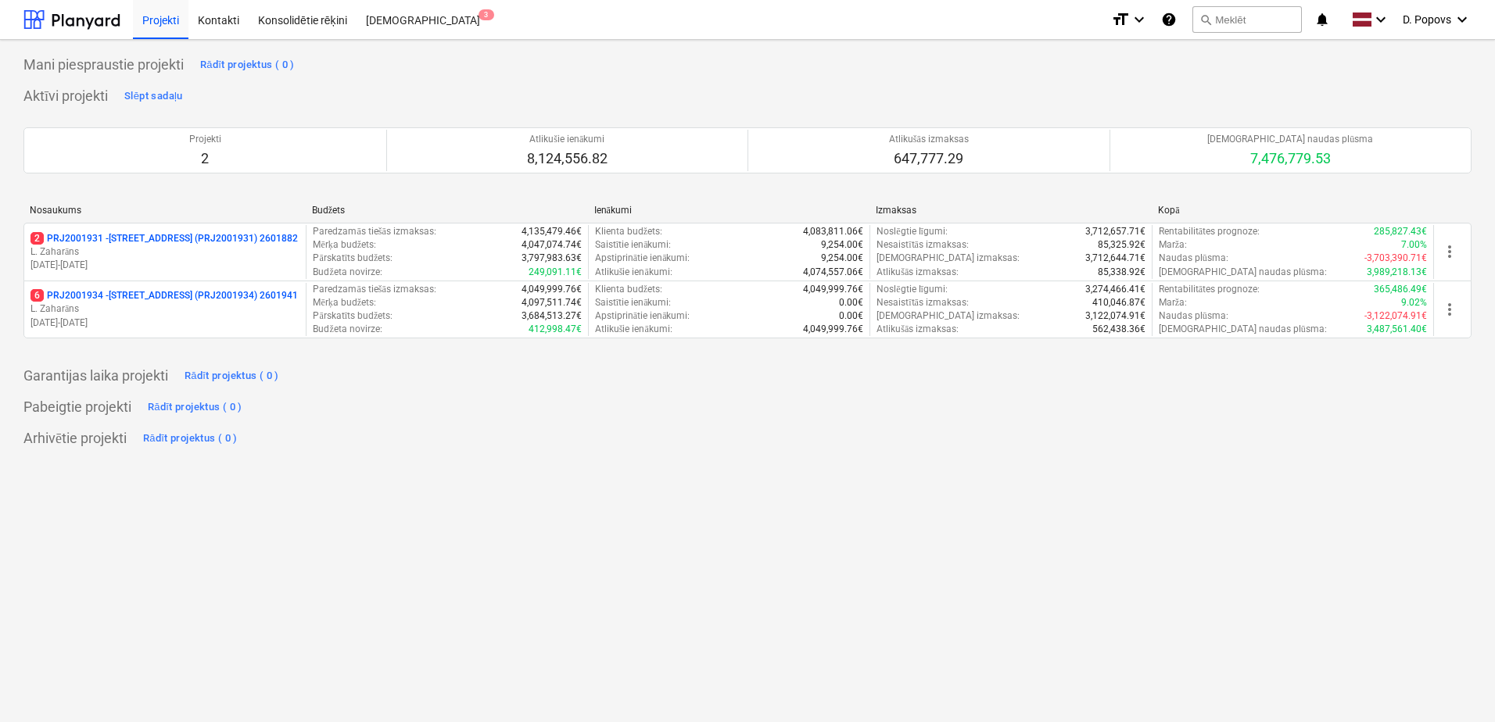
click at [136, 300] on p "6 PRJ2001934 - Mazā Robežu iela 1 (PRJ2001934) 2601941" at bounding box center [163, 295] width 267 height 13
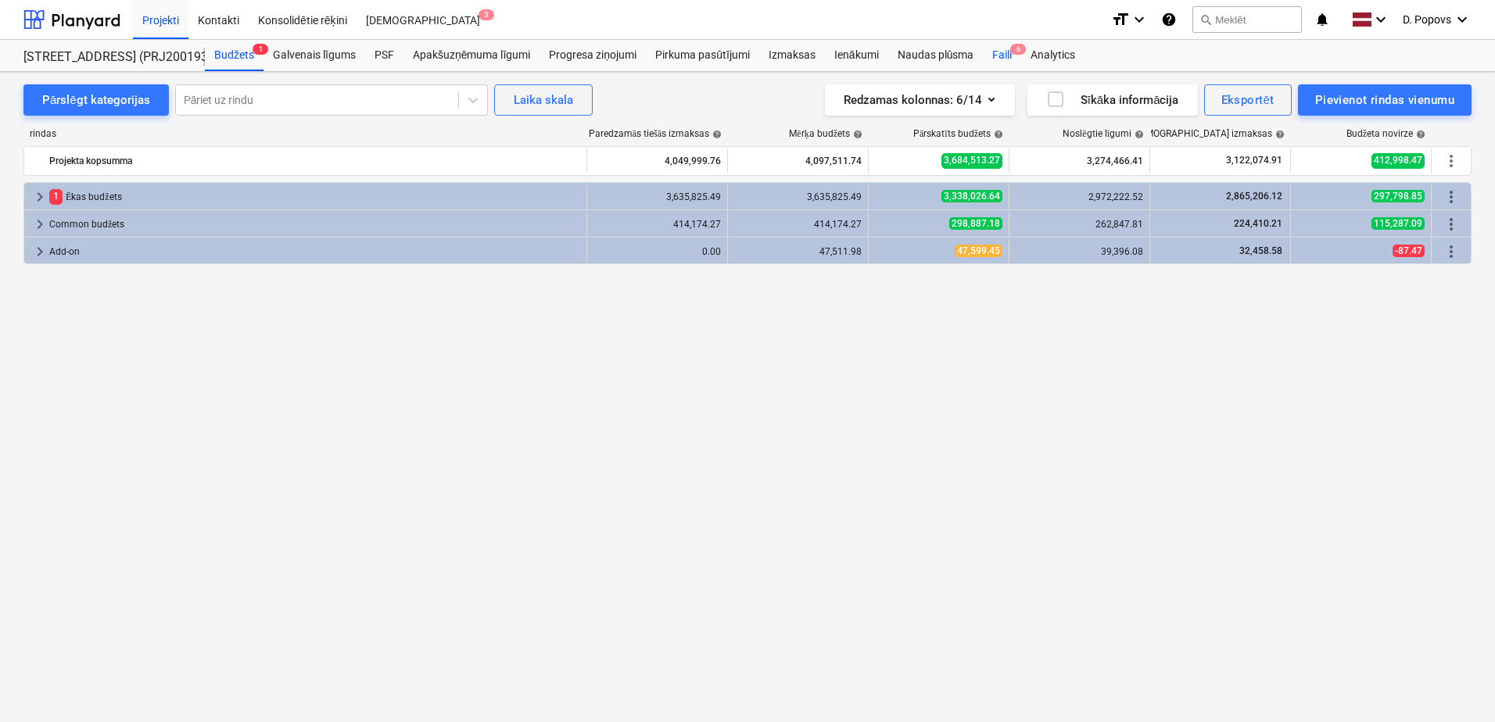
click at [984, 64] on div "Budžets 1 Galvenais līgums PSF Apakšuzņēmuma līgumi Progresa ziņojumi Pirkuma p…" at bounding box center [838, 55] width 1267 height 31
click at [992, 63] on div "Faili 6" at bounding box center [1002, 55] width 38 height 31
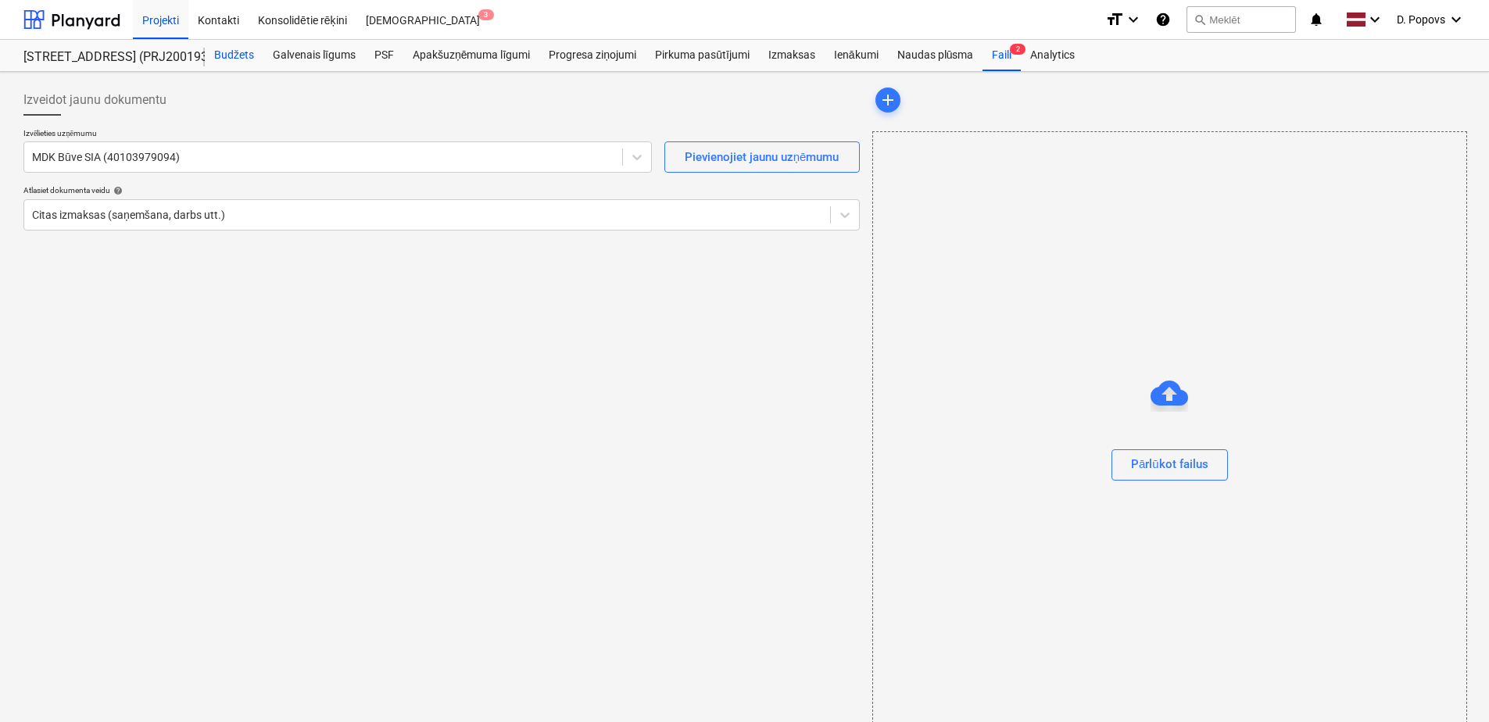
click at [226, 60] on div "Budžets" at bounding box center [234, 55] width 59 height 31
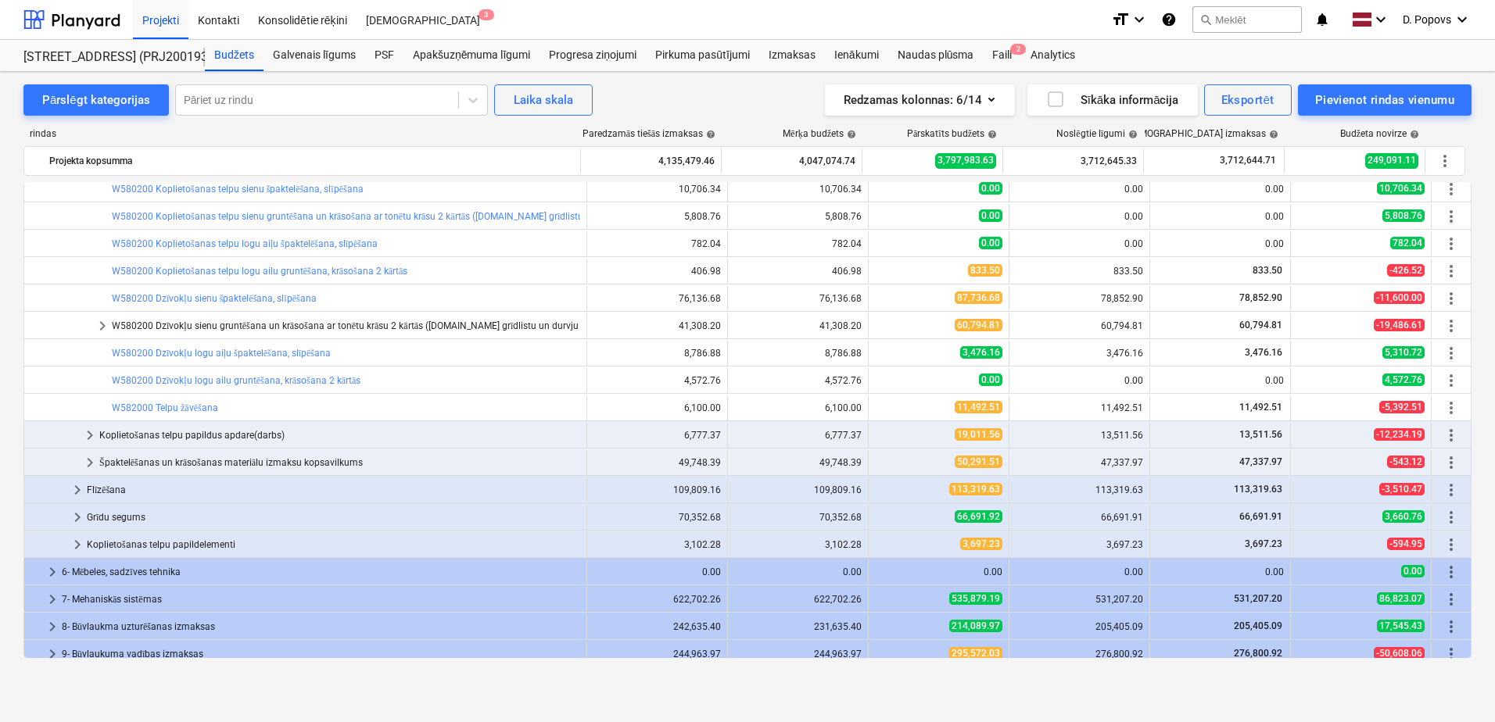
scroll to position [454, 0]
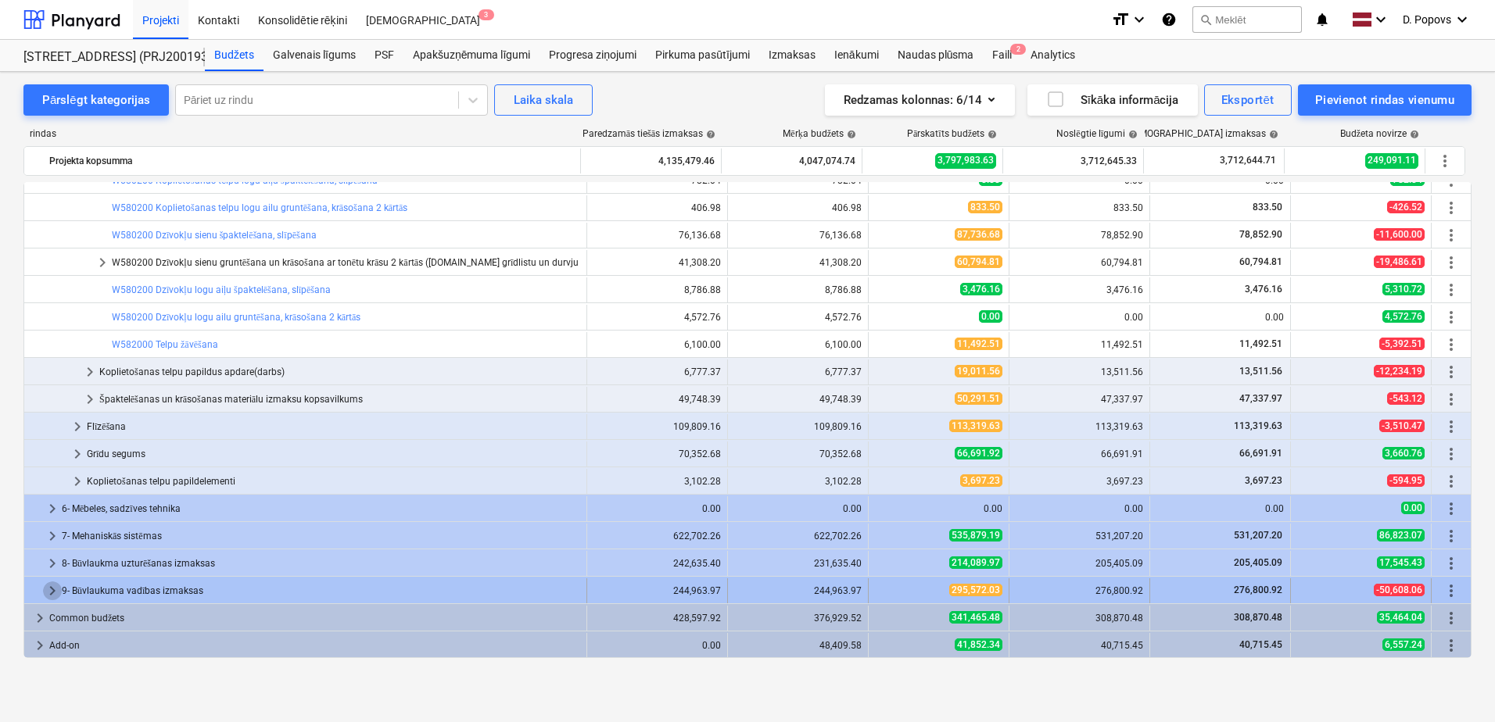
click at [52, 589] on span "keyboard_arrow_right" at bounding box center [52, 591] width 19 height 19
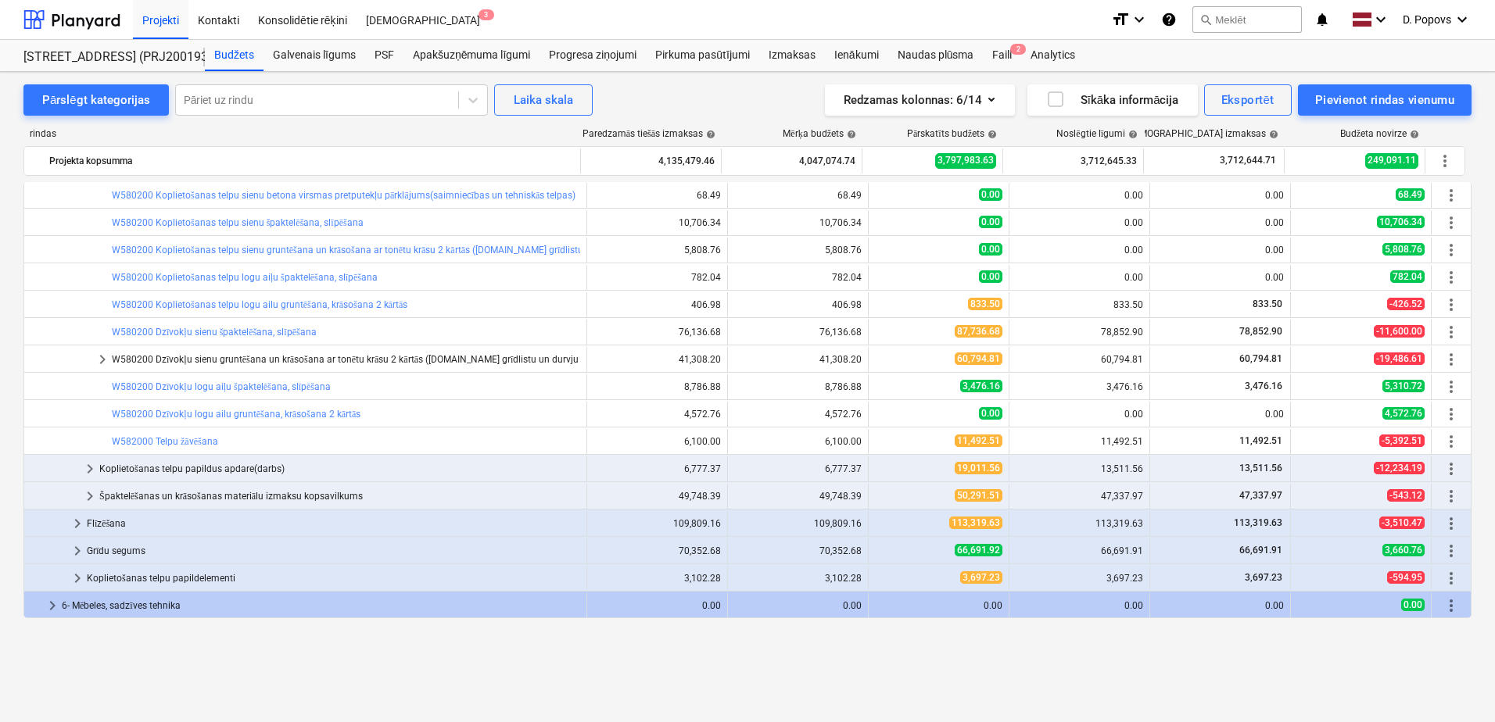
scroll to position [274, 0]
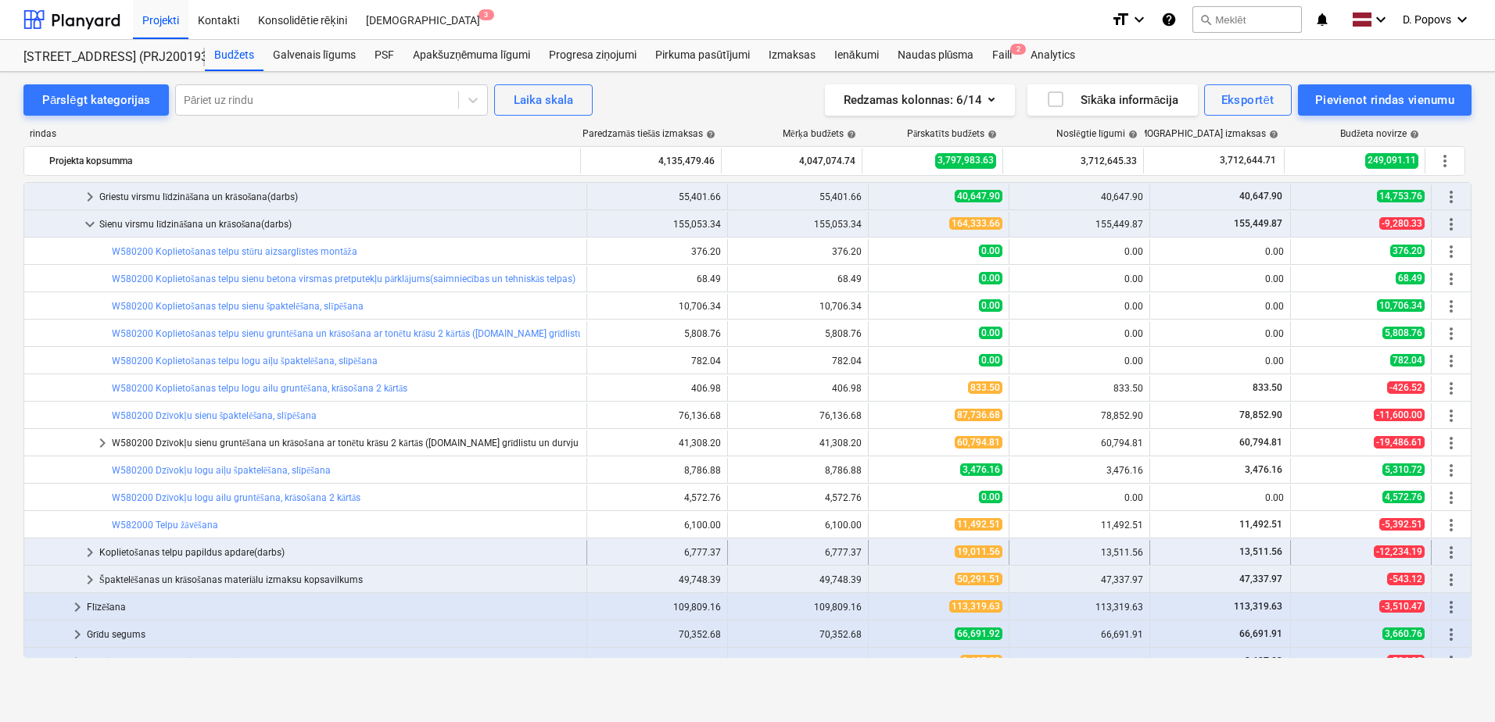
click at [90, 554] on span "keyboard_arrow_right" at bounding box center [90, 552] width 19 height 19
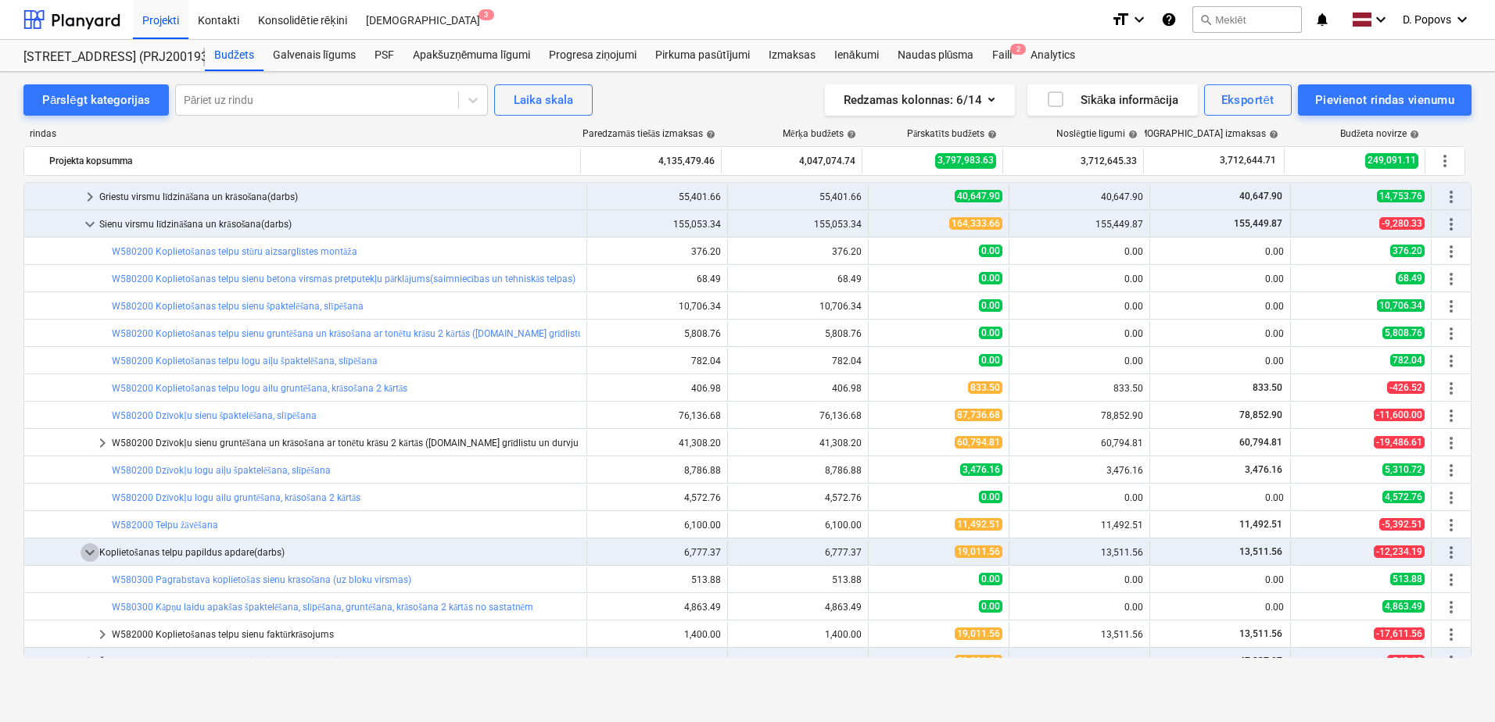
click at [90, 554] on span "keyboard_arrow_down" at bounding box center [90, 552] width 19 height 19
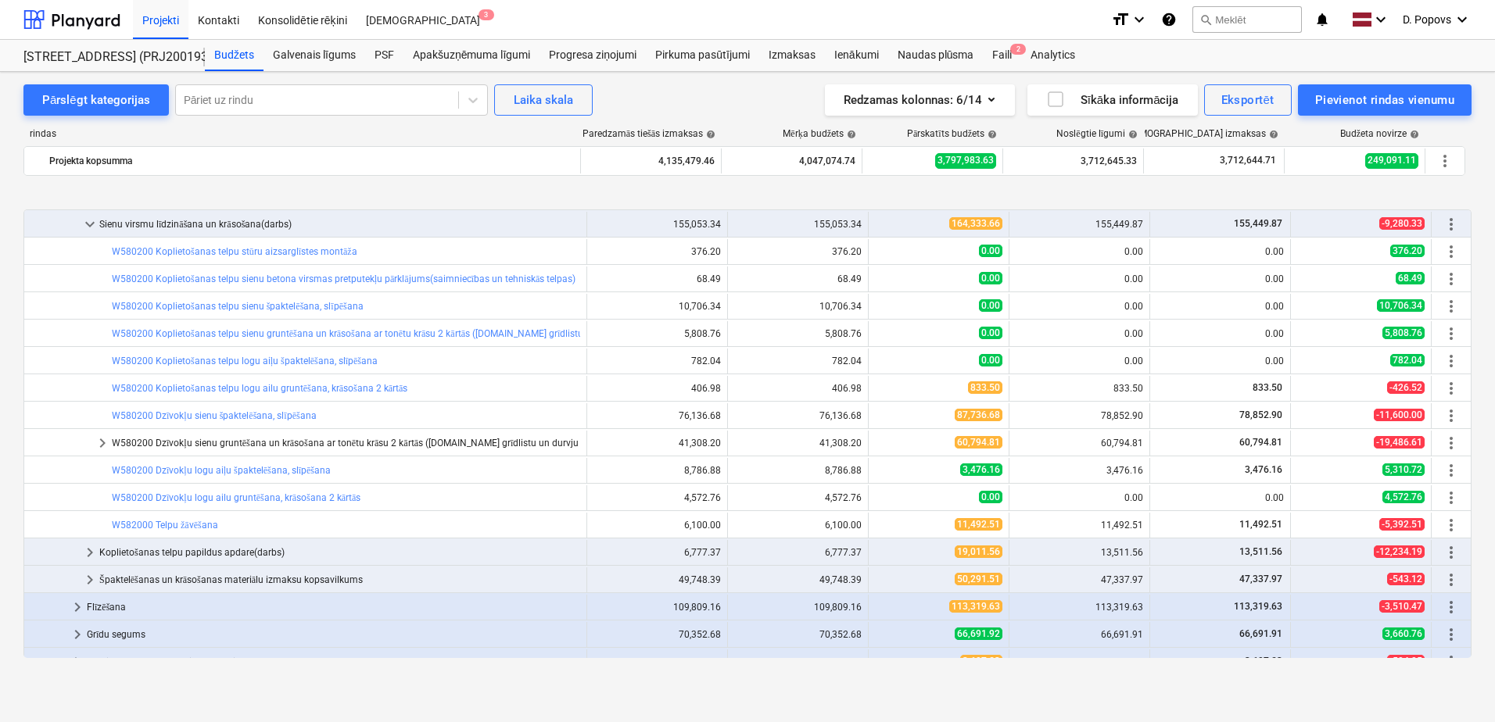
scroll to position [352, 0]
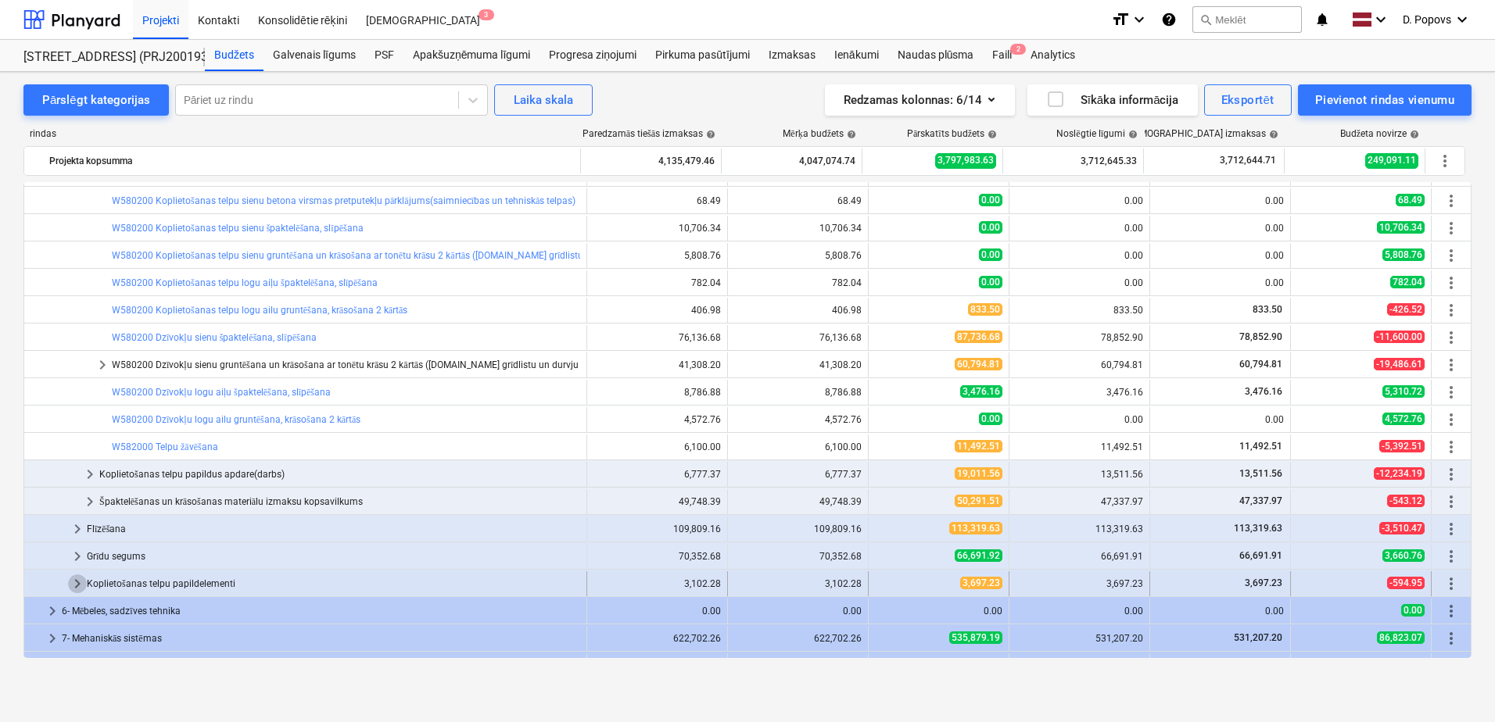
click at [77, 579] on span "keyboard_arrow_right" at bounding box center [77, 584] width 19 height 19
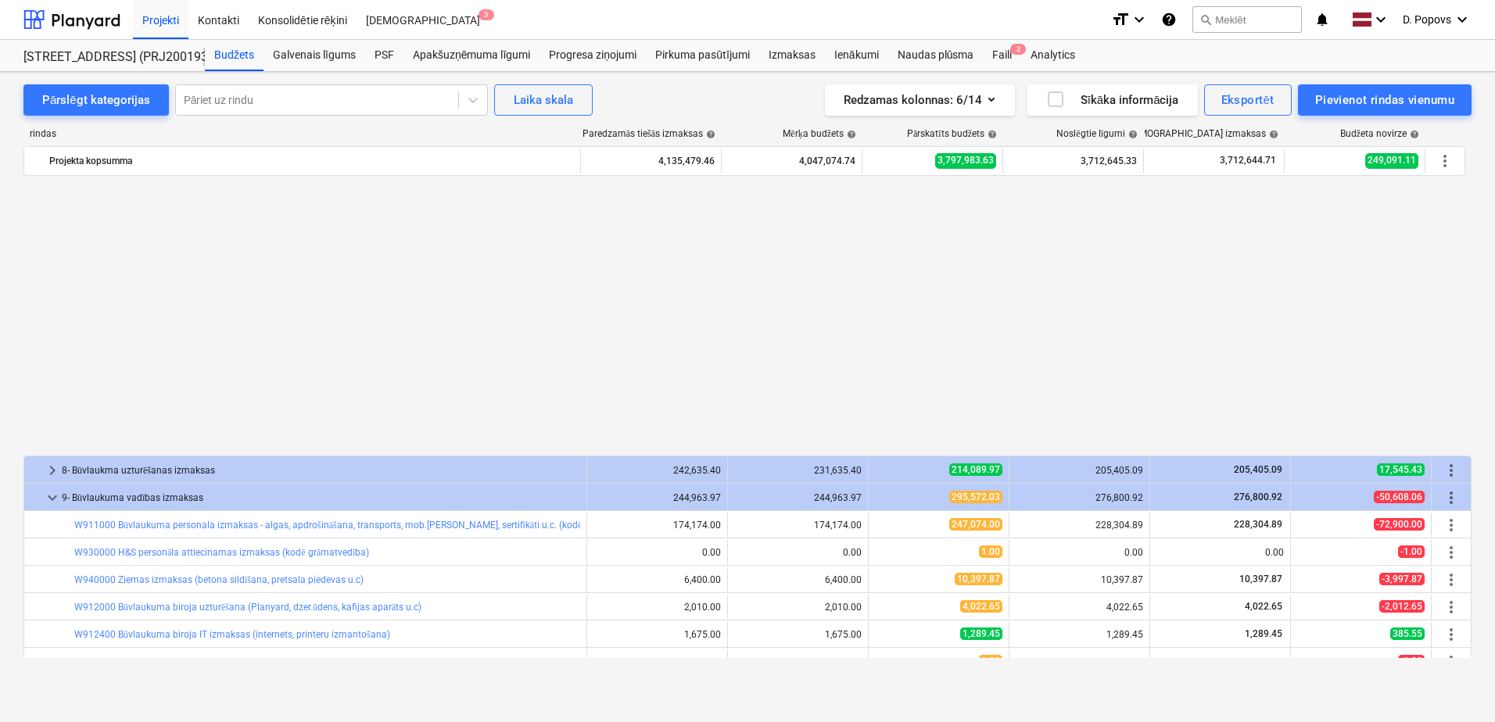
scroll to position [1166, 0]
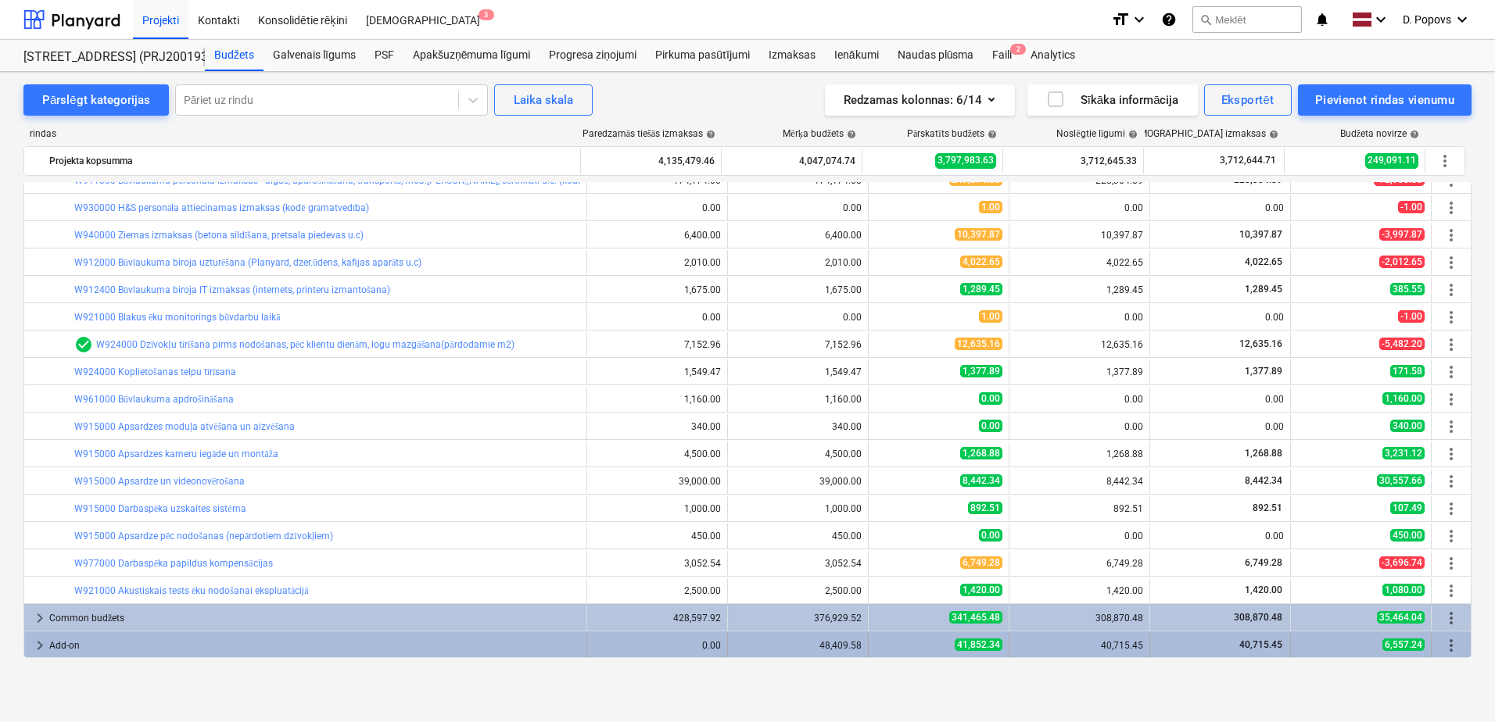
click at [32, 650] on span "keyboard_arrow_right" at bounding box center [39, 645] width 19 height 19
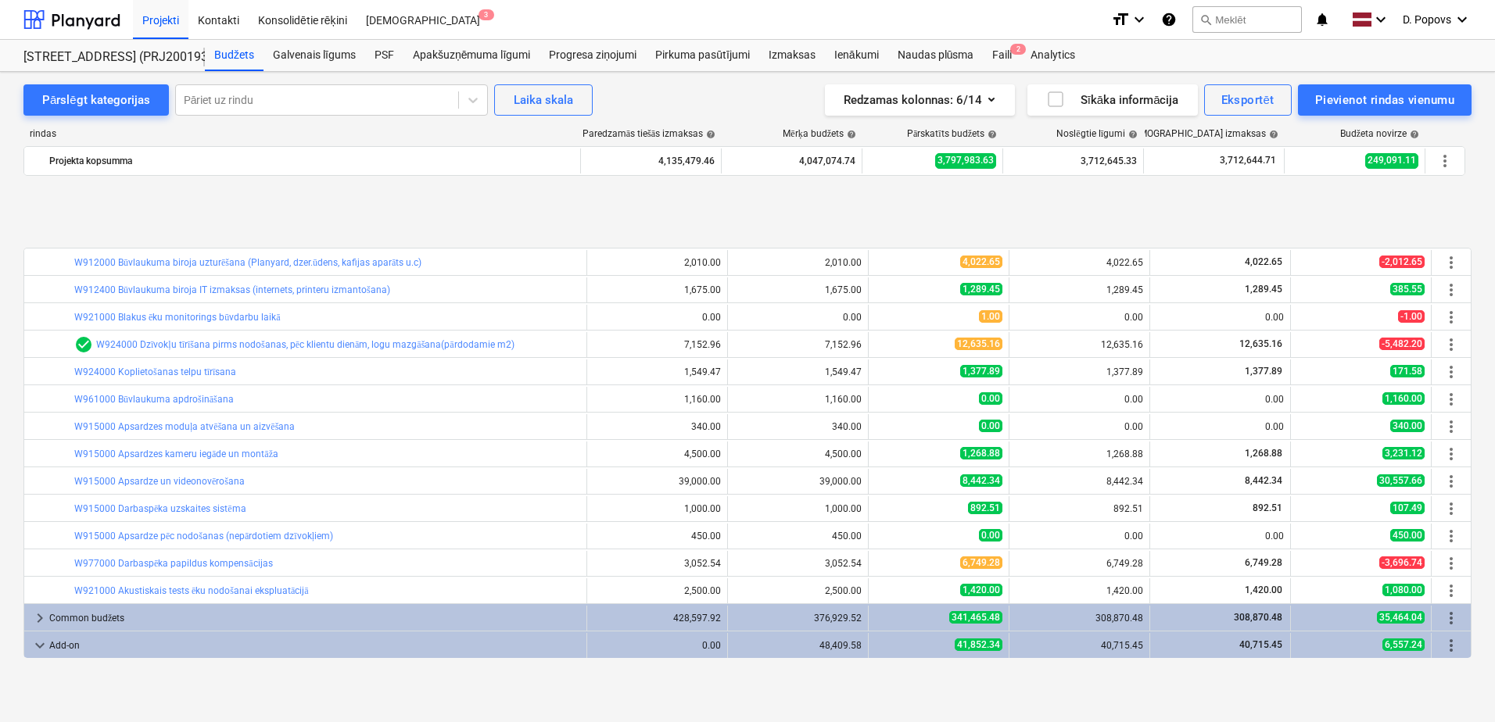
scroll to position [1275, 0]
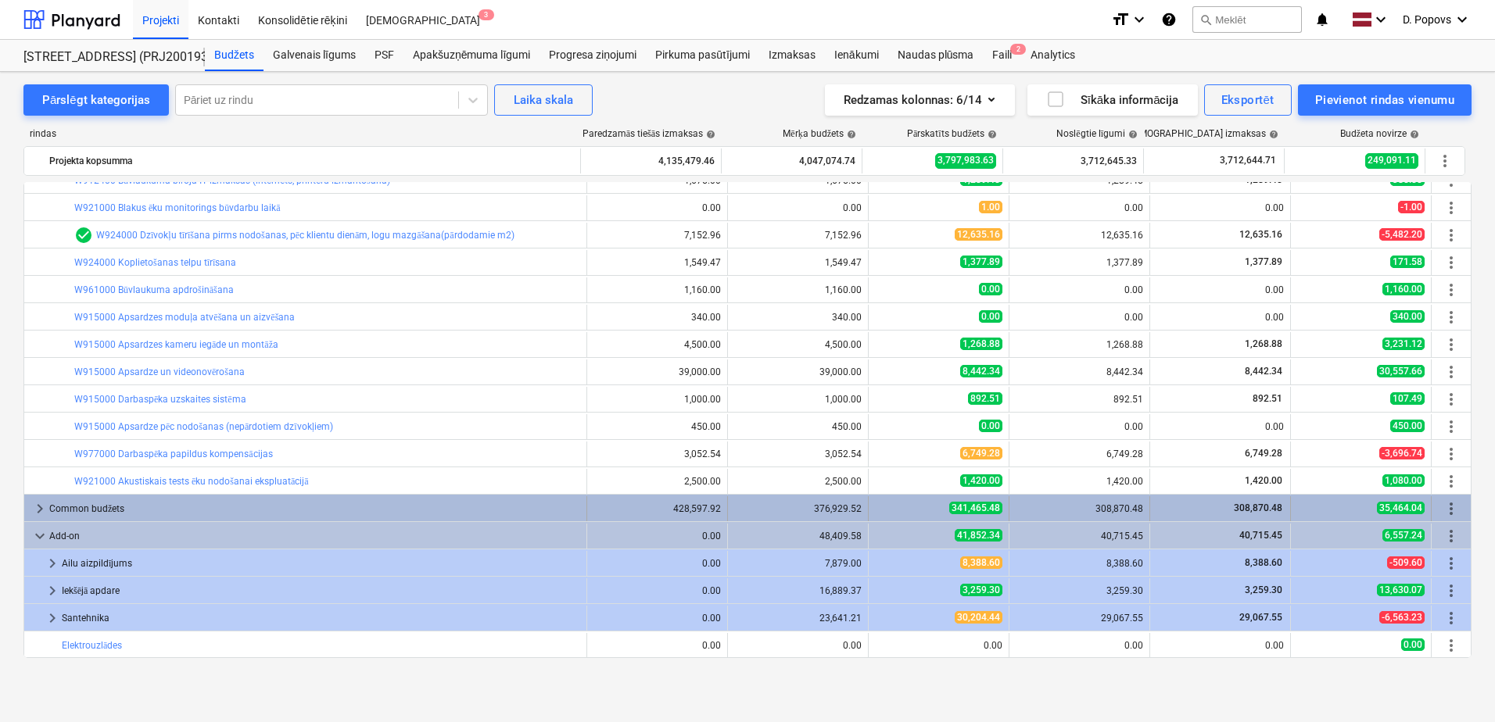
click at [46, 512] on span "keyboard_arrow_right" at bounding box center [39, 509] width 19 height 19
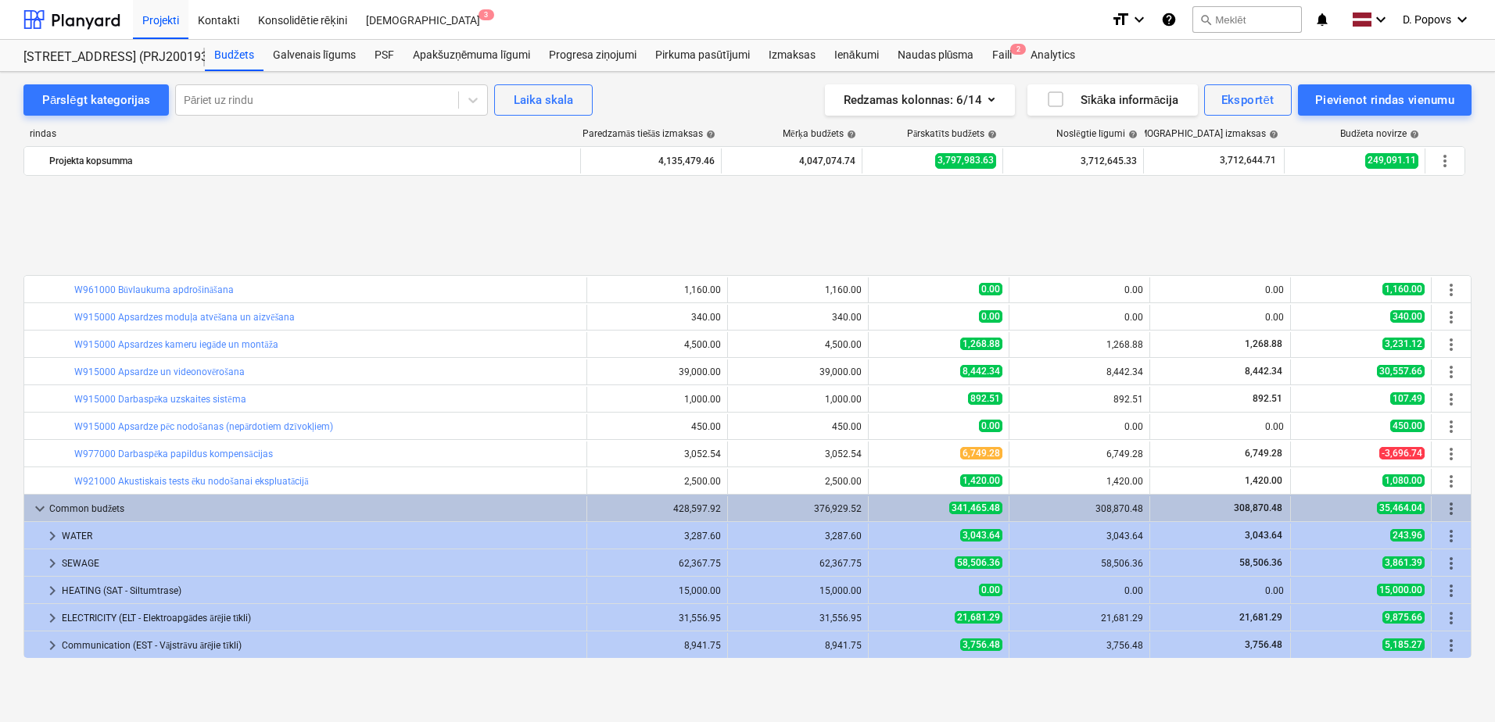
scroll to position [1432, 0]
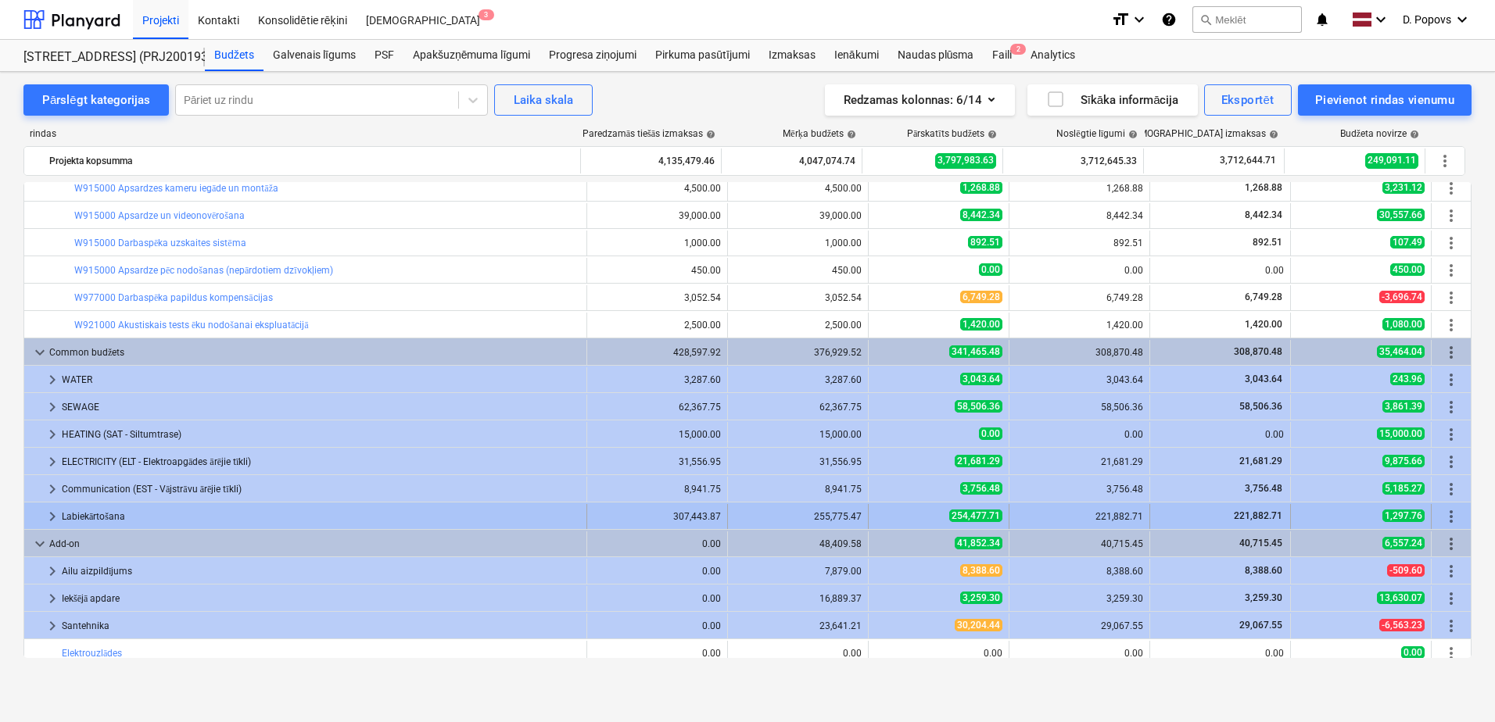
click at [48, 521] on span "keyboard_arrow_right" at bounding box center [52, 516] width 19 height 19
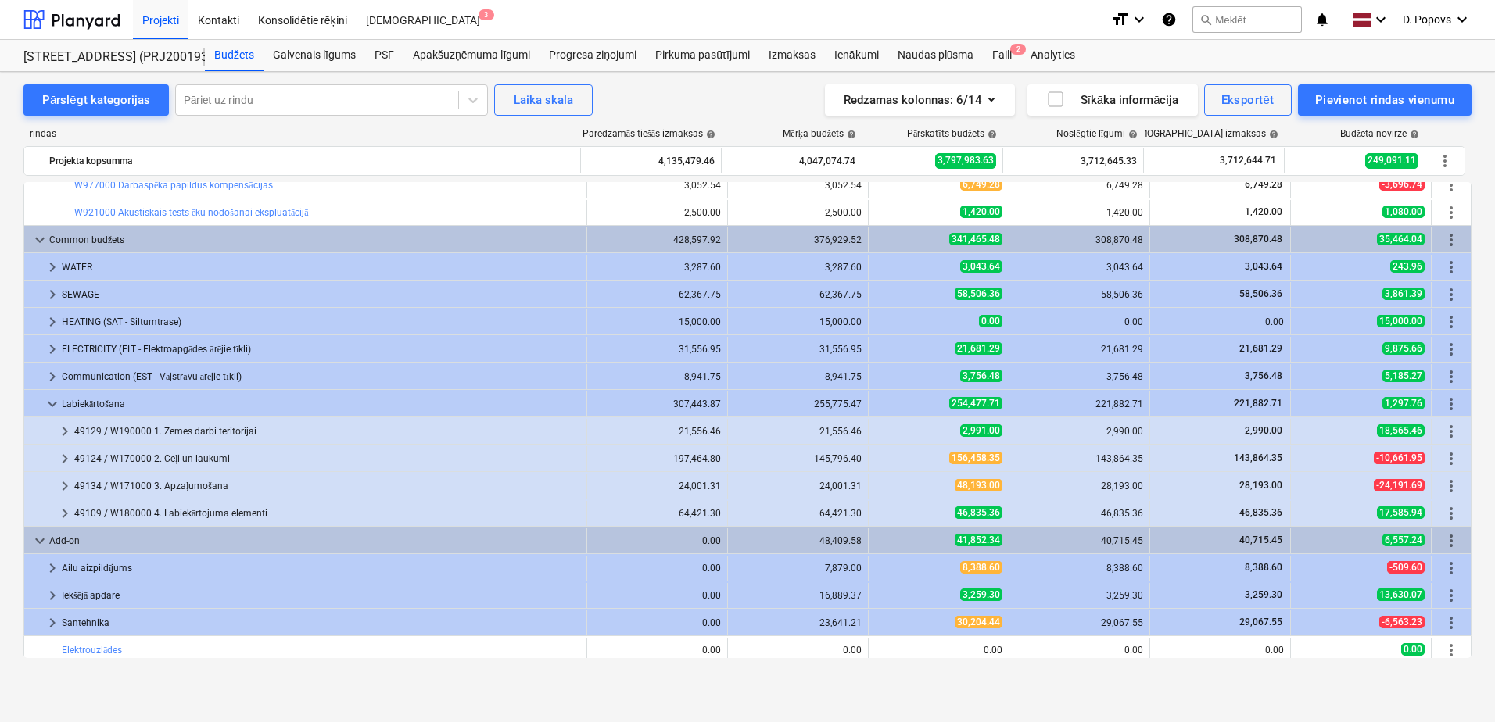
scroll to position [1549, 0]
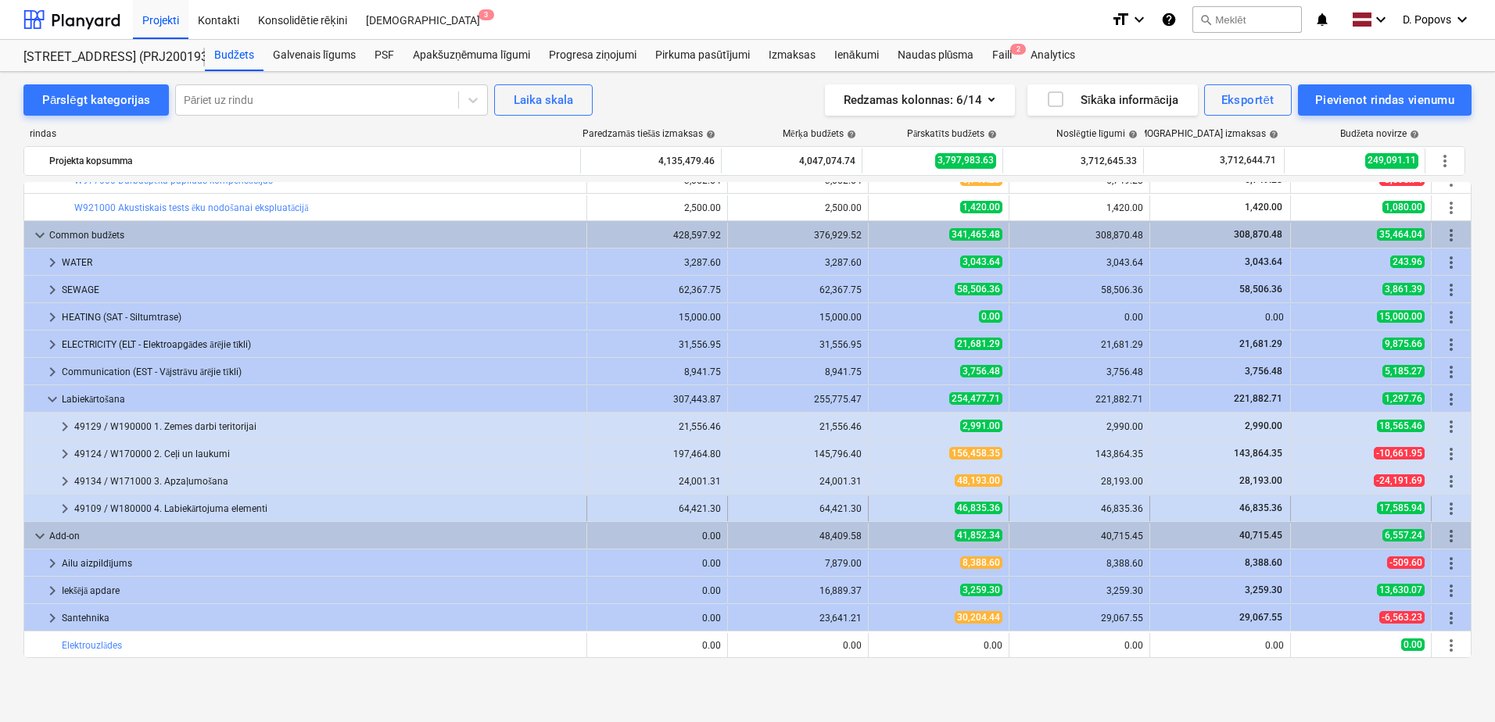
click at [56, 508] on span "keyboard_arrow_right" at bounding box center [65, 509] width 19 height 19
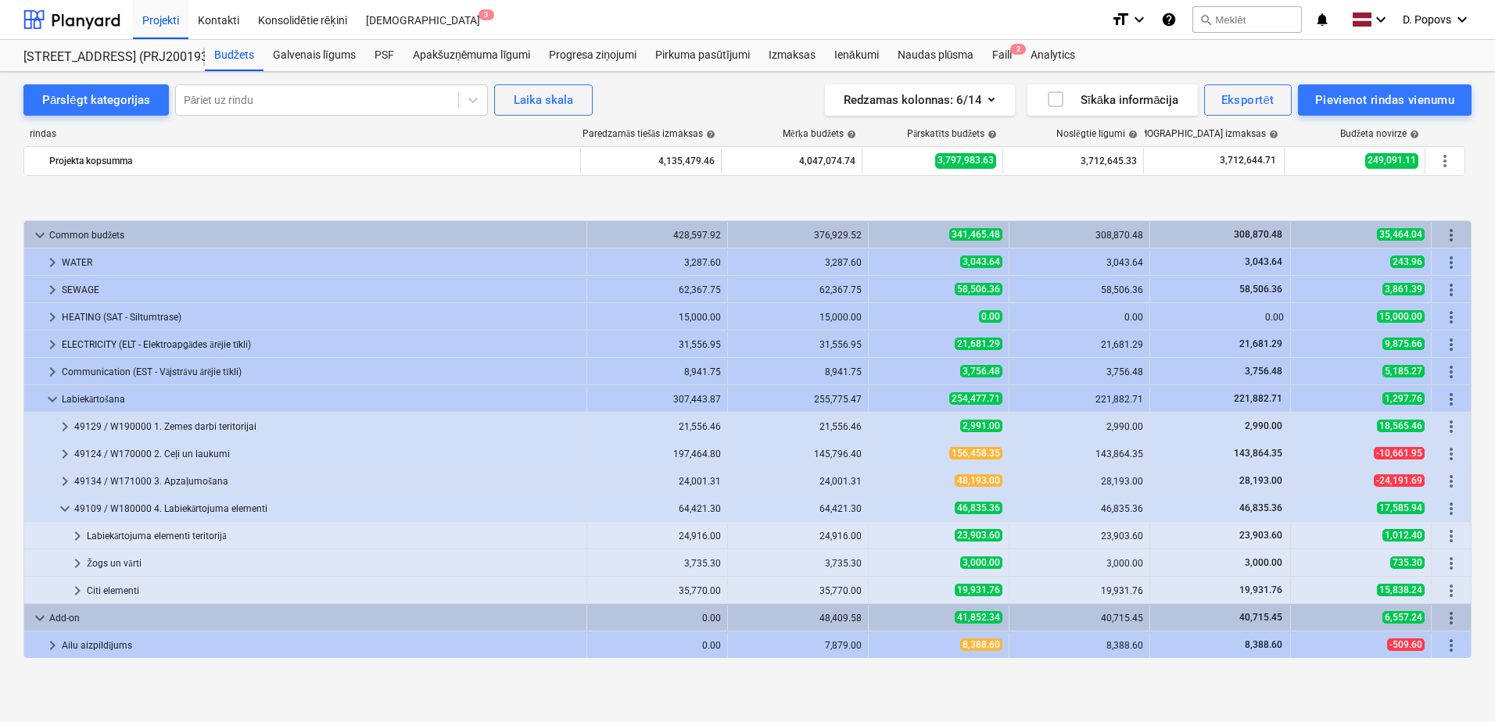
scroll to position [1631, 0]
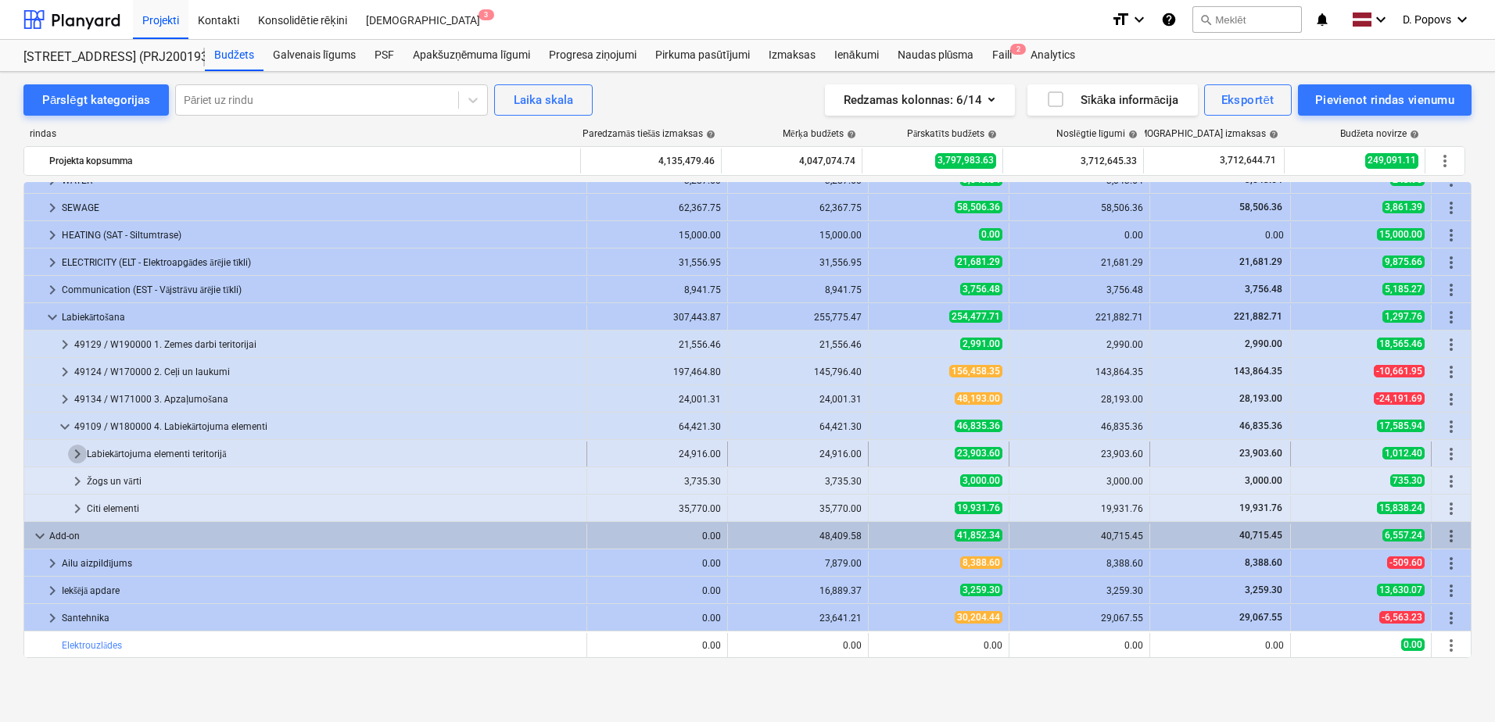
click at [76, 460] on span "keyboard_arrow_right" at bounding box center [77, 454] width 19 height 19
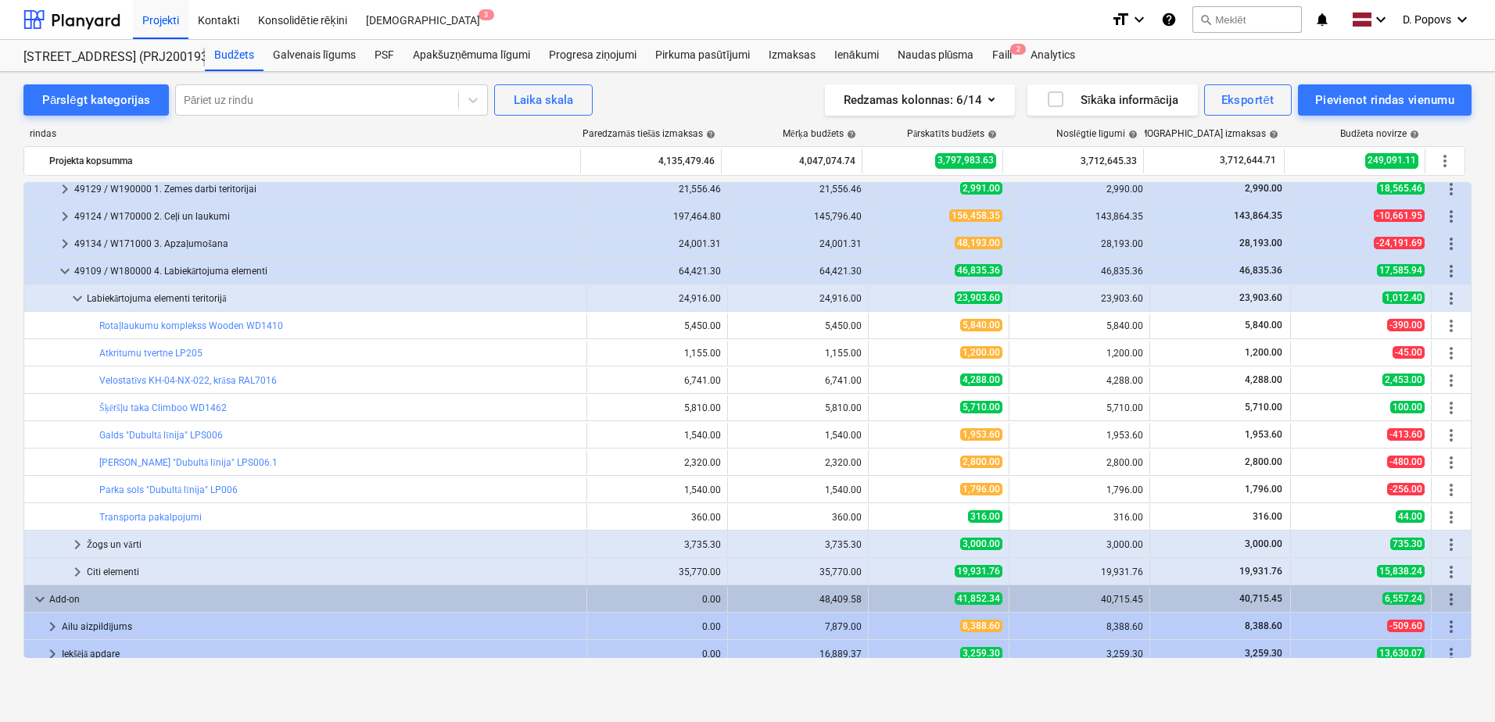
scroll to position [1787, 0]
click at [77, 571] on span "keyboard_arrow_right" at bounding box center [77, 571] width 19 height 19
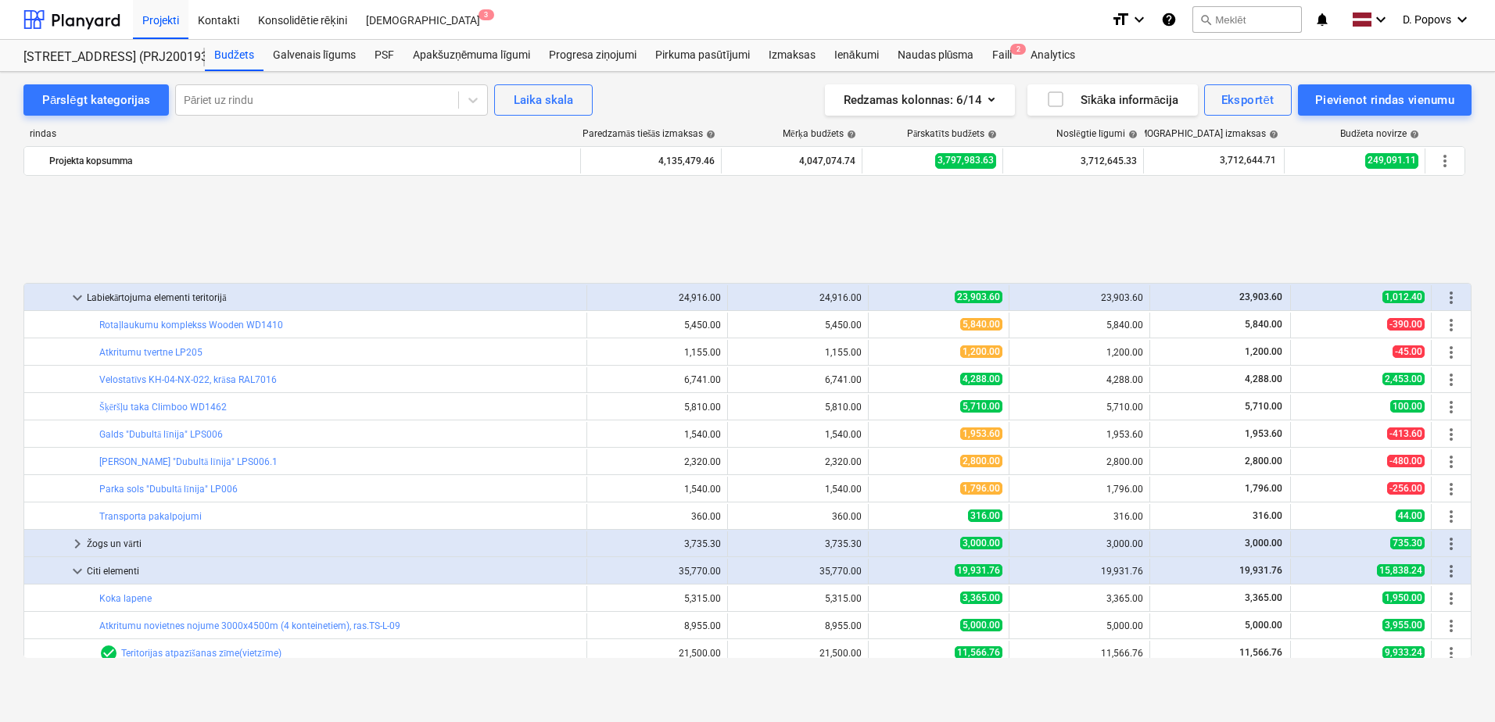
scroll to position [1932, 0]
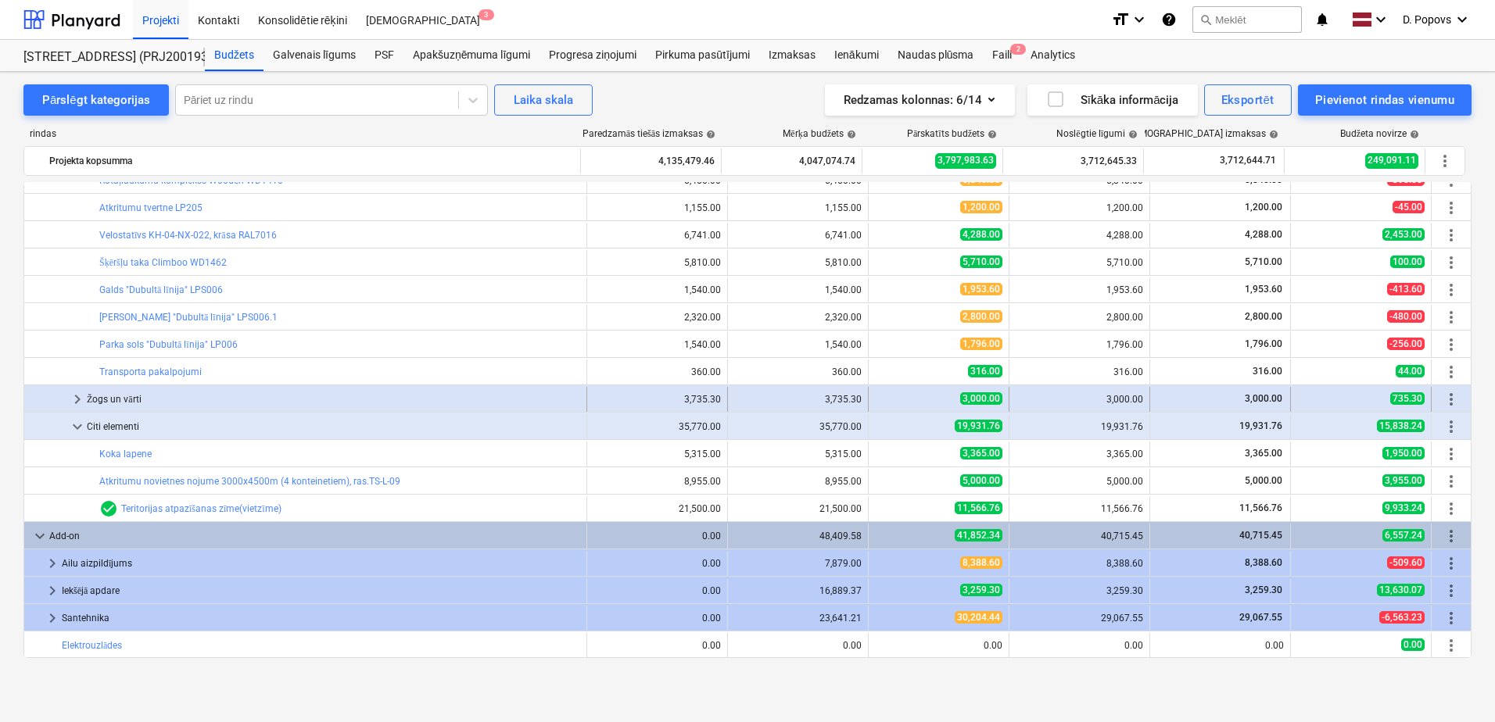
click at [74, 400] on span "keyboard_arrow_right" at bounding box center [77, 399] width 19 height 19
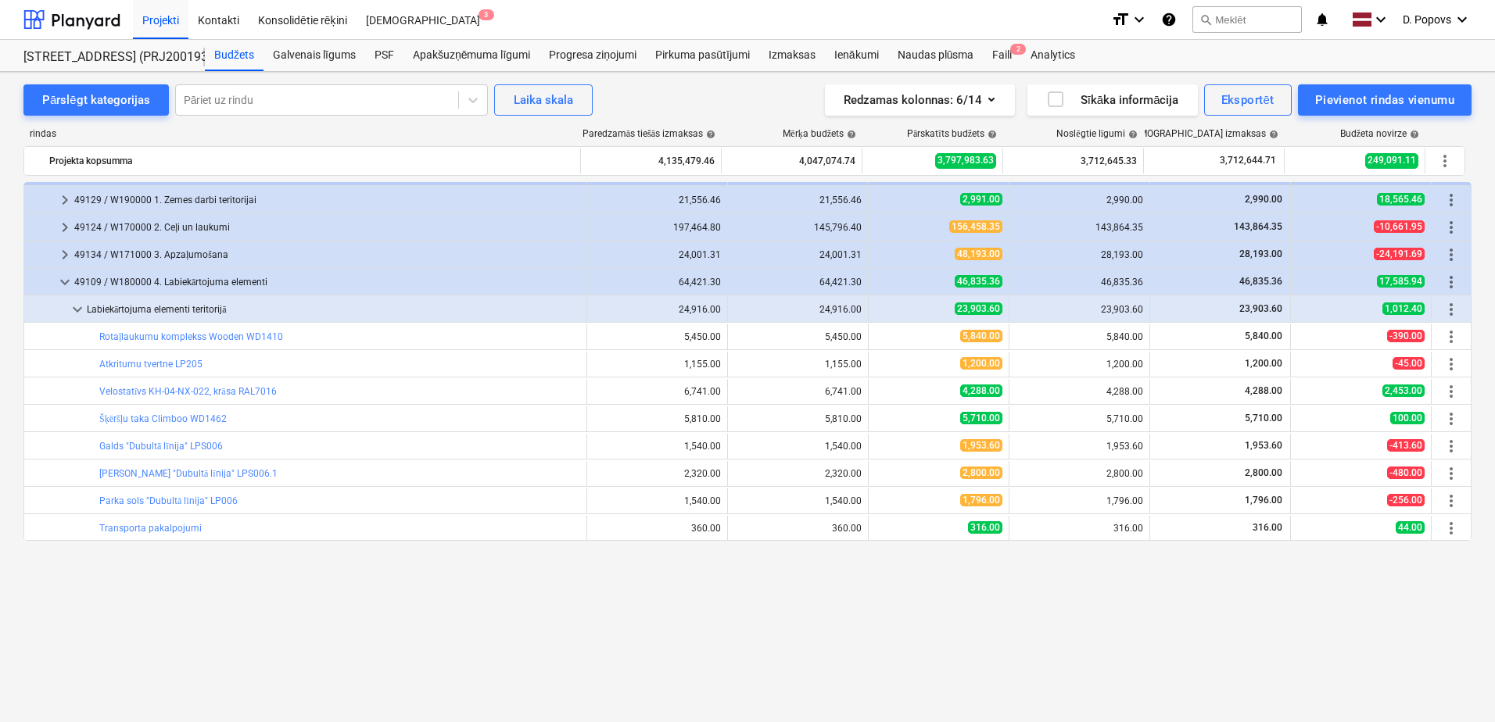
scroll to position [1619, 0]
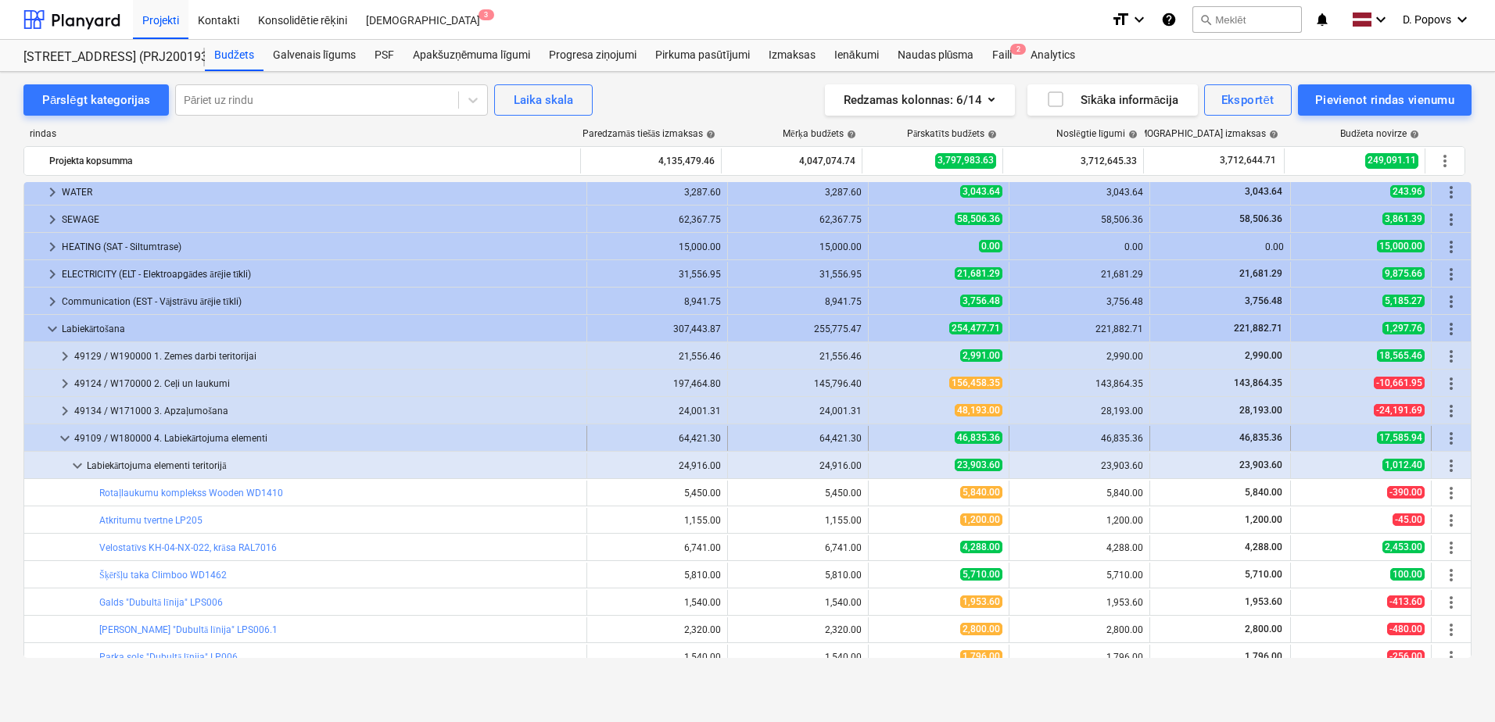
click at [73, 435] on span "keyboard_arrow_down" at bounding box center [65, 438] width 19 height 19
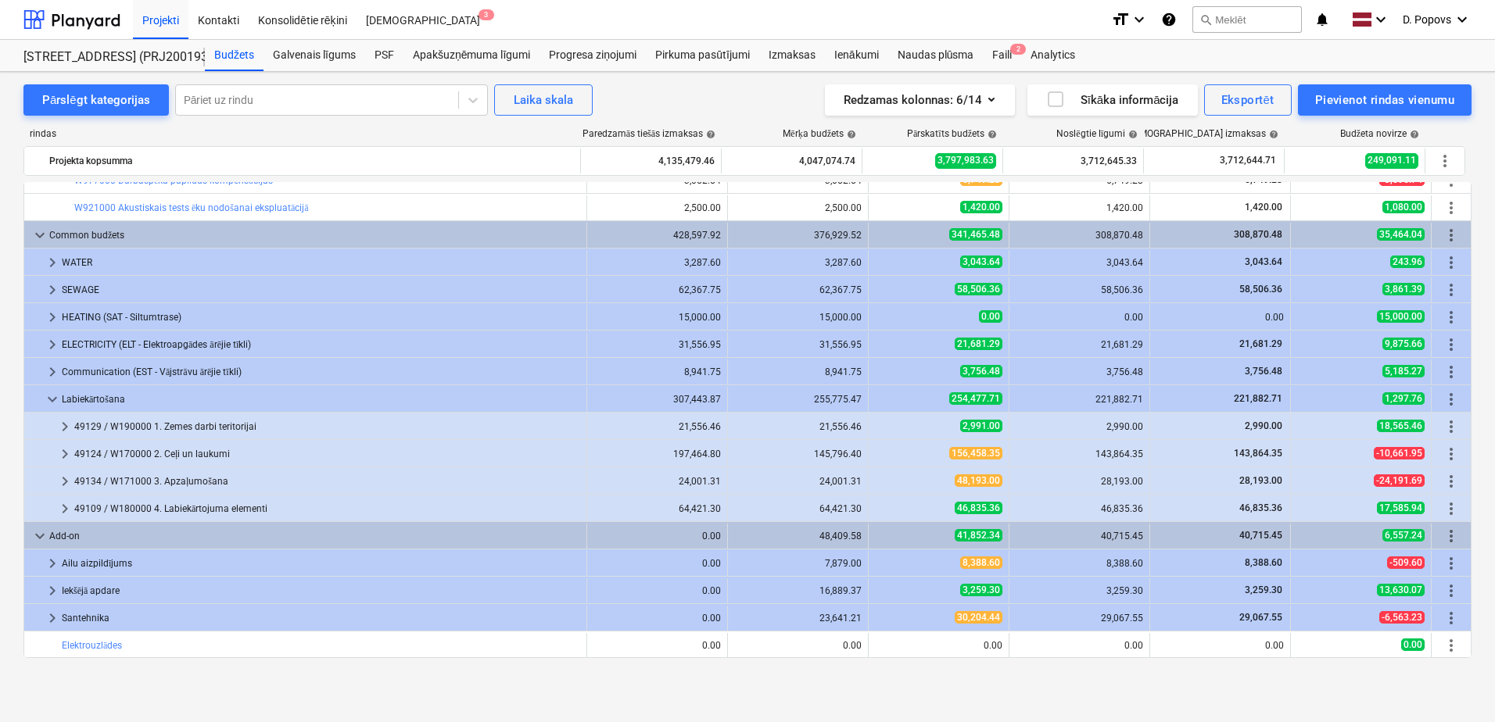
scroll to position [1549, 0]
click at [66, 455] on span "keyboard_arrow_right" at bounding box center [65, 454] width 19 height 19
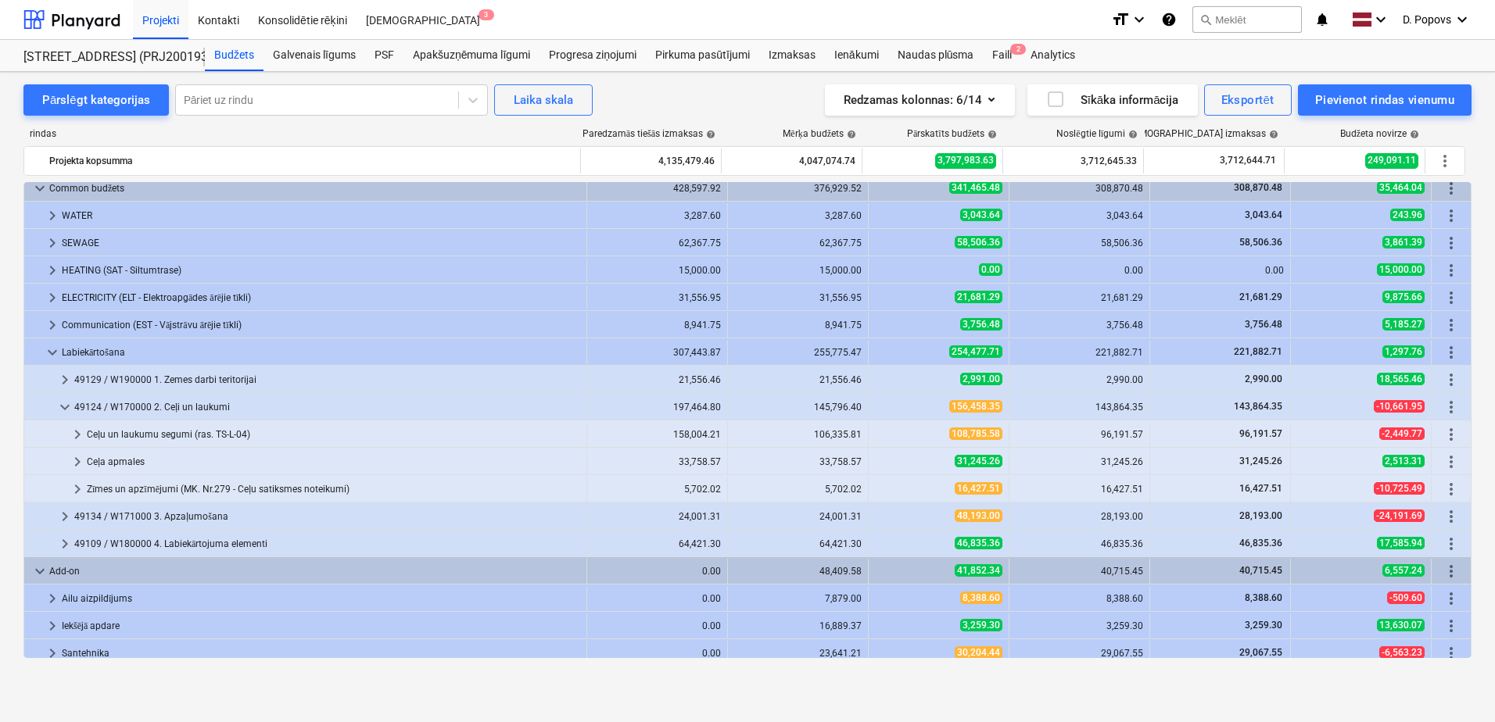
scroll to position [1631, 0]
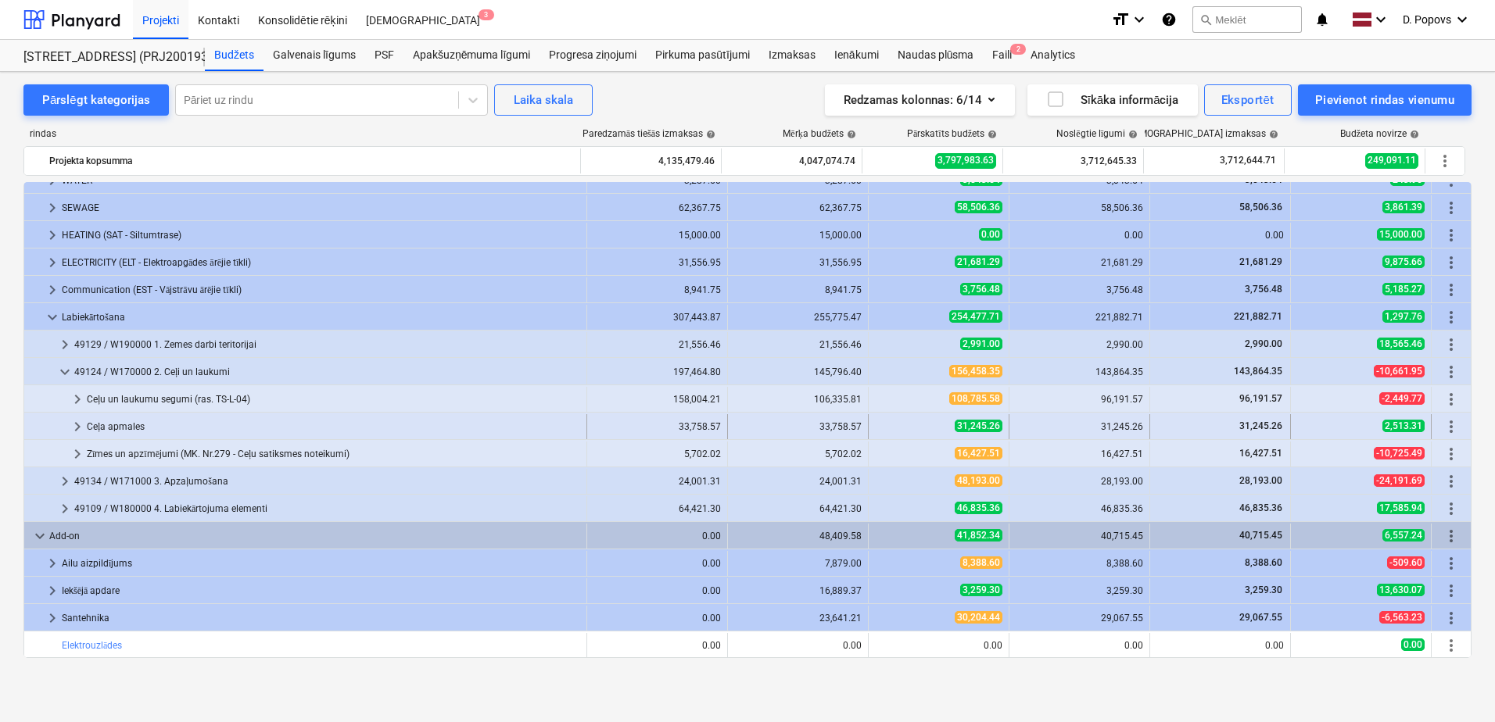
click at [73, 422] on span "keyboard_arrow_right" at bounding box center [77, 426] width 19 height 19
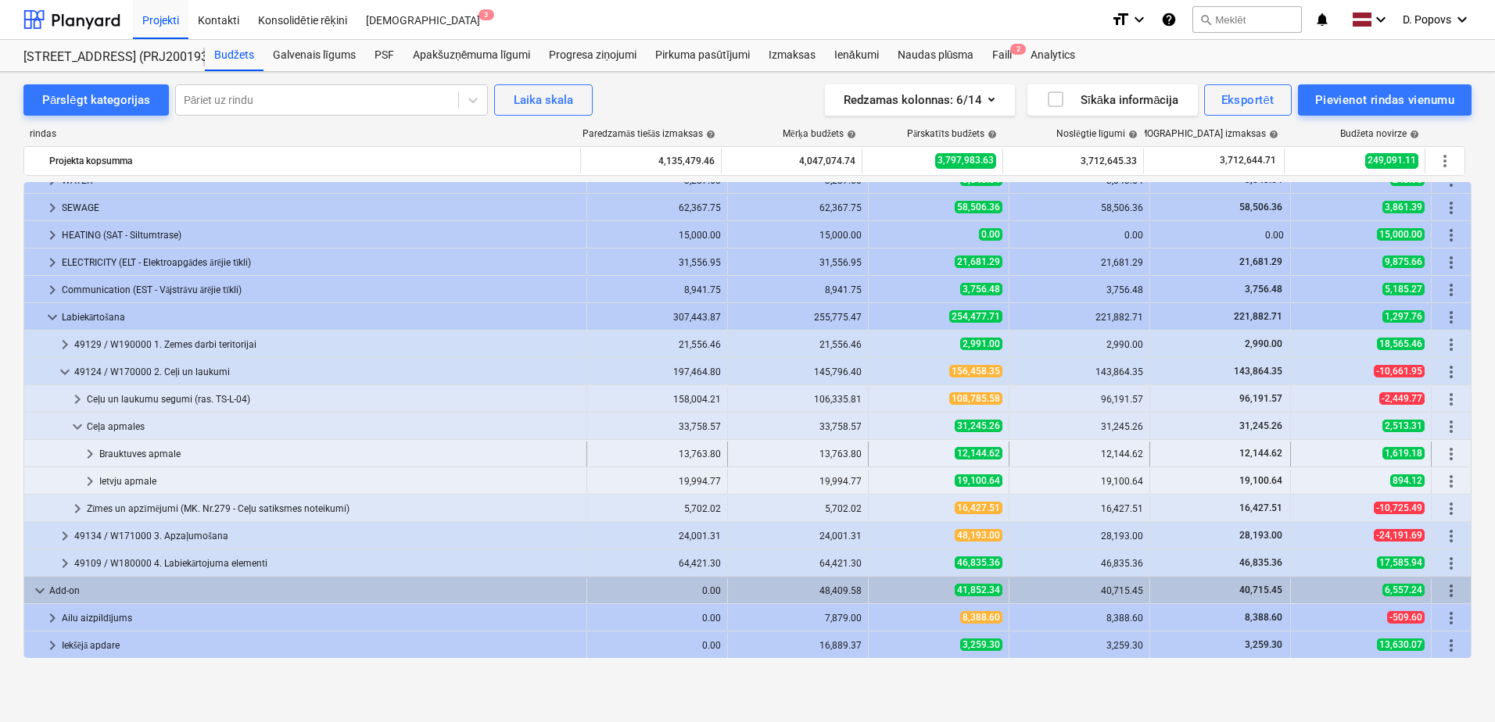
click at [81, 450] on span "keyboard_arrow_right" at bounding box center [90, 454] width 19 height 19
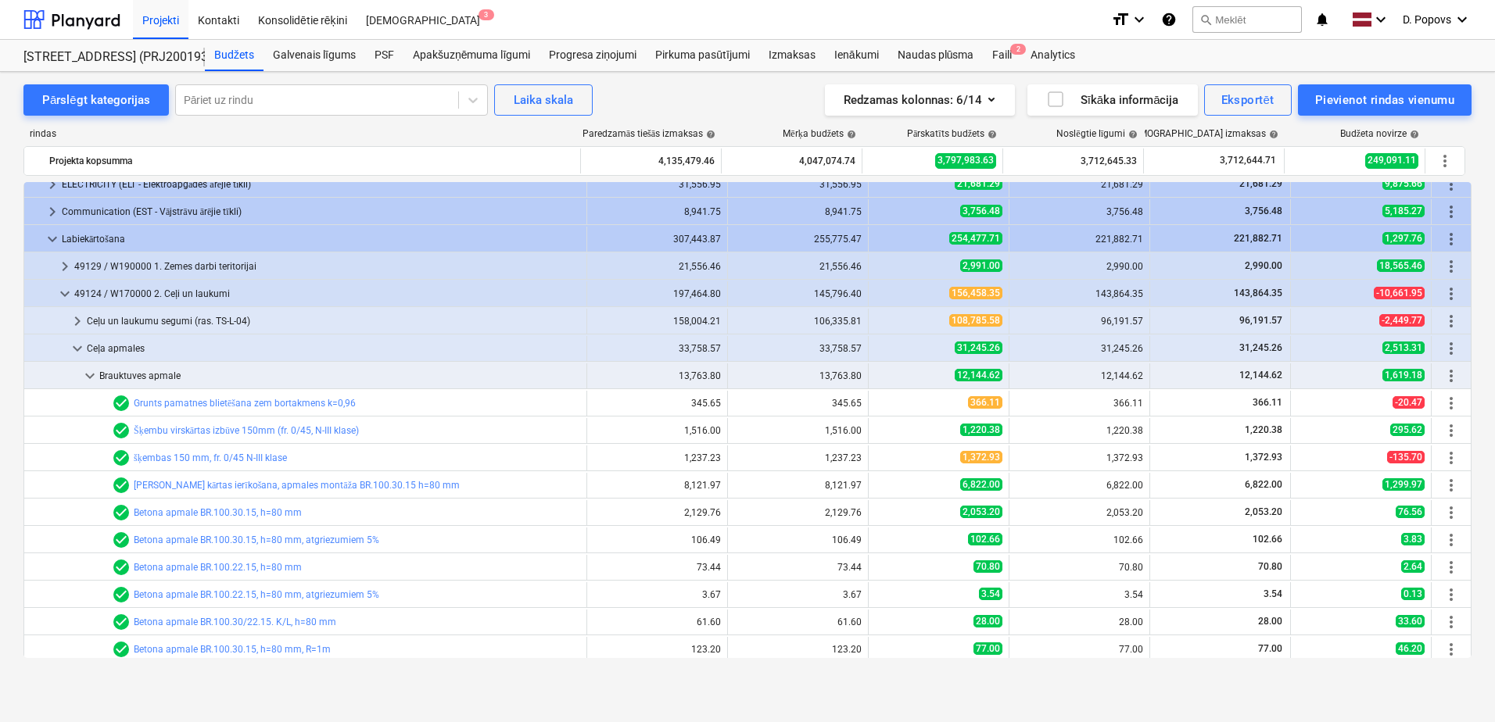
scroll to position [1865, 0]
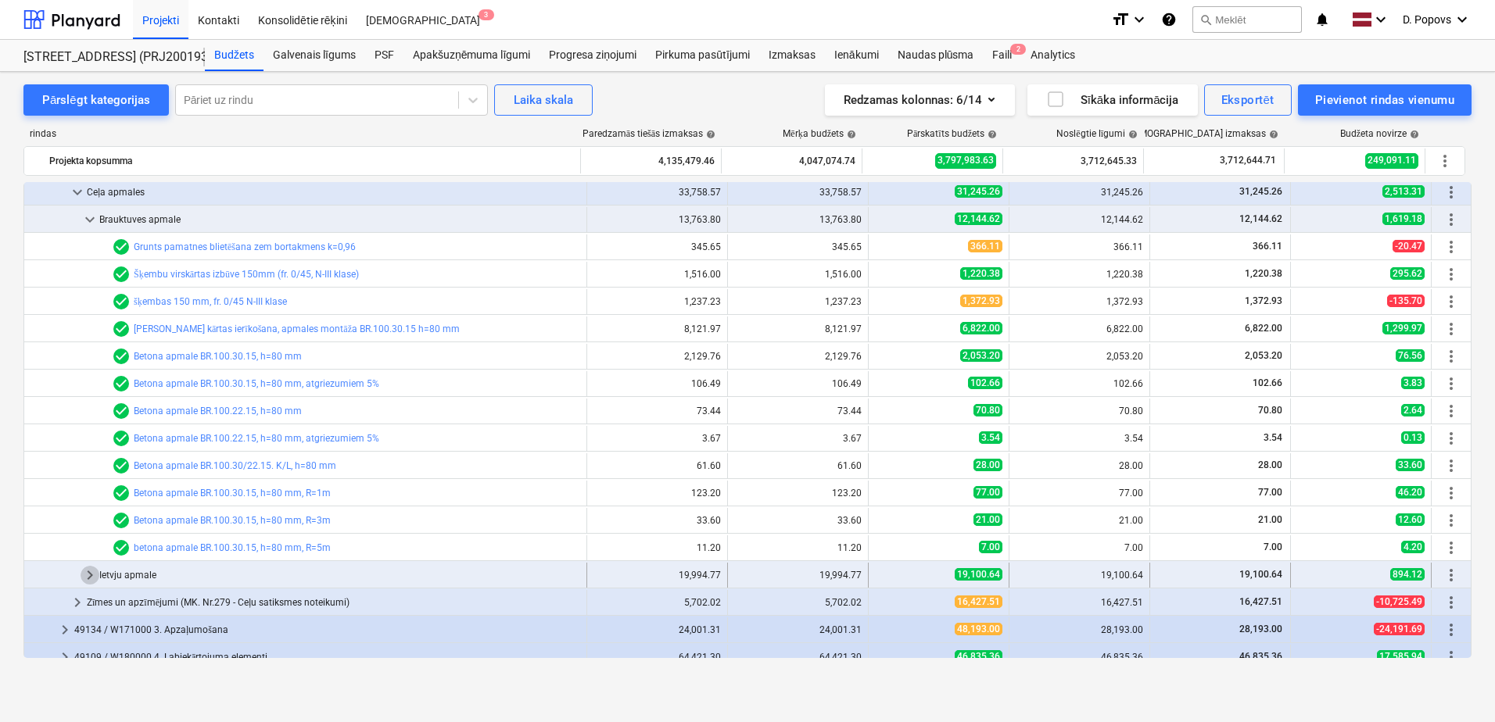
click at [84, 574] on span "keyboard_arrow_right" at bounding box center [90, 575] width 19 height 19
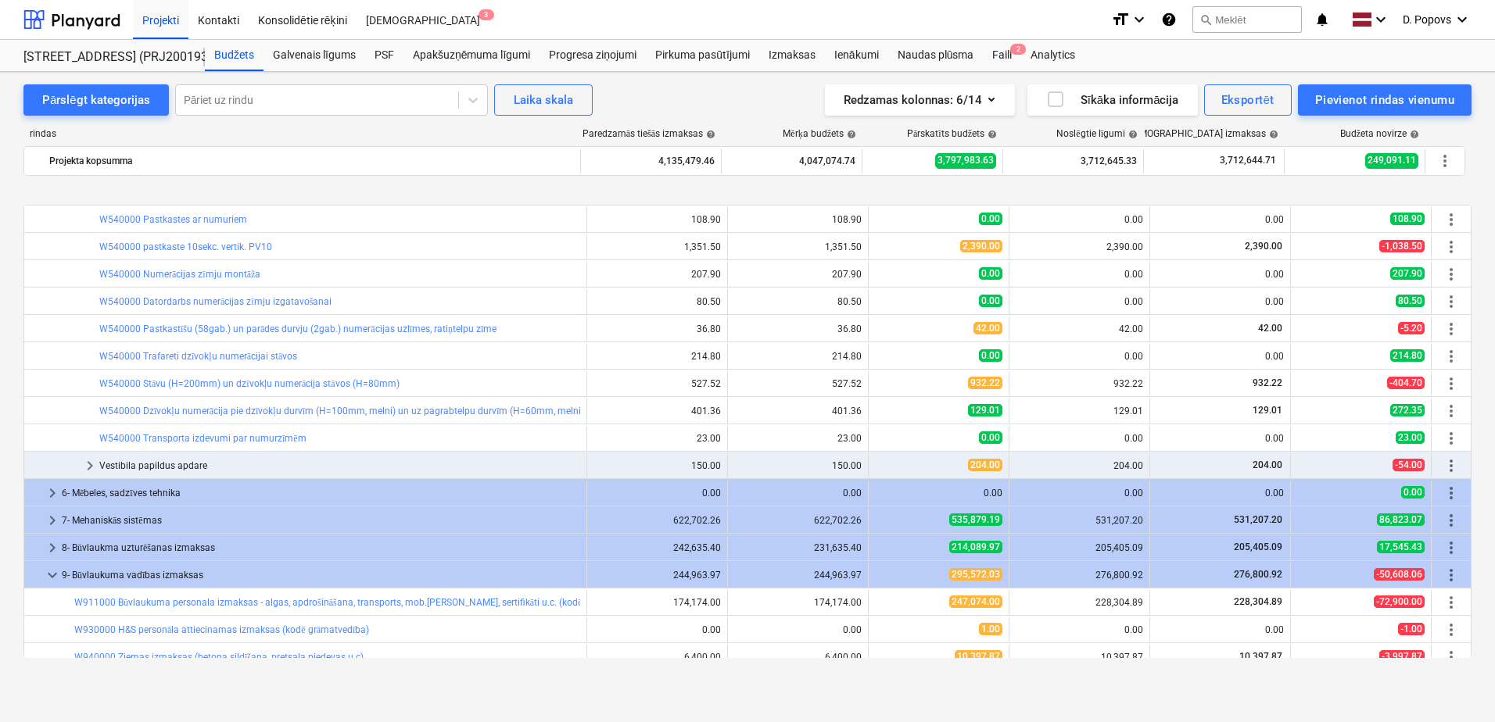
scroll to position [900, 0]
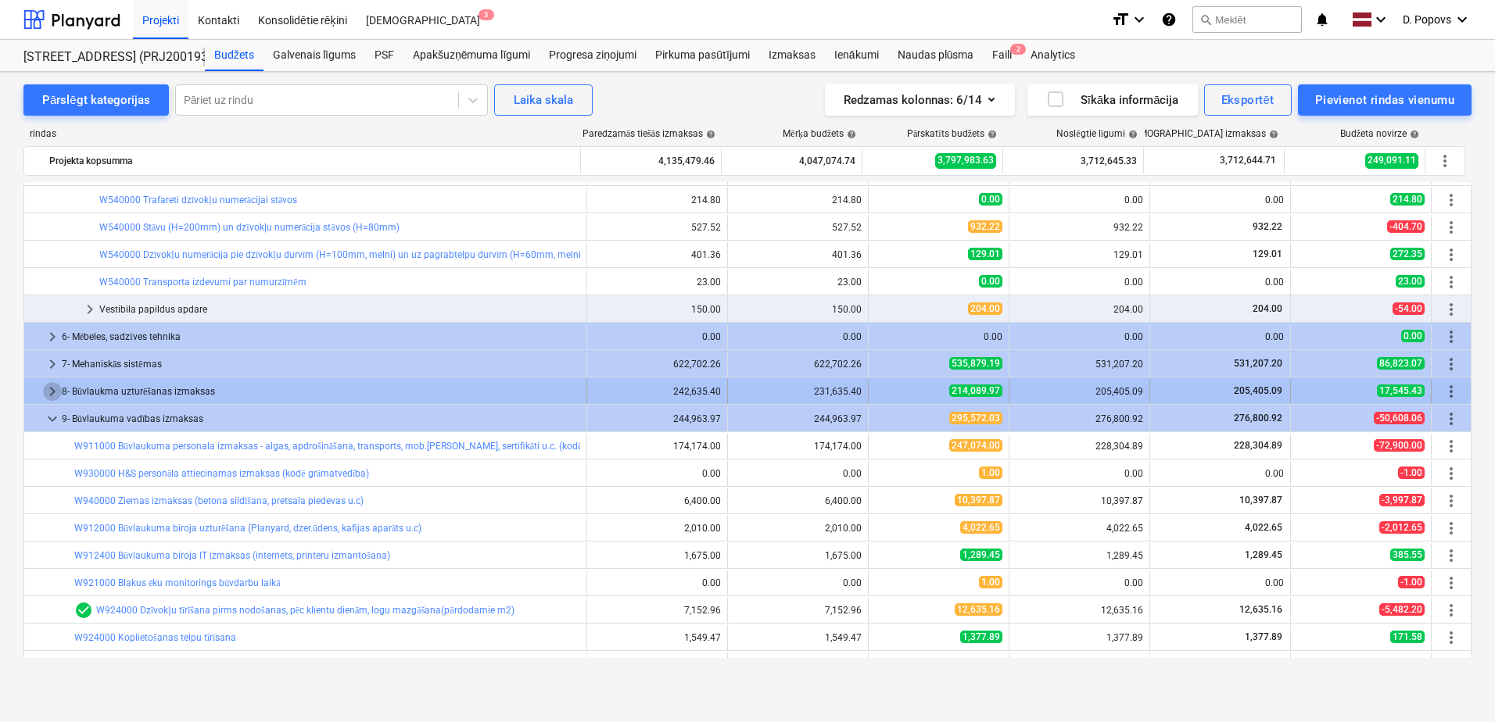
click at [54, 393] on span "keyboard_arrow_right" at bounding box center [52, 391] width 19 height 19
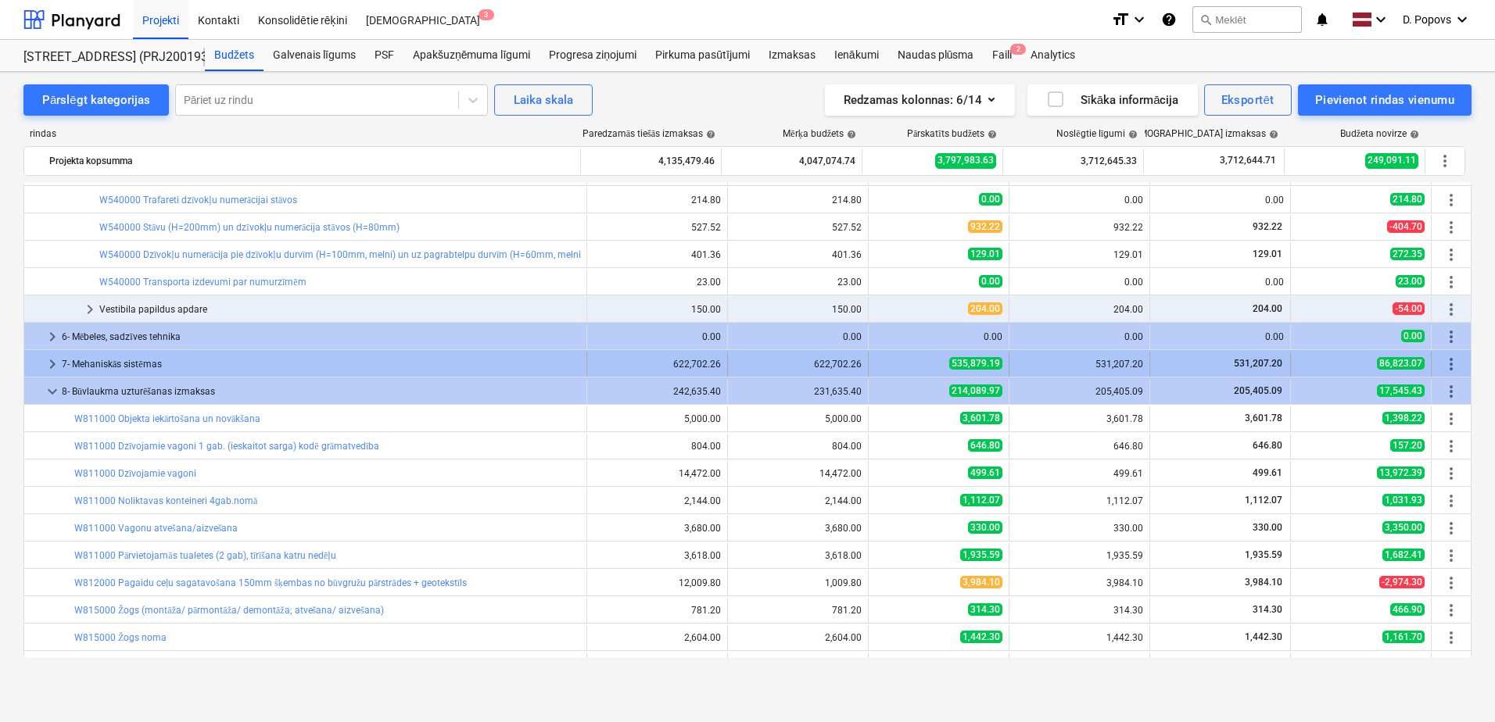
click at [53, 364] on span "keyboard_arrow_right" at bounding box center [52, 364] width 19 height 19
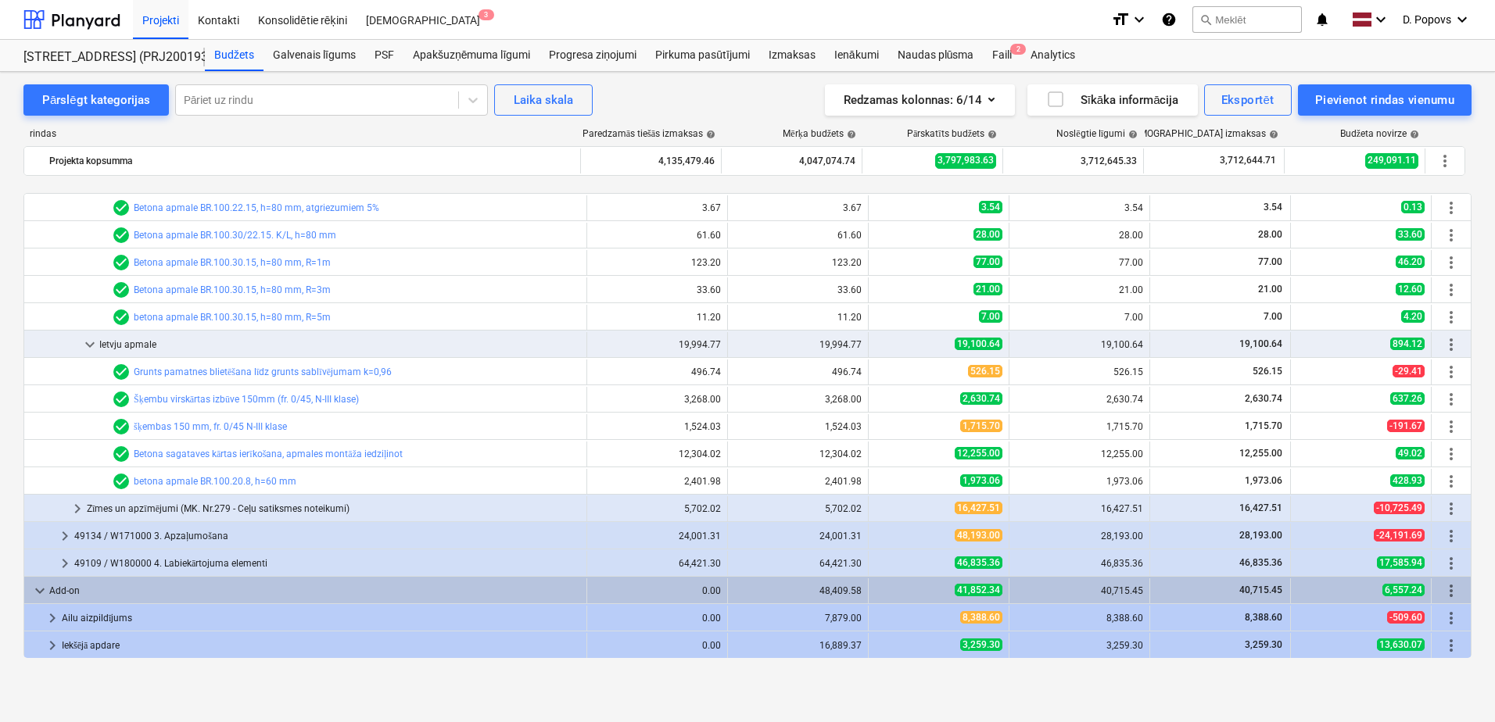
scroll to position [3109, 0]
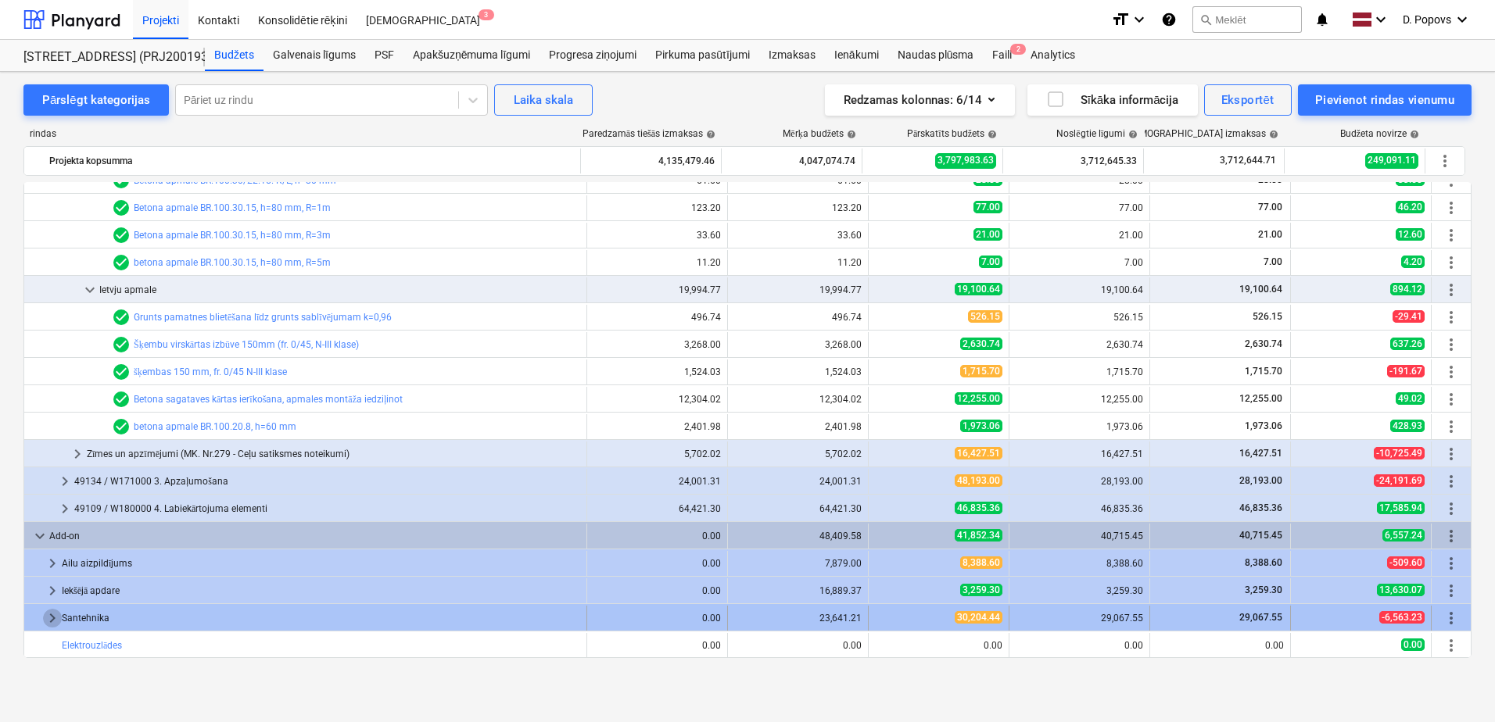
click at [43, 615] on span "keyboard_arrow_right" at bounding box center [52, 618] width 19 height 19
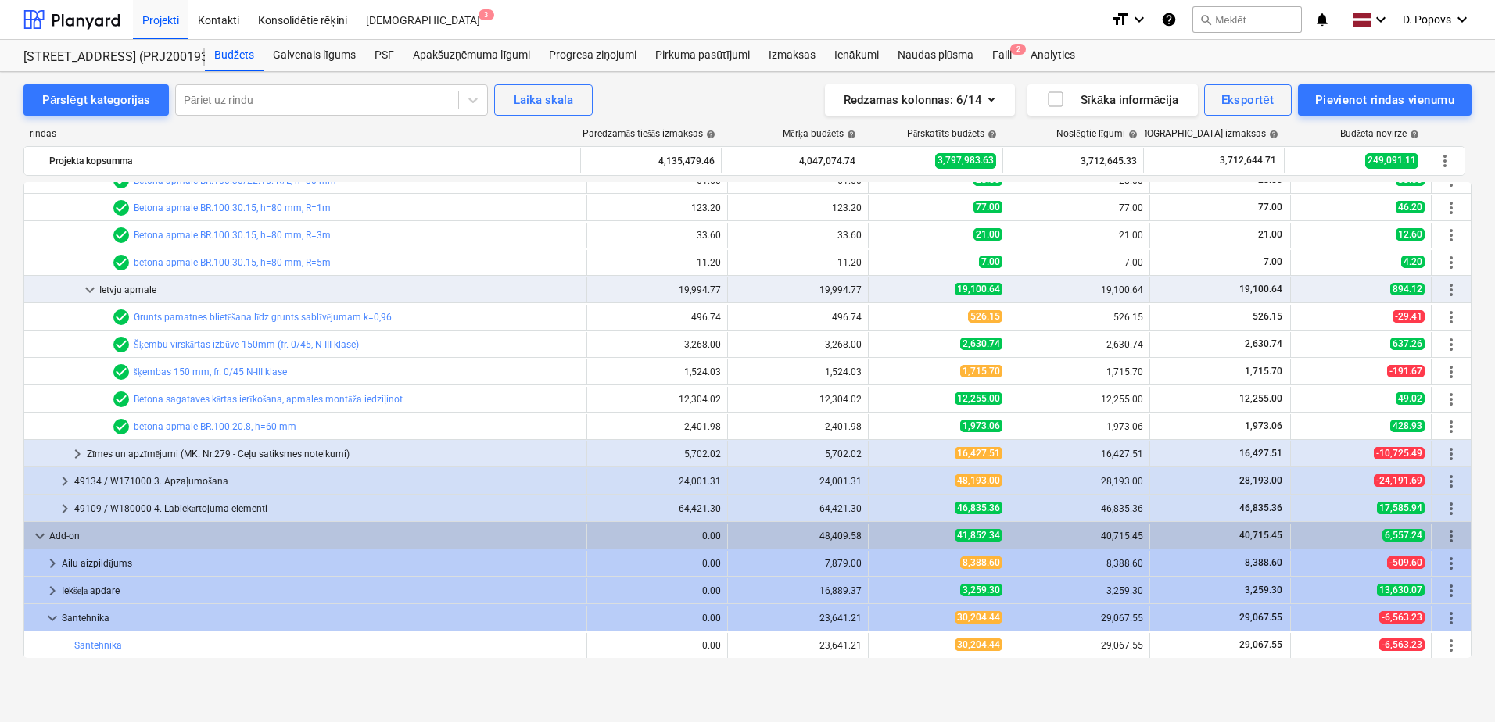
scroll to position [3163, 0]
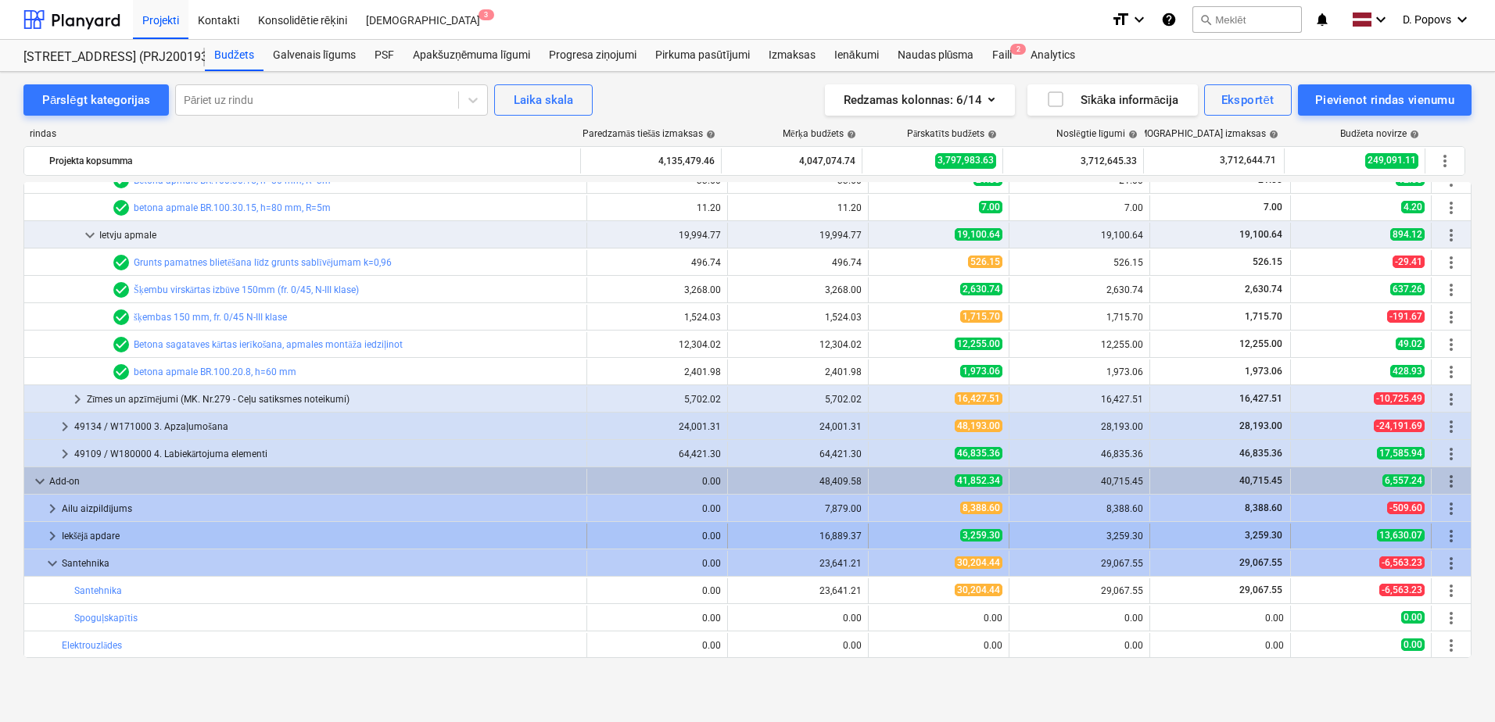
click at [42, 529] on div at bounding box center [36, 536] width 13 height 25
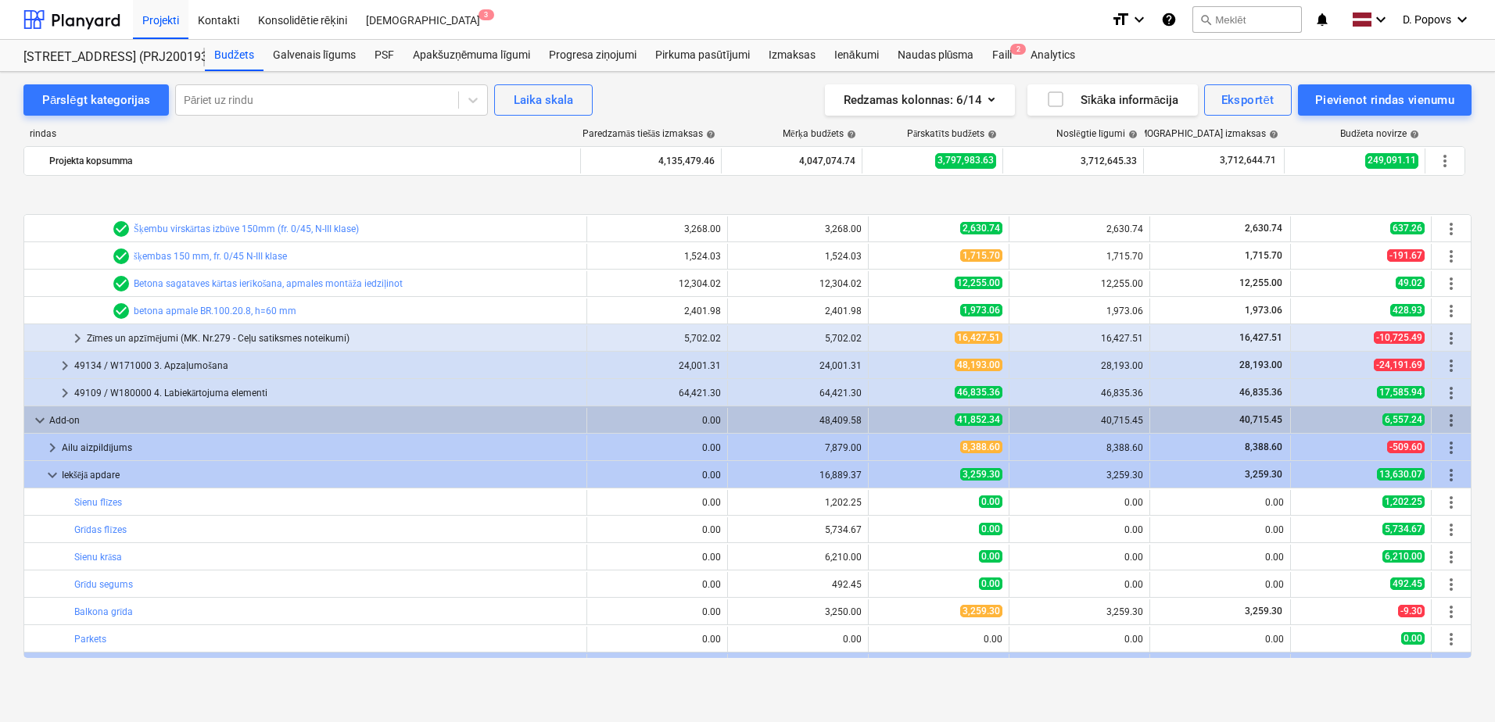
scroll to position [3327, 0]
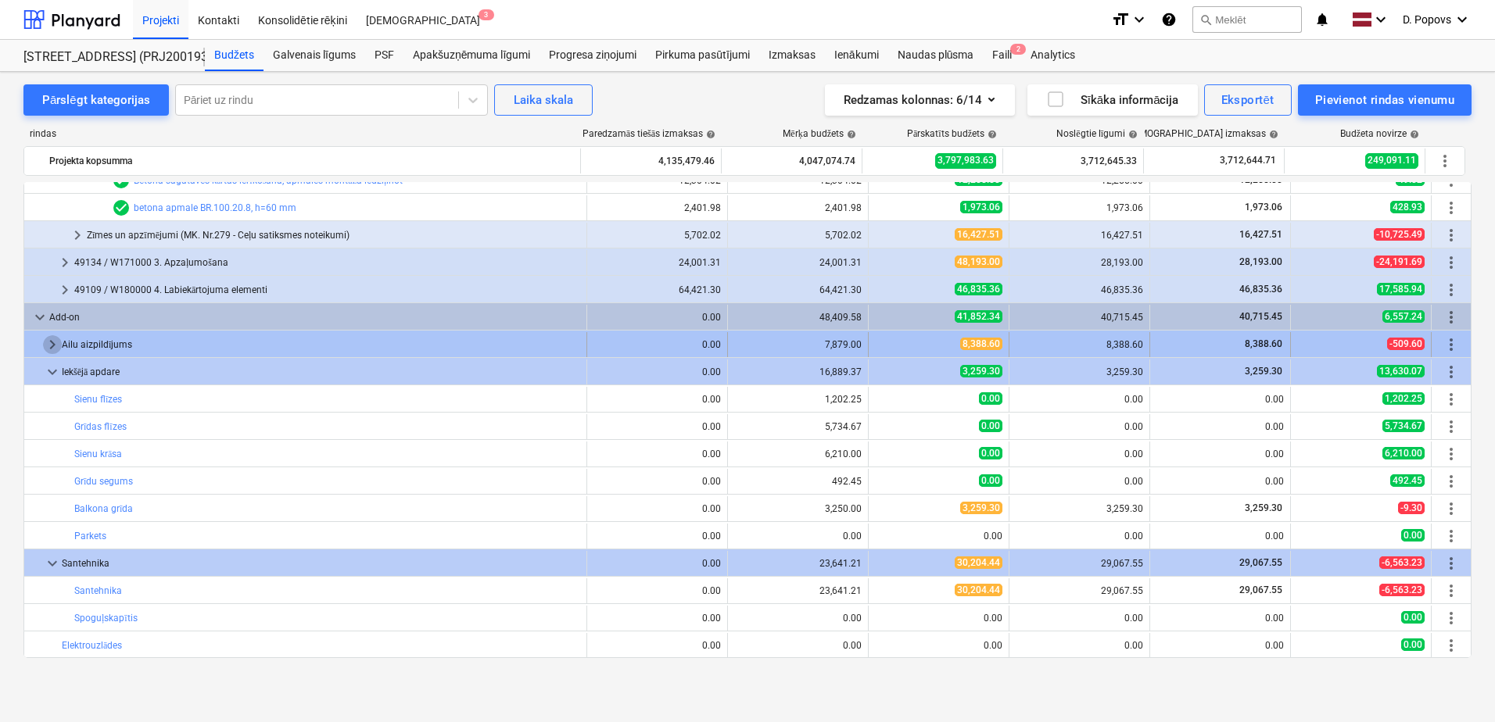
click at [49, 338] on span "keyboard_arrow_right" at bounding box center [52, 344] width 19 height 19
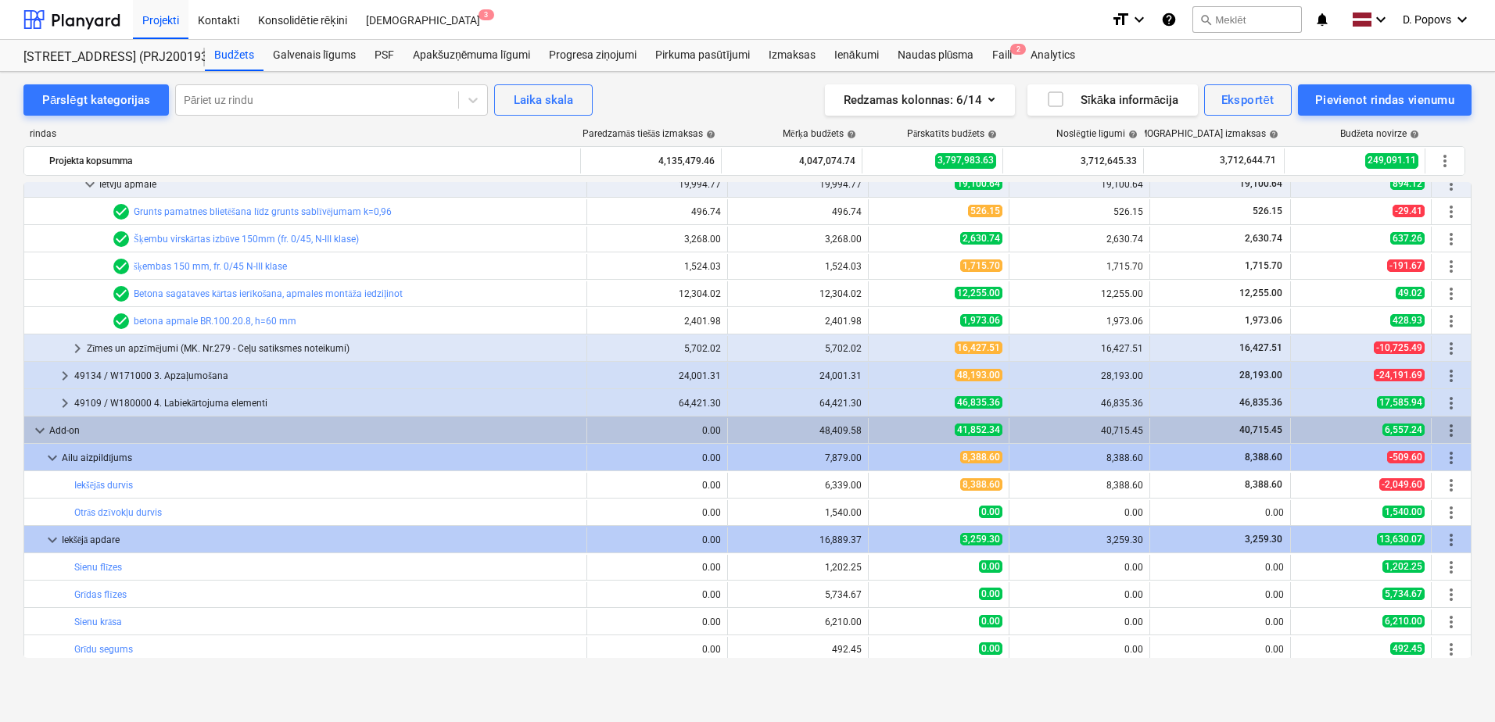
scroll to position [3226, 0]
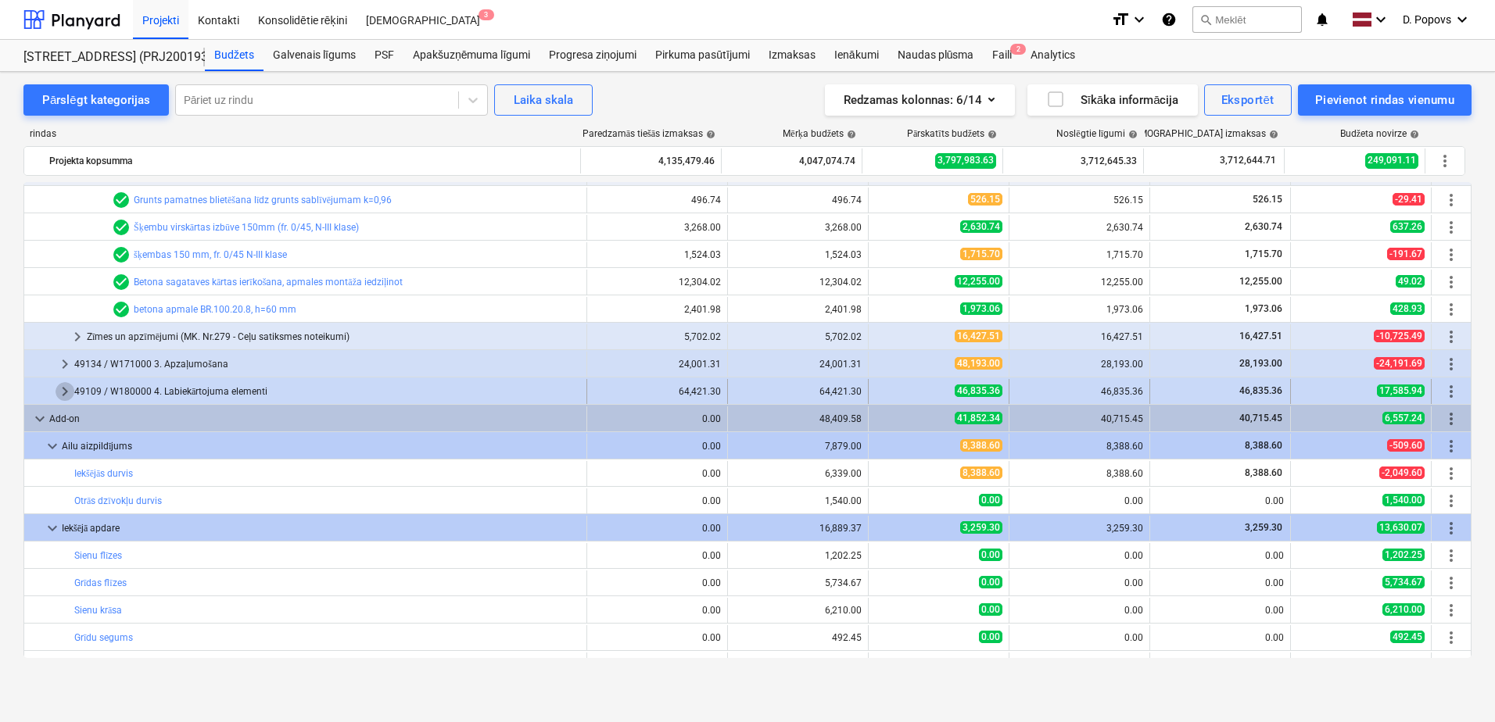
click at [60, 393] on span "keyboard_arrow_right" at bounding box center [65, 391] width 19 height 19
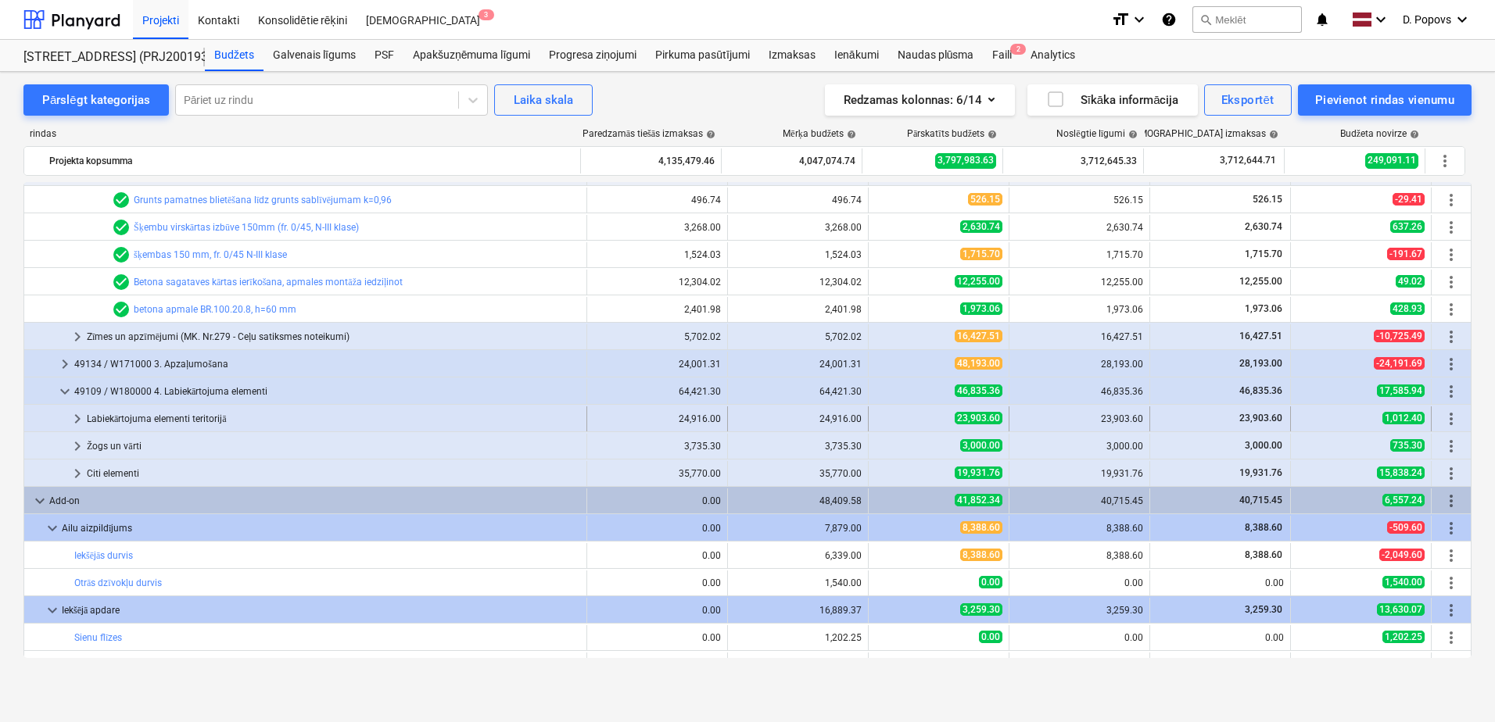
click at [81, 421] on span "keyboard_arrow_right" at bounding box center [77, 419] width 19 height 19
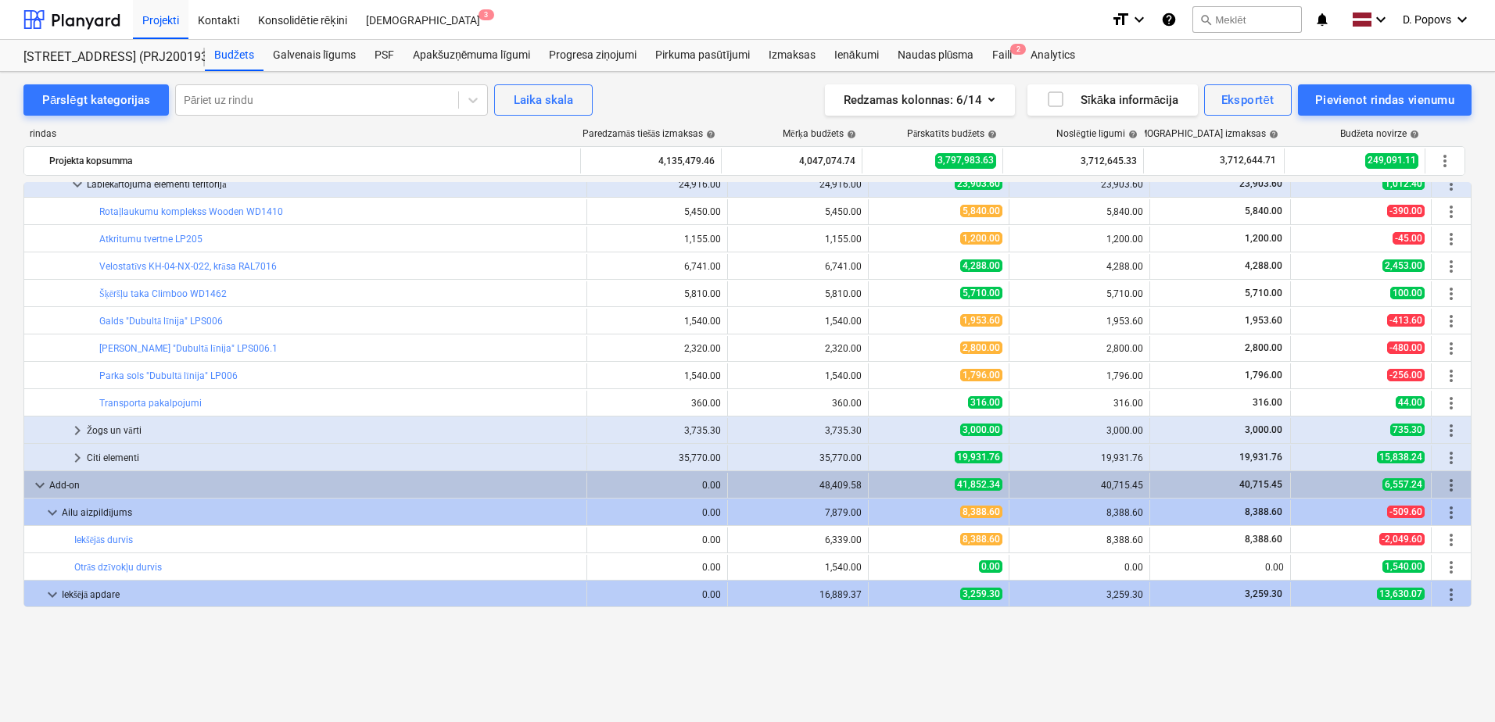
scroll to position [3382, 0]
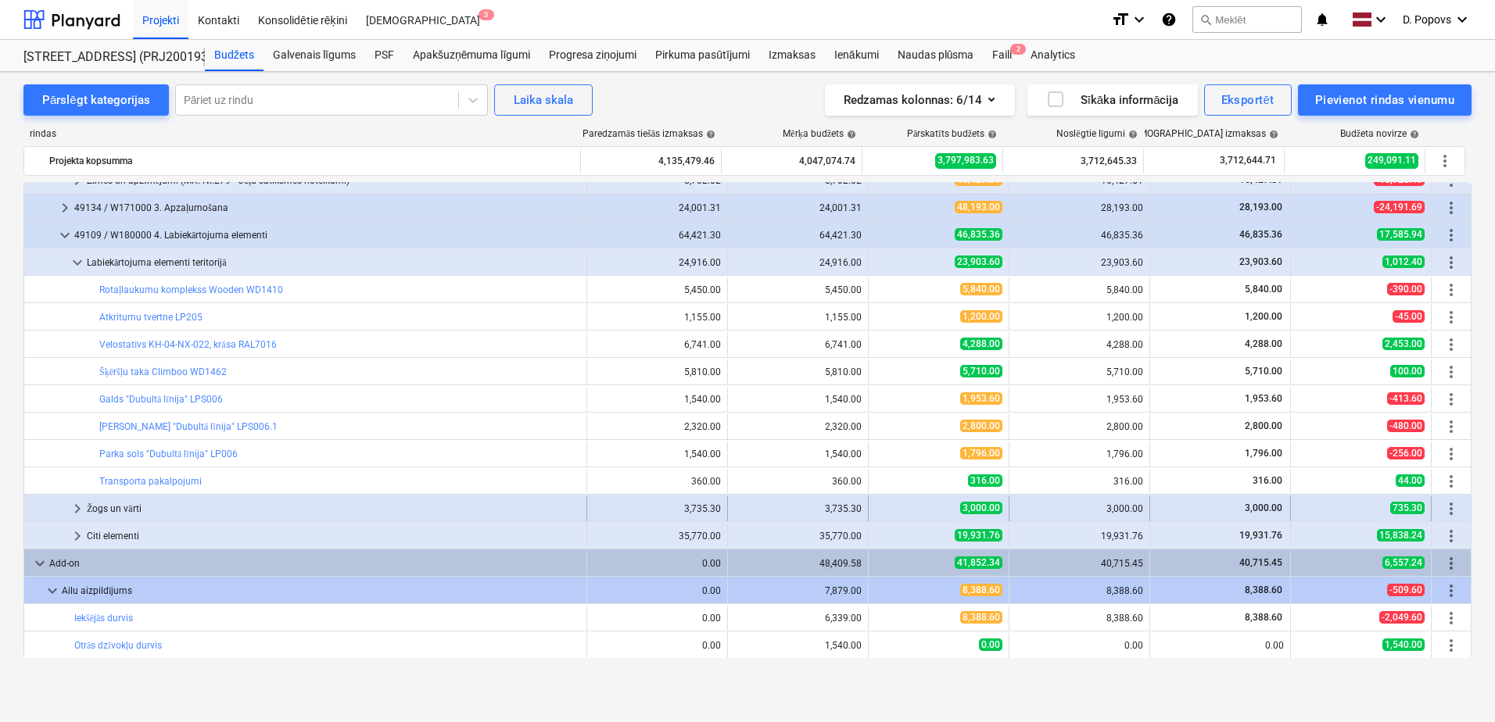
click at [69, 504] on span "keyboard_arrow_right" at bounding box center [77, 509] width 19 height 19
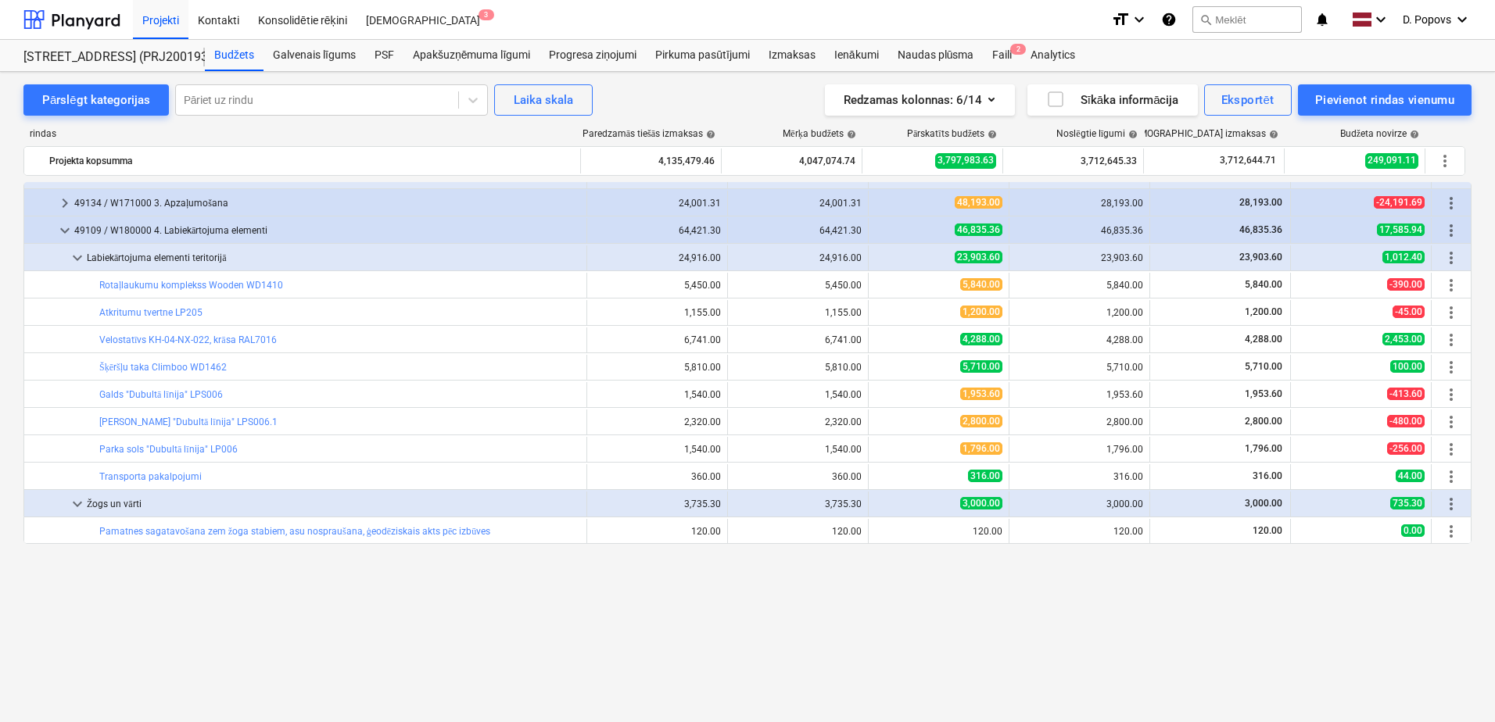
scroll to position [3226, 0]
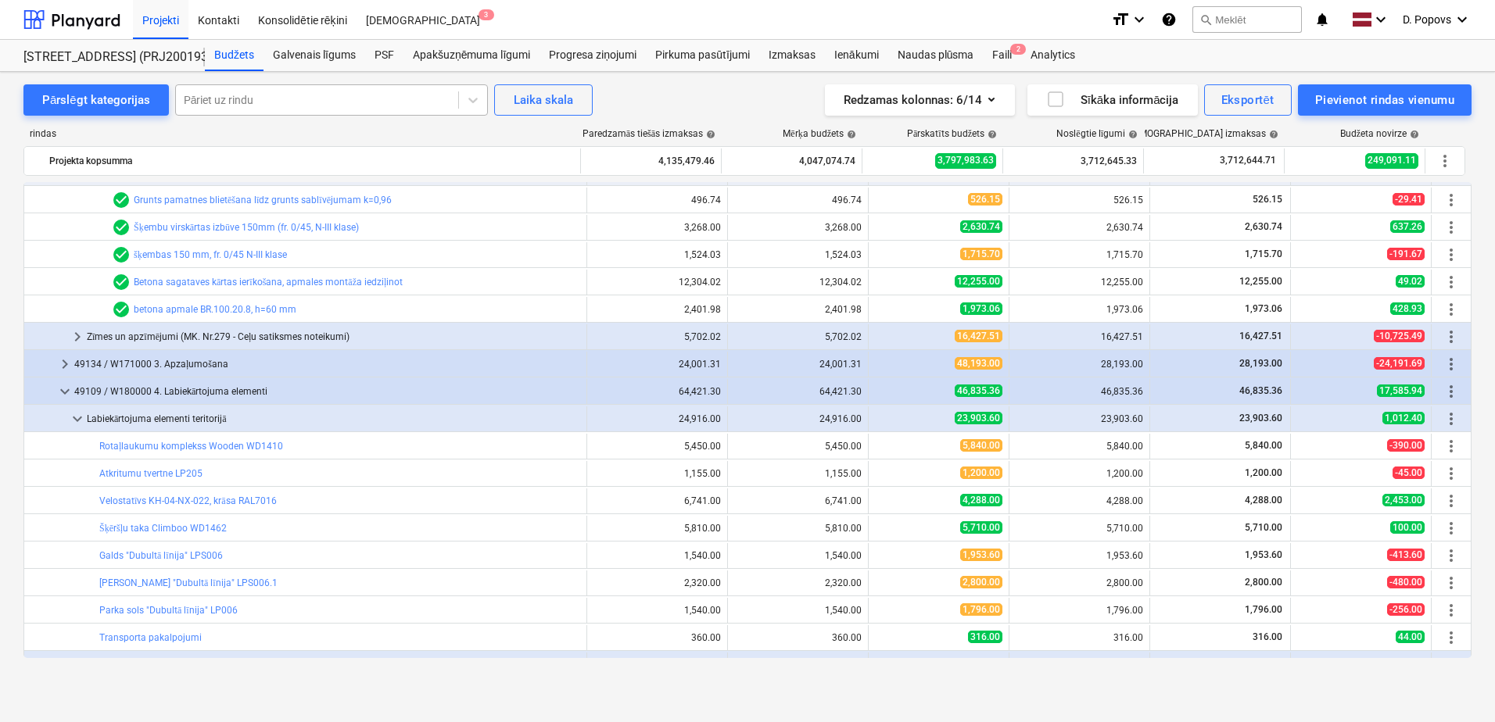
click at [274, 106] on div at bounding box center [317, 100] width 267 height 16
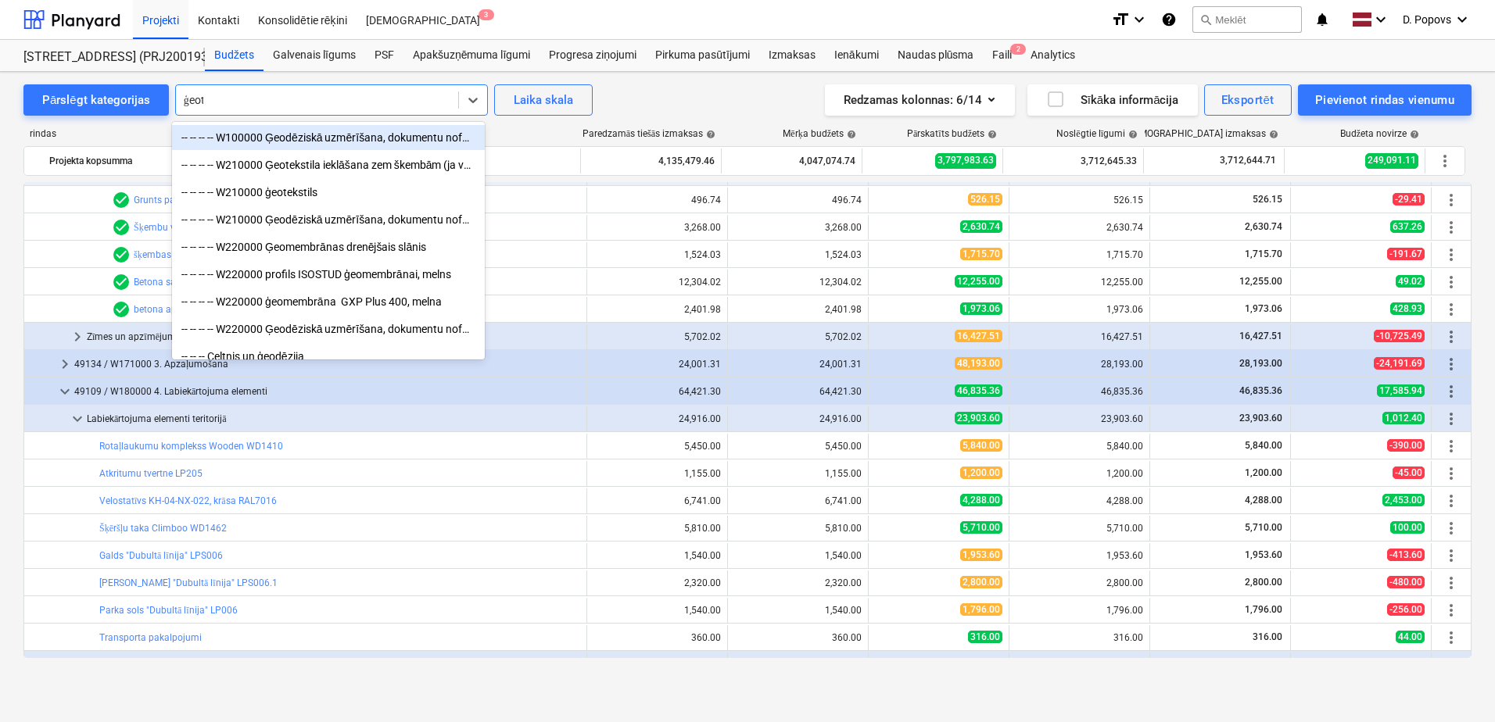
type input "ģeote"
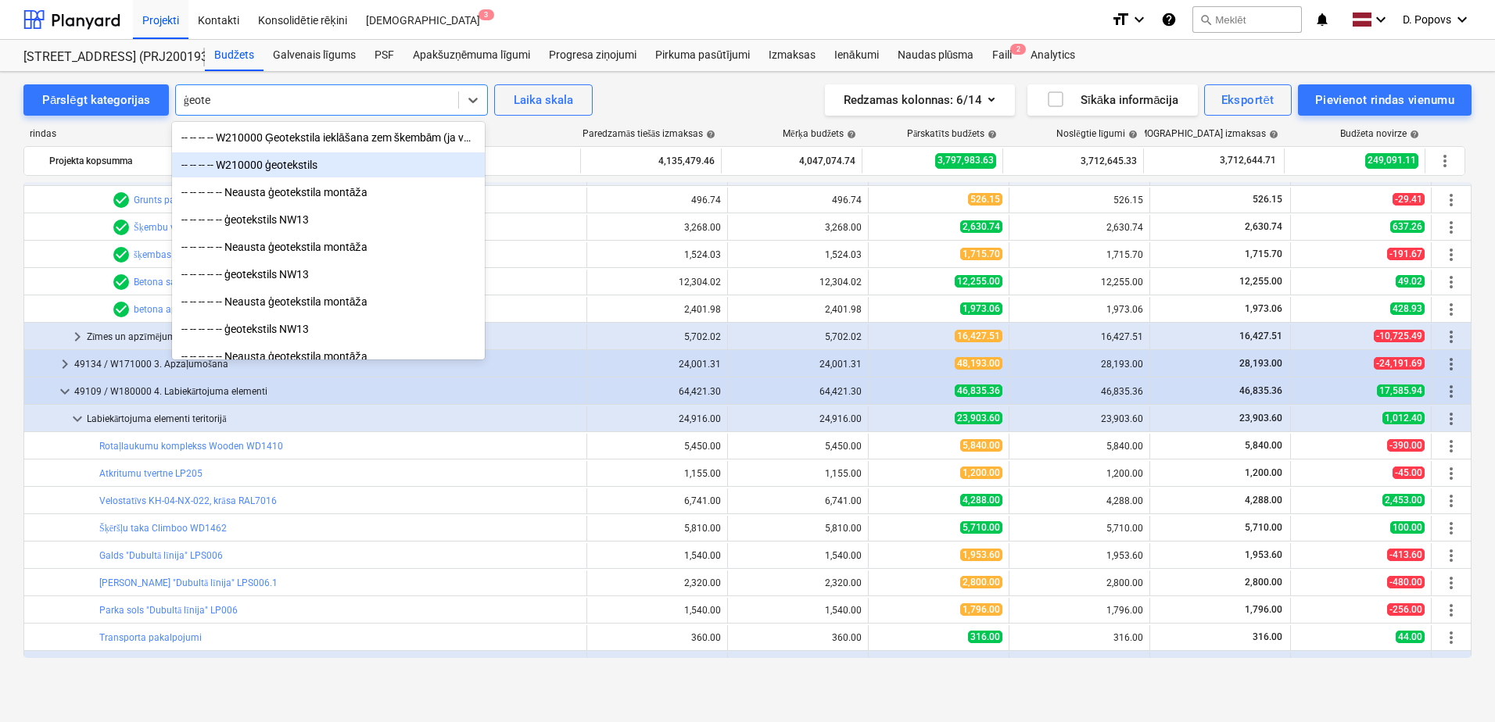
click at [302, 165] on div "-- -- -- -- W210000 ģeotekstils" at bounding box center [328, 164] width 313 height 25
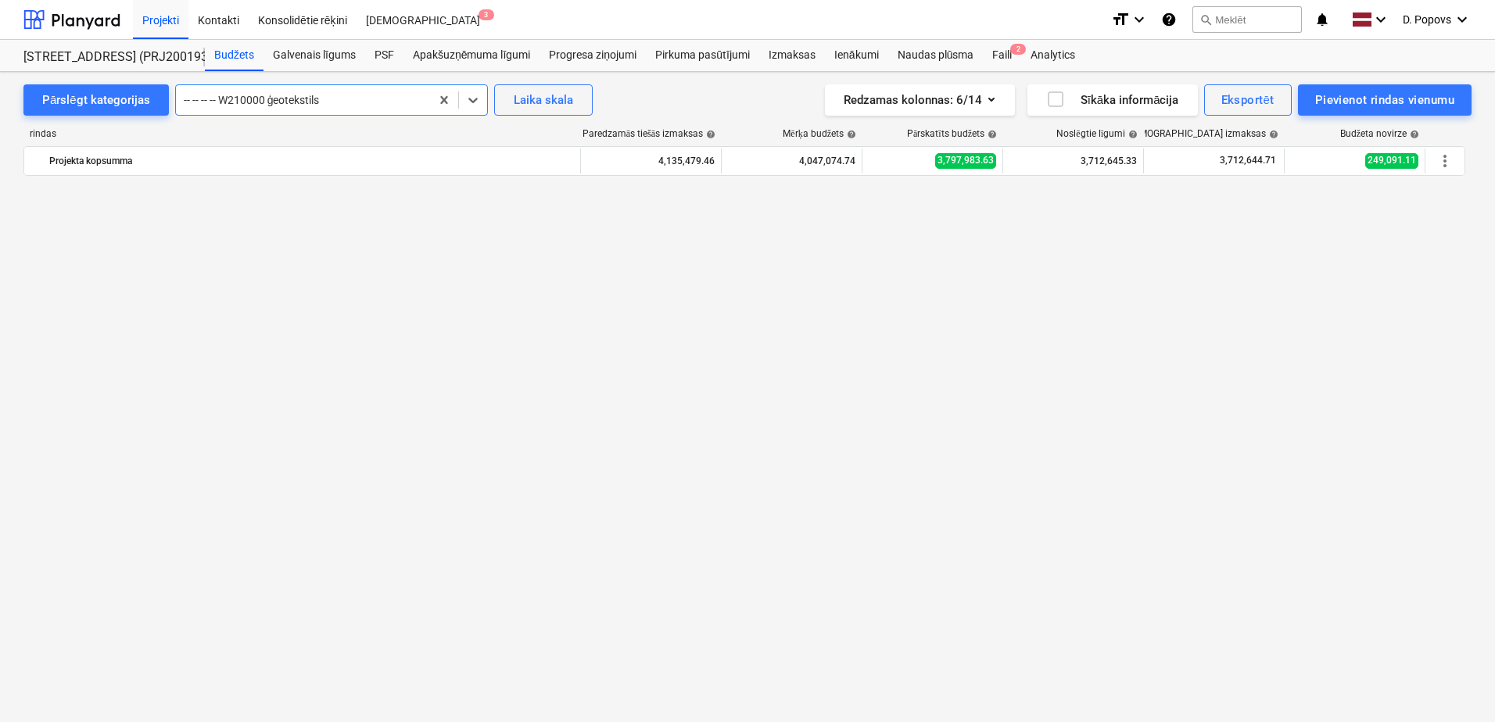
scroll to position [938, 0]
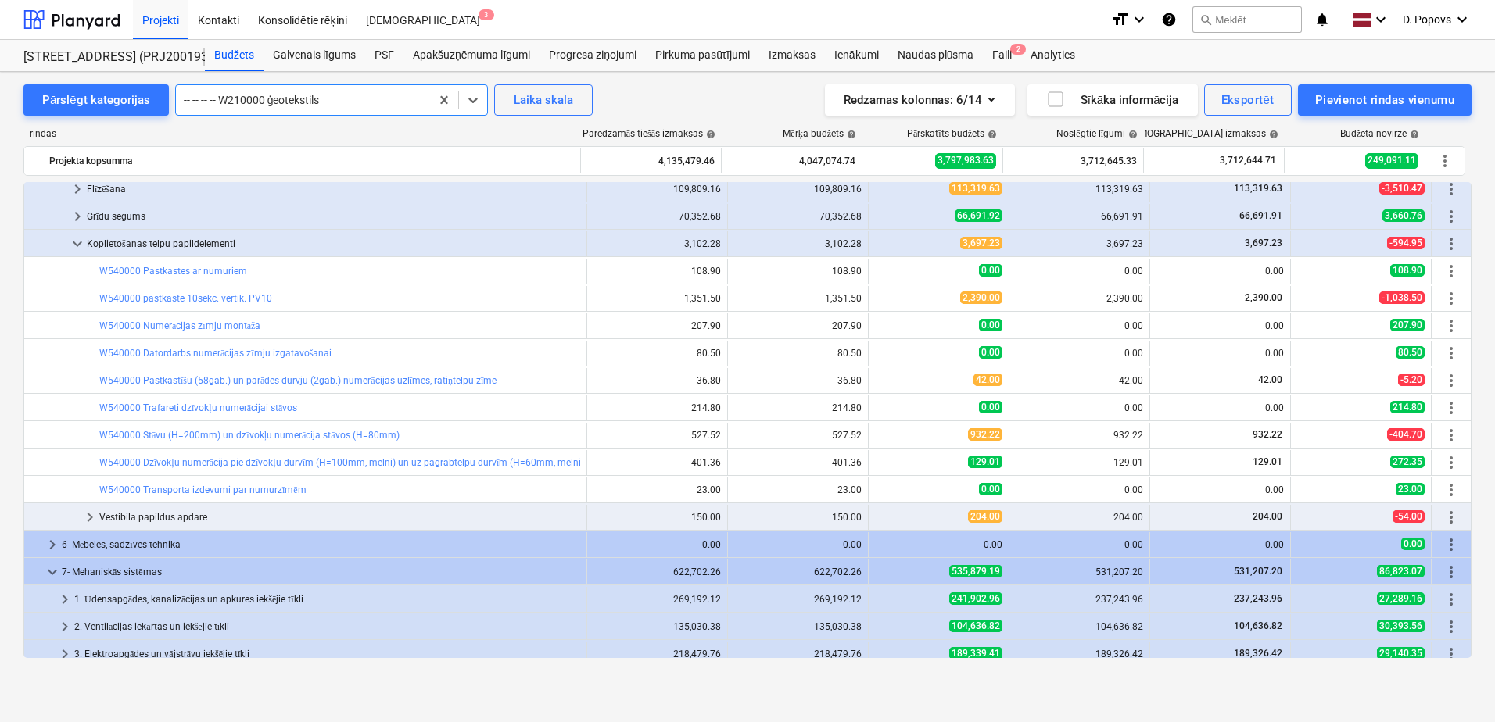
click at [369, 92] on div at bounding box center [303, 100] width 238 height 16
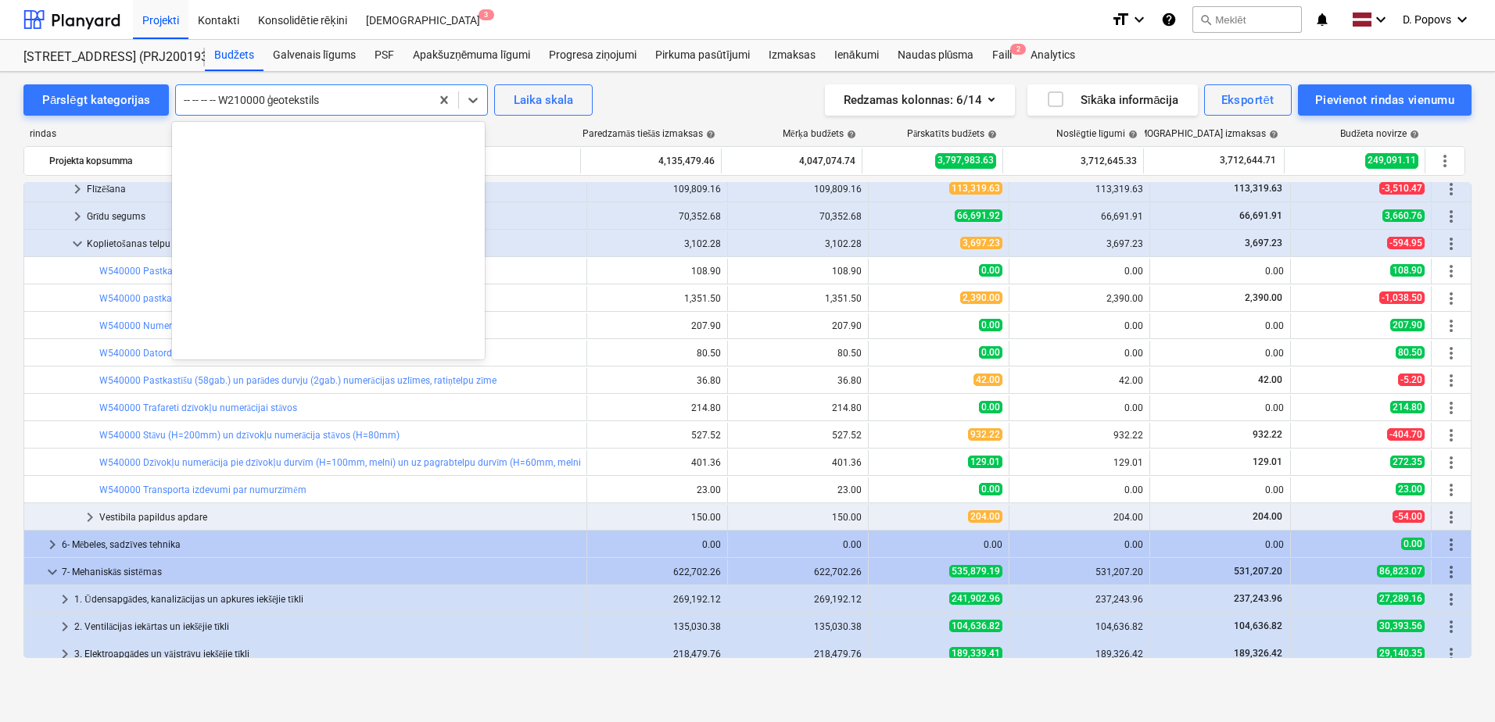
scroll to position [711, 0]
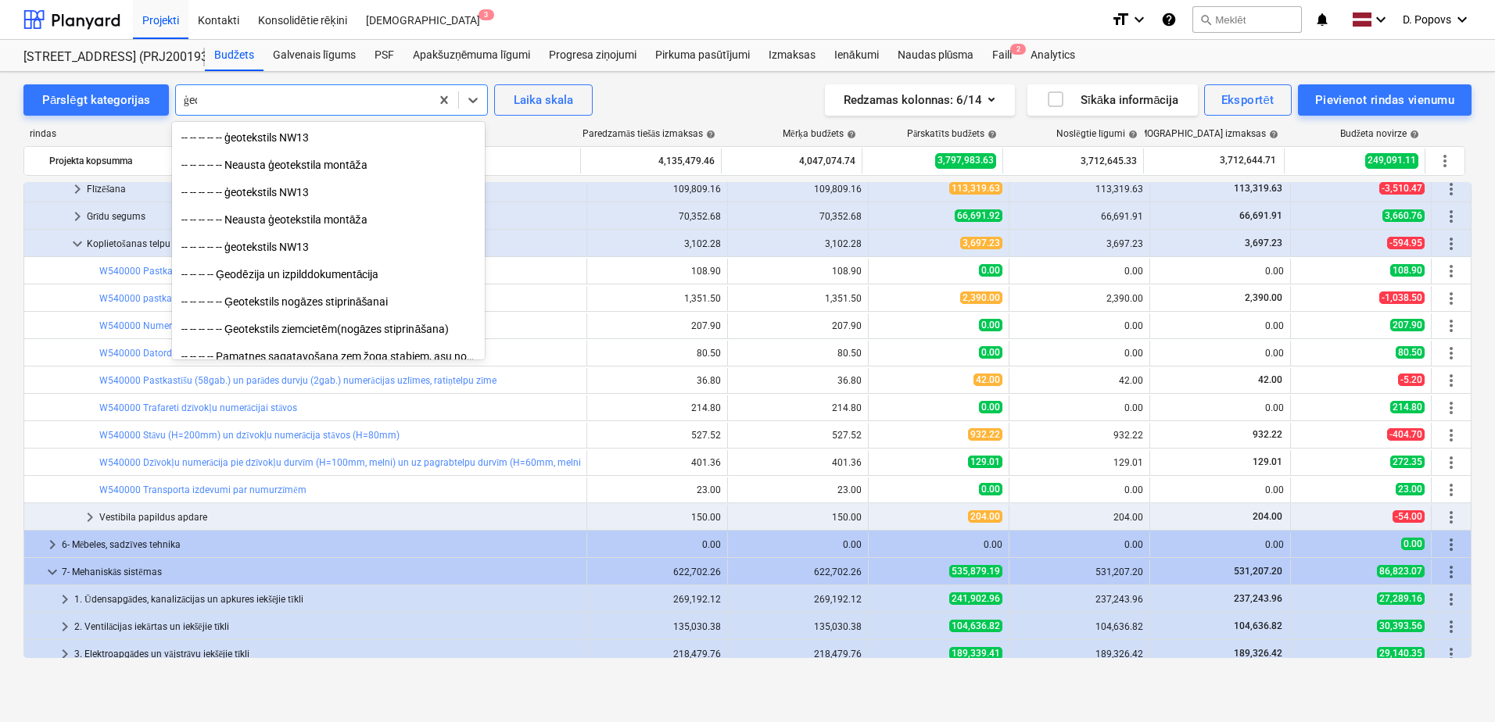
type input "ģeot"
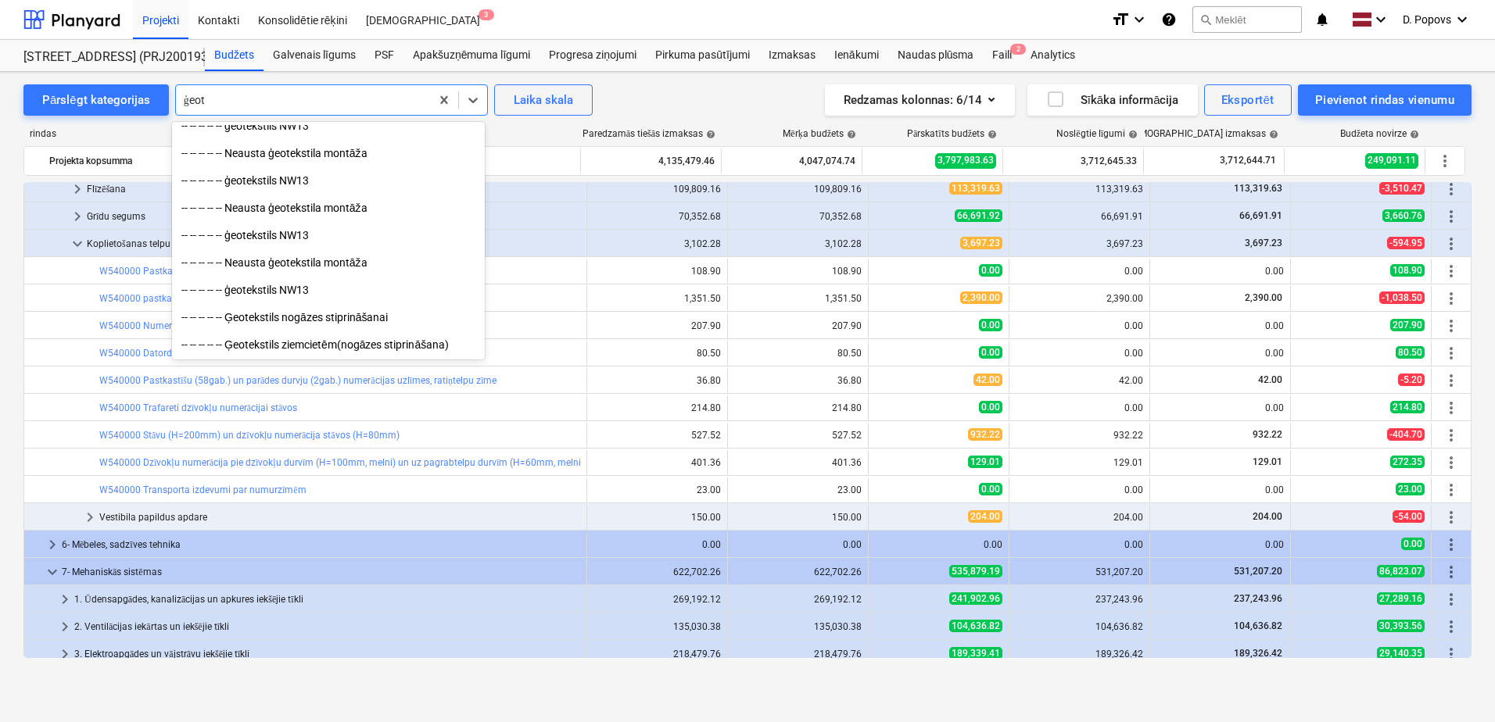
scroll to position [422, 0]
click at [361, 348] on div "-- -- -- -- -- Ģeotekstils ziemcietēm(nogāzes stiprināšana)" at bounding box center [328, 344] width 313 height 25
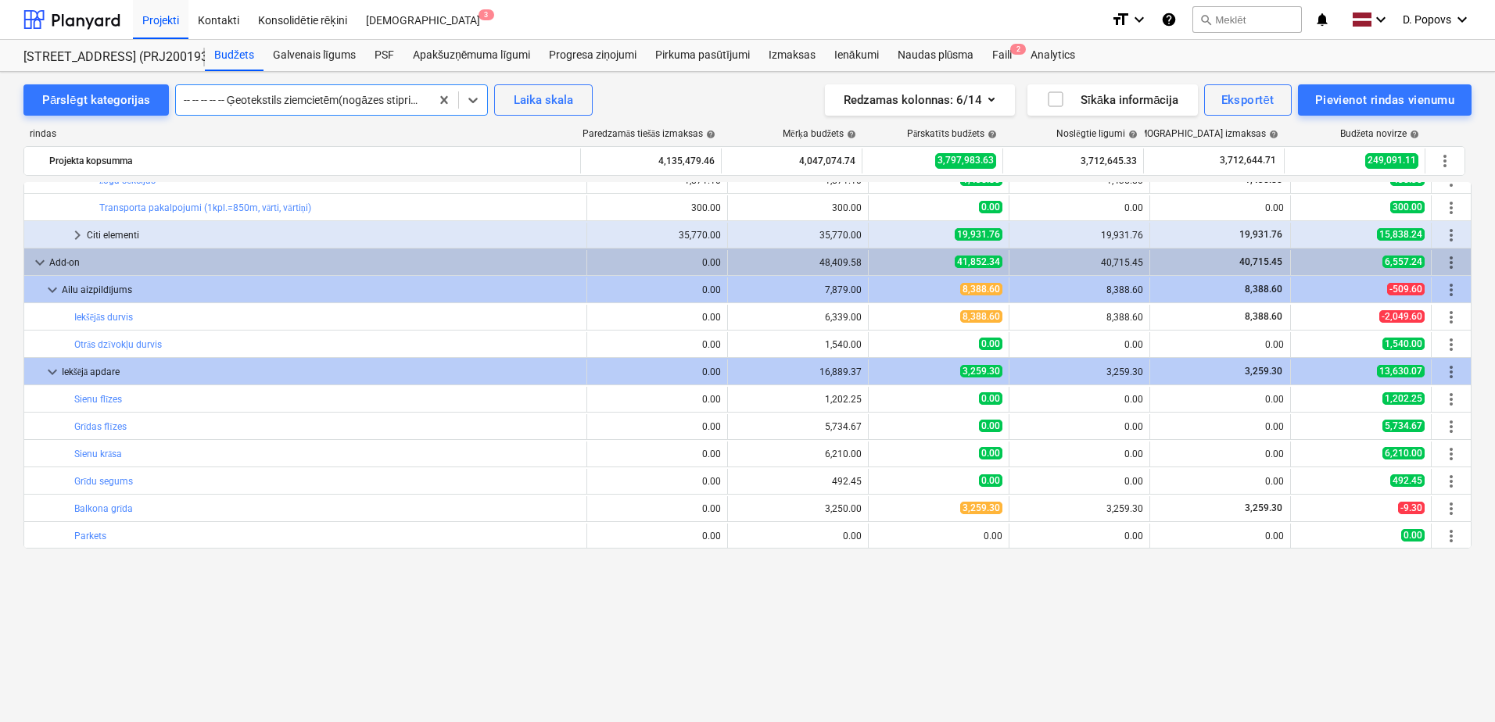
scroll to position [4101, 0]
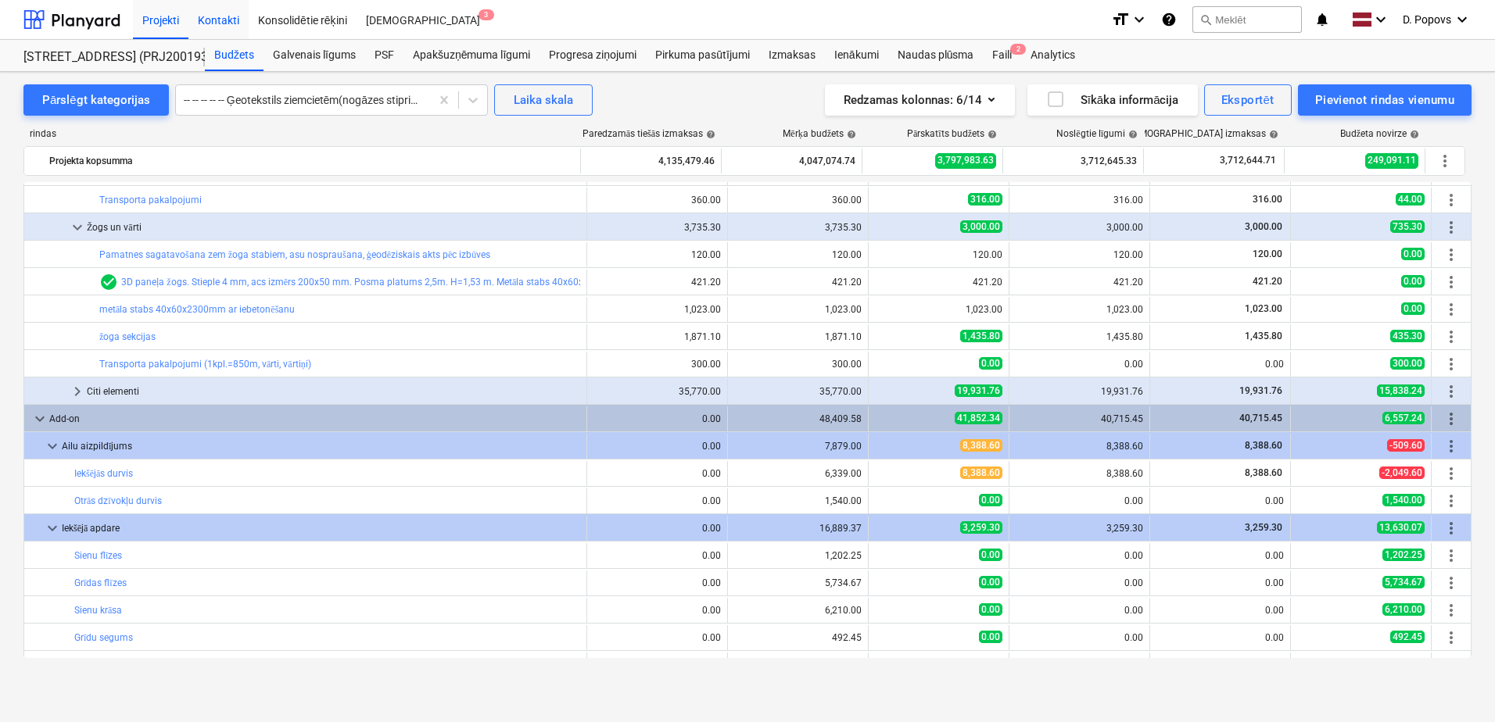
click at [208, 23] on div "Kontakti" at bounding box center [218, 19] width 60 height 40
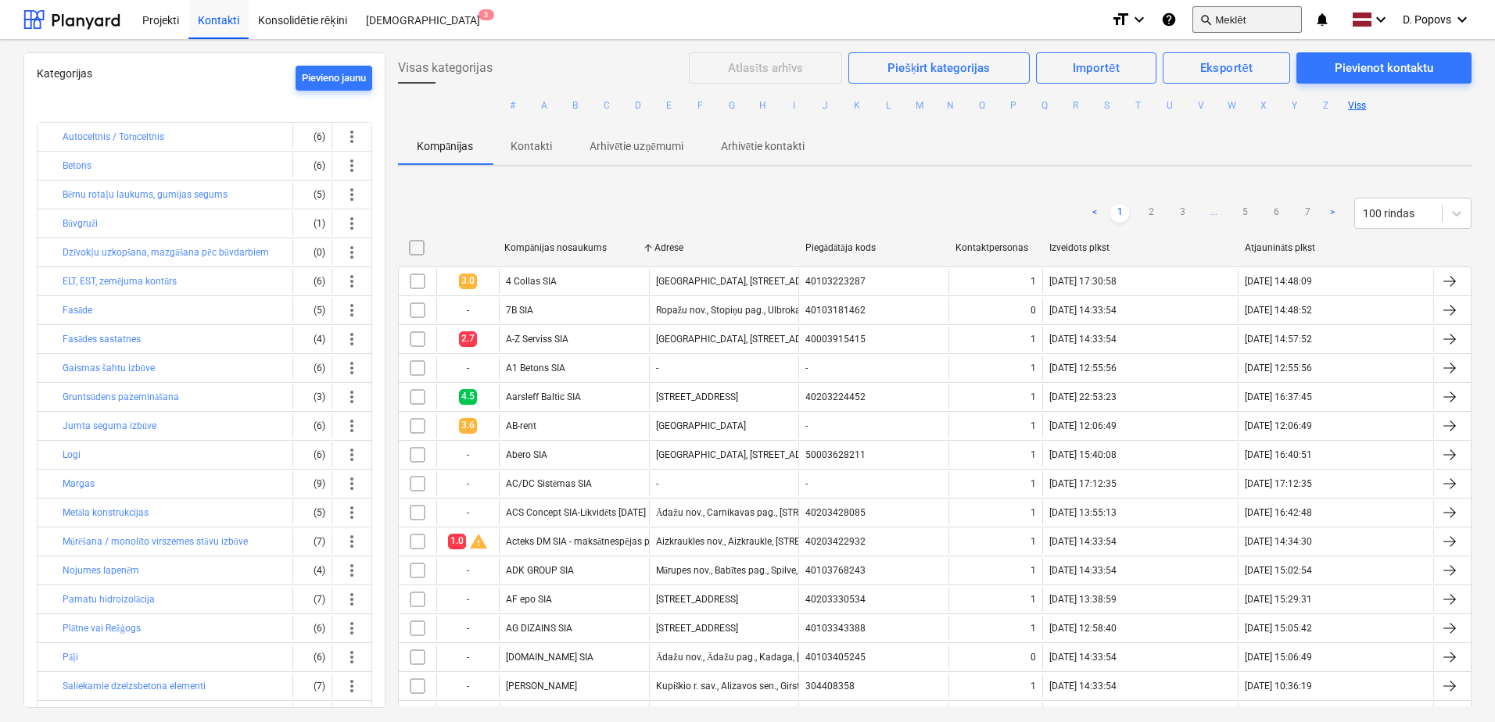
click at [1224, 21] on button "search Meklēt" at bounding box center [1246, 19] width 109 height 27
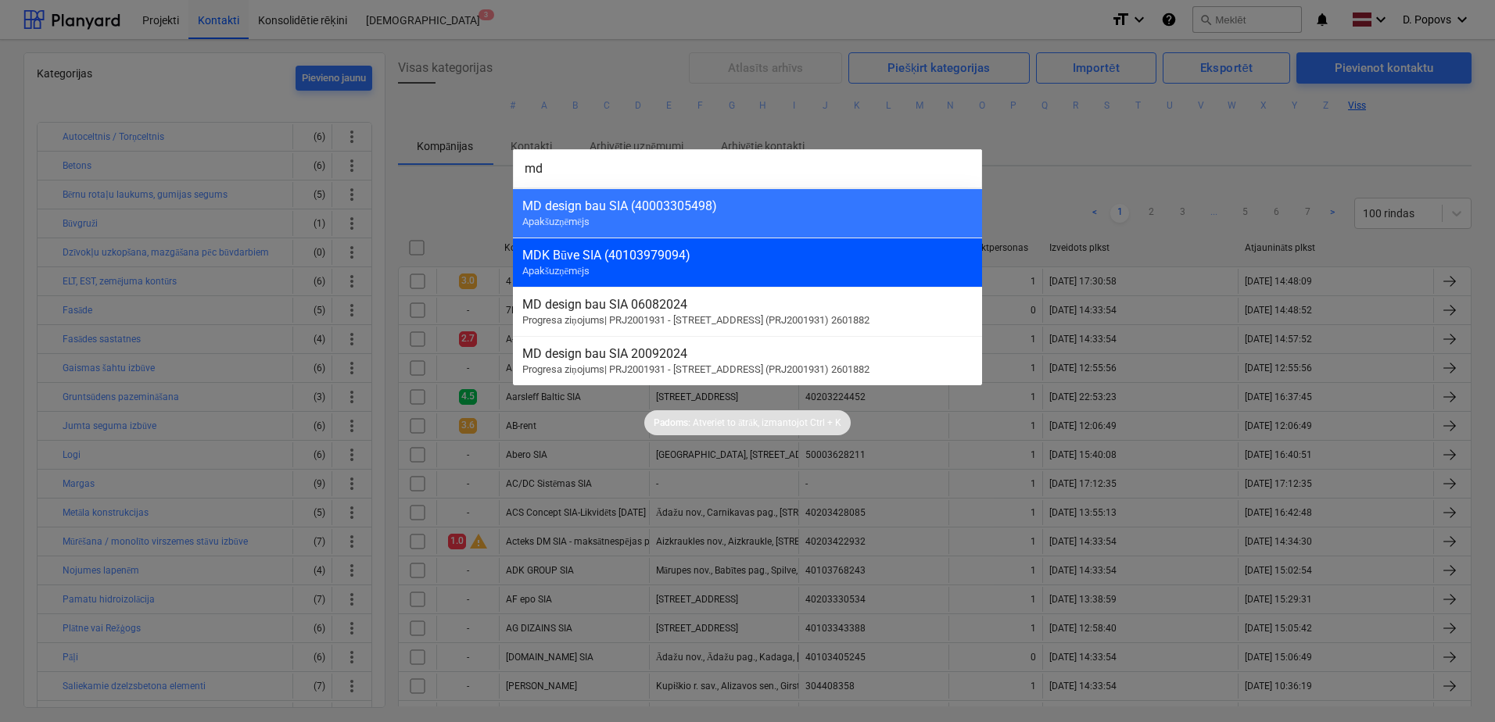
type input "md"
click at [657, 265] on div "MDK Būve SIA (40103979094) Apakšuzņēmējs" at bounding box center [747, 262] width 469 height 49
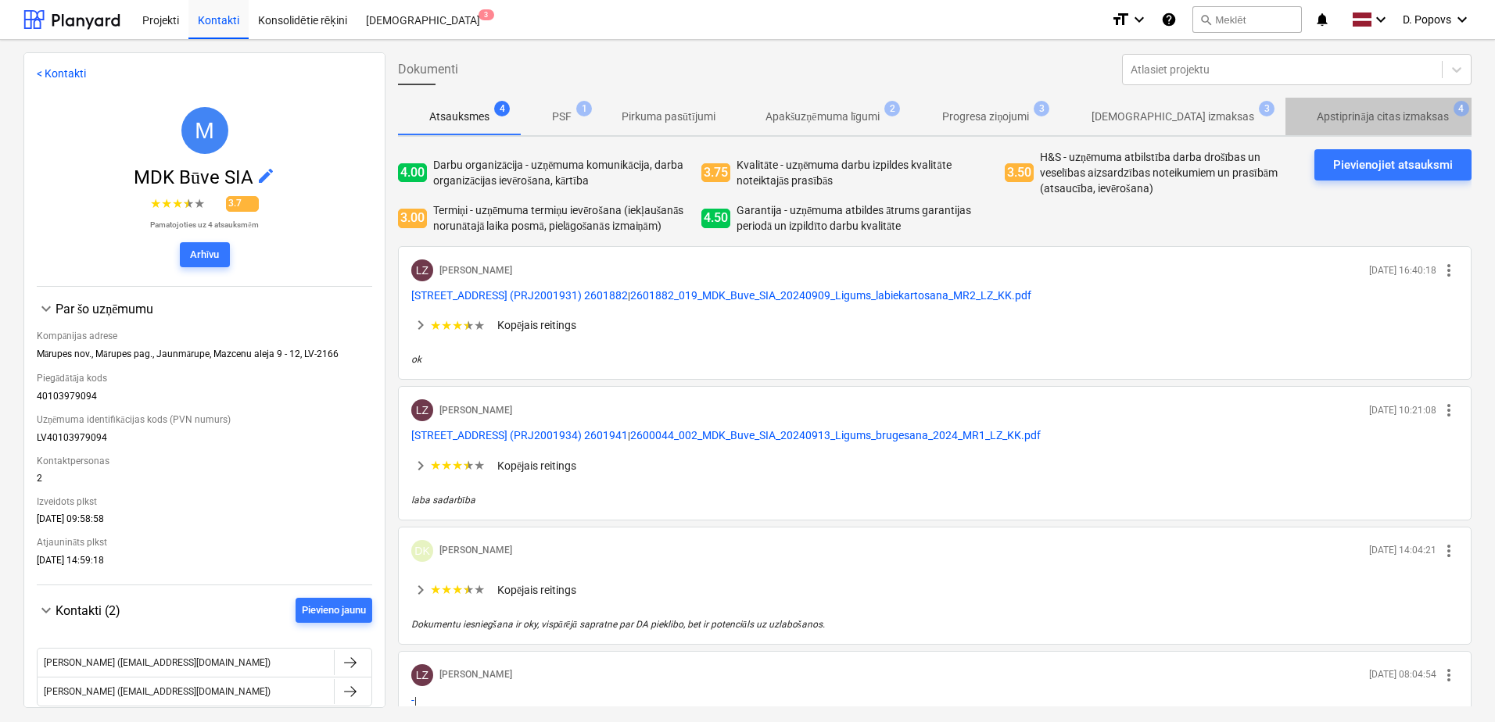
click at [1325, 113] on p "Apstiprināja citas izmaksas" at bounding box center [1382, 117] width 131 height 16
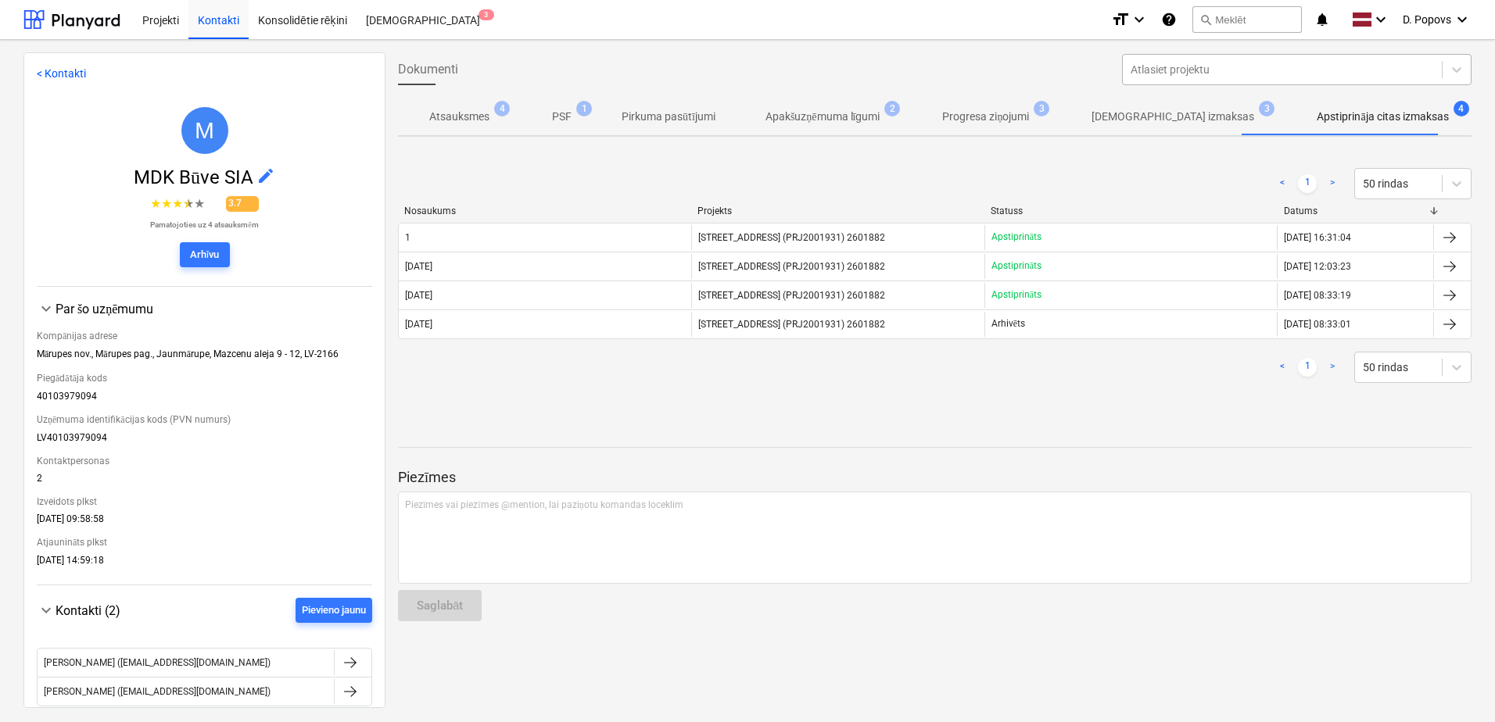
click at [1391, 62] on div at bounding box center [1282, 70] width 303 height 16
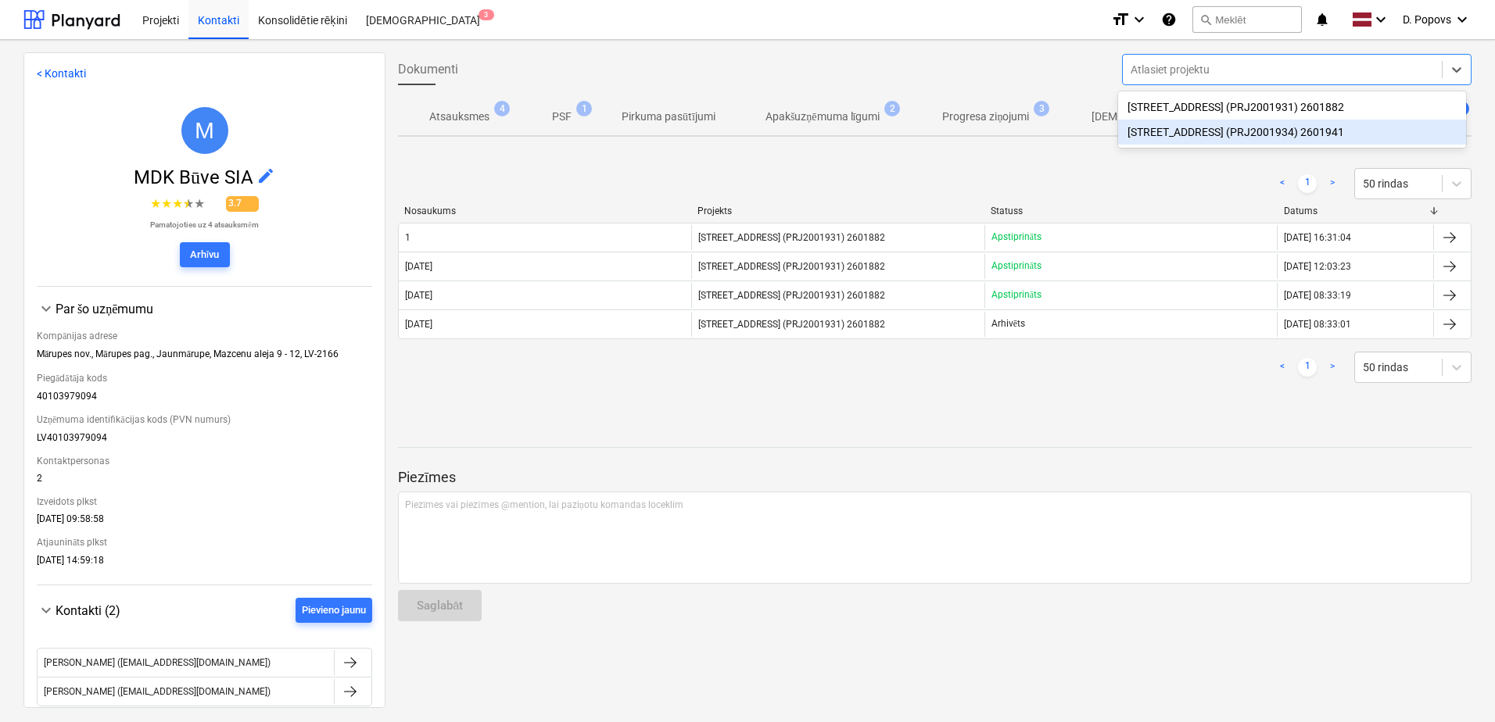
click at [1231, 131] on div "[STREET_ADDRESS] (PRJ2001934) 2601941" at bounding box center [1292, 132] width 348 height 25
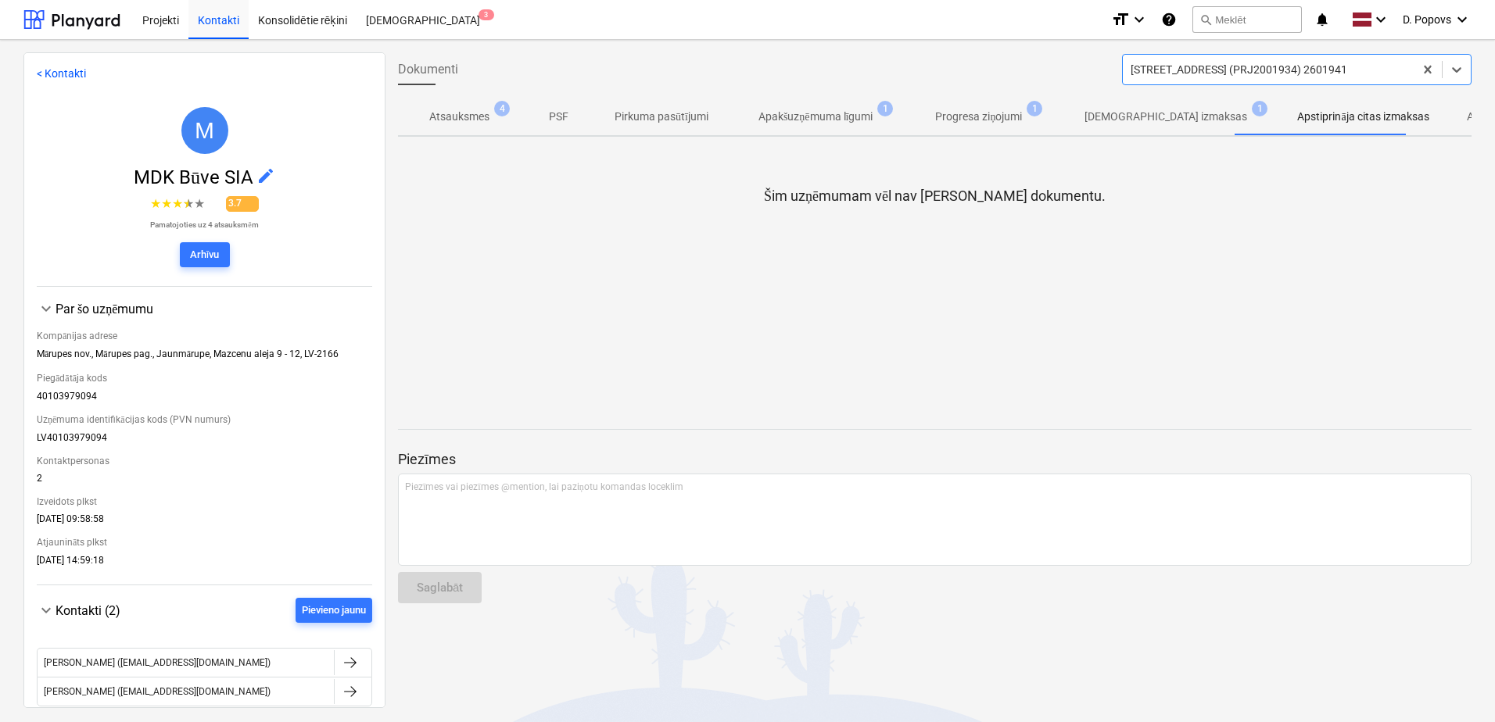
click at [1137, 121] on p "[DEMOGRAPHIC_DATA] izmaksas" at bounding box center [1165, 117] width 163 height 16
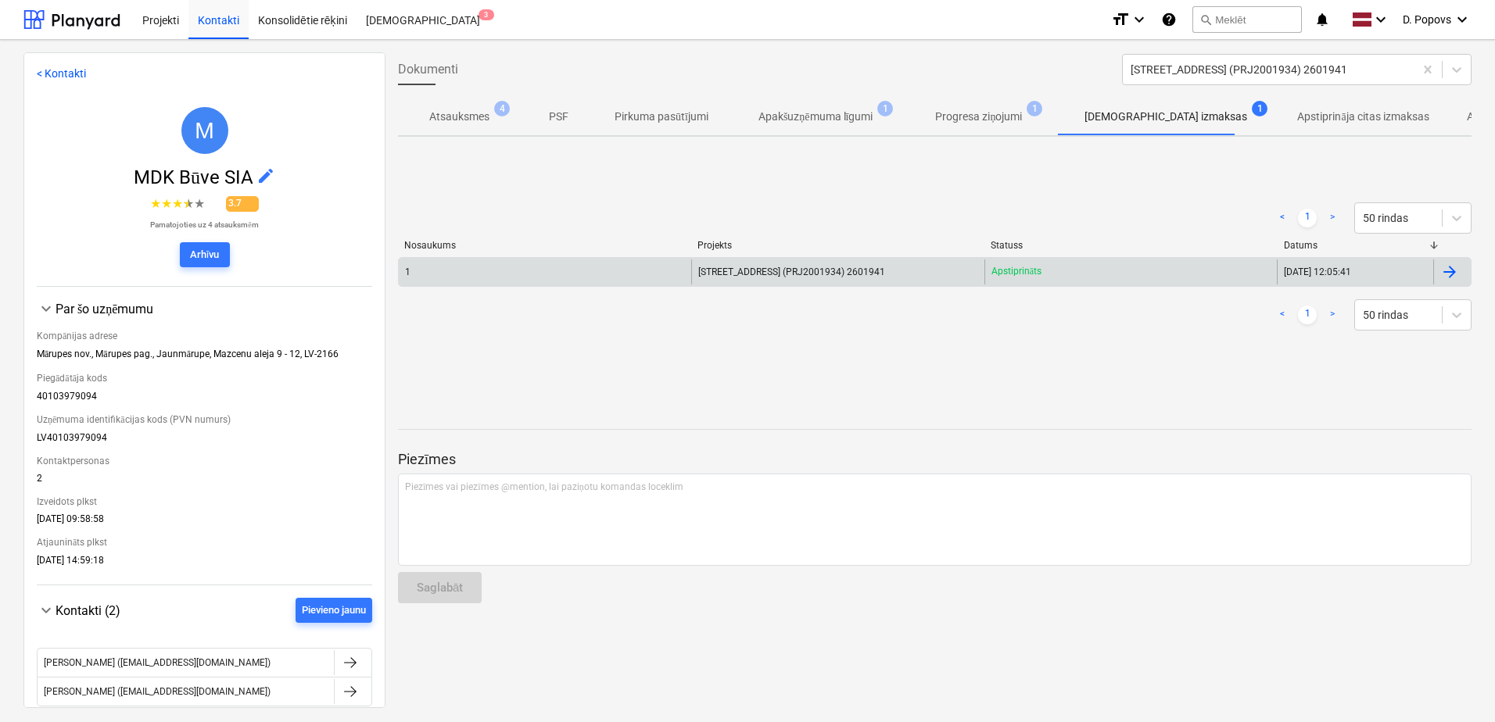
click at [589, 274] on div "1" at bounding box center [545, 272] width 292 height 25
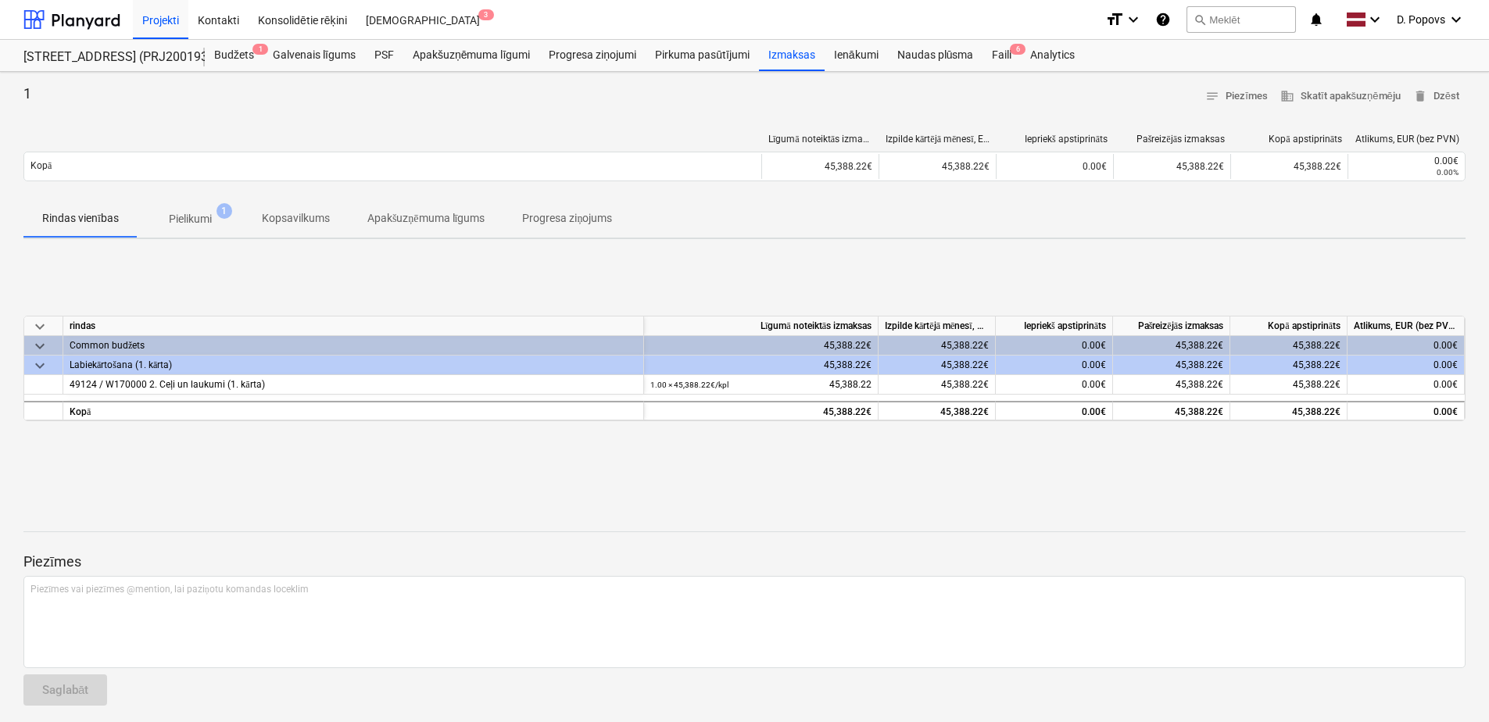
drag, startPoint x: 182, startPoint y: 234, endPoint x: 295, endPoint y: 236, distance: 112.6
click at [183, 233] on button "Pielikumi 1" at bounding box center [191, 219] width 106 height 38
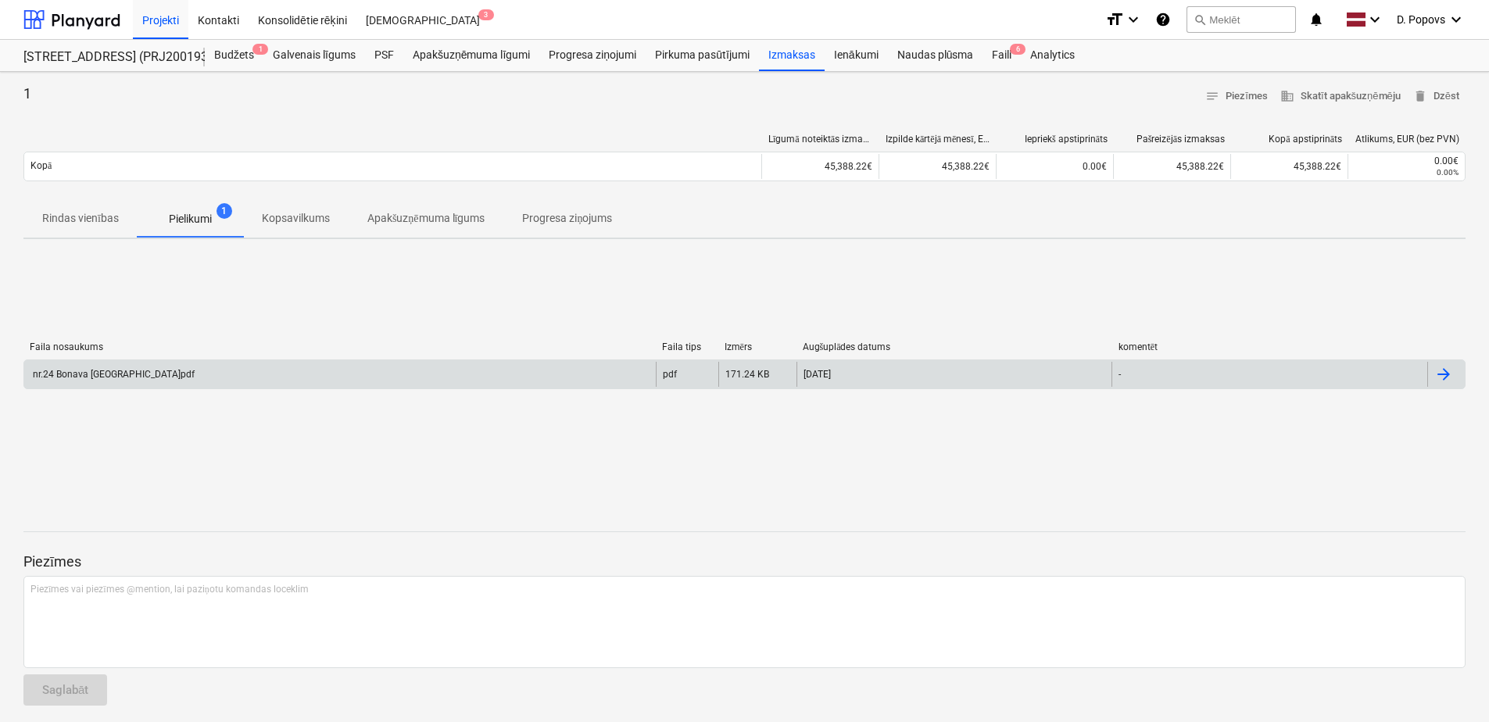
click at [831, 375] on div "[DATE]" at bounding box center [817, 374] width 27 height 11
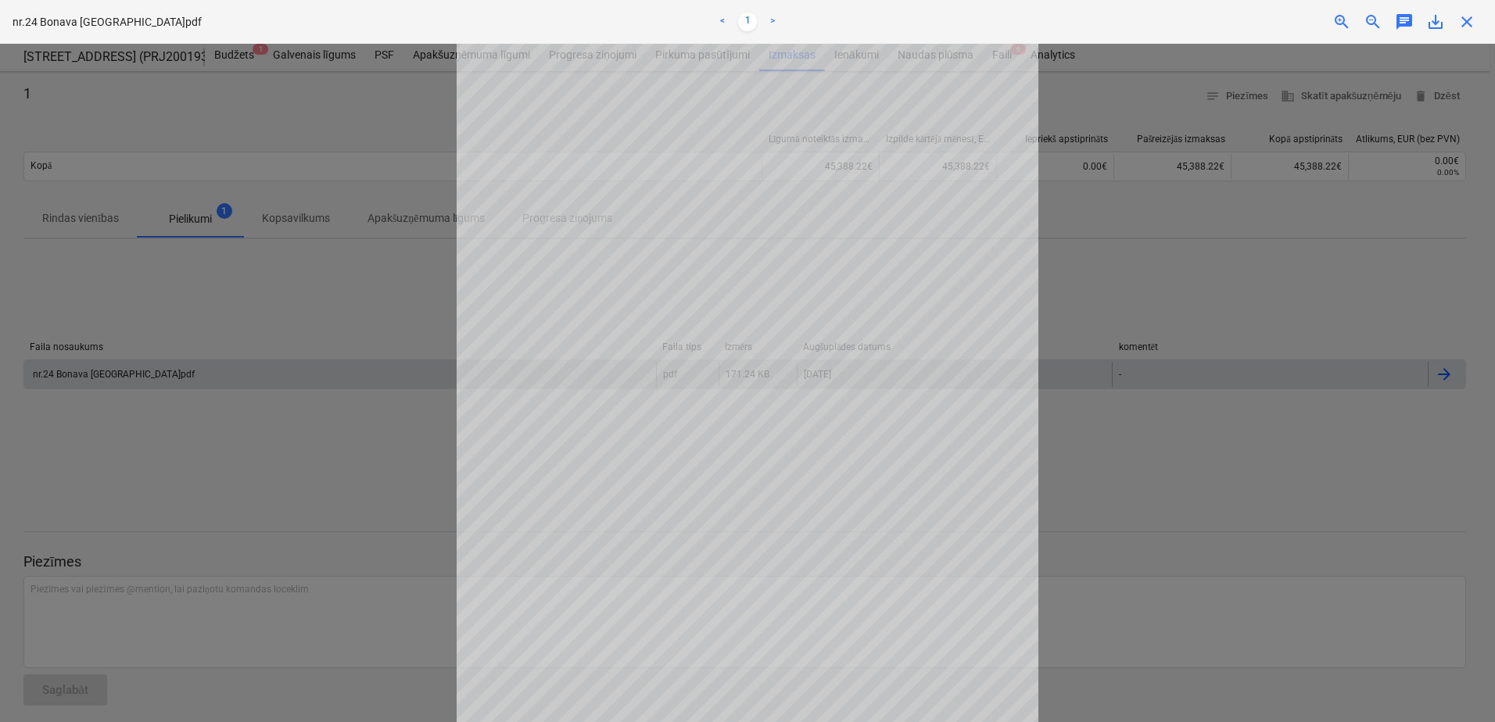
scroll to position [147, 0]
click at [1141, 475] on div at bounding box center [747, 383] width 1495 height 679
drag, startPoint x: 1202, startPoint y: 260, endPoint x: 1484, endPoint y: 47, distance: 353.4
click at [1217, 242] on div at bounding box center [747, 383] width 1495 height 679
click at [1476, 27] on span "close" at bounding box center [1466, 22] width 19 height 19
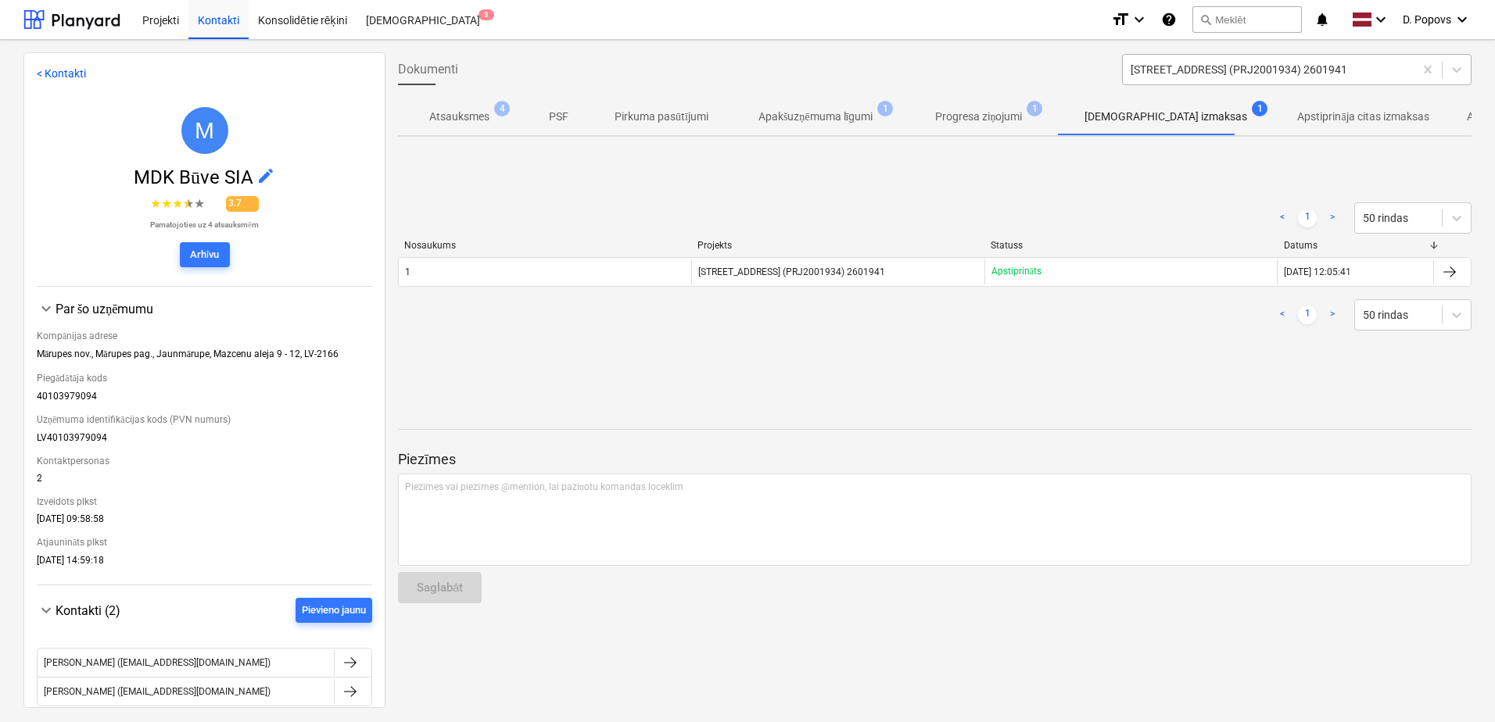
click at [1181, 67] on div at bounding box center [1268, 70] width 275 height 16
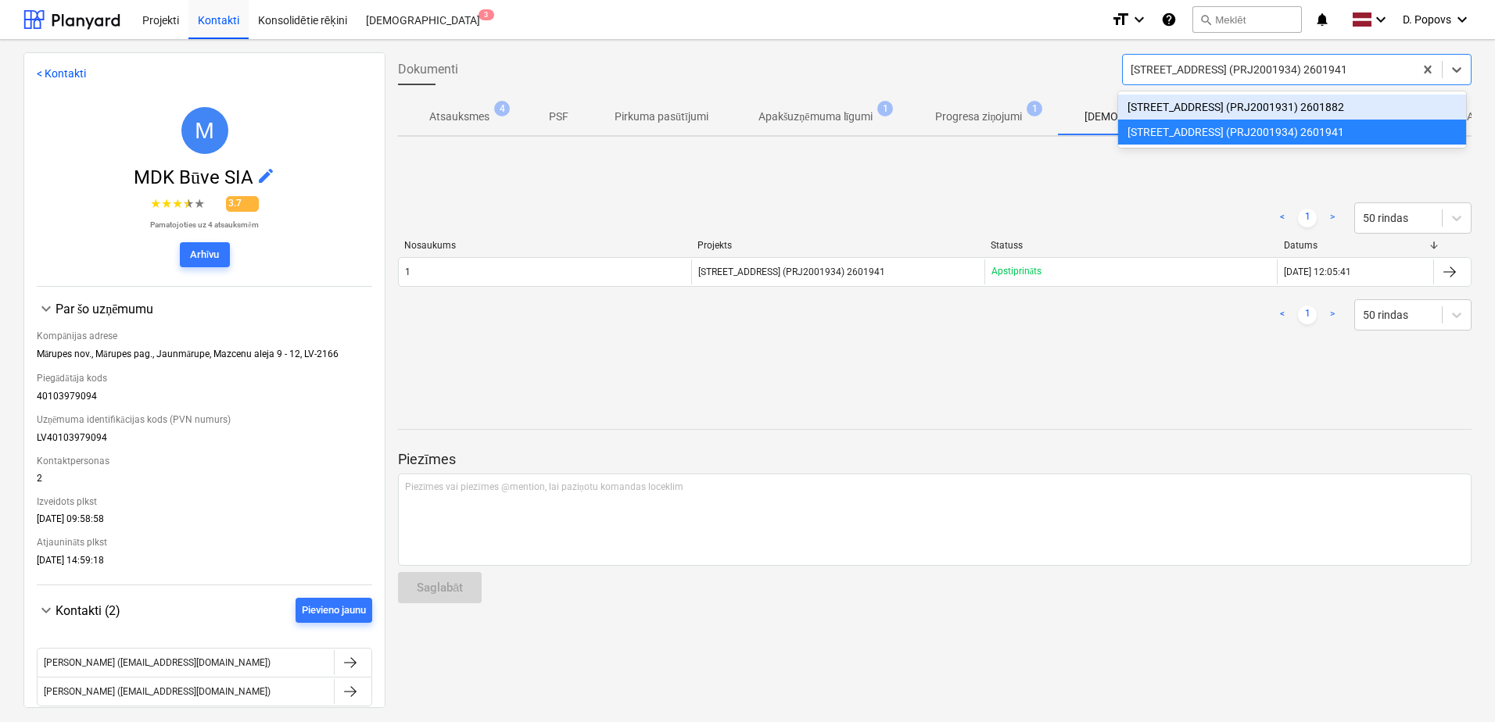
click at [1171, 119] on div "[STREET_ADDRESS] (PRJ2001931) 2601882" at bounding box center [1292, 107] width 348 height 25
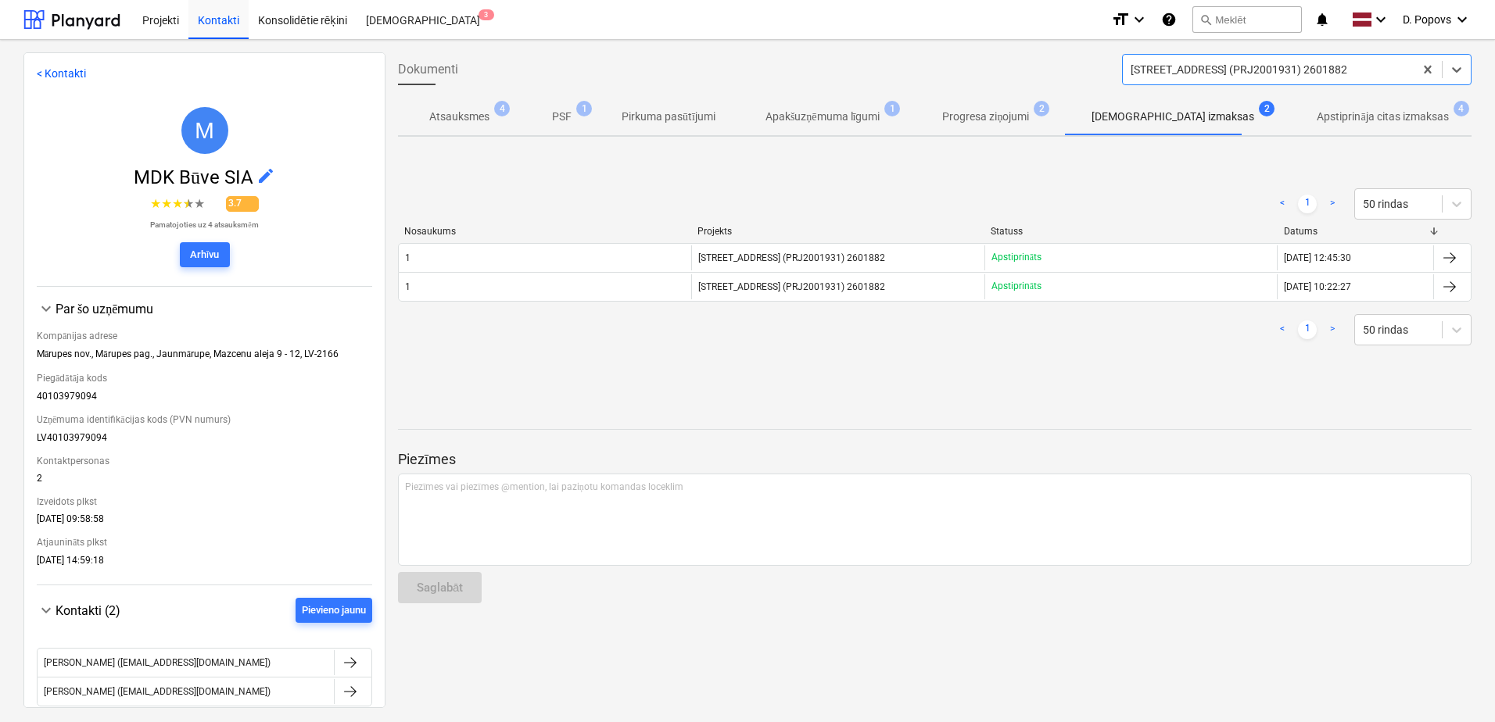
drag, startPoint x: 1360, startPoint y: 118, endPoint x: 1346, endPoint y: 122, distance: 13.9
click at [1359, 117] on p "Apstiprināja citas izmaksas" at bounding box center [1382, 117] width 131 height 16
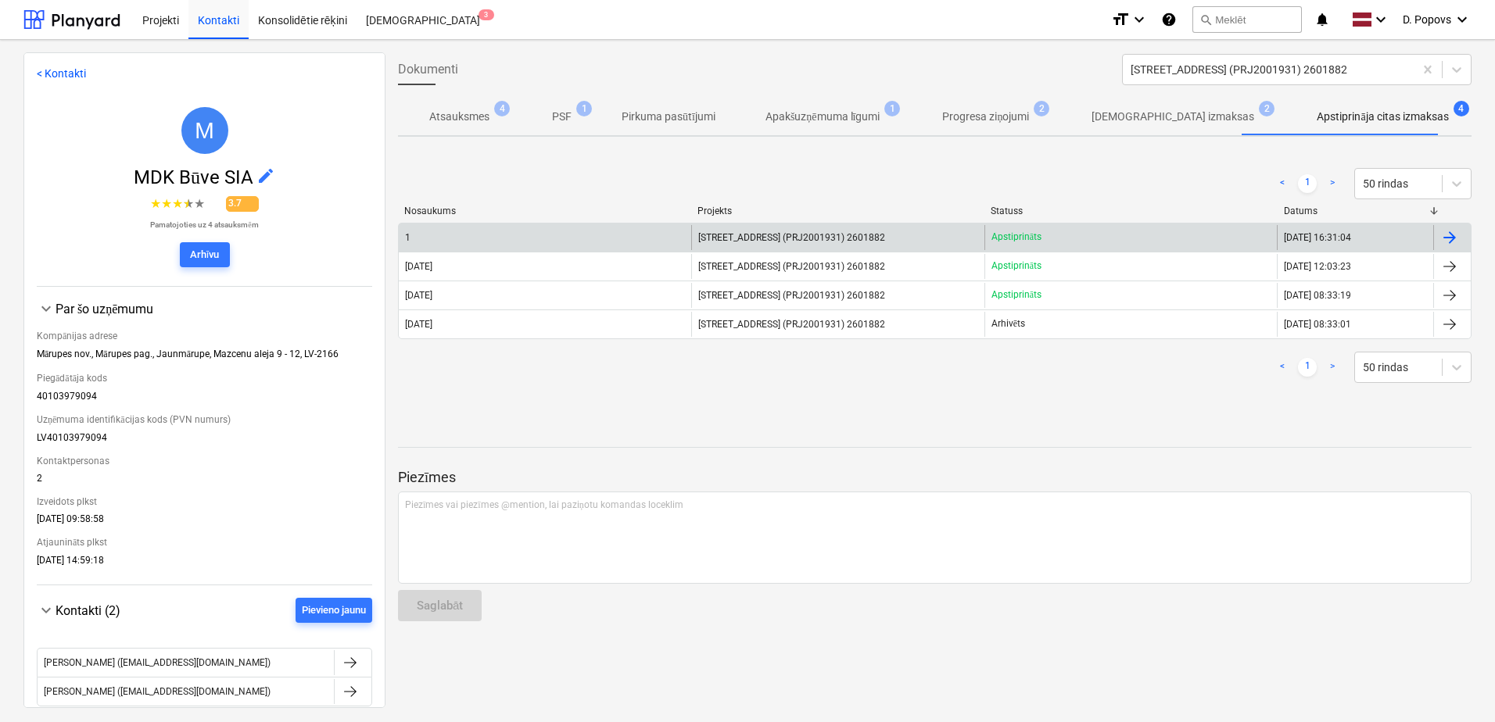
click at [1171, 241] on div "Apstiprināts" at bounding box center [1130, 237] width 292 height 25
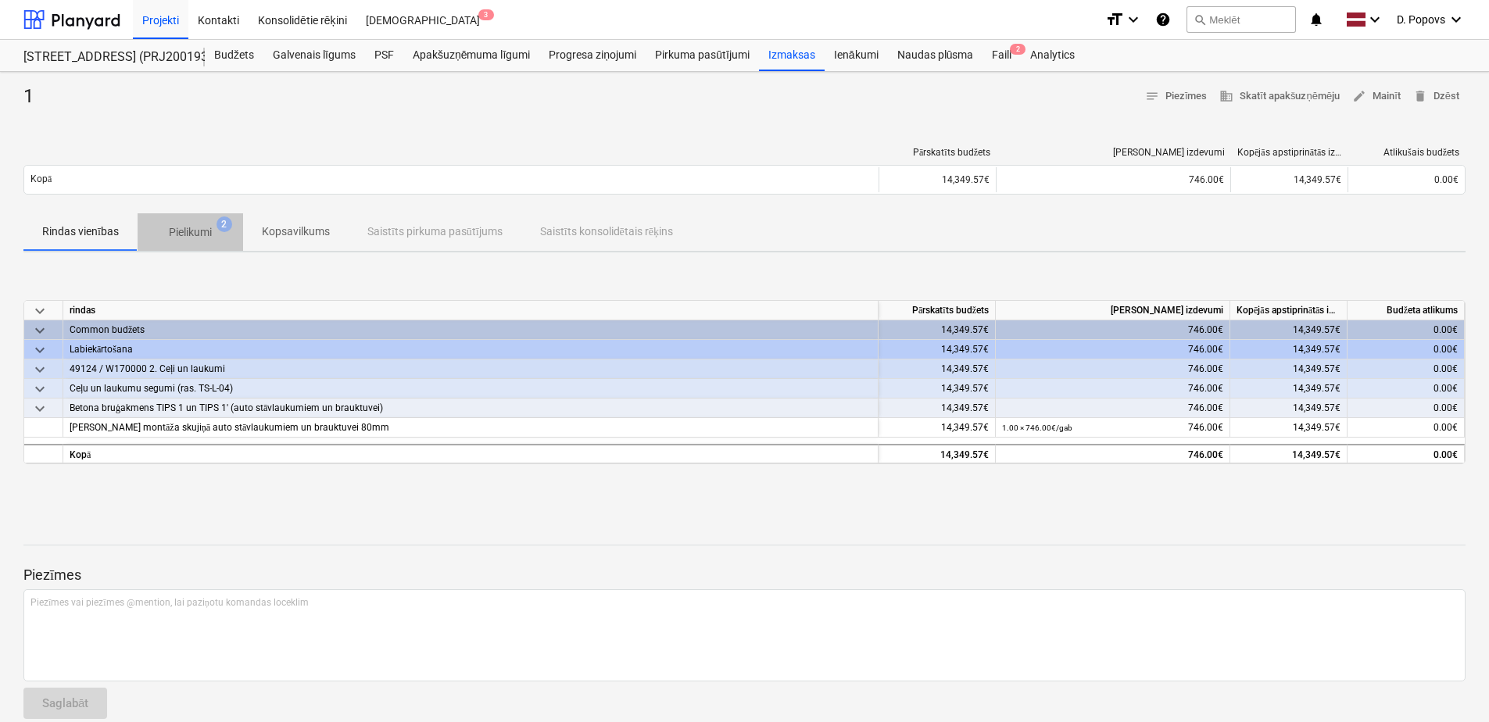
click at [174, 234] on p "Pielikumi" at bounding box center [190, 232] width 43 height 16
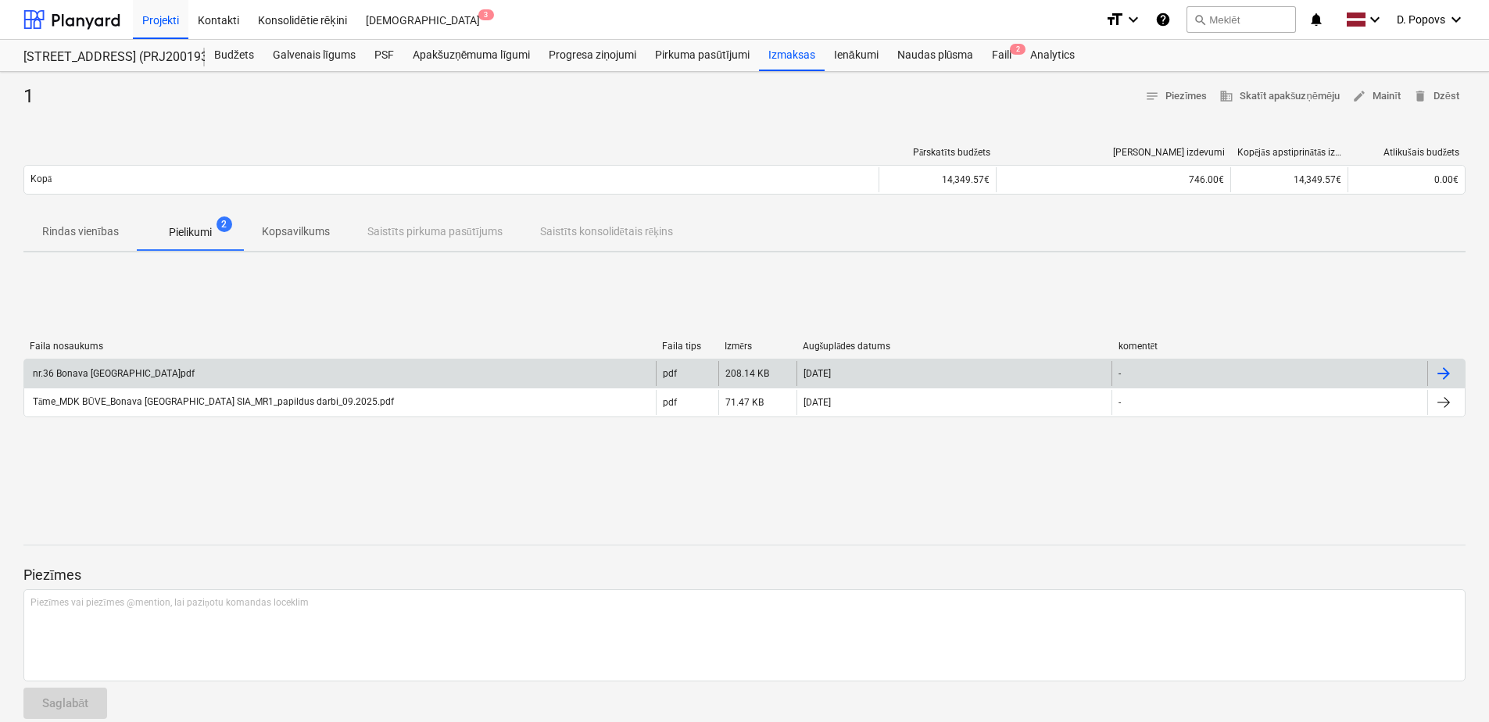
click at [455, 378] on div "nr.36 Bonava [GEOGRAPHIC_DATA]pdf" at bounding box center [340, 373] width 632 height 25
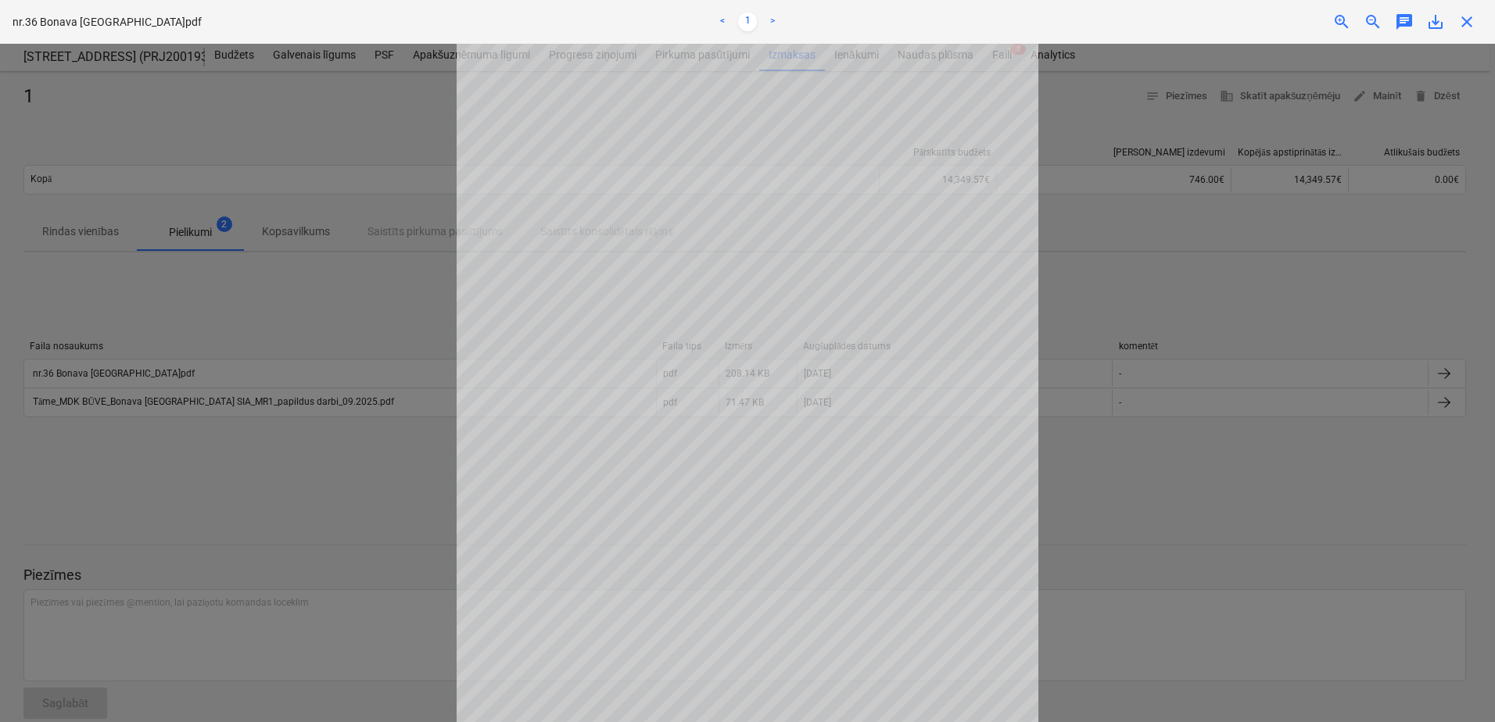
click at [1140, 521] on div at bounding box center [747, 383] width 1495 height 679
click at [1477, 20] on div "close" at bounding box center [1466, 22] width 31 height 19
click at [1462, 20] on span "close" at bounding box center [1466, 22] width 19 height 19
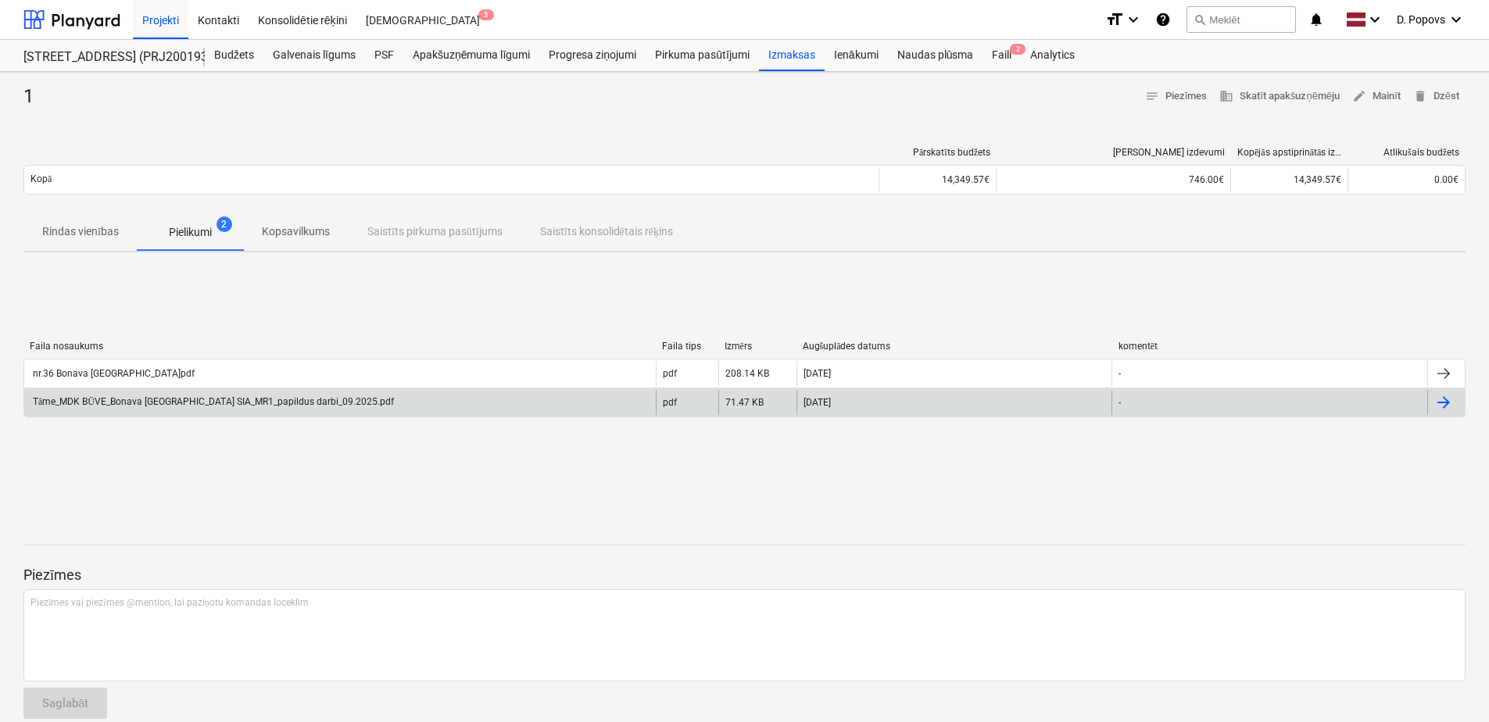
click at [800, 403] on div "[DATE]" at bounding box center [955, 402] width 316 height 25
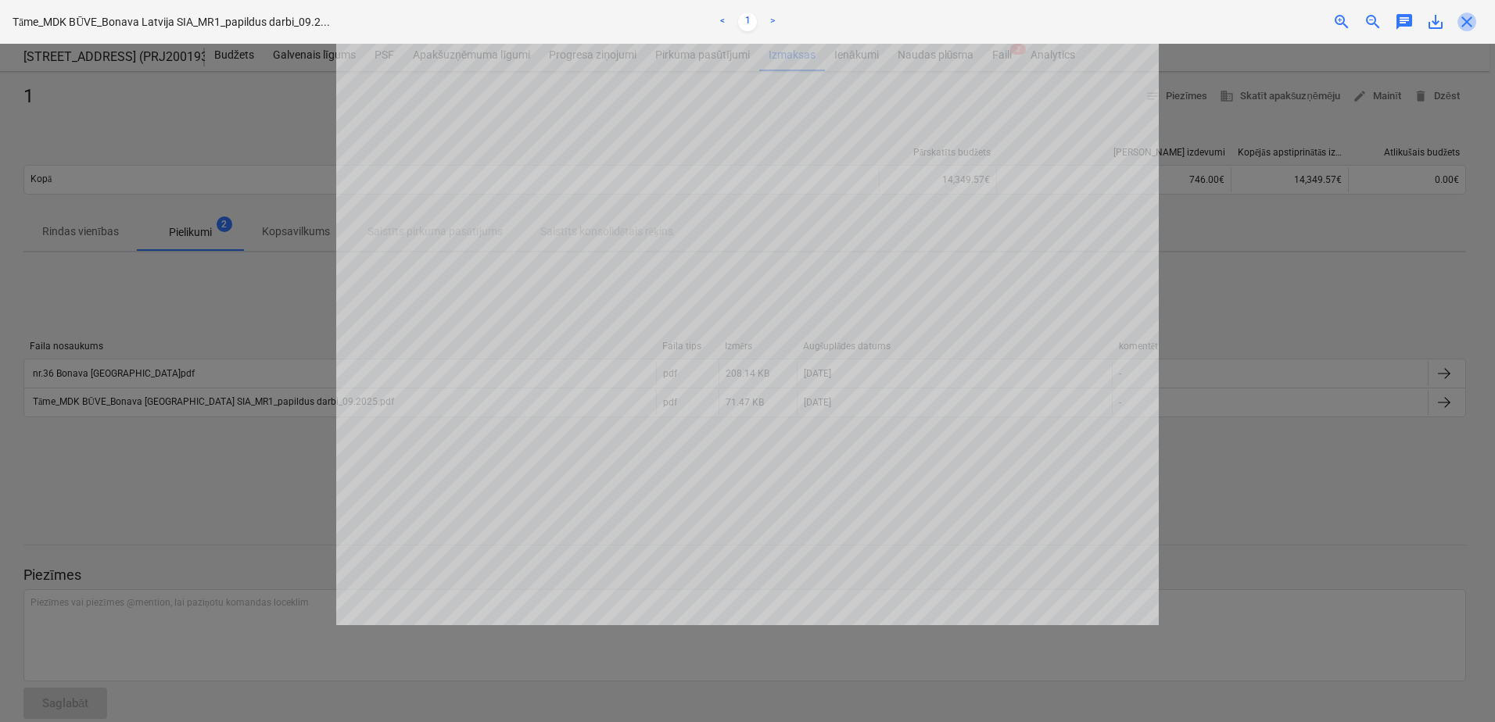
click at [1461, 27] on span "close" at bounding box center [1466, 22] width 19 height 19
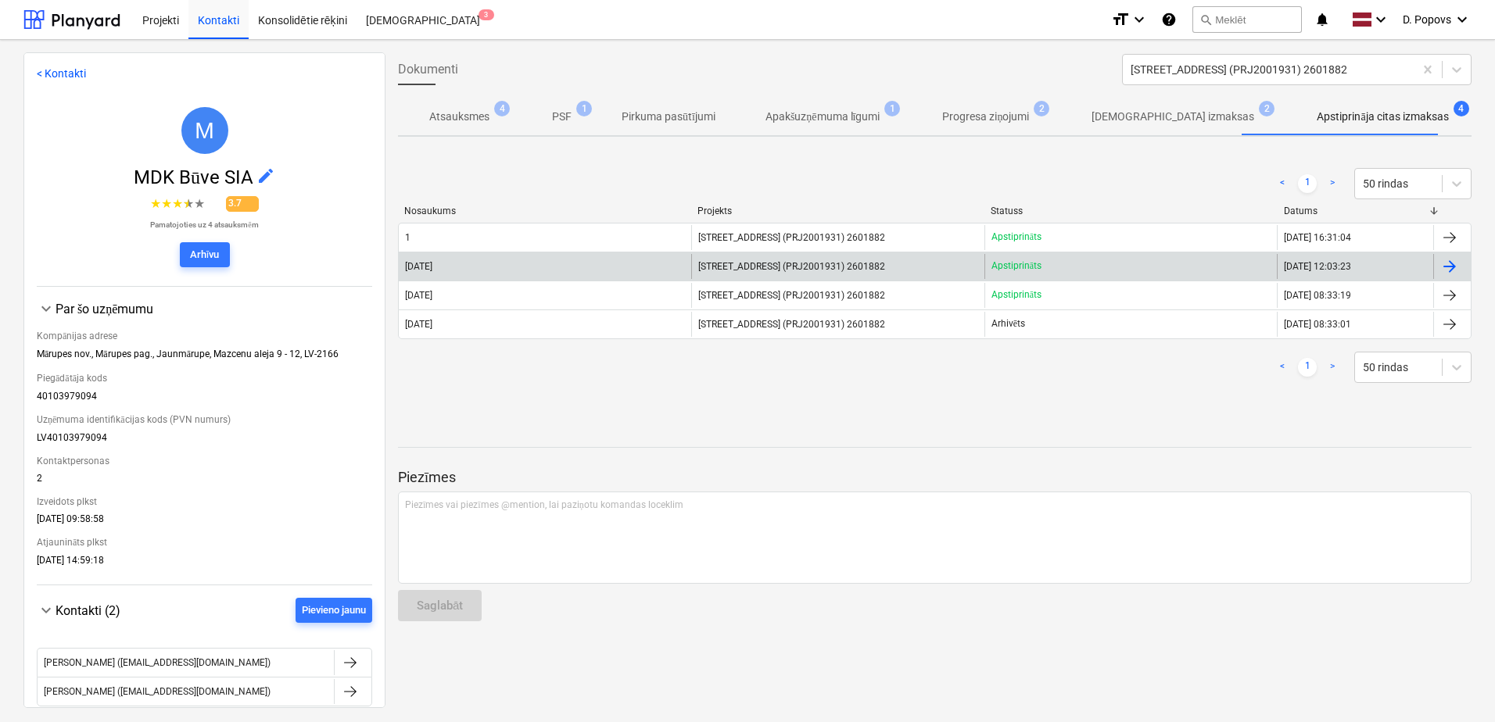
click at [1076, 274] on div "Apstiprināts" at bounding box center [1130, 266] width 292 height 25
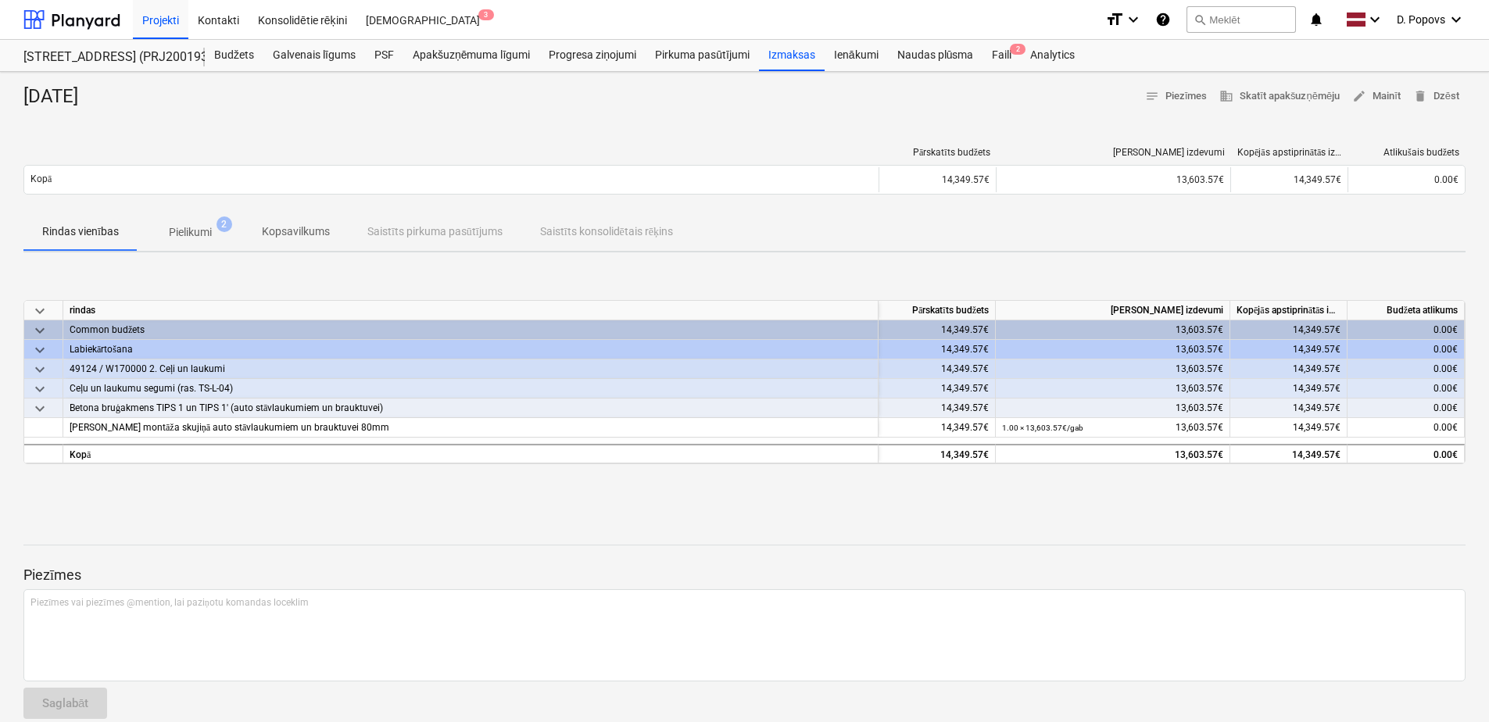
click at [205, 231] on p "Pielikumi" at bounding box center [190, 232] width 43 height 16
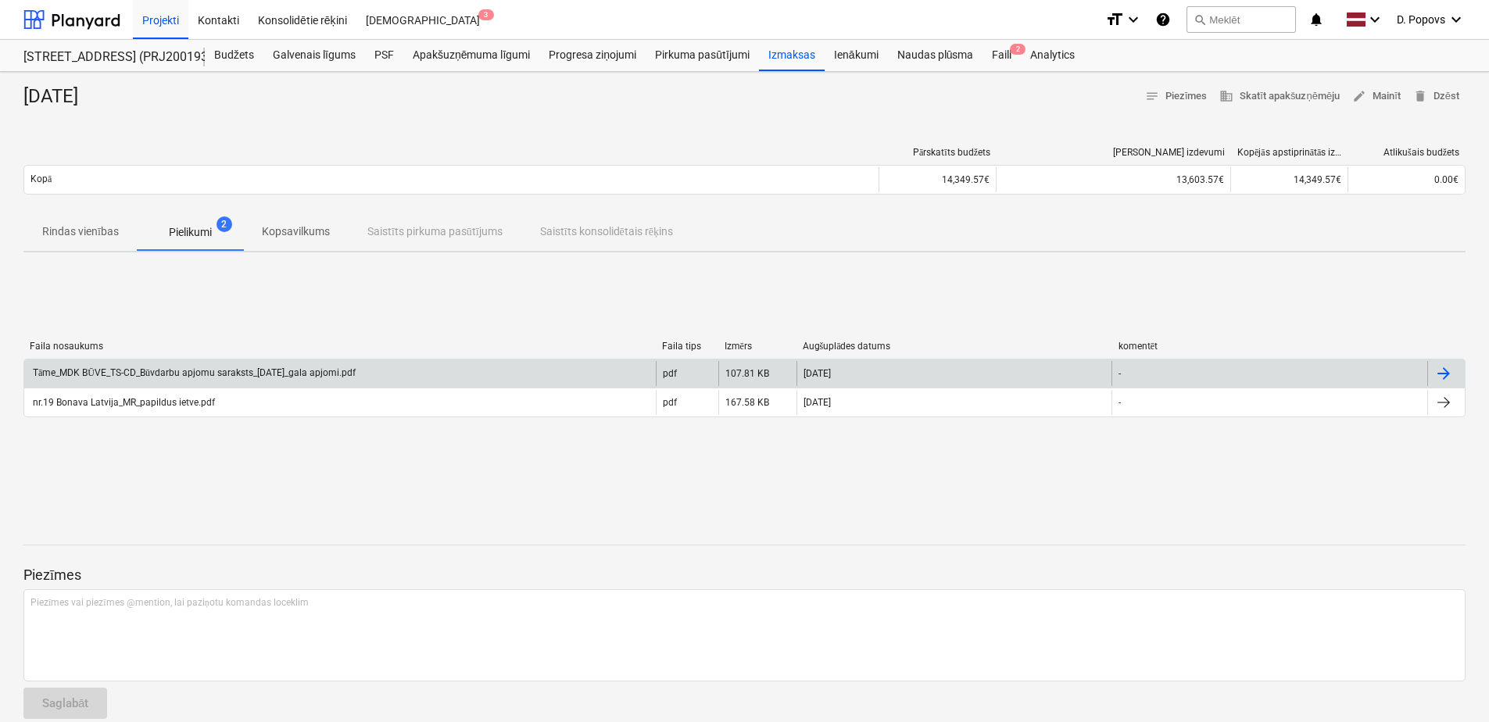
click at [519, 369] on div "Tāme_MDK BŪVE_TS-CD_Būvdarbu apjomu saraksts_[DATE]_gala apjomi.pdf" at bounding box center [340, 373] width 632 height 25
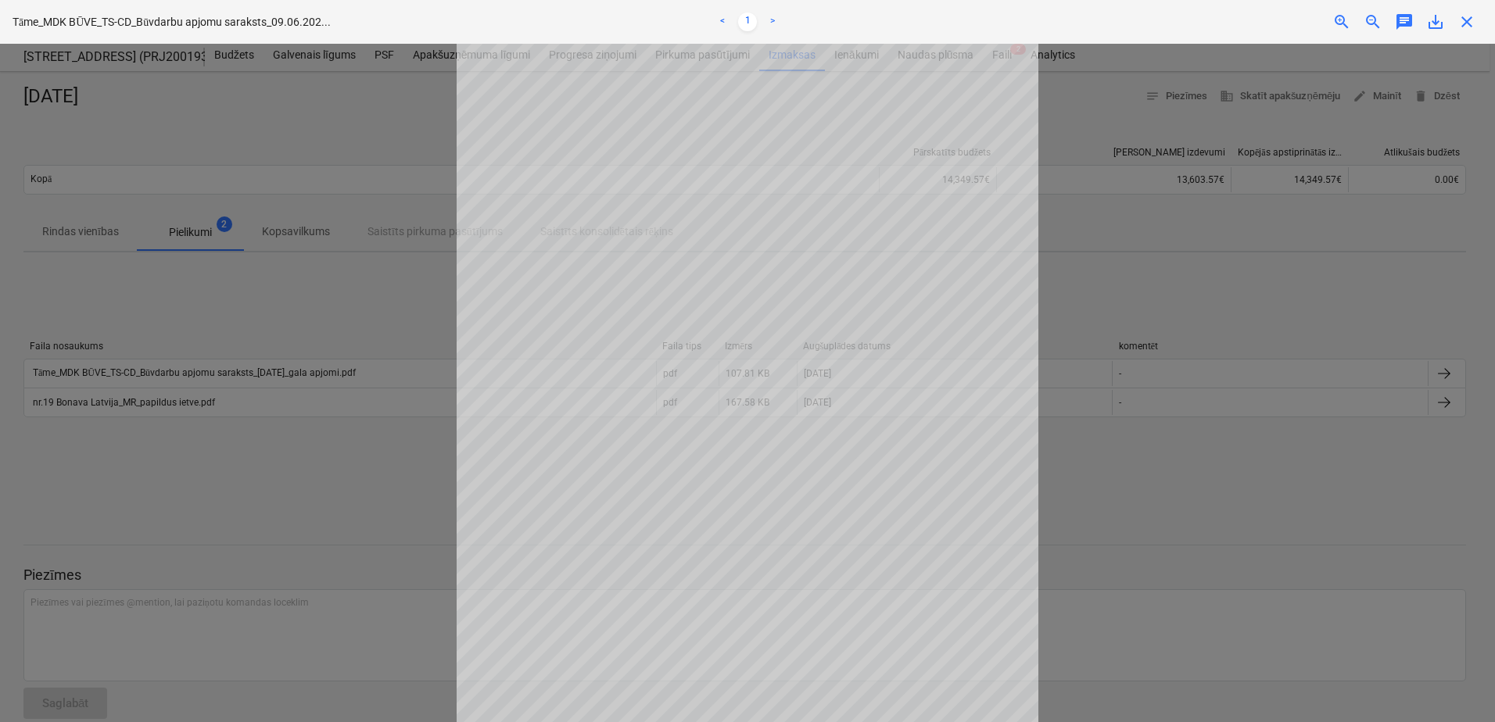
click at [1463, 20] on span "close" at bounding box center [1466, 22] width 19 height 19
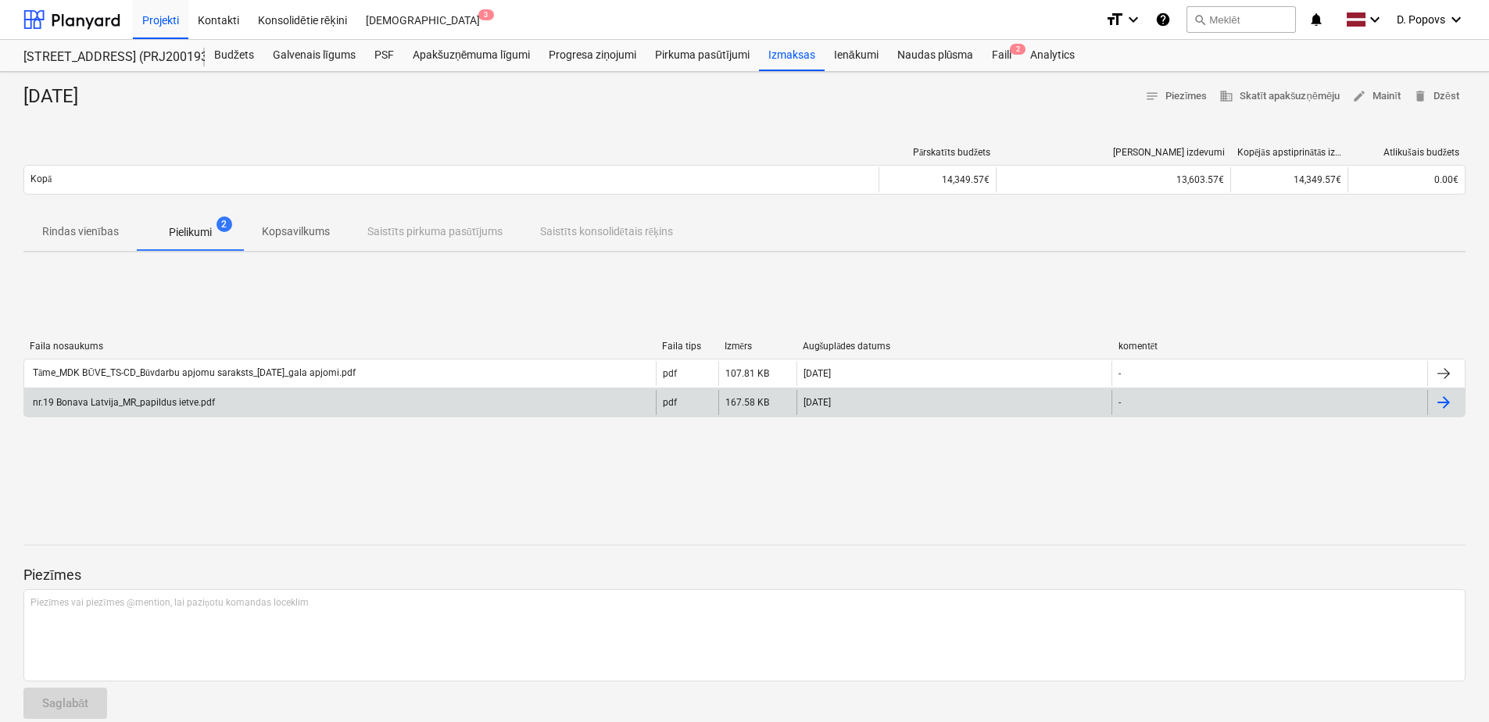
click at [679, 410] on div "pdf" at bounding box center [687, 402] width 63 height 25
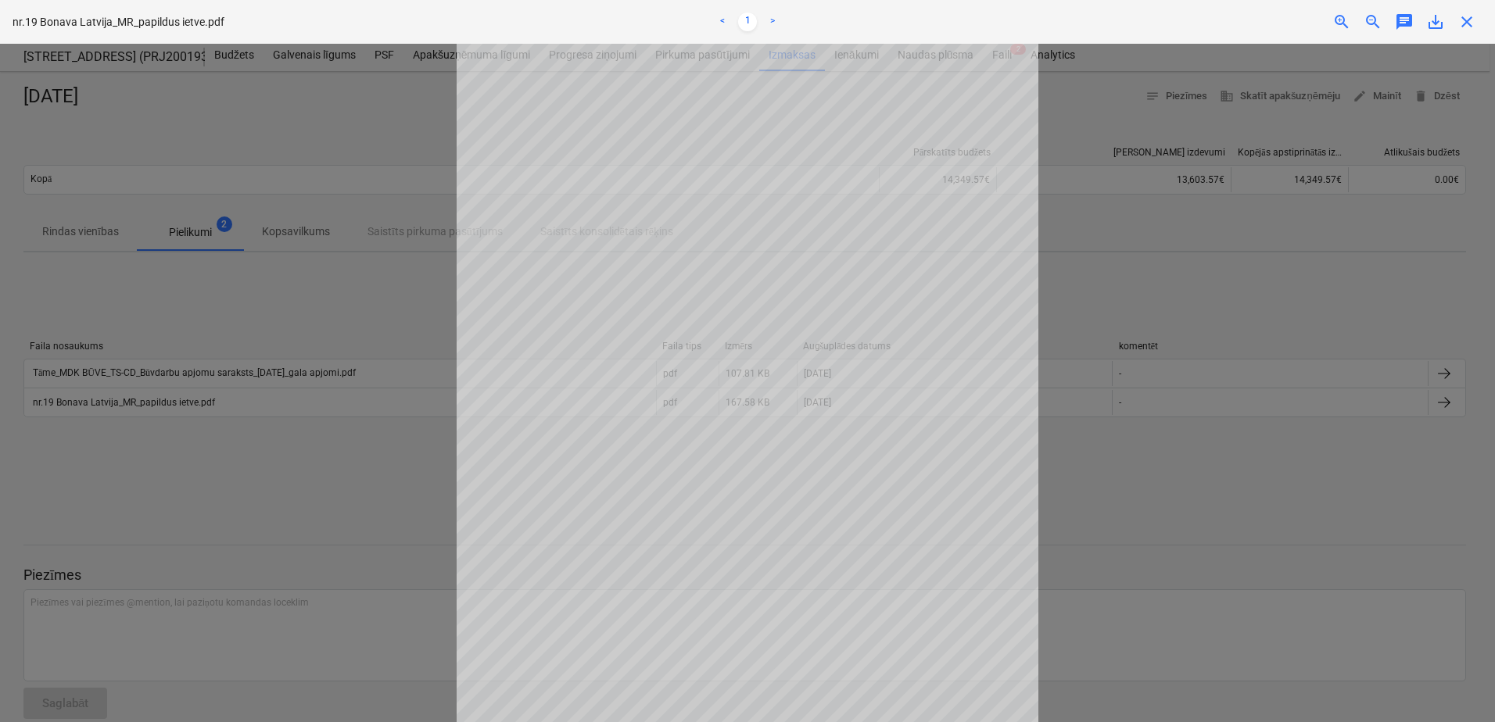
click at [1476, 27] on span "close" at bounding box center [1466, 22] width 19 height 19
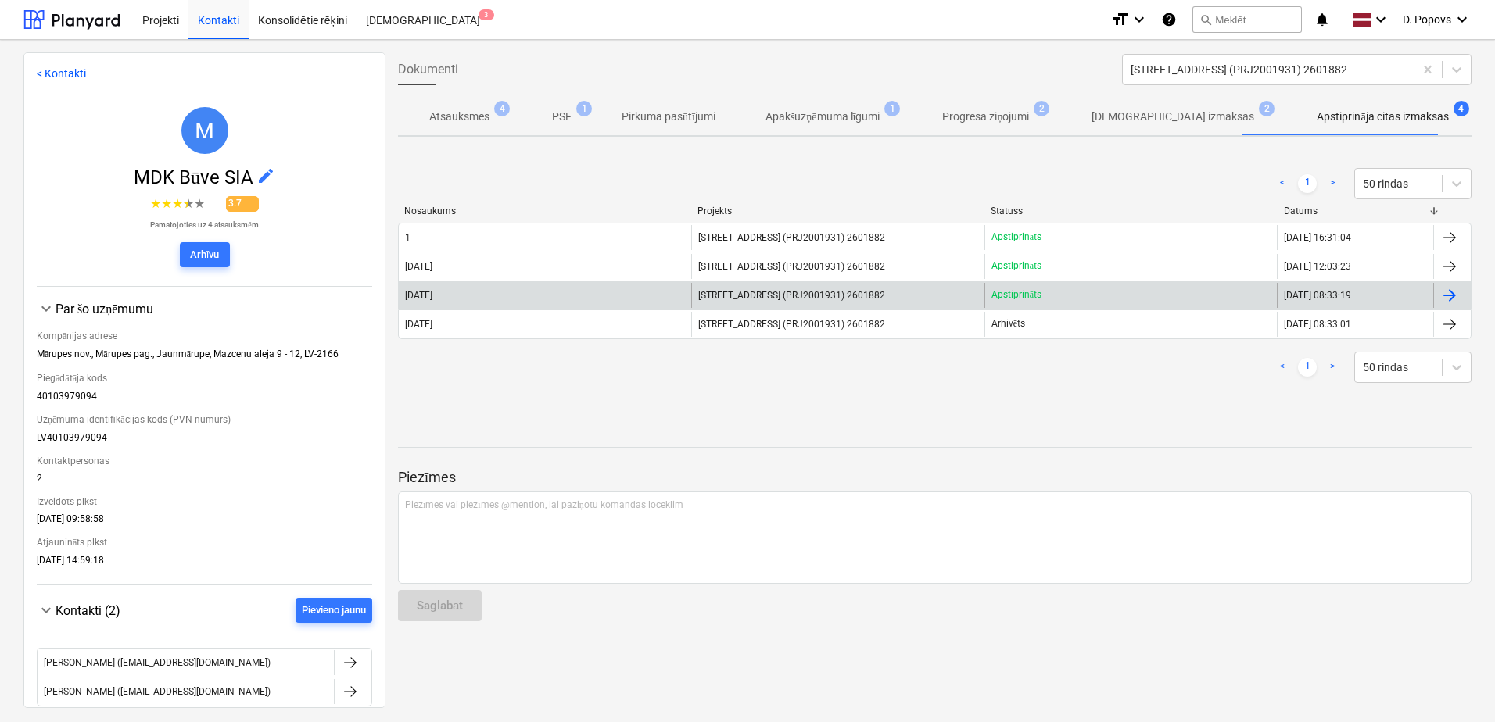
click at [862, 292] on span "[STREET_ADDRESS] (PRJ2001931) 2601882" at bounding box center [791, 295] width 187 height 11
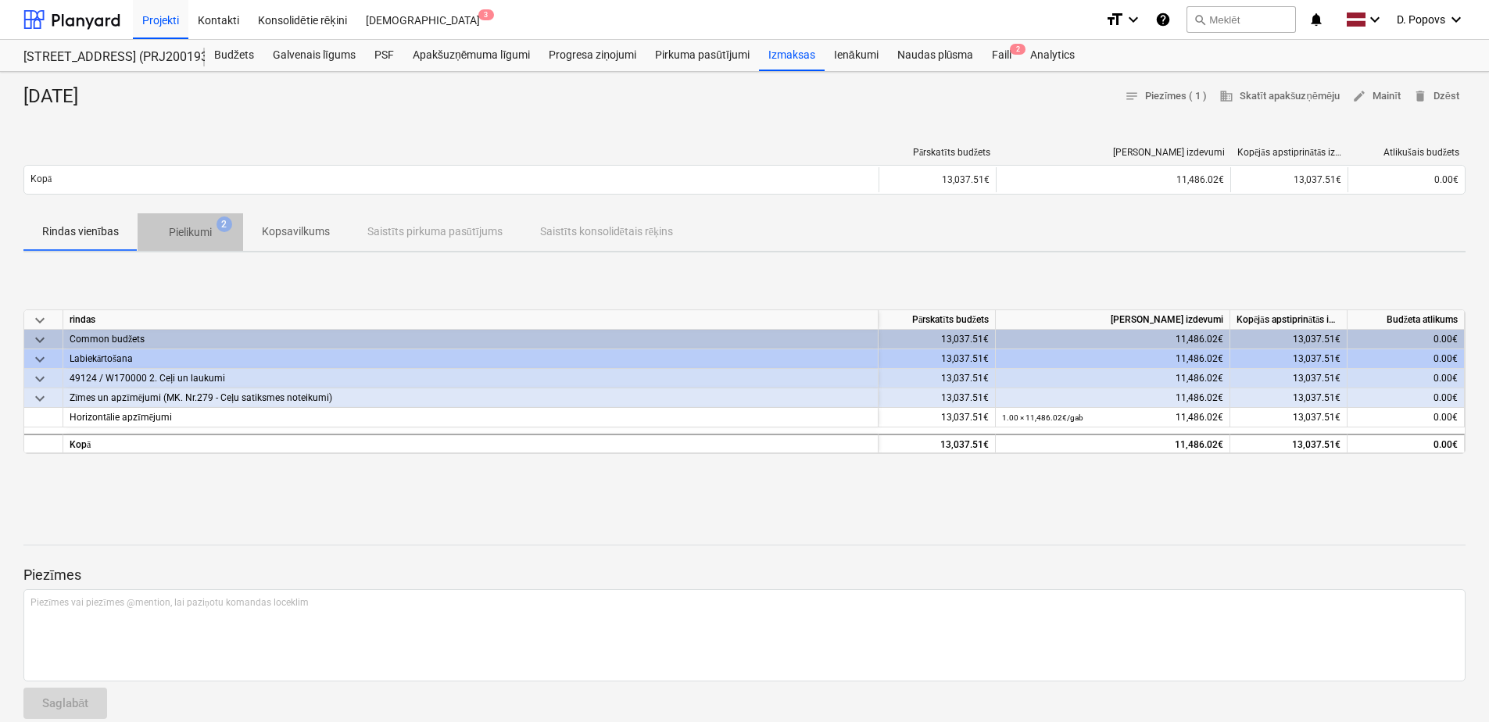
click at [194, 235] on p "Pielikumi" at bounding box center [190, 232] width 43 height 16
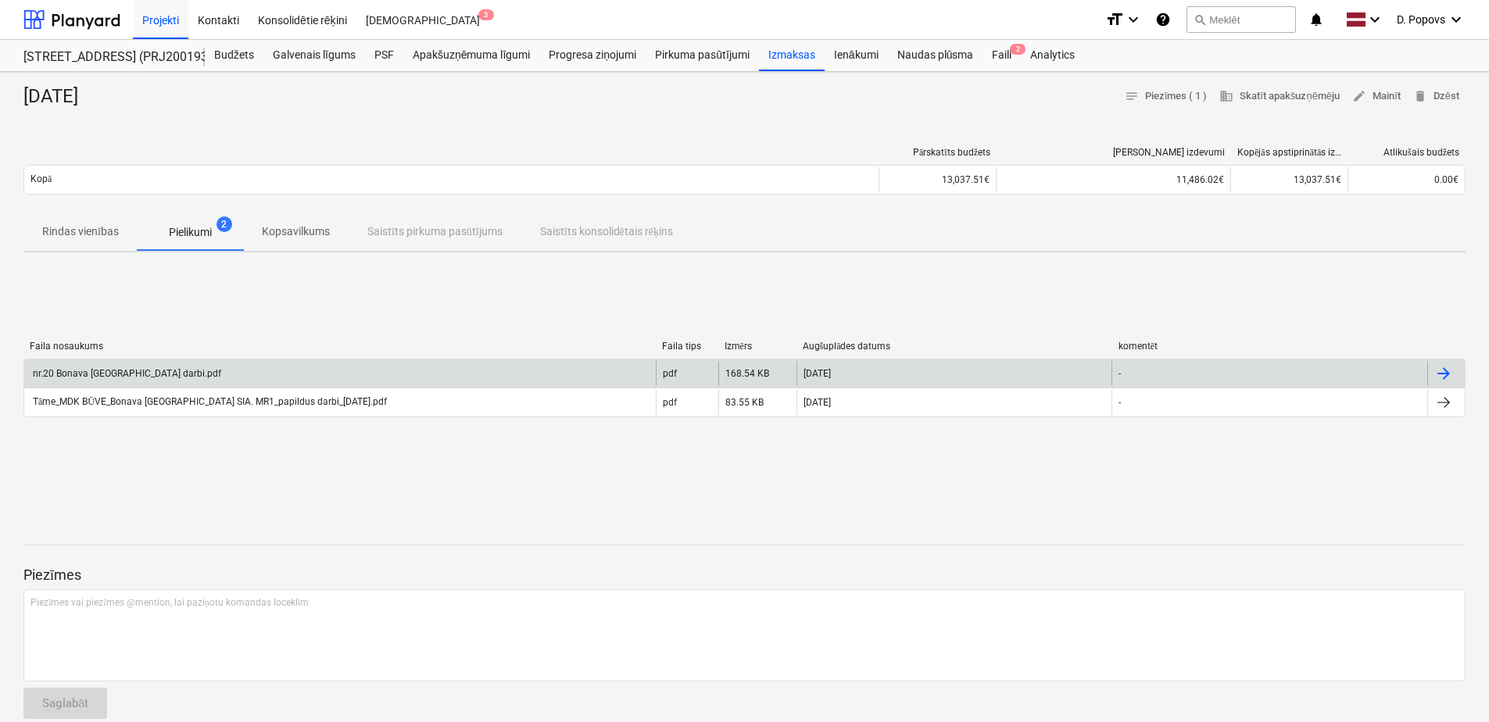
click at [876, 364] on div "[DATE]" at bounding box center [955, 373] width 316 height 25
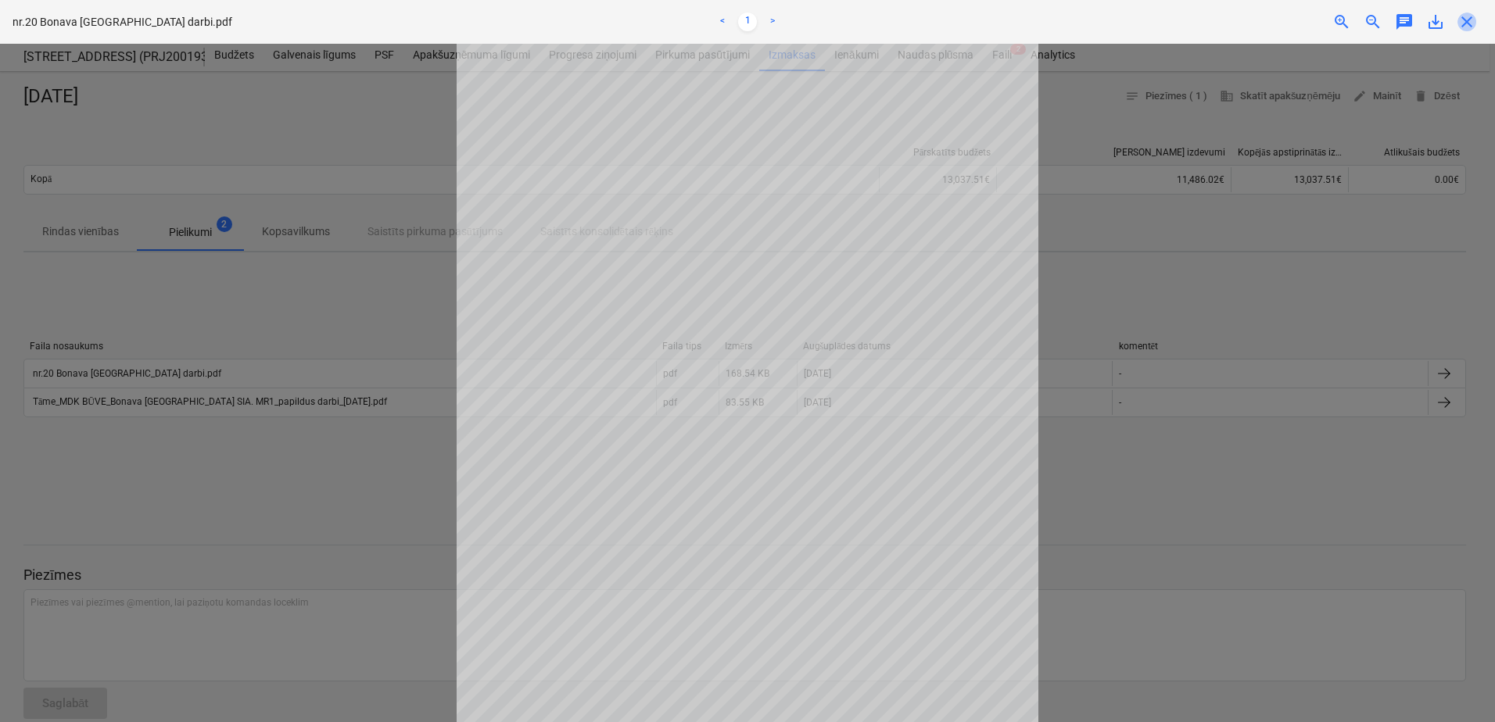
click at [1464, 16] on span "close" at bounding box center [1466, 22] width 19 height 19
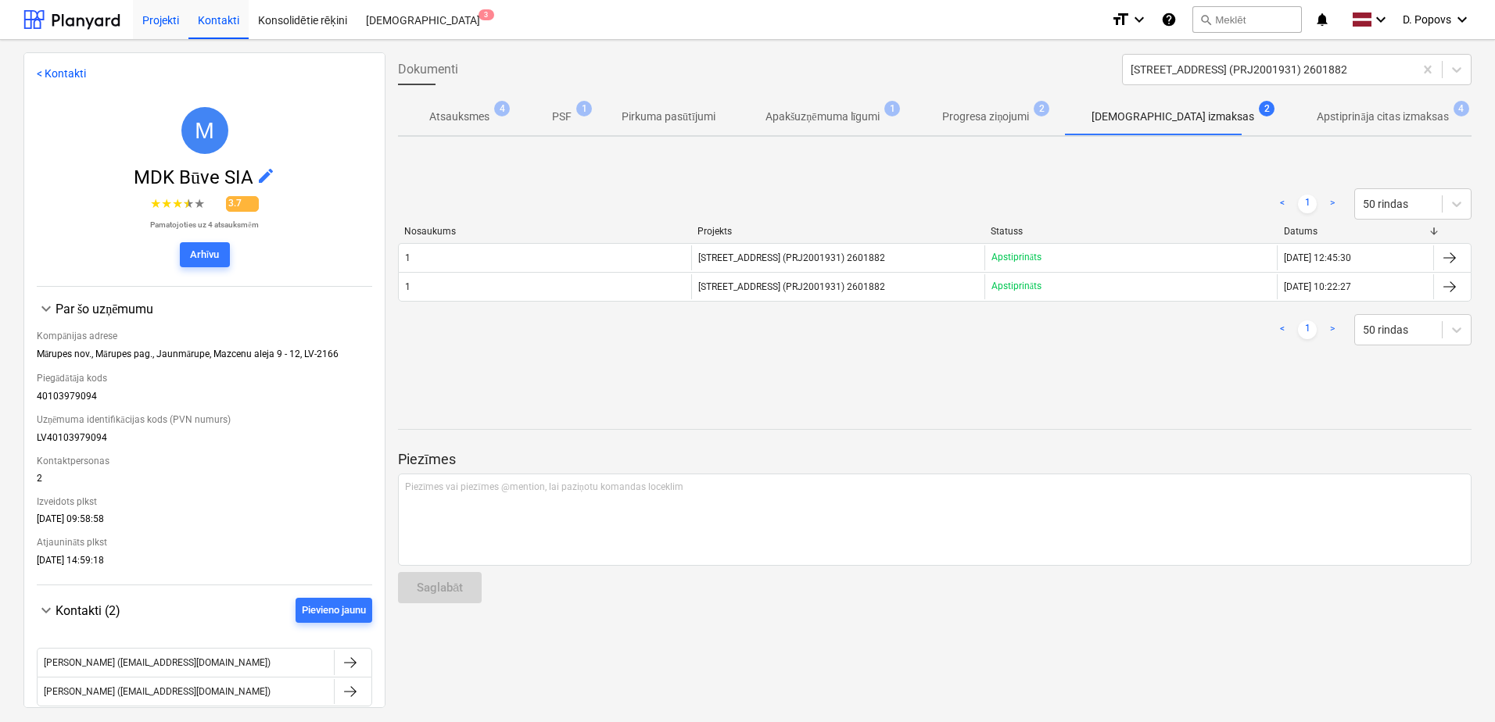
click at [161, 25] on div "Projekti" at bounding box center [161, 19] width 56 height 40
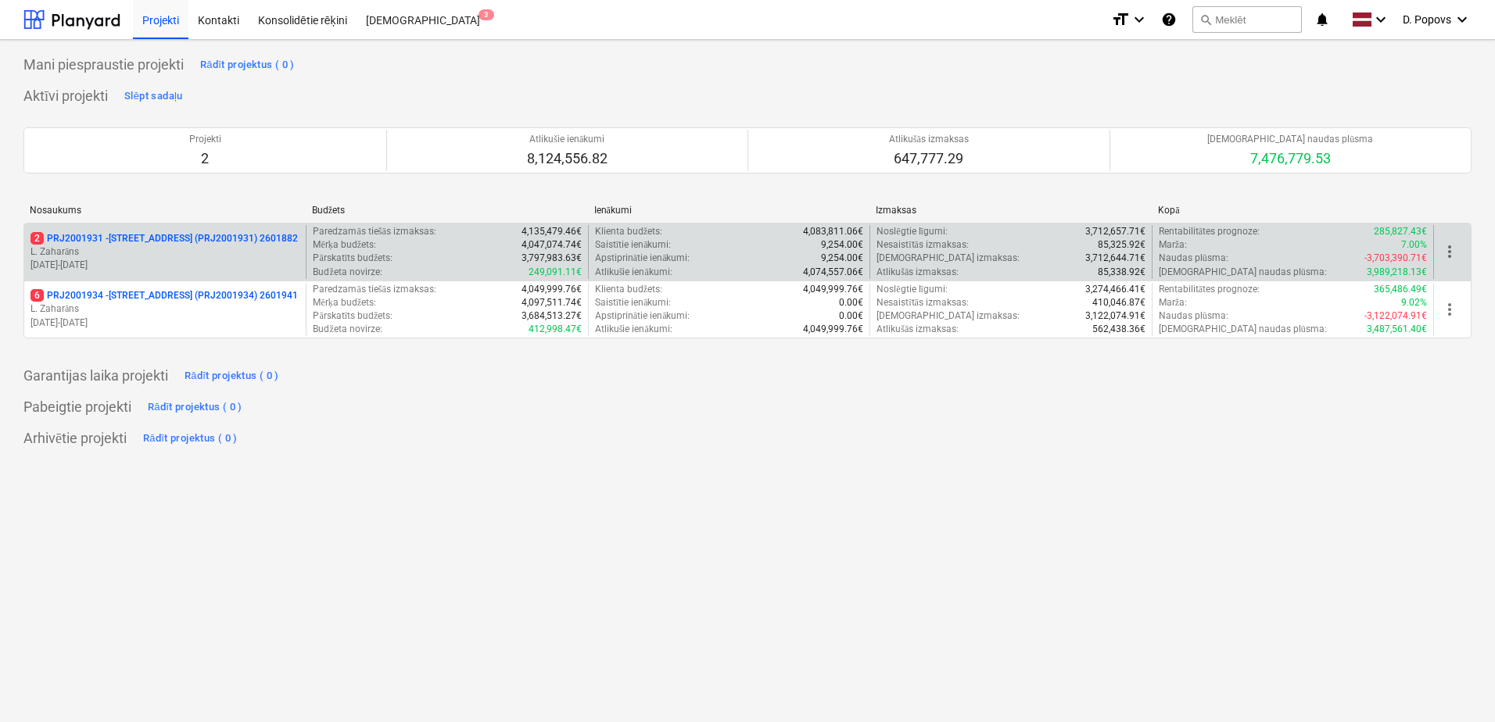
click at [202, 242] on p "2 PRJ2001931 - [STREET_ADDRESS] (PRJ2001931) 2601882" at bounding box center [163, 238] width 267 height 13
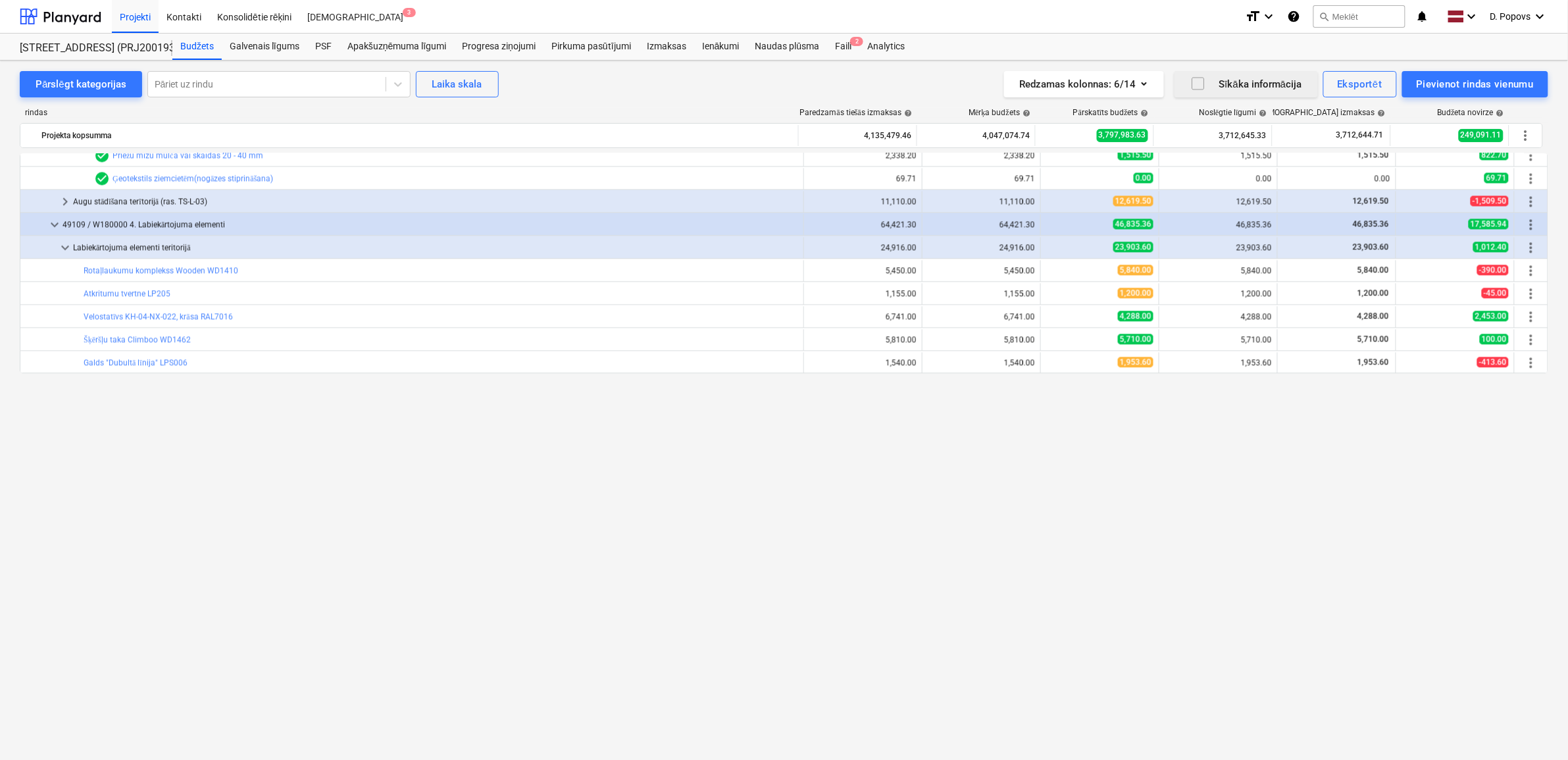
scroll to position [2695, 0]
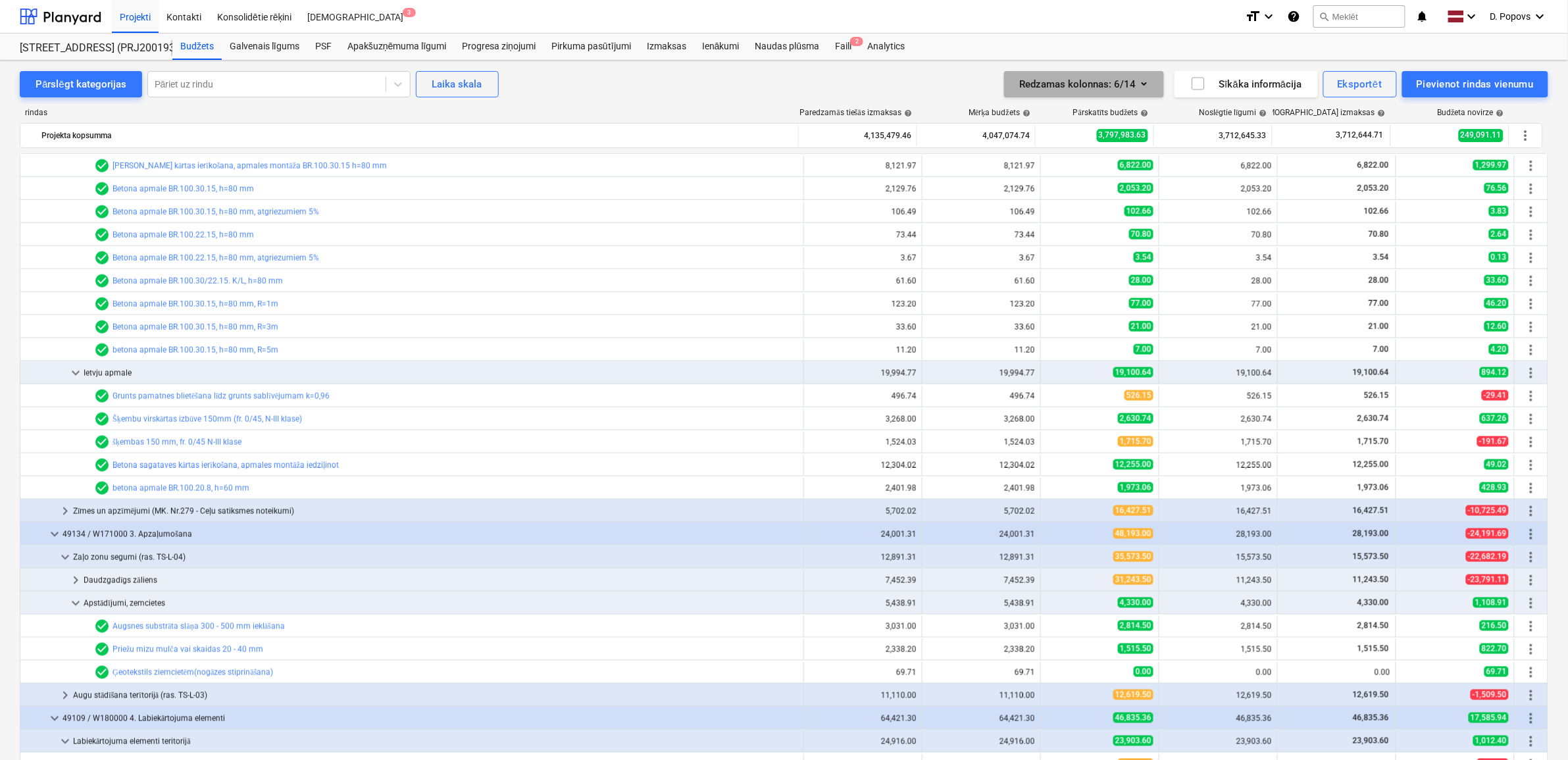
click at [1147, 84] on icon "button" at bounding box center [1144, 83] width 16 height 16
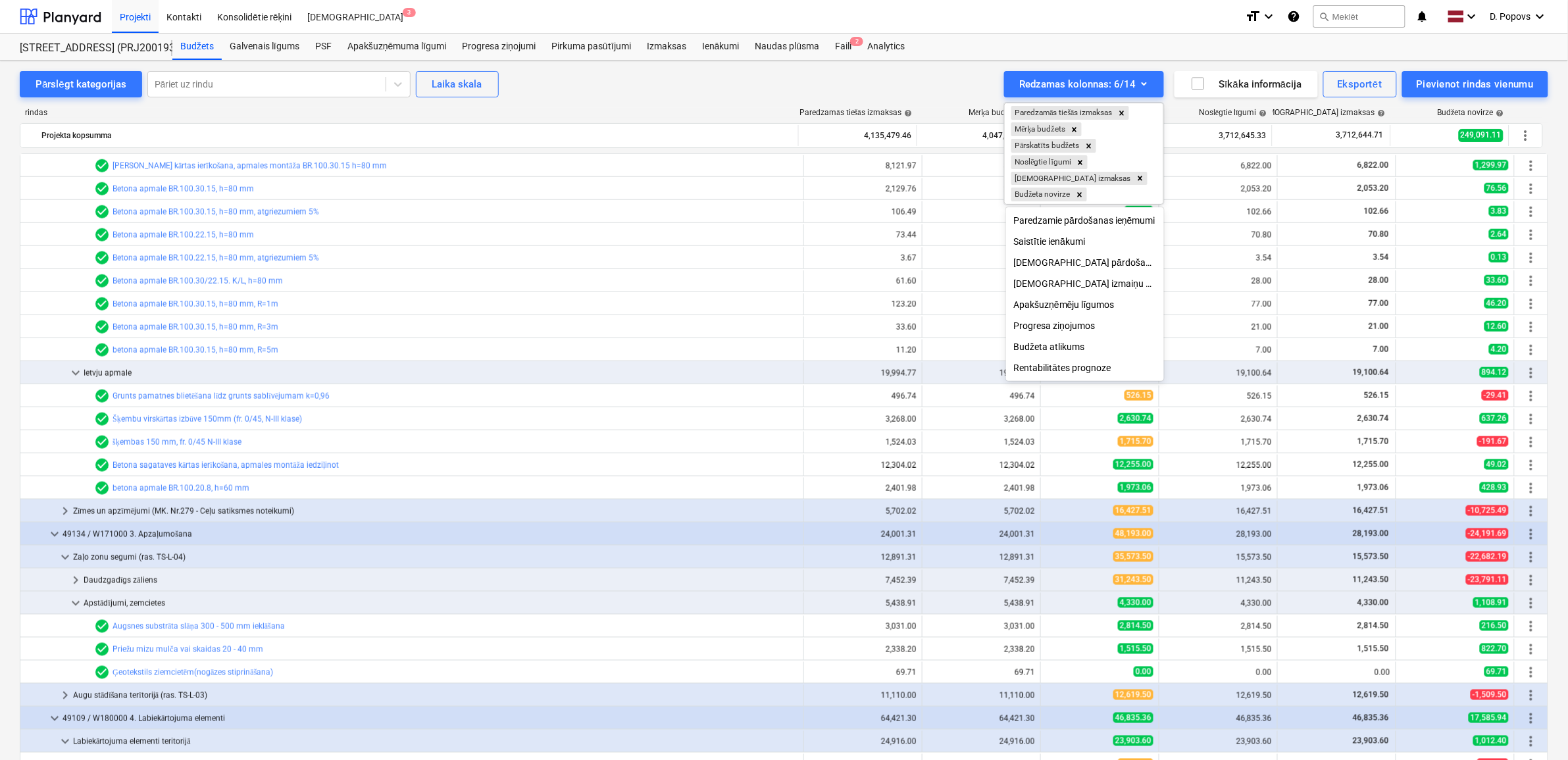
drag, startPoint x: 1096, startPoint y: 87, endPoint x: 1066, endPoint y: 87, distance: 30.0
click at [1066, 87] on div at bounding box center [784, 380] width 1568 height 760
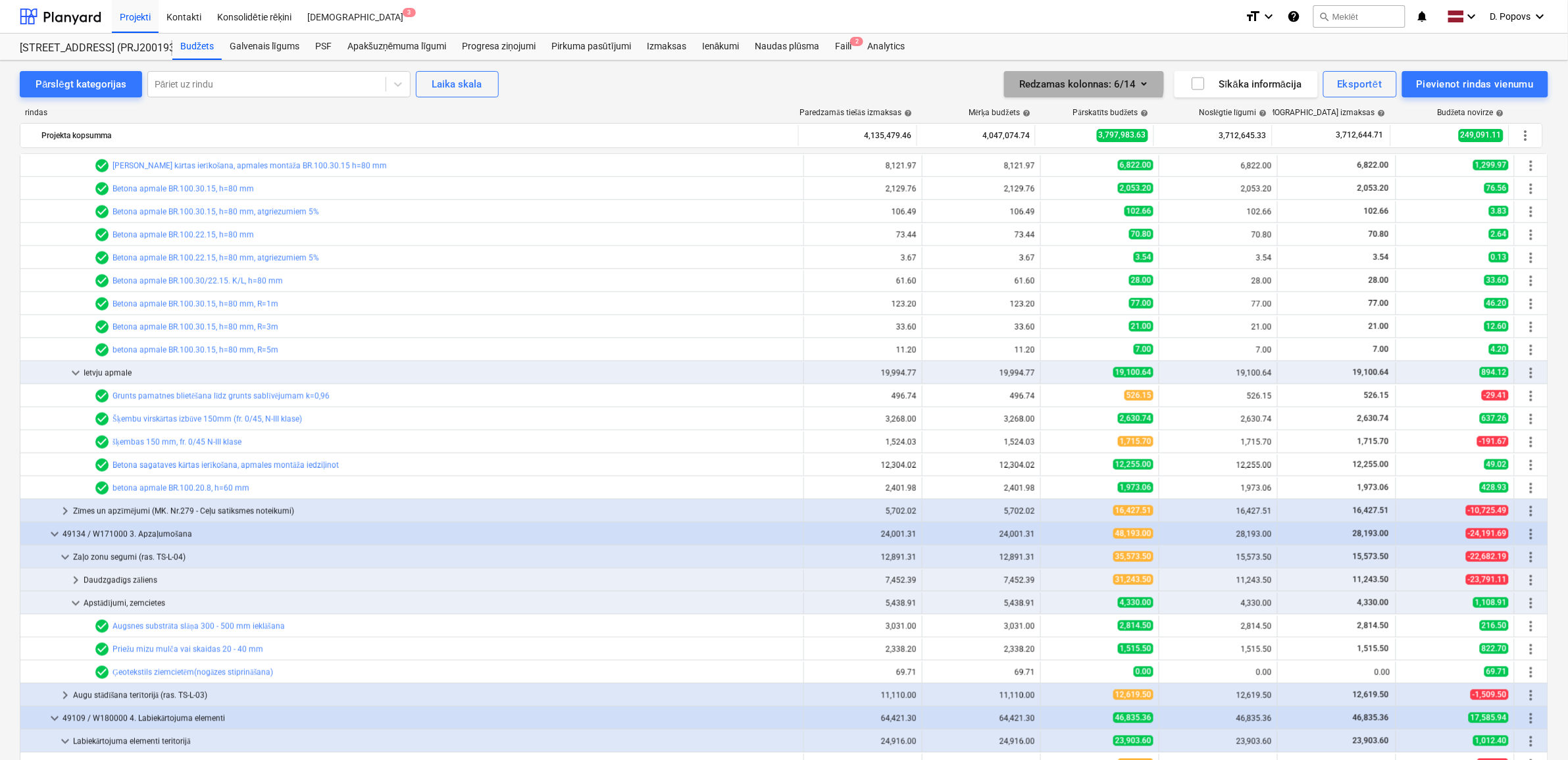
click at [1076, 77] on div "Redzamas kolonnas : 6/14" at bounding box center [1084, 84] width 128 height 17
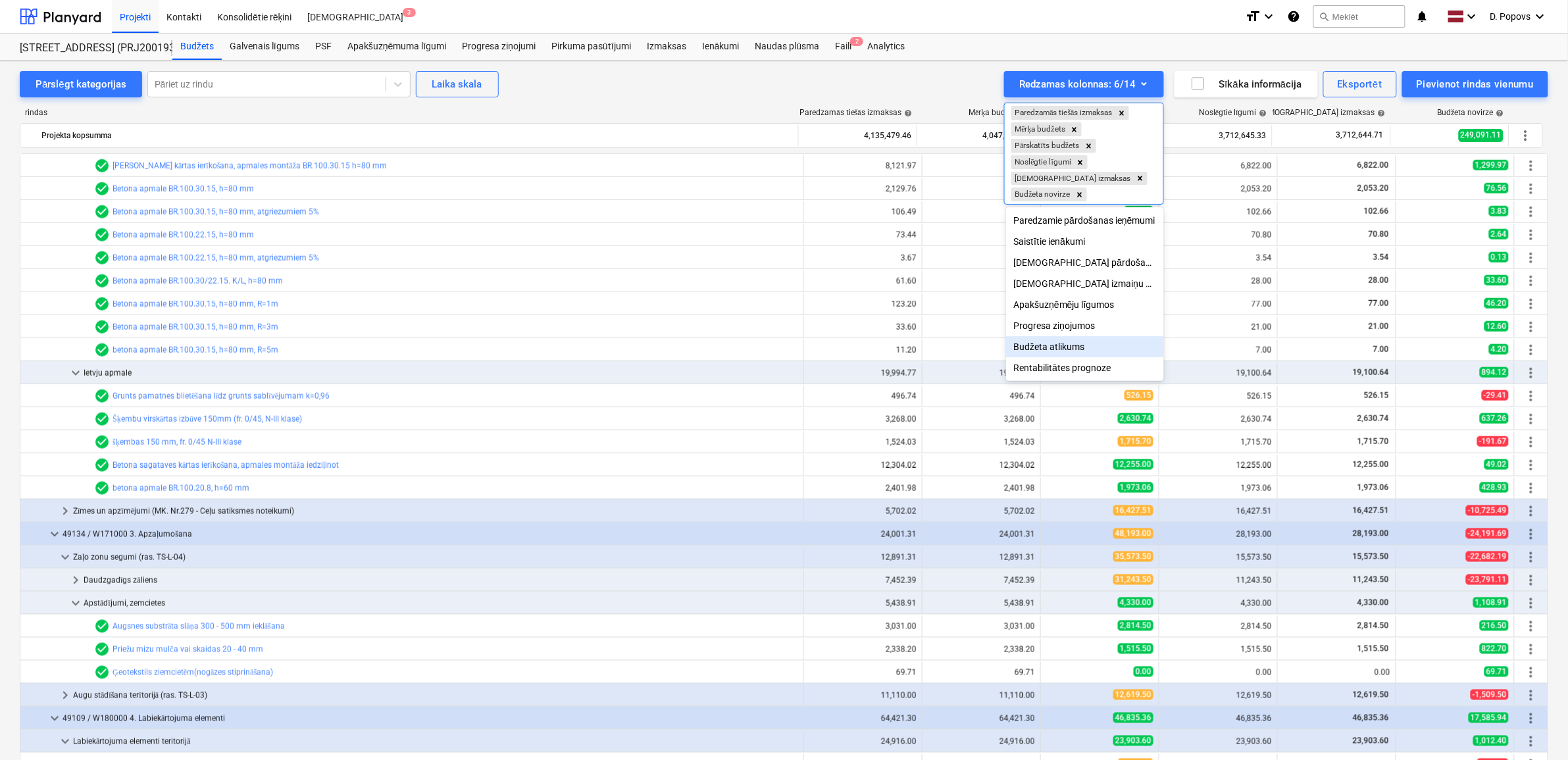
click at [1071, 355] on div "Budžeta atlikums" at bounding box center [1085, 347] width 158 height 21
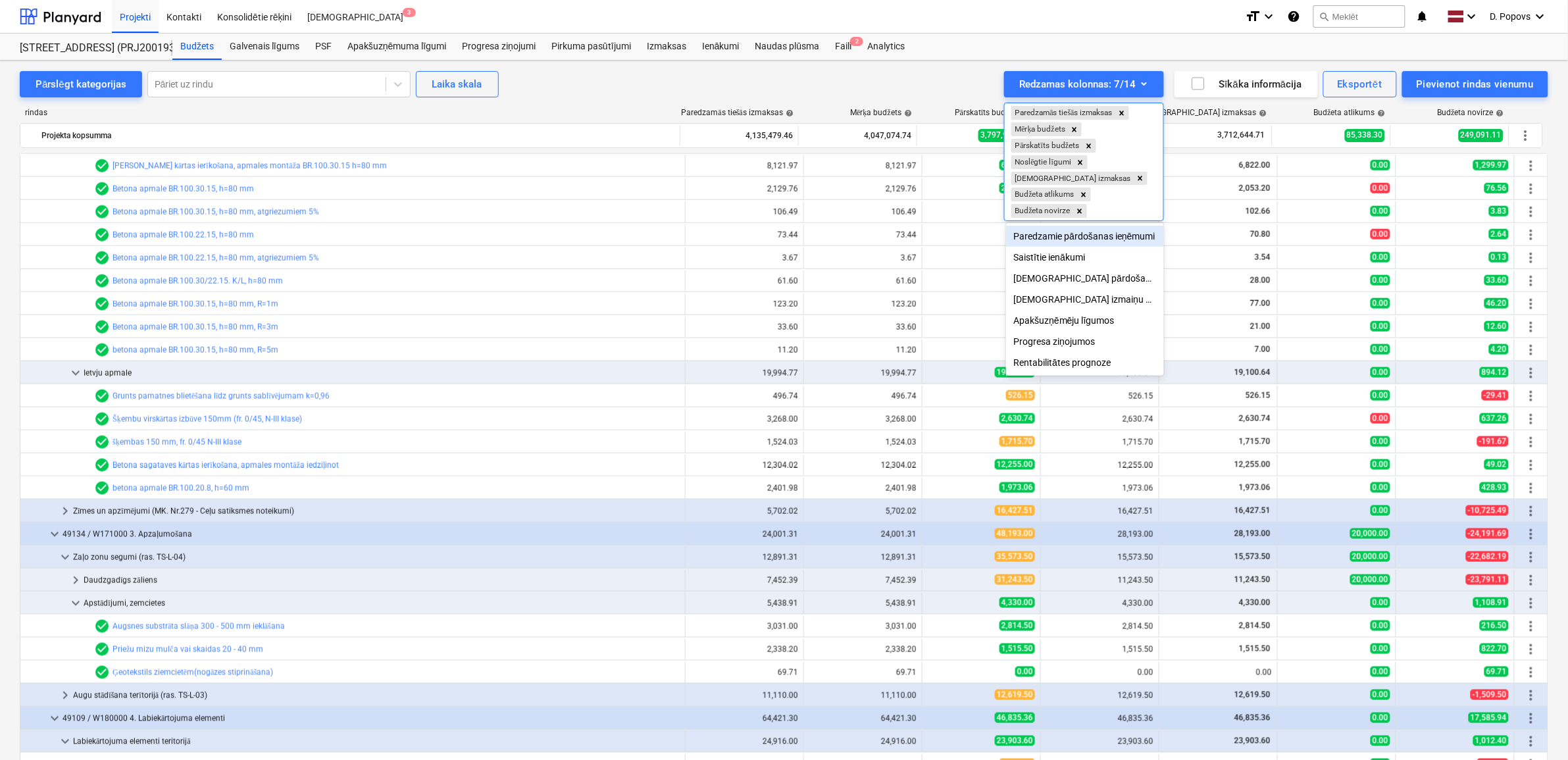
click at [946, 83] on div at bounding box center [784, 380] width 1568 height 760
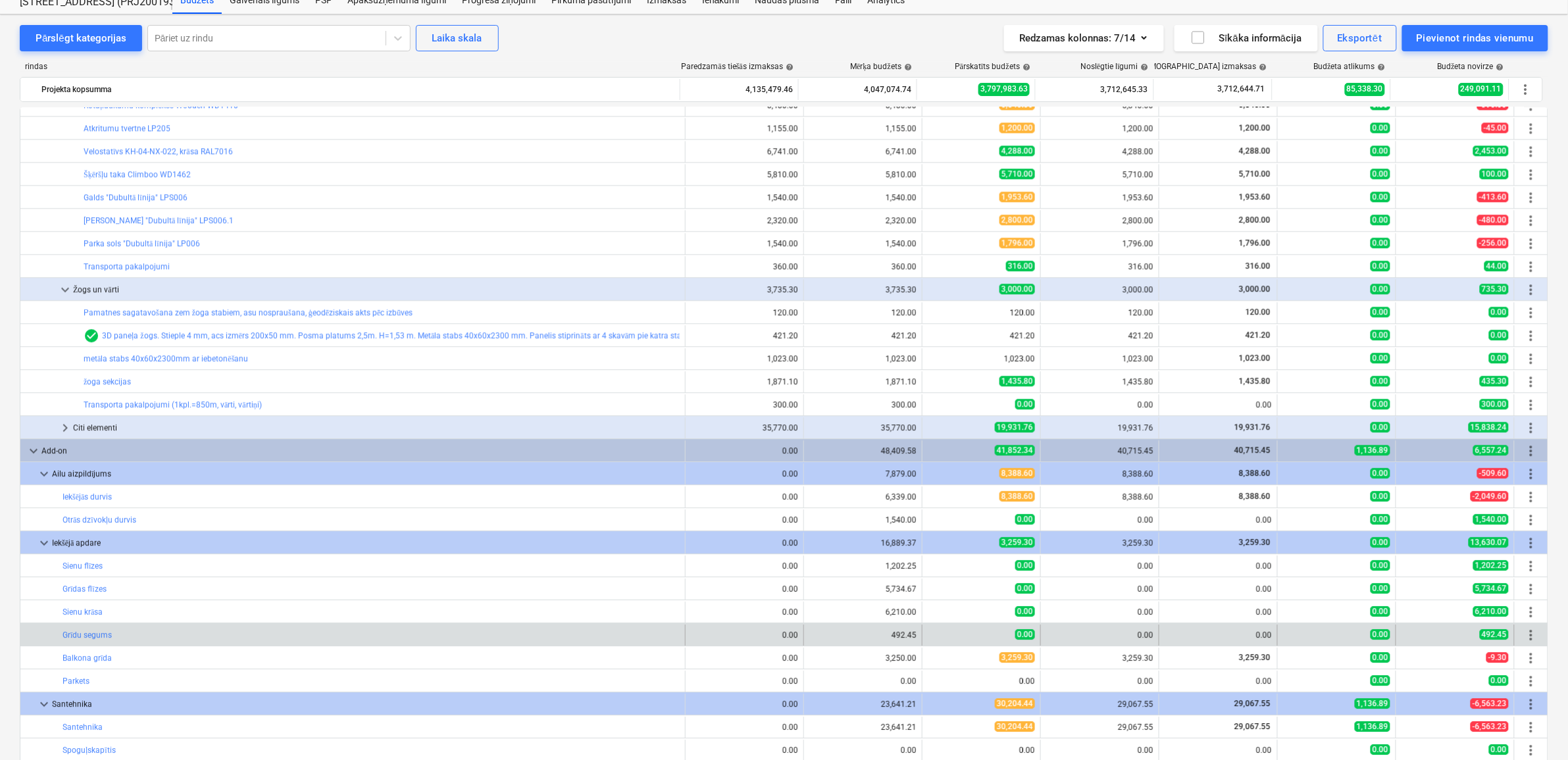
scroll to position [95, 0]
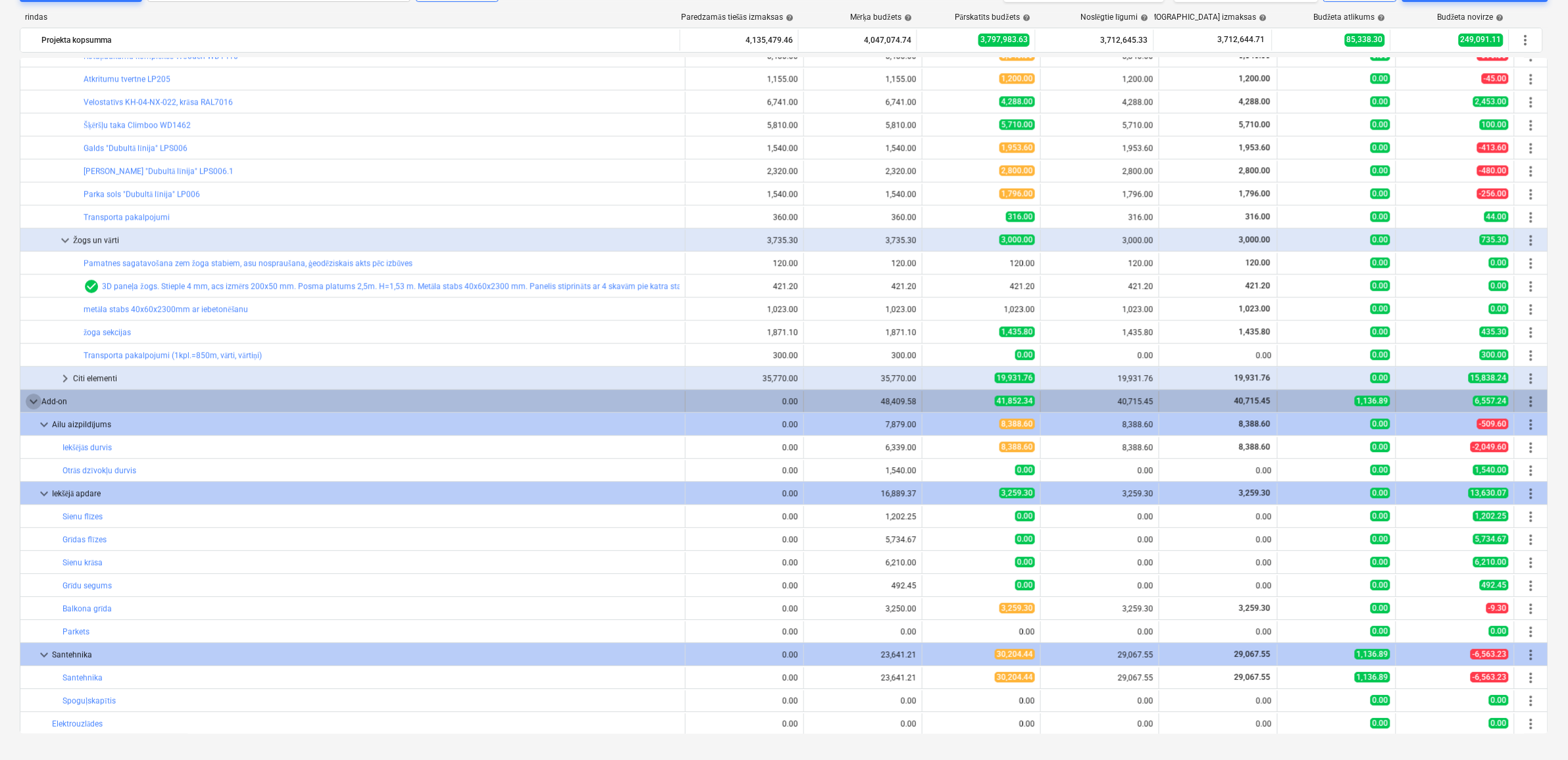
click at [35, 400] on span "keyboard_arrow_down" at bounding box center [33, 401] width 16 height 16
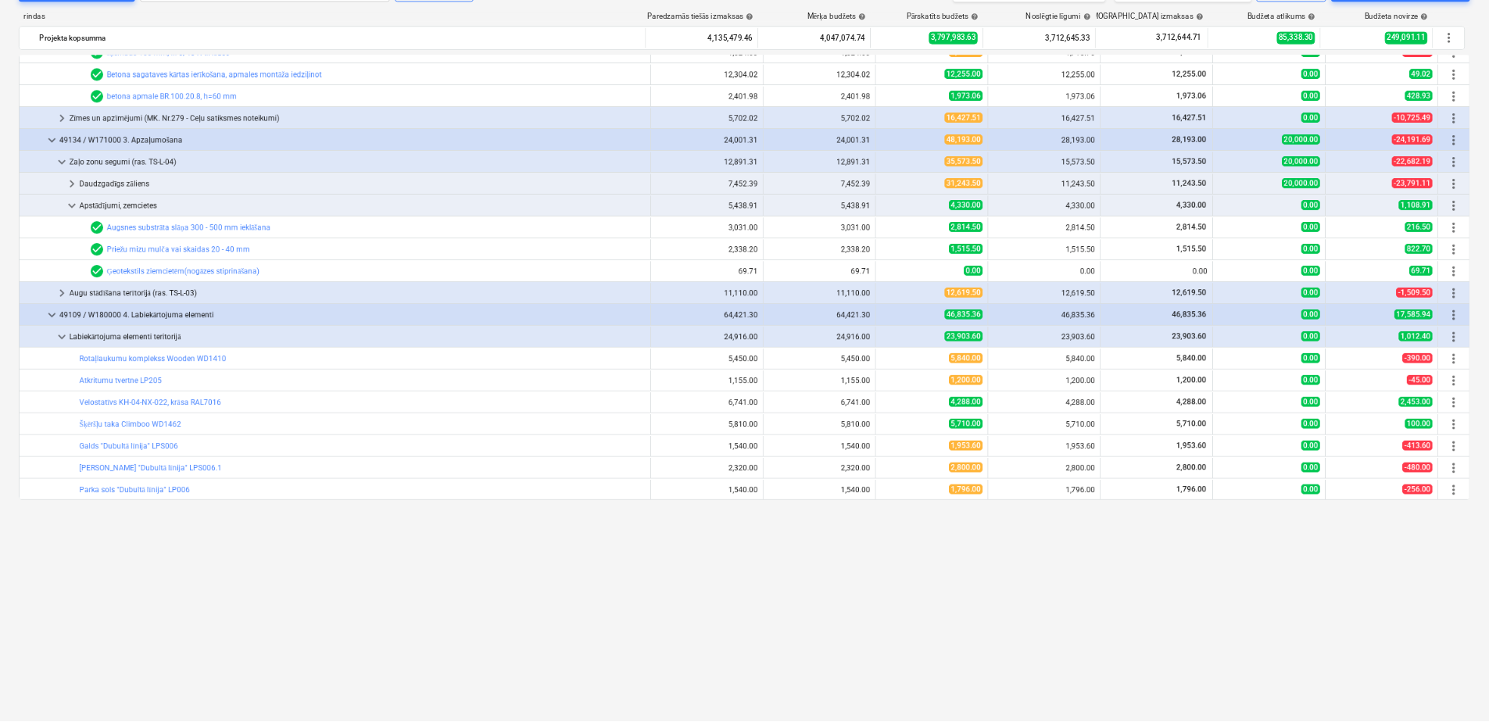
scroll to position [3254, 0]
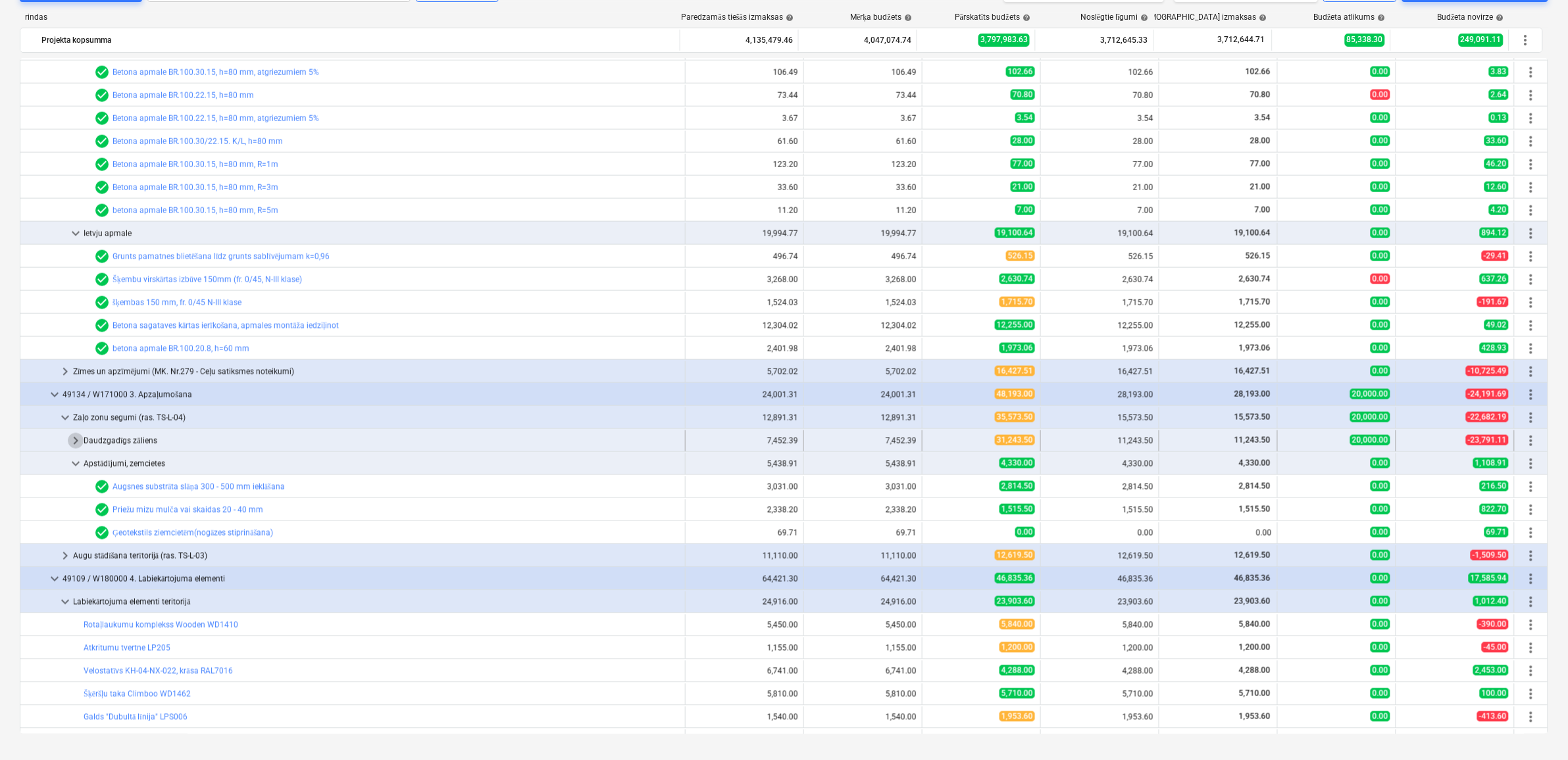
click at [77, 438] on span "keyboard_arrow_right" at bounding box center [76, 440] width 16 height 16
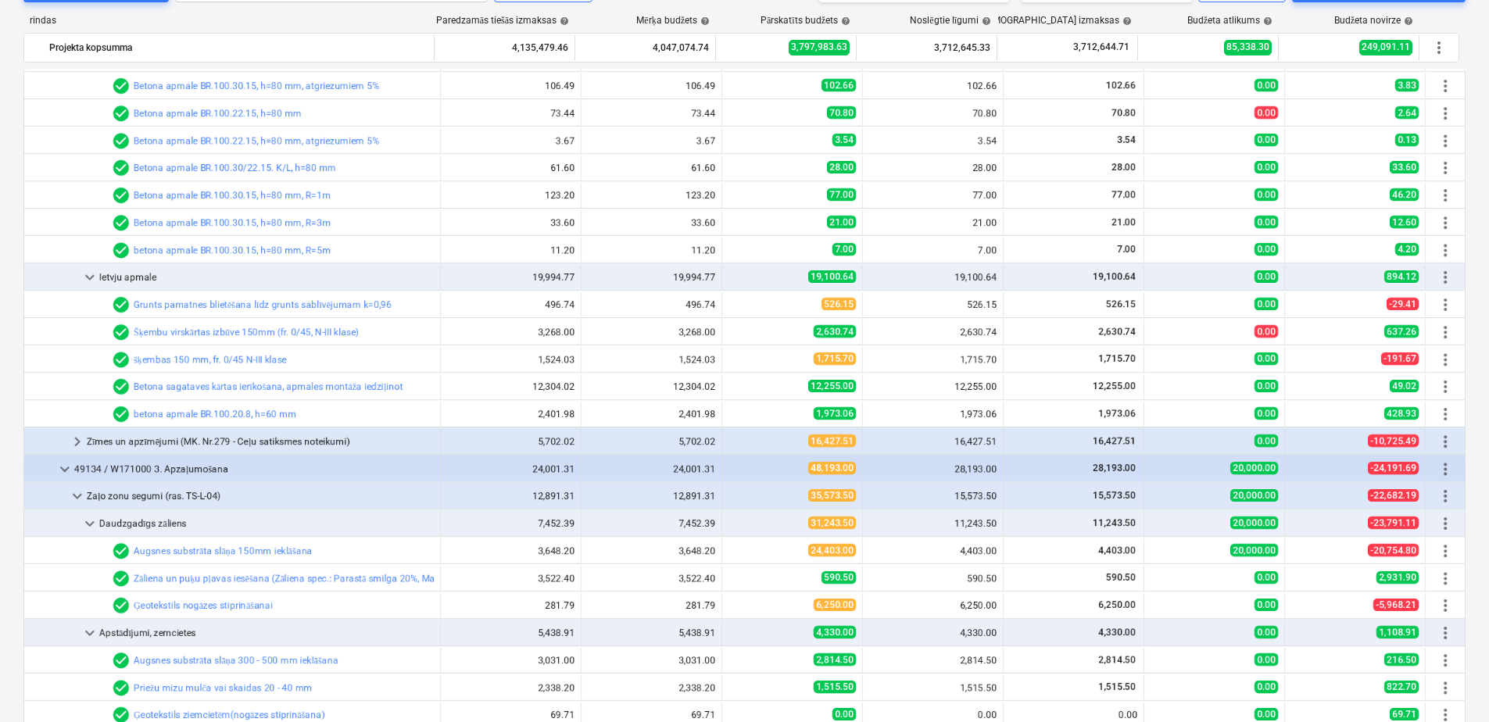
scroll to position [3255, 0]
